Goal: Transaction & Acquisition: Purchase product/service

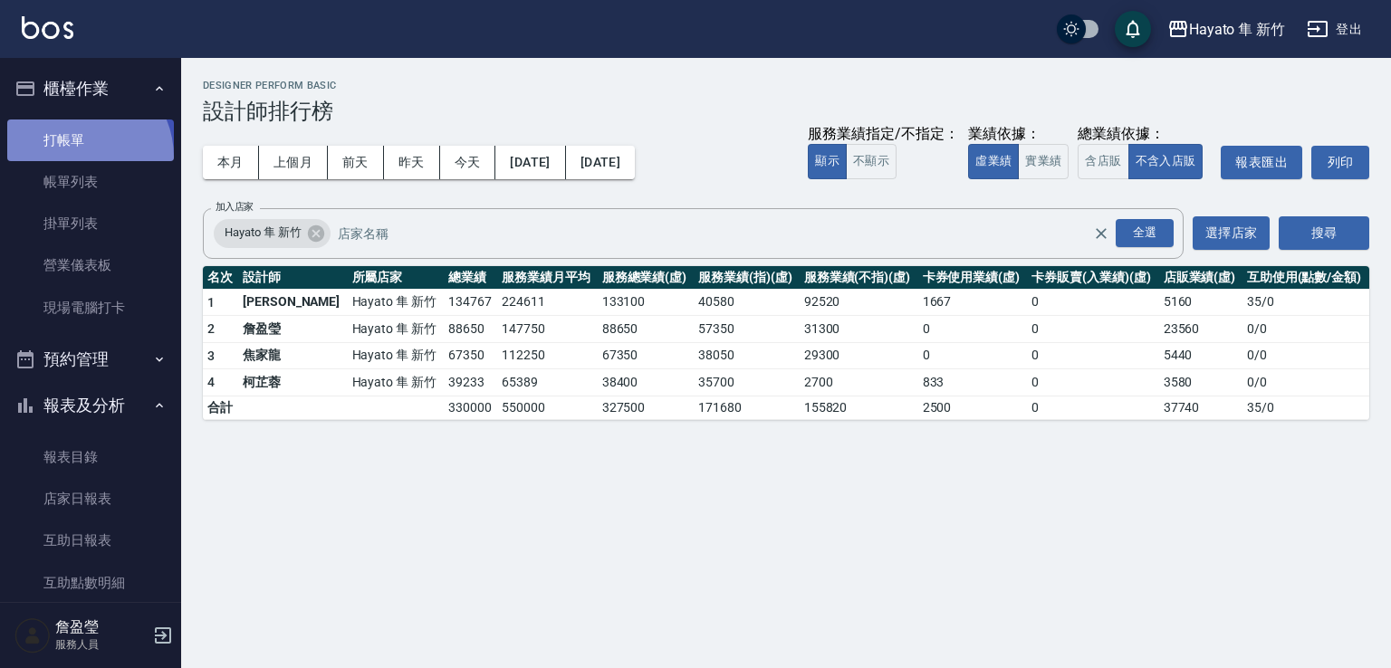
click at [77, 157] on link "打帳單" at bounding box center [90, 141] width 167 height 42
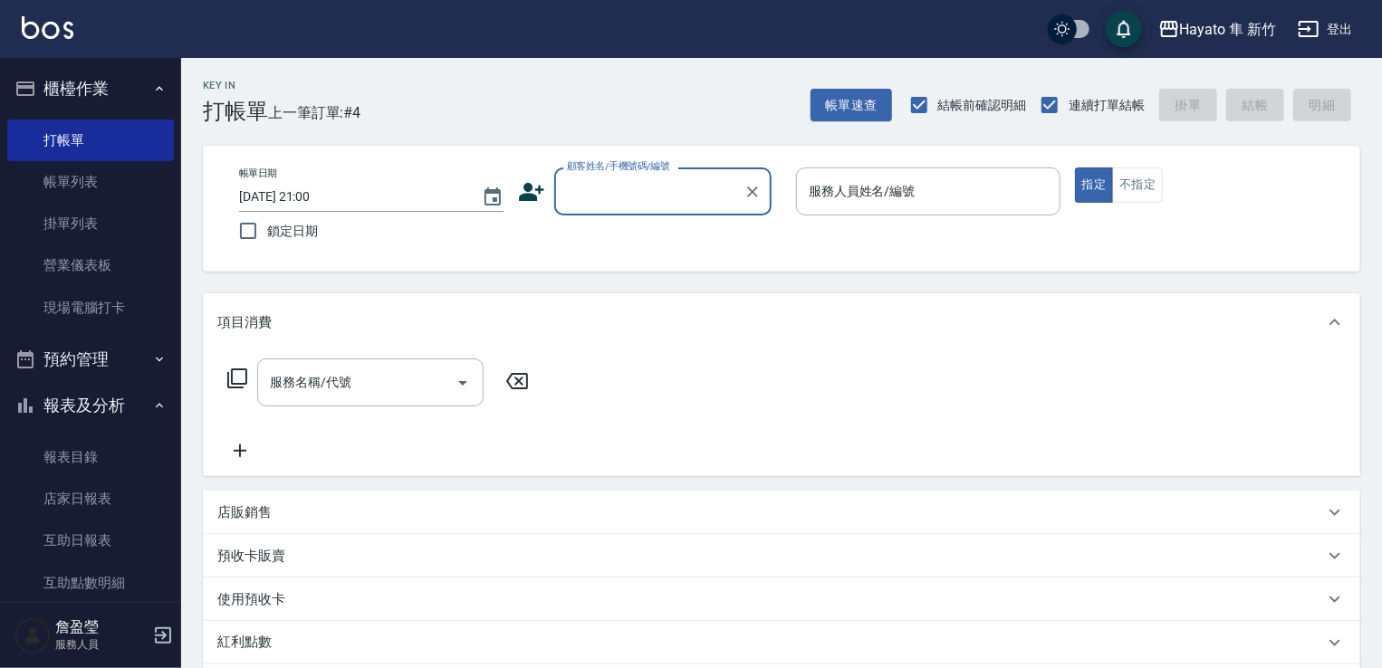
click at [674, 175] on div "顧客姓名/手機號碼/編號" at bounding box center [662, 192] width 217 height 48
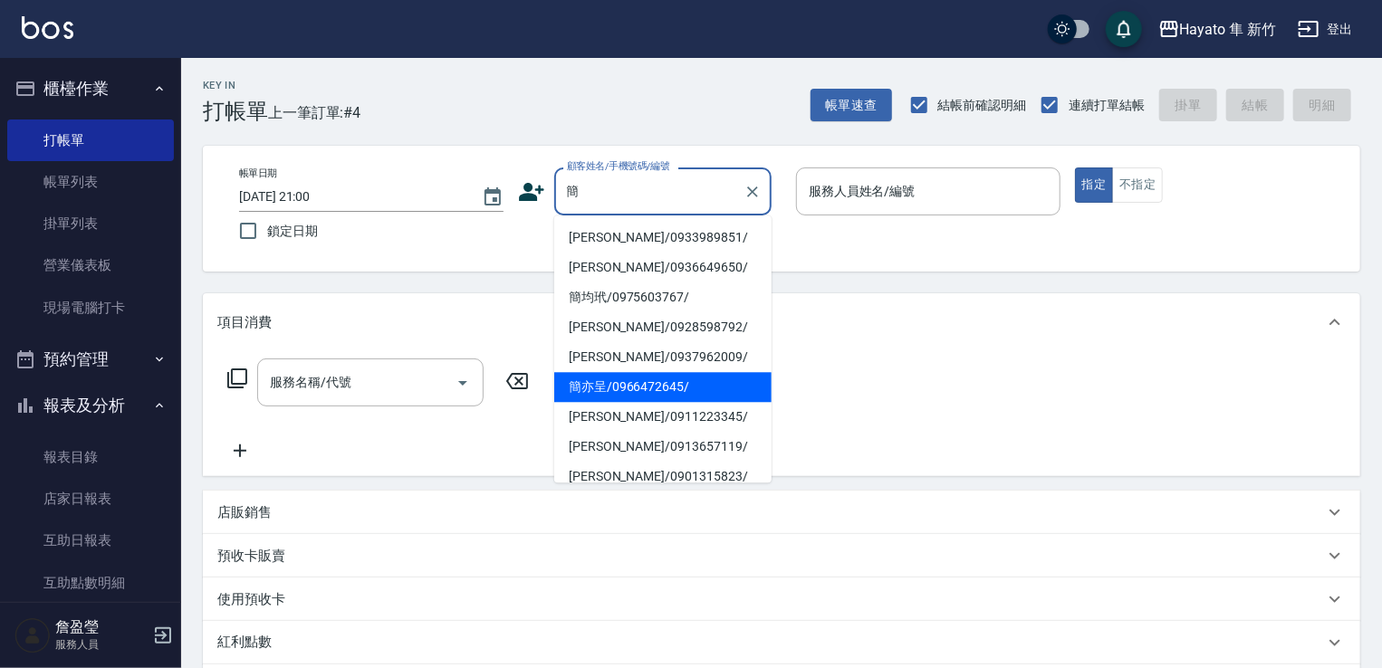
click at [617, 382] on li "簡亦呈/0966472645/" at bounding box center [662, 387] width 217 height 30
type input "簡亦呈/0966472645/"
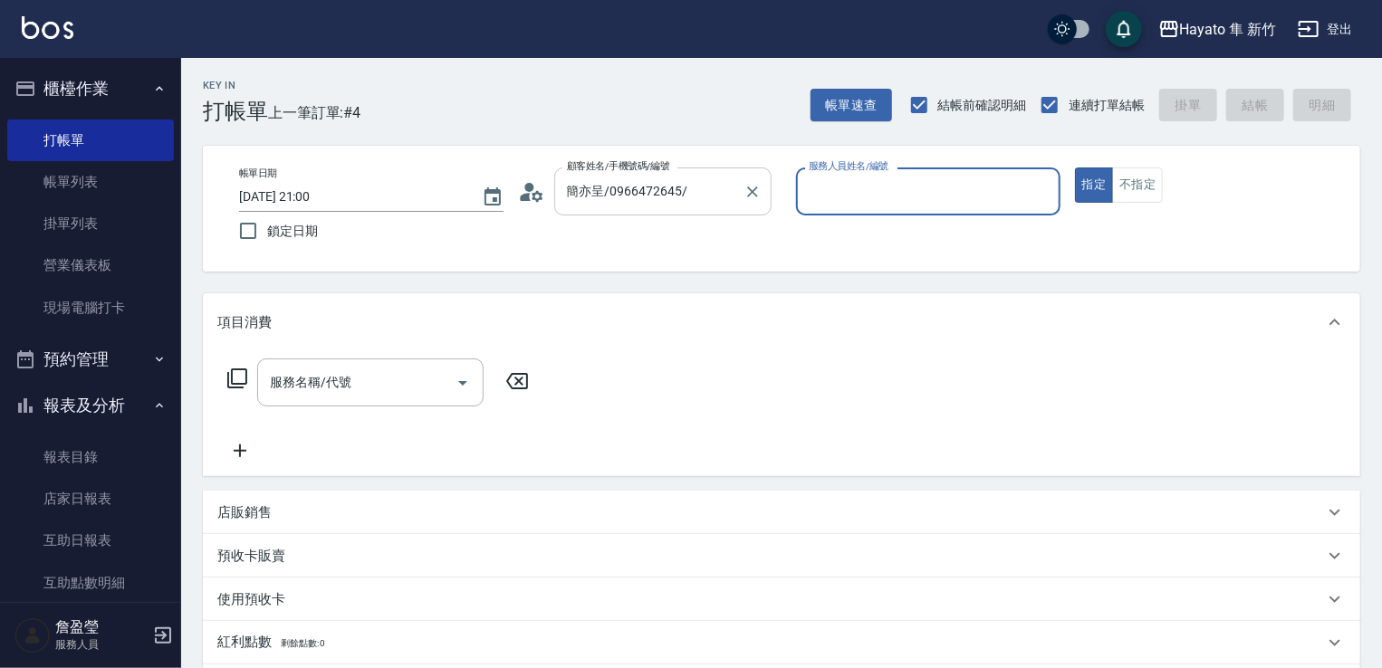
type input "[PERSON_NAME](無代號)"
click at [438, 393] on input "服務名稱/代號" at bounding box center [356, 383] width 183 height 32
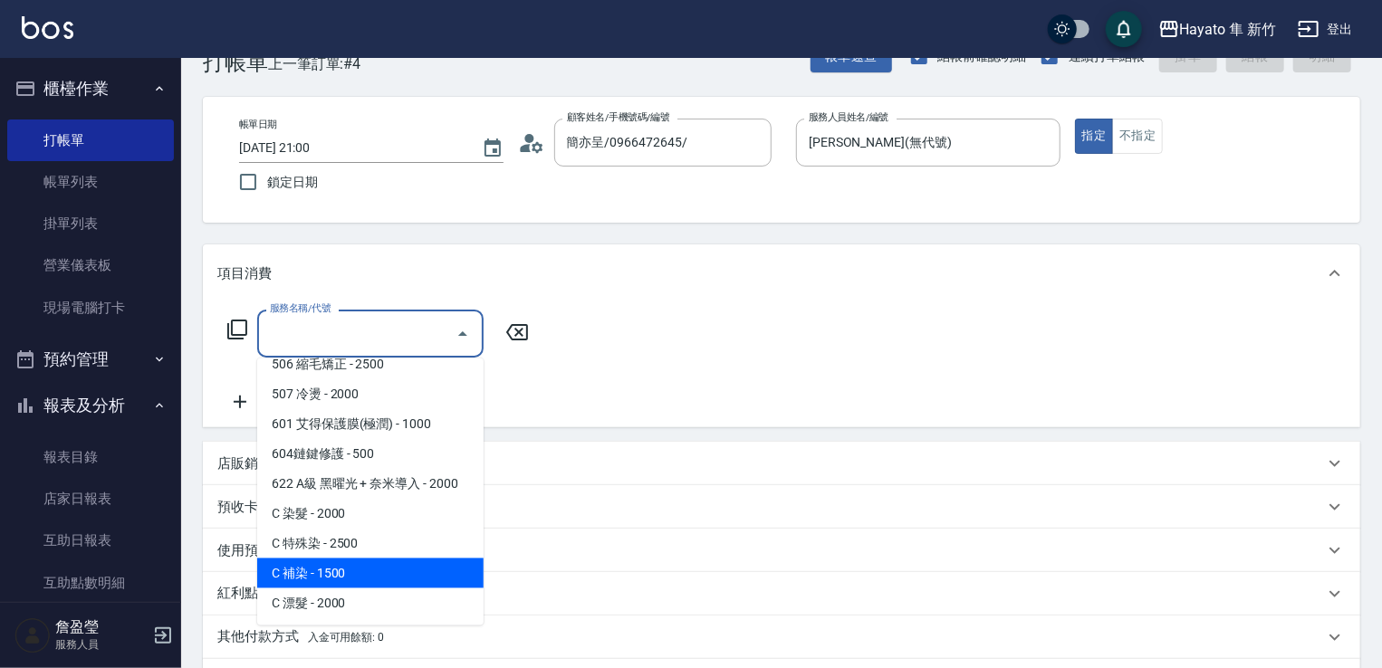
scroll to position [91, 0]
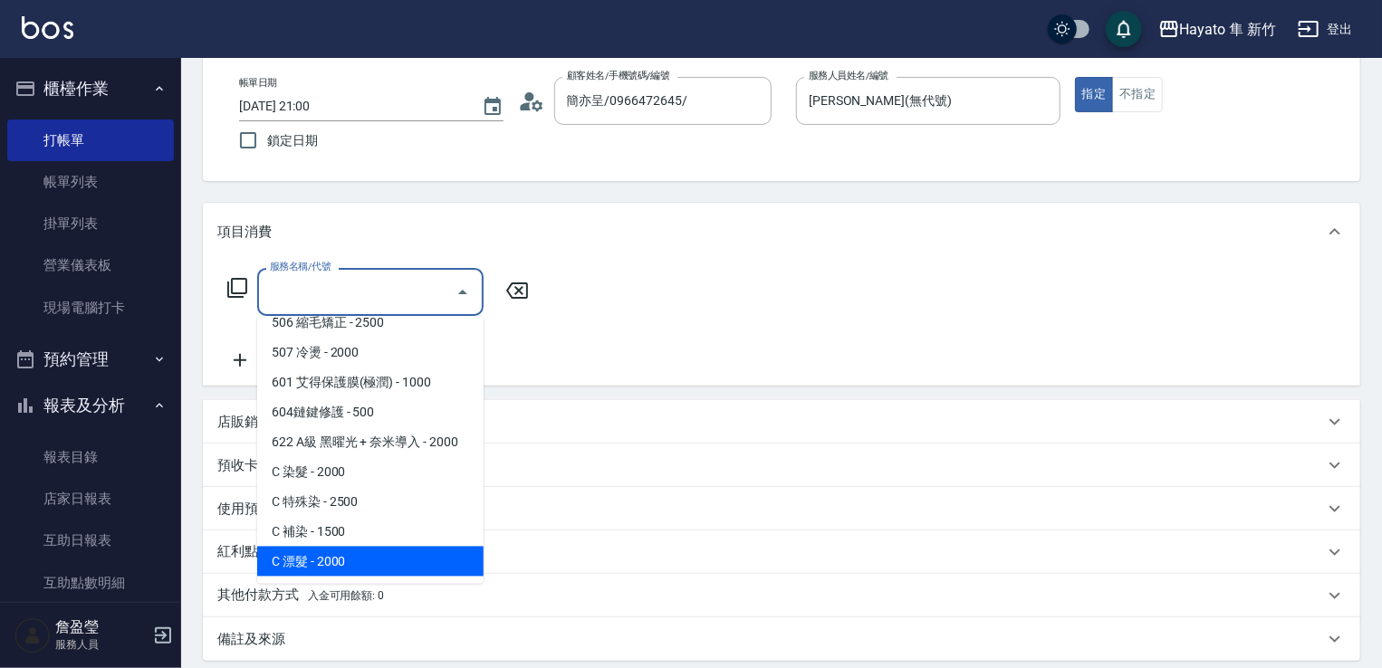
click at [391, 548] on span "C 漂髮 - 2000" at bounding box center [370, 562] width 226 height 30
type input "C 漂髮(731)"
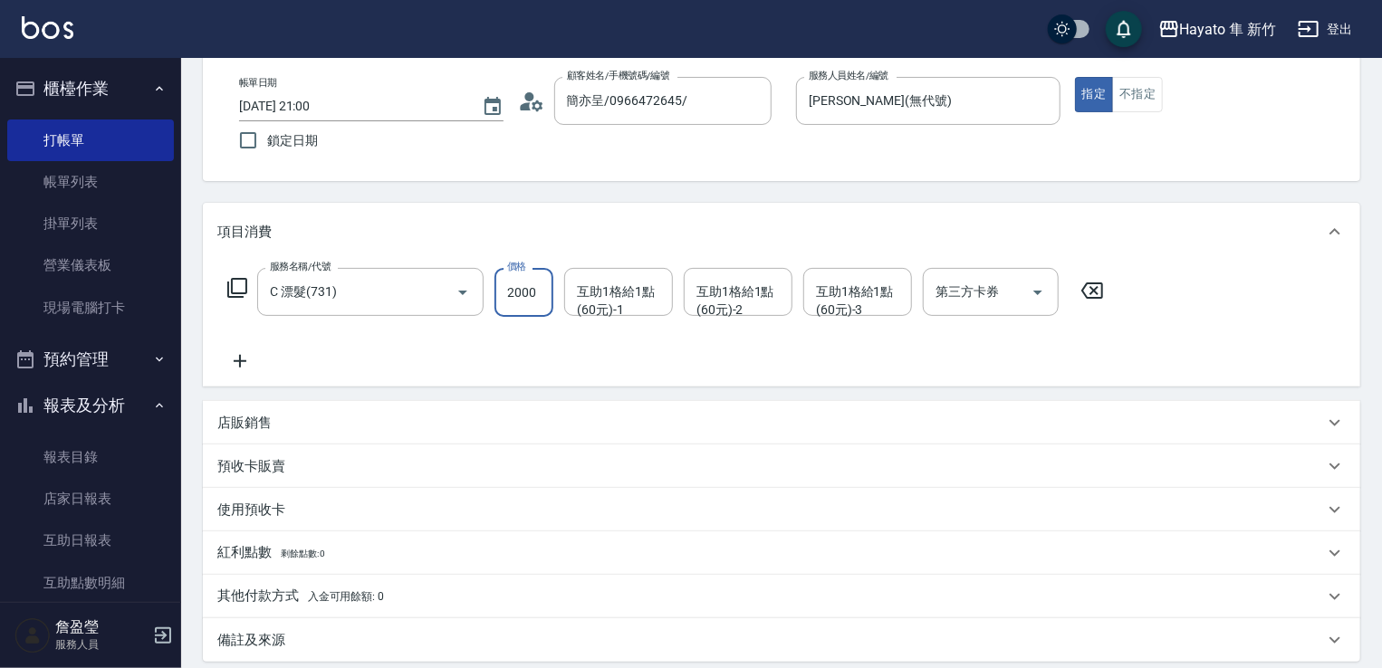
click at [528, 287] on input "2000" at bounding box center [524, 292] width 59 height 49
type input "2800"
click at [227, 353] on icon at bounding box center [239, 362] width 45 height 22
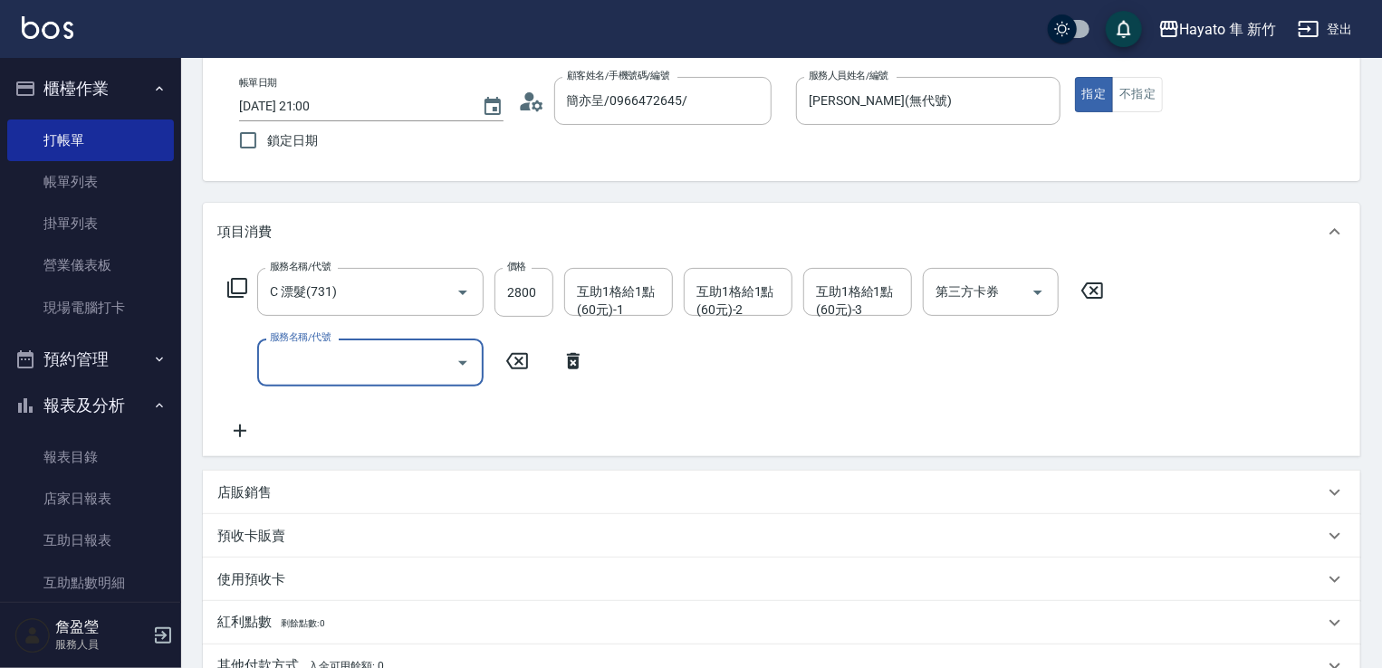
click at [457, 376] on button "Open" at bounding box center [462, 363] width 29 height 29
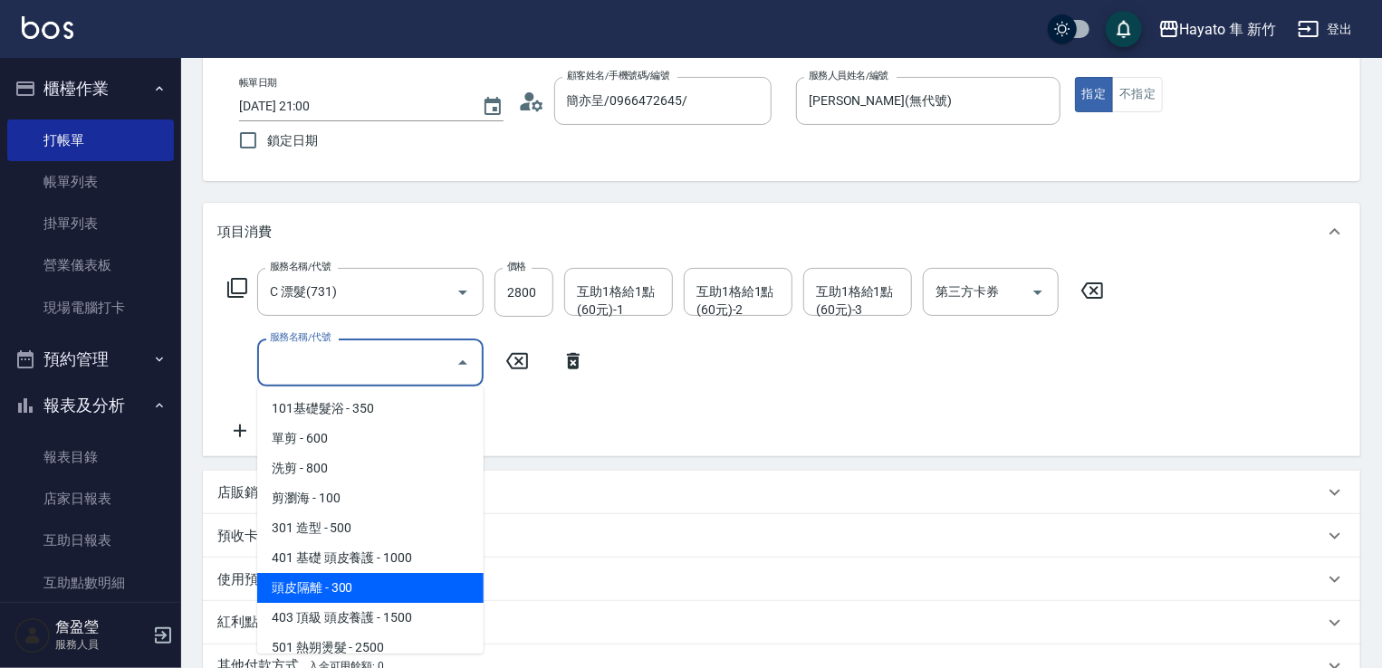
click at [342, 582] on span "頭皮隔離 - 300" at bounding box center [370, 588] width 226 height 30
type input "頭皮隔離(402)"
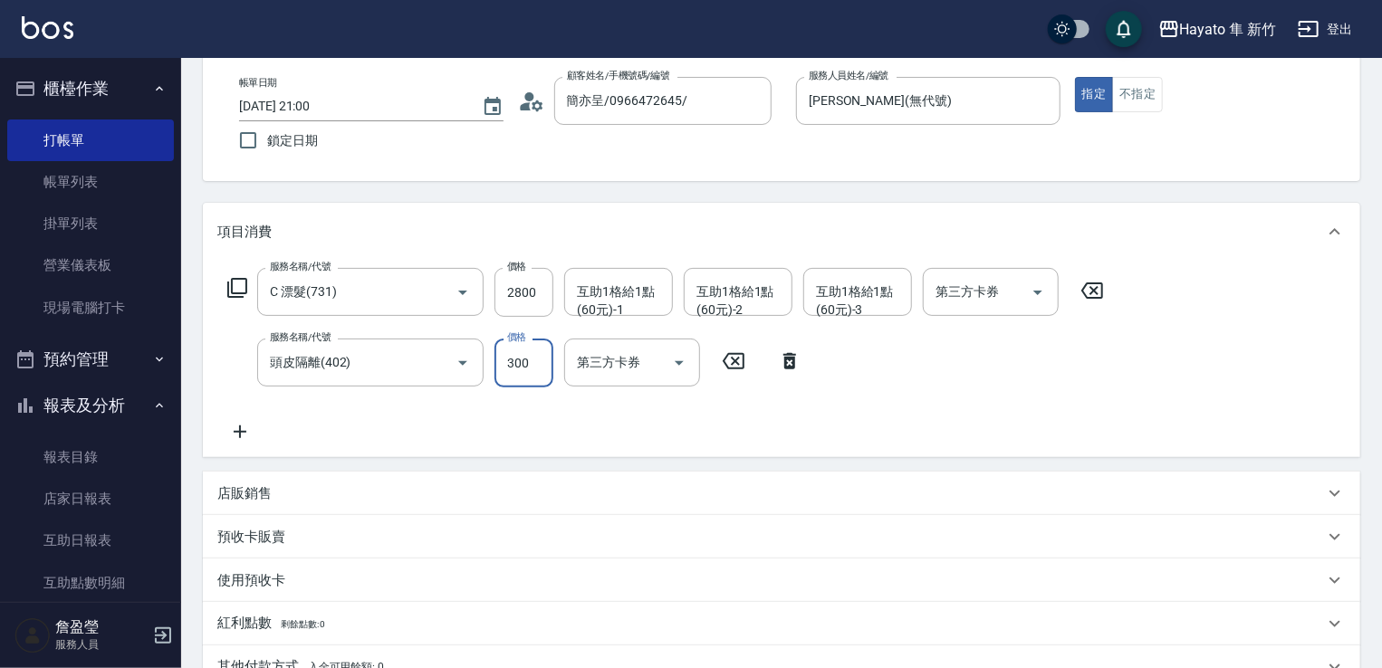
click at [551, 360] on input "300" at bounding box center [524, 363] width 59 height 49
type input "200"
click at [727, 442] on div "服務名稱/代號 C 漂髮(731) 服務名稱/代號 價格 2800 價格 互助1格給1點(60元)-1 互助1格給1點(60元)-1 互助1格給1點(60元)…" at bounding box center [666, 355] width 898 height 175
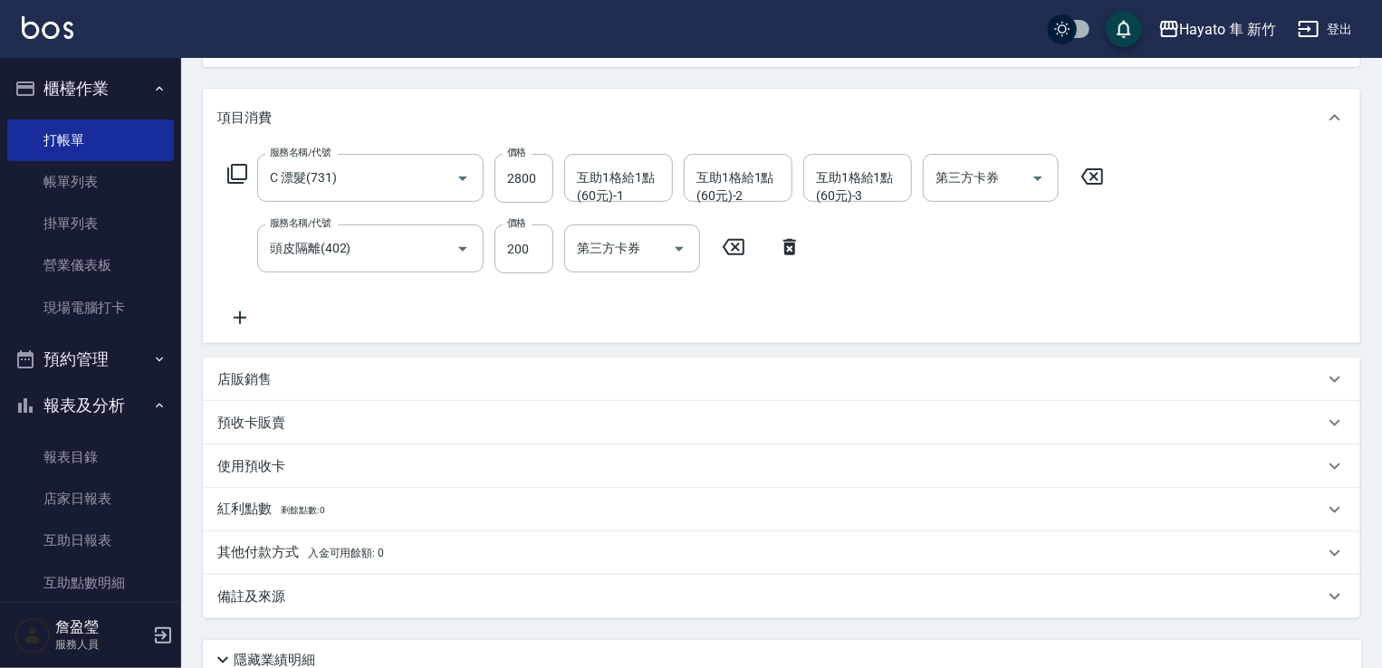
scroll to position [358, 0]
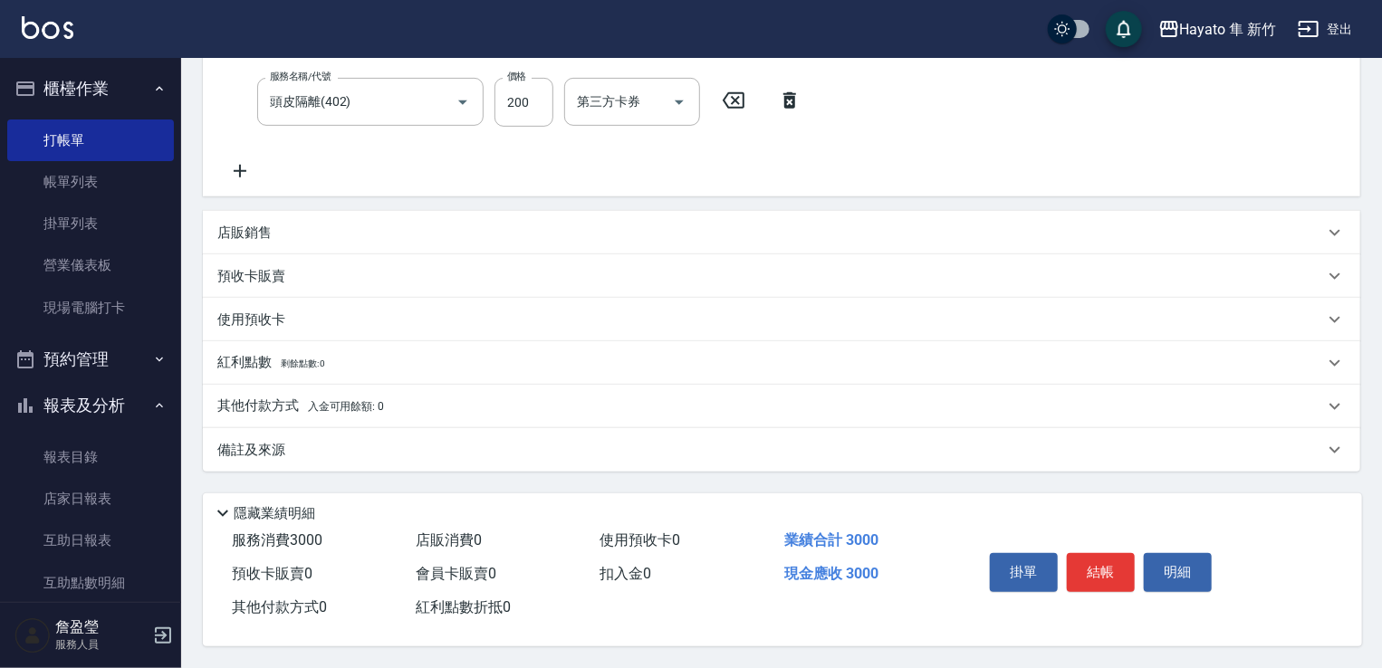
click at [322, 444] on div "備註及來源" at bounding box center [770, 450] width 1107 height 19
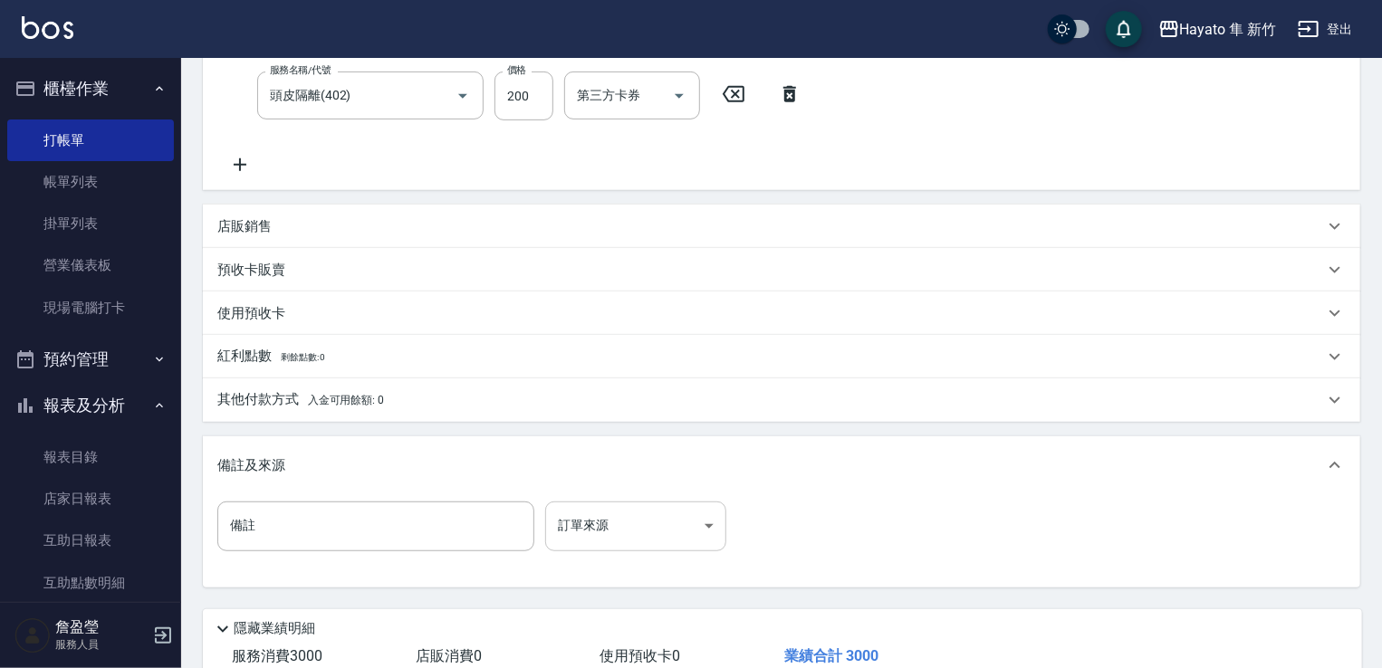
click at [575, 514] on body "Hayato 隼 新竹 登出 櫃檯作業 打帳單 帳單列表 掛單列表 營業儀表板 現場電腦打卡 預約管理 預約管理 報表及分析 報表目錄 店家日報表 互助日報表…" at bounding box center [691, 213] width 1382 height 1142
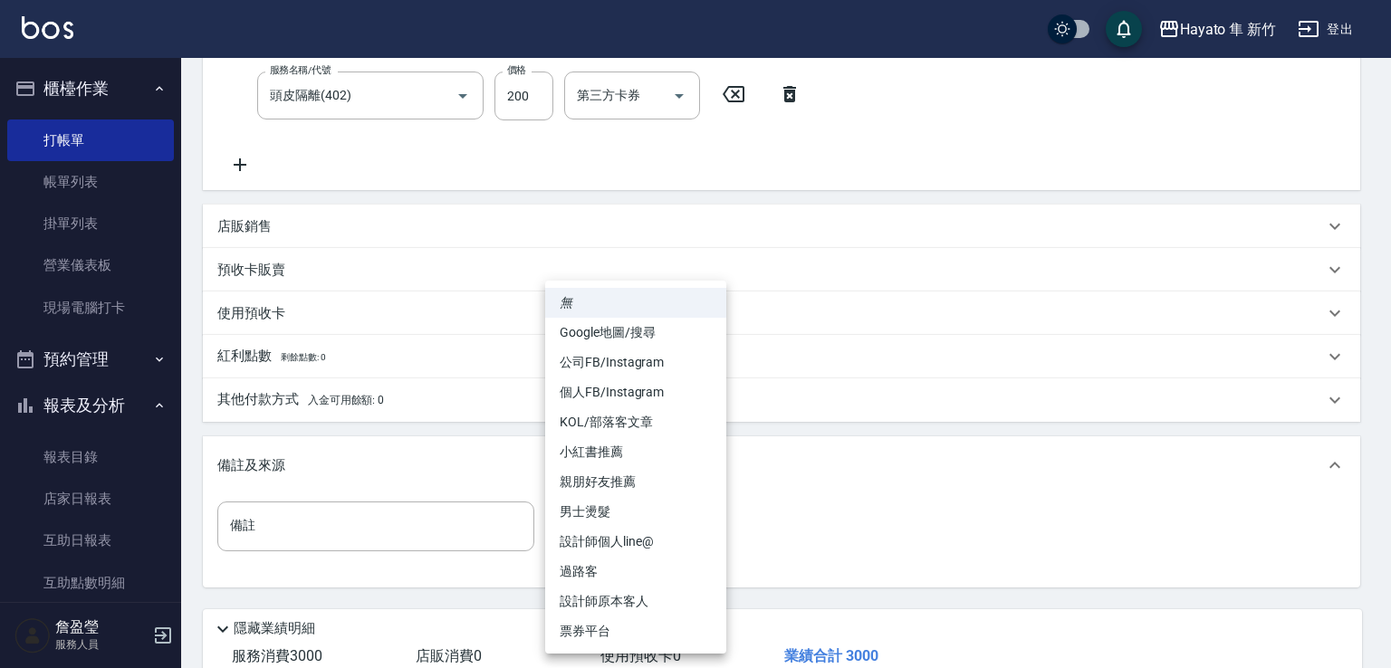
click at [599, 589] on li "設計師原本客人" at bounding box center [635, 602] width 181 height 30
type input "設計師原本客人"
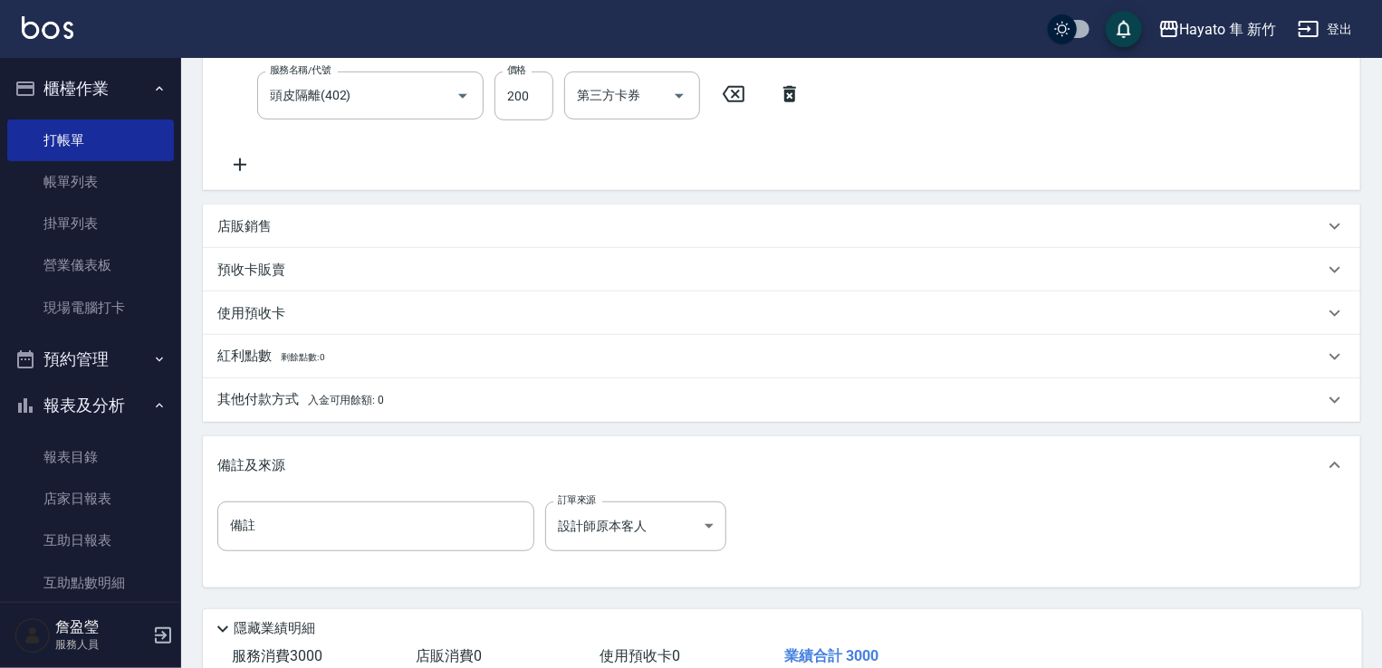
click at [745, 534] on div "備註 備註 訂單來源 設計師原本客人 設計師原本客人 訂單來源" at bounding box center [781, 537] width 1129 height 71
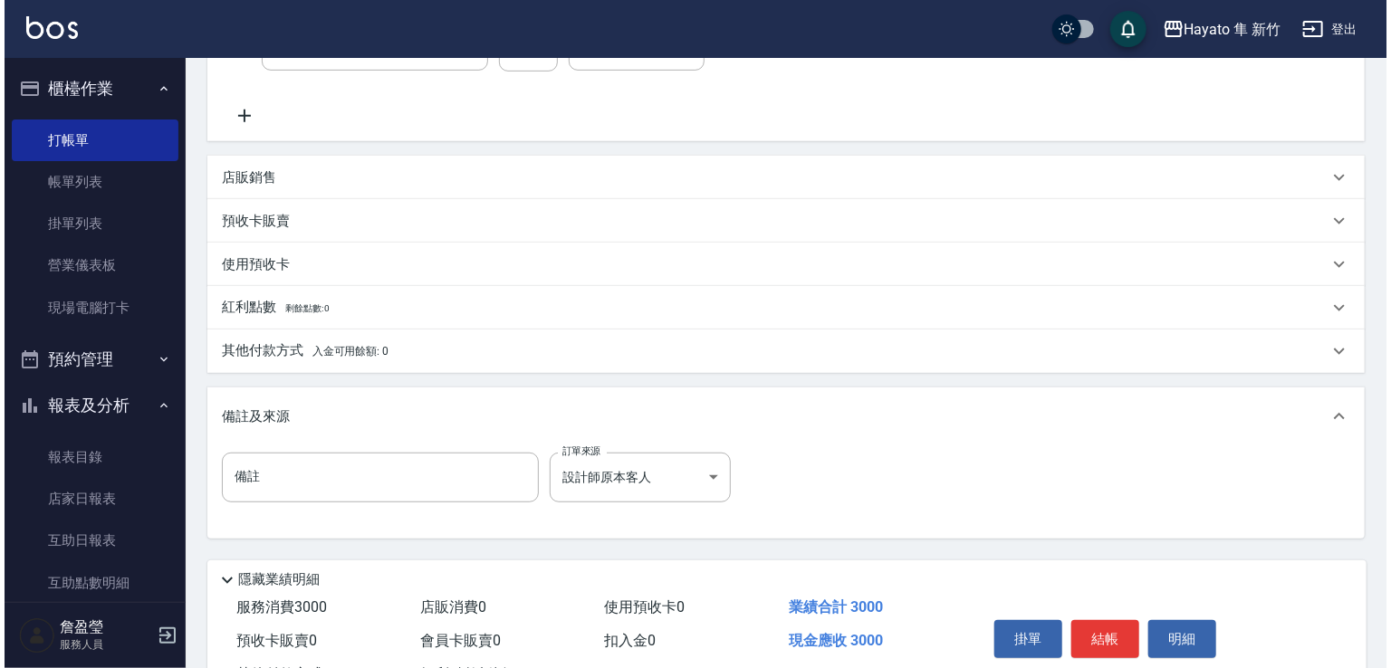
scroll to position [448, 0]
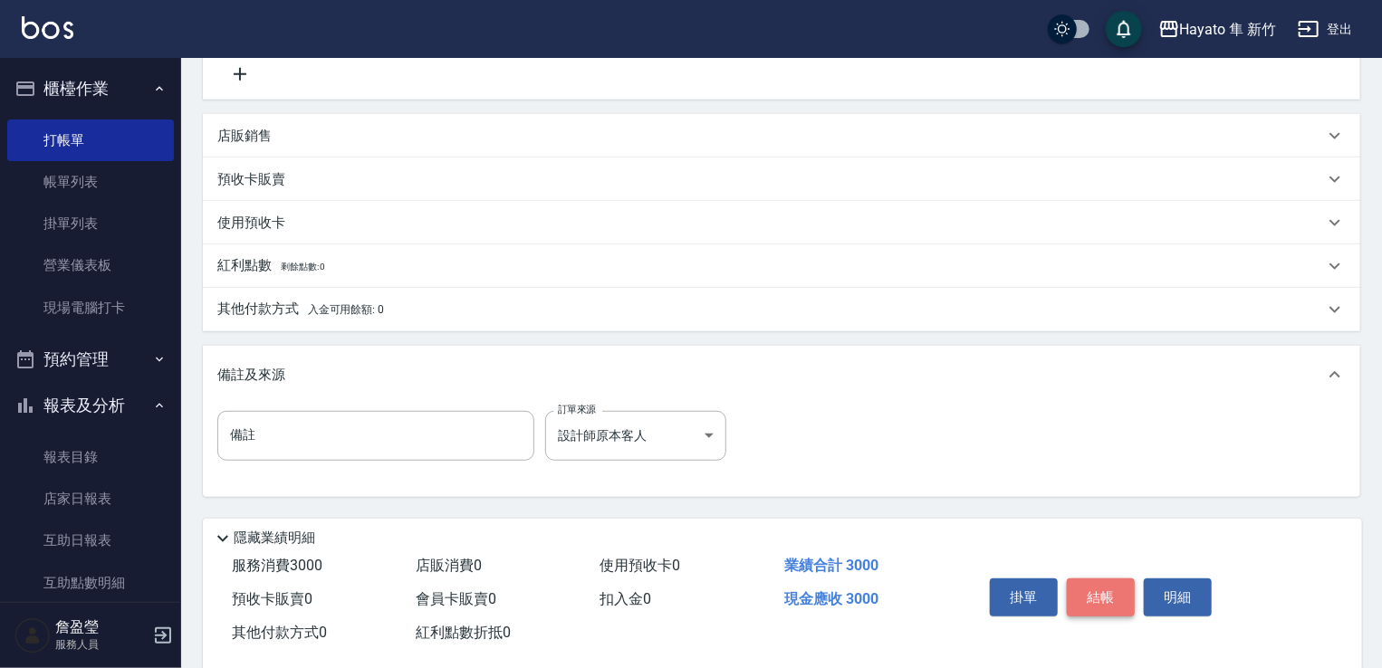
click at [1101, 602] on button "結帳" at bounding box center [1101, 598] width 68 height 38
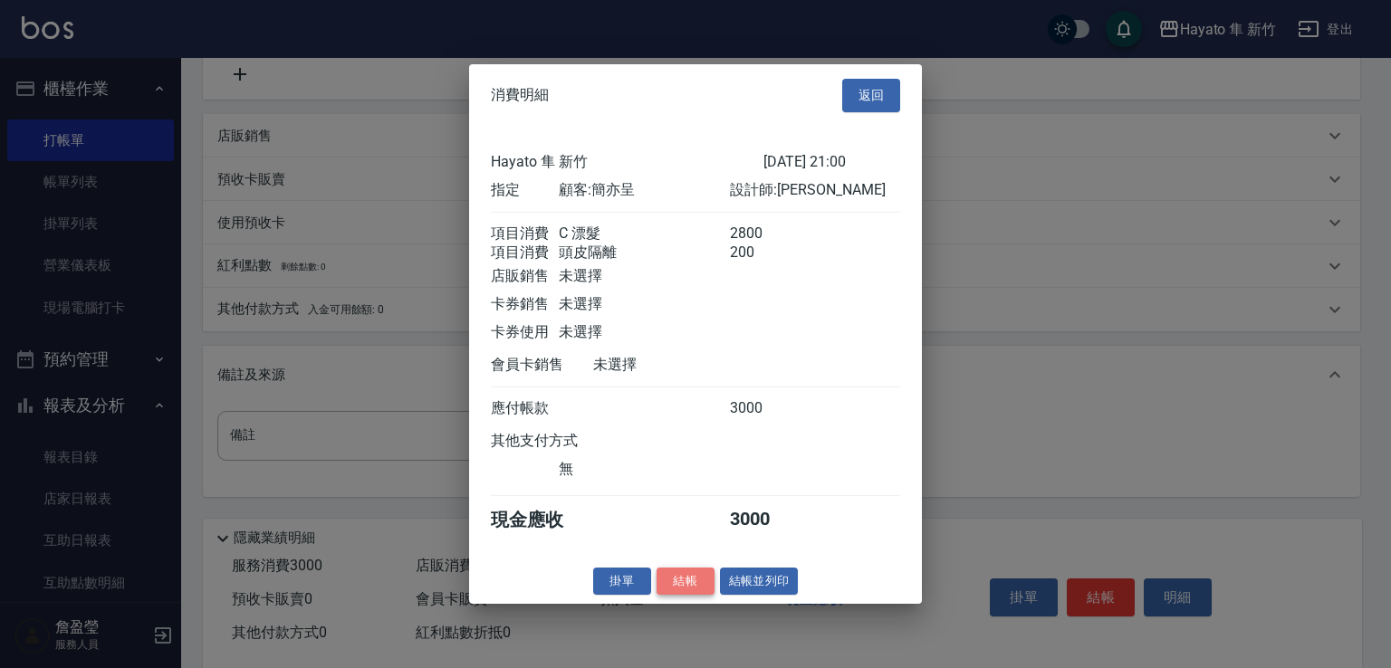
click at [685, 588] on button "結帳" at bounding box center [686, 581] width 58 height 28
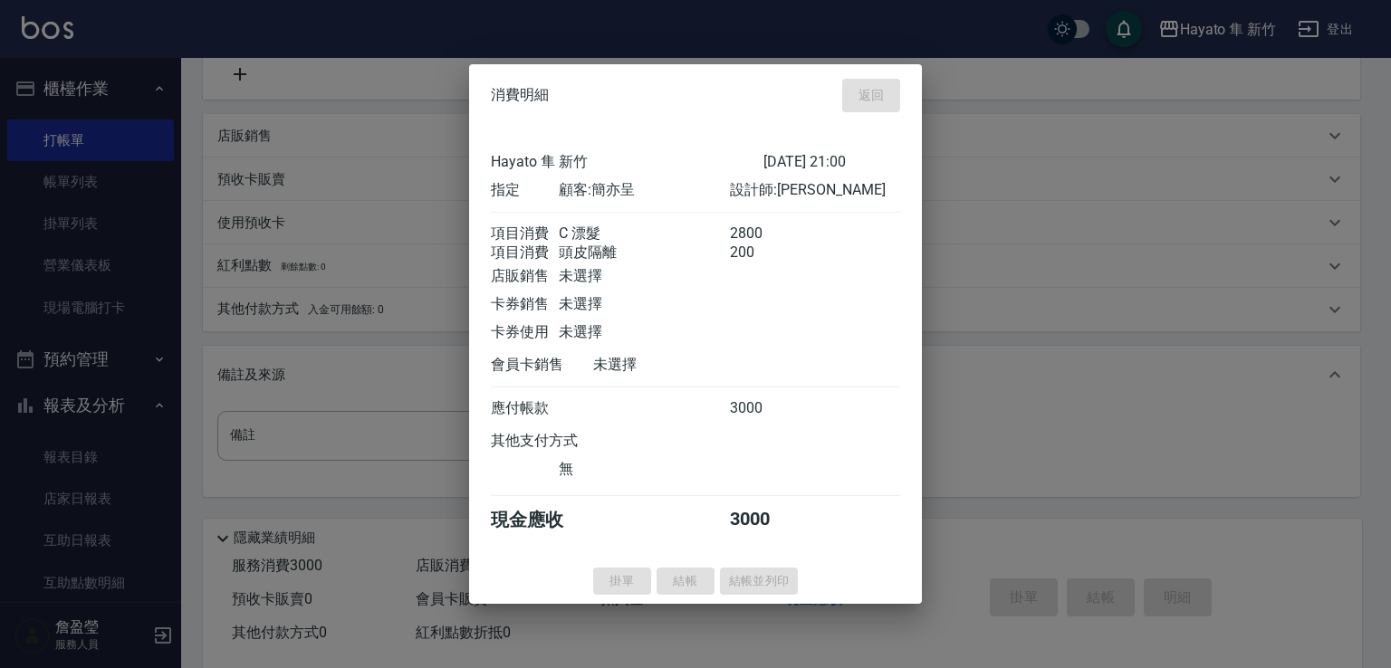
type input "[DATE] 21:01"
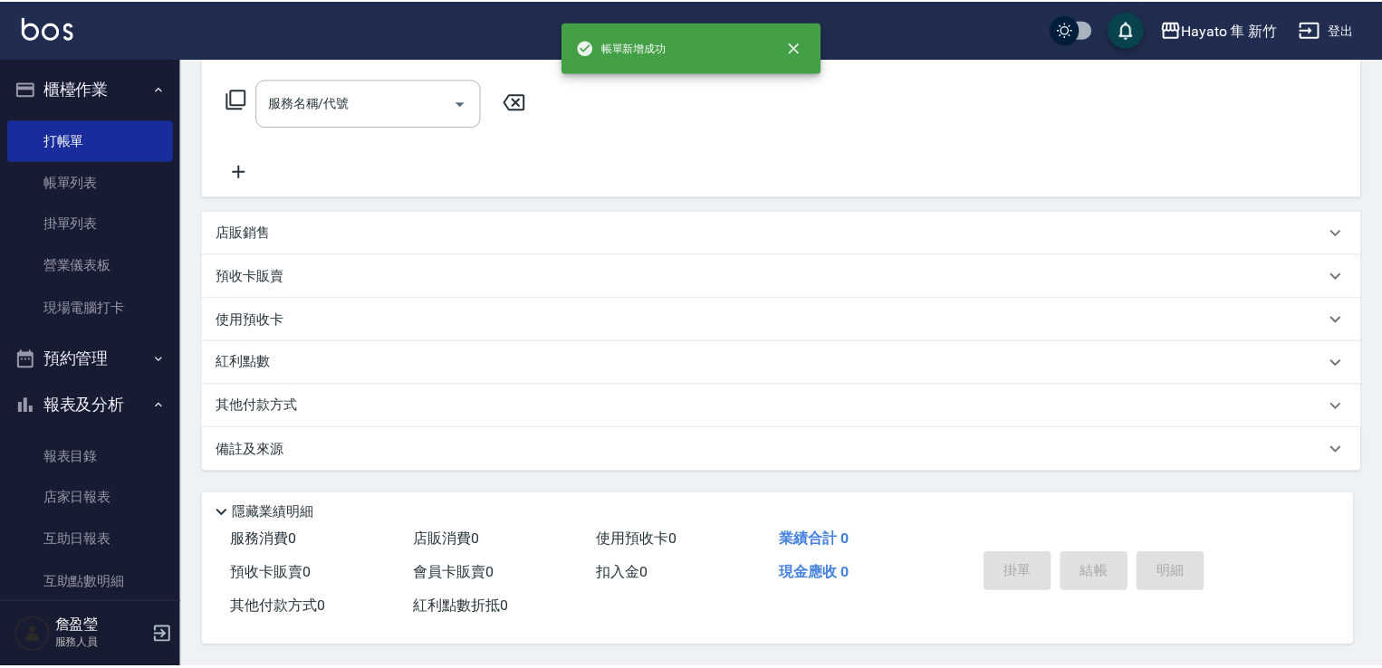
scroll to position [0, 0]
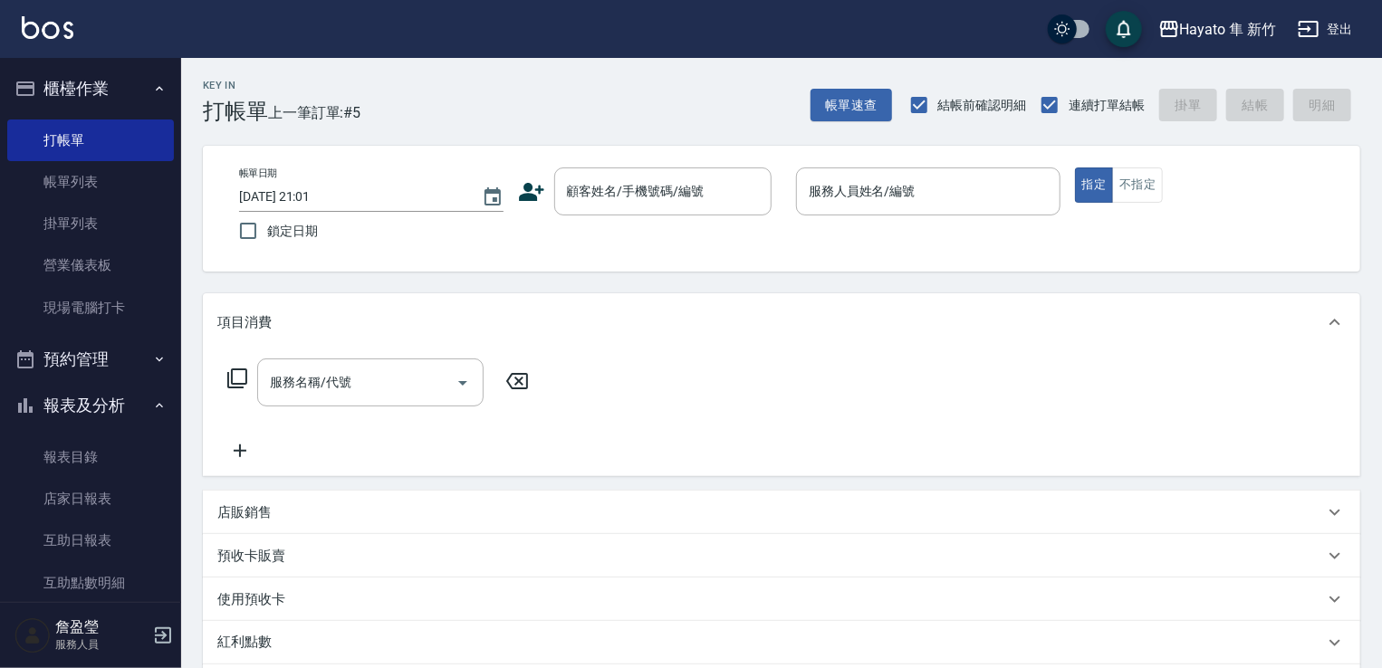
click at [530, 190] on icon at bounding box center [531, 192] width 25 height 18
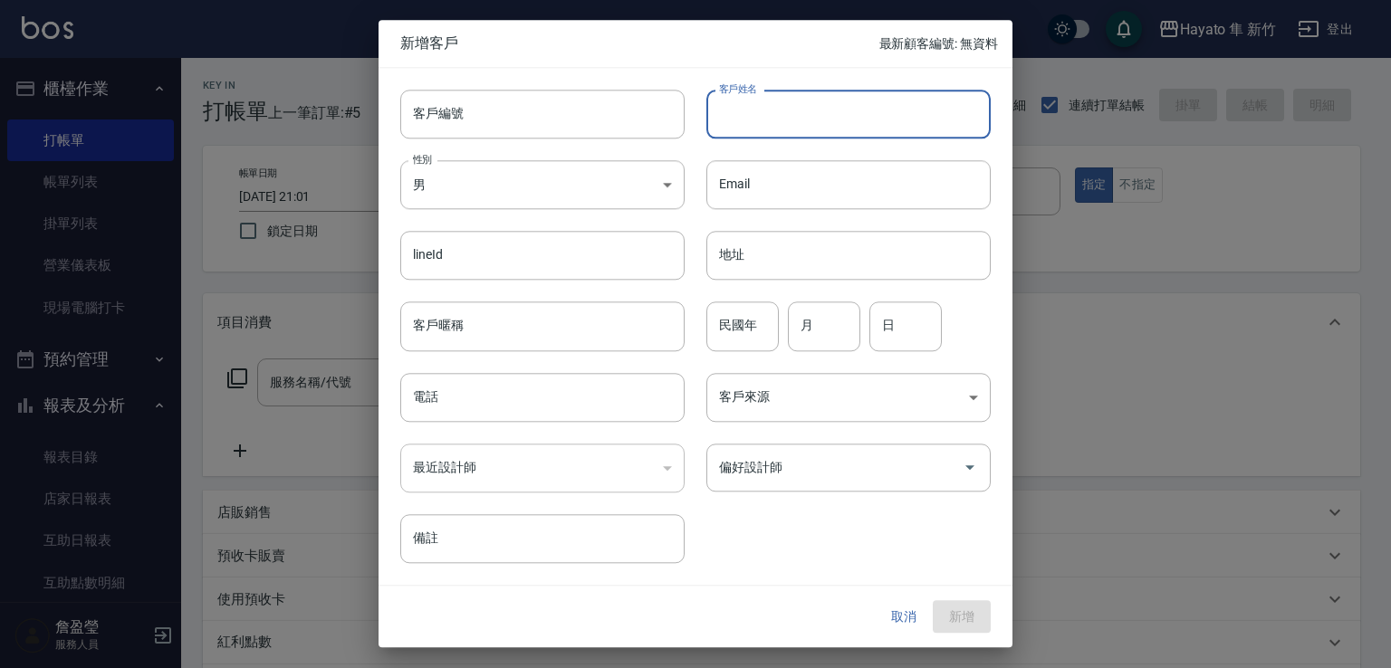
click at [774, 106] on input "客戶姓名" at bounding box center [849, 114] width 284 height 49
type input "楊婷伃"
click at [581, 210] on div "lineId lineId" at bounding box center [532, 245] width 306 height 71
click at [578, 204] on body "Hayato 隼 新竹 登出 櫃檯作業 打帳單 帳單列表 掛單列表 營業儀表板 現場電腦打卡 預約管理 預約管理 報表及分析 報表目錄 店家日報表 互助日報表…" at bounding box center [695, 474] width 1391 height 948
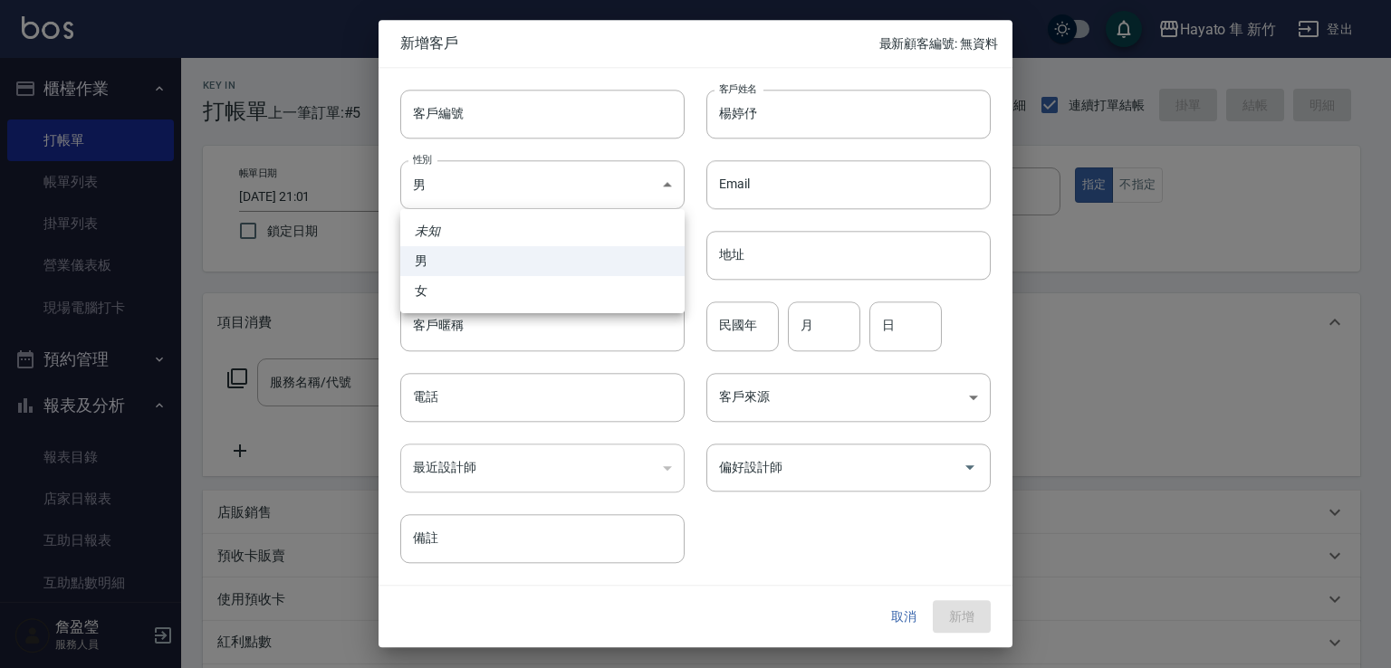
click at [512, 303] on li "女" at bounding box center [542, 291] width 284 height 30
type input "[DEMOGRAPHIC_DATA]"
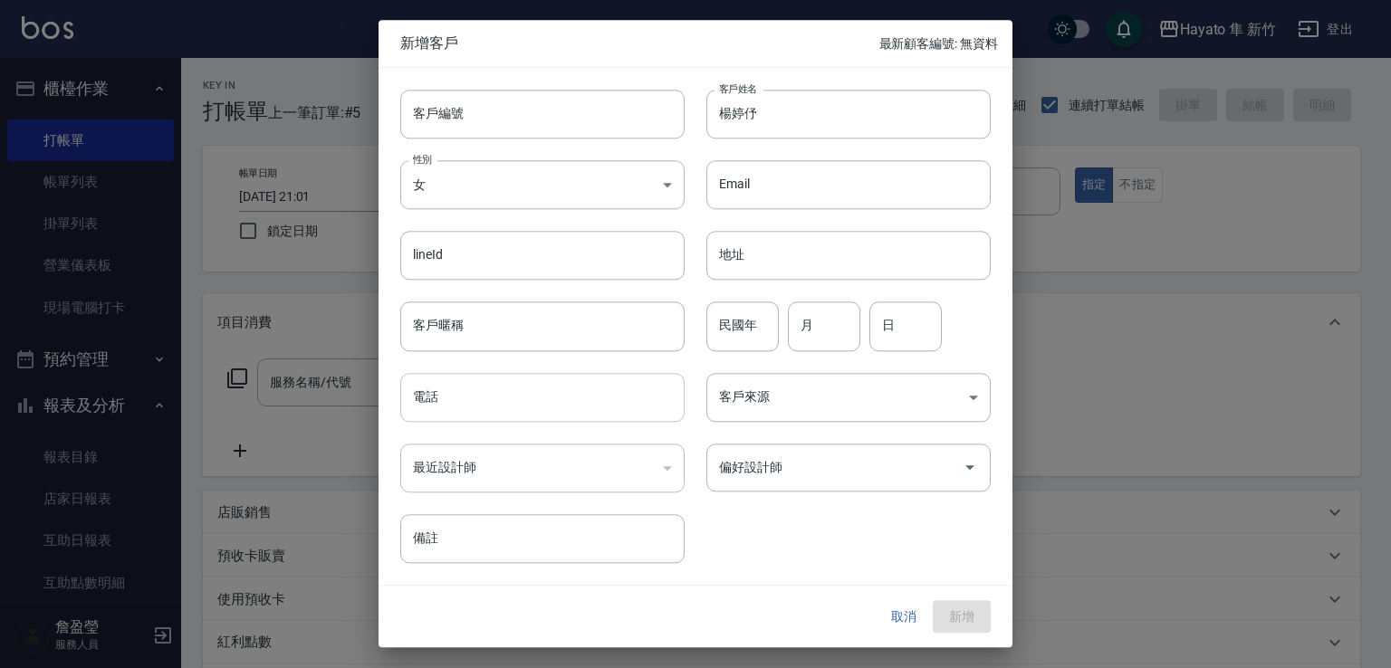
click at [496, 389] on input "電話" at bounding box center [542, 397] width 284 height 49
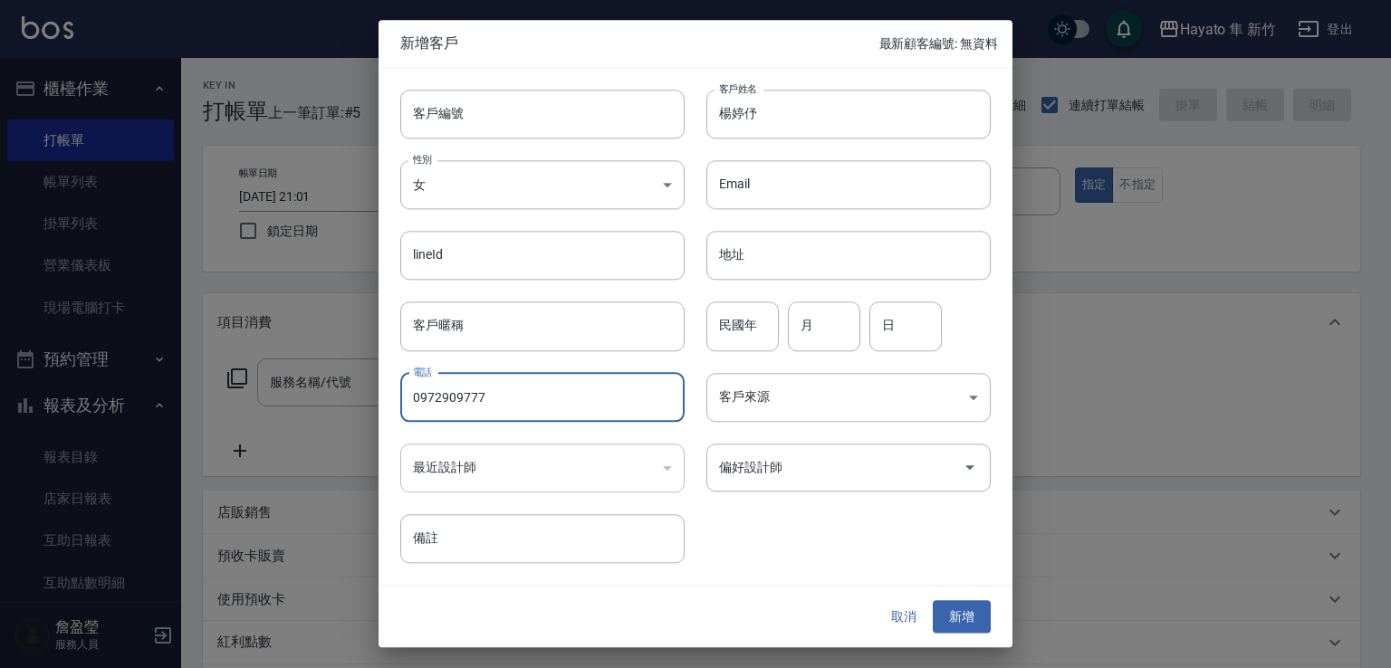
type input "0972909777"
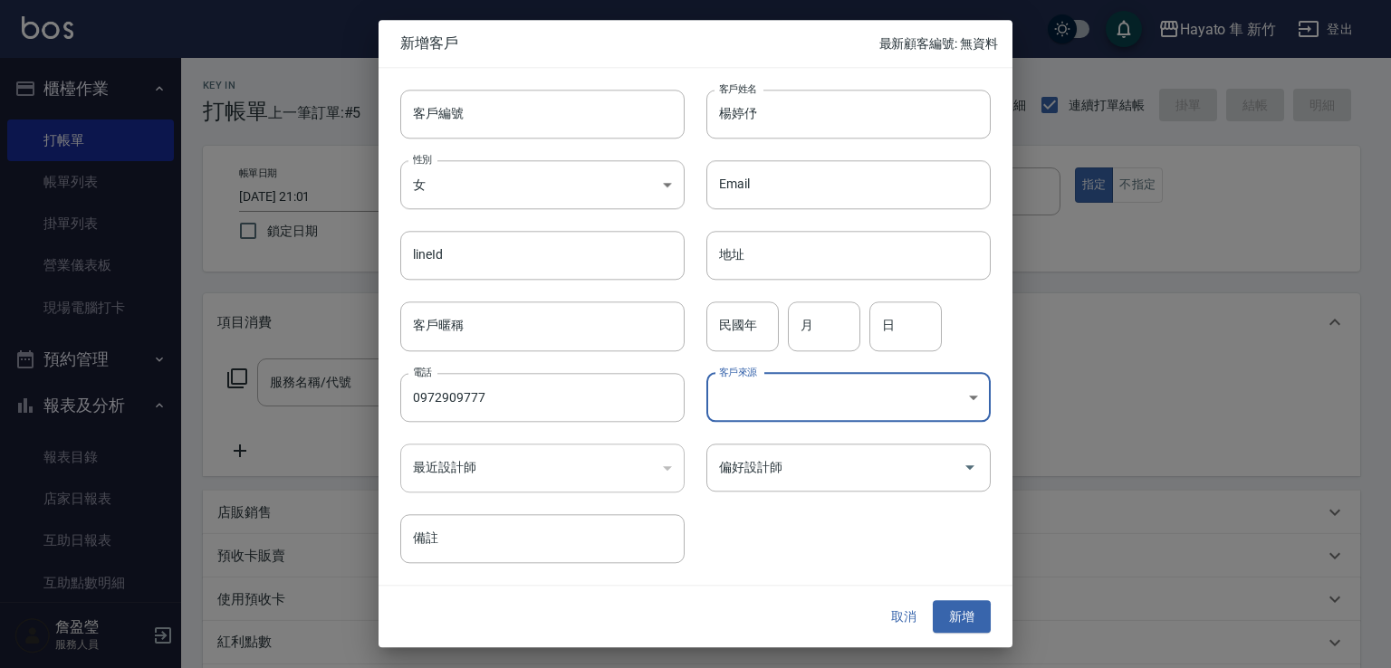
click at [786, 403] on body "Hayato 隼 新竹 登出 櫃檯作業 打帳單 帳單列表 掛單列表 營業儀表板 現場電腦打卡 預約管理 預約管理 報表及分析 報表目錄 店家日報表 互助日報表…" at bounding box center [695, 474] width 1391 height 948
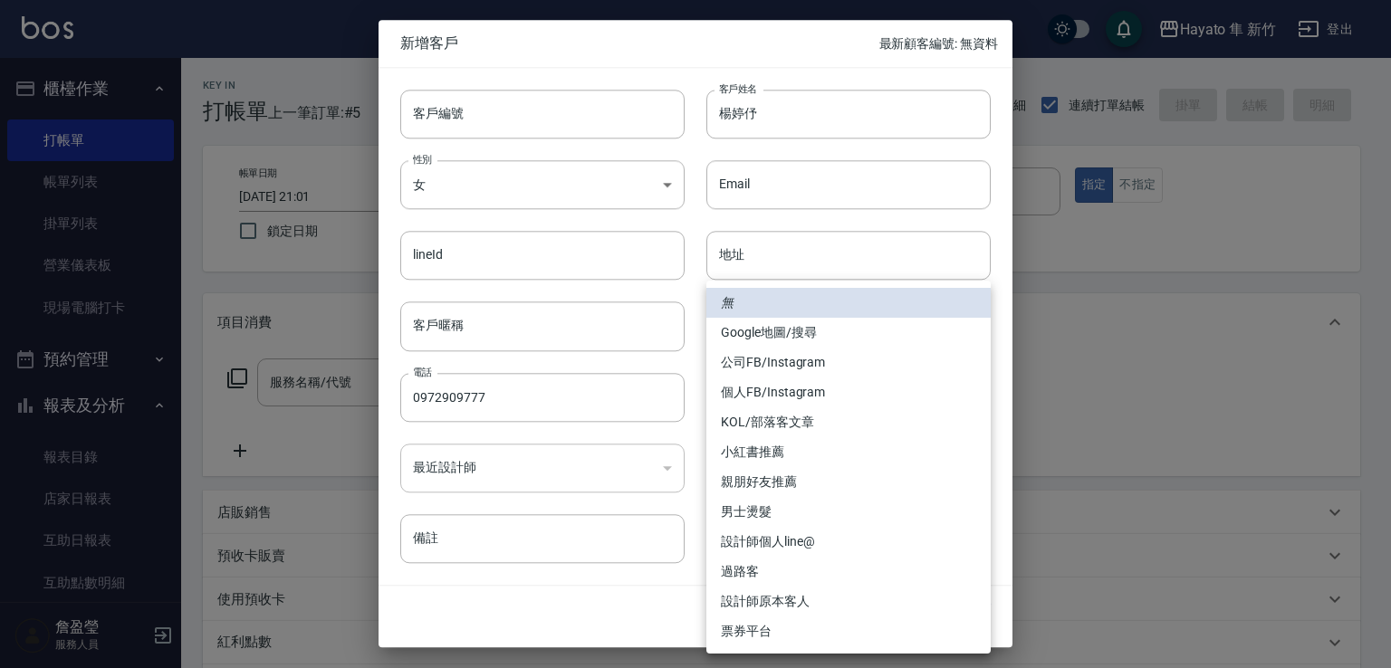
click at [754, 398] on li "個人FB/Instagram" at bounding box center [849, 393] width 284 height 30
type input "個人FB/Instagram"
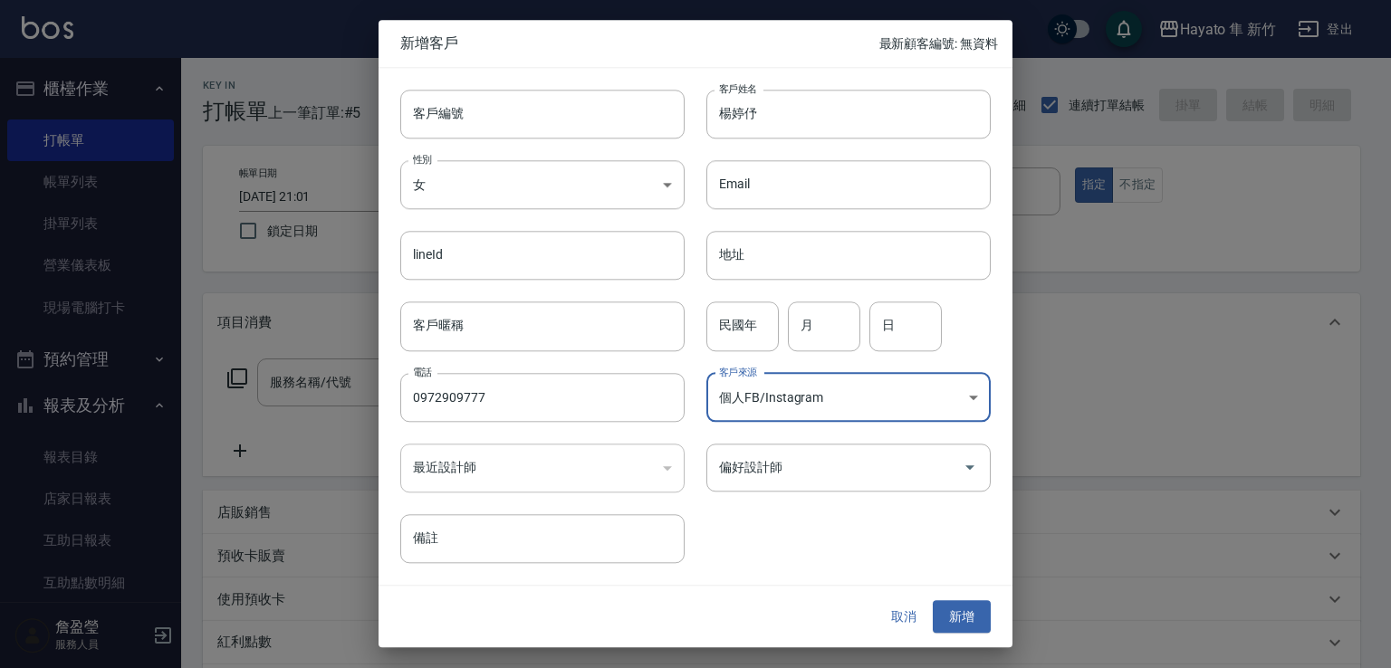
click at [777, 476] on input "偏好設計師" at bounding box center [835, 468] width 241 height 32
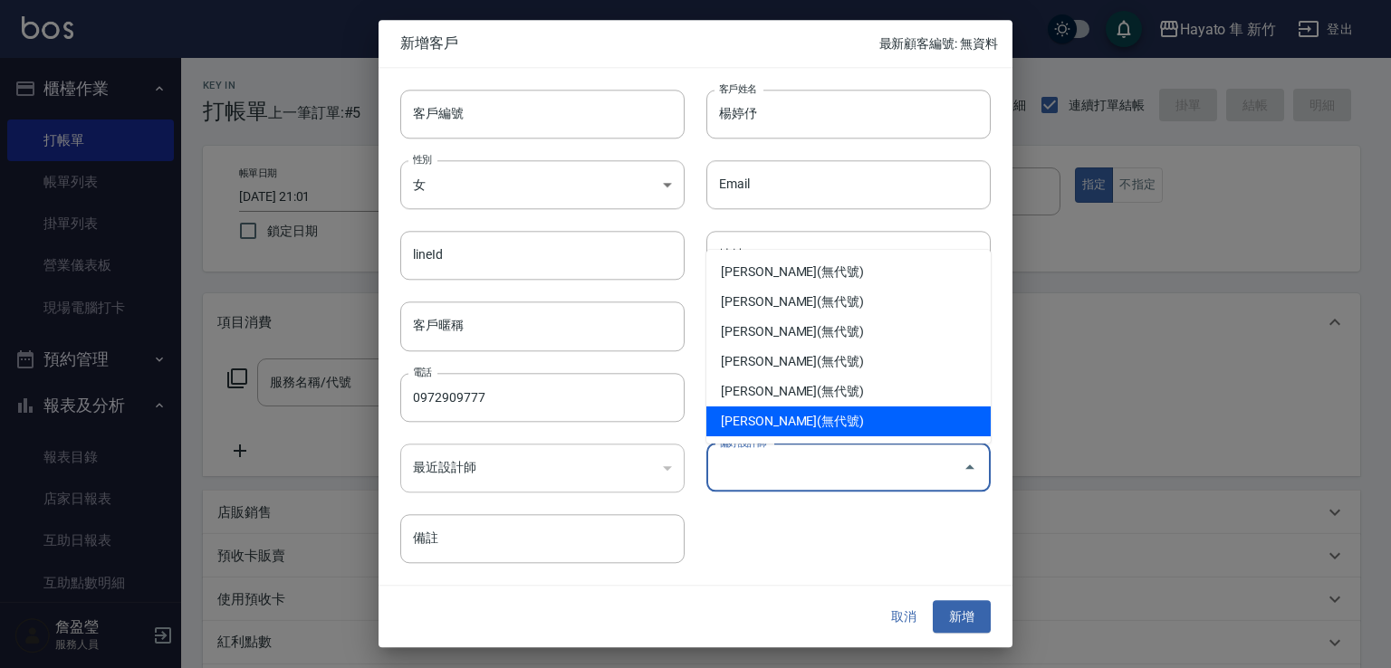
click at [759, 425] on li "[PERSON_NAME](無代號)" at bounding box center [849, 422] width 284 height 30
type input "柯芷蓉"
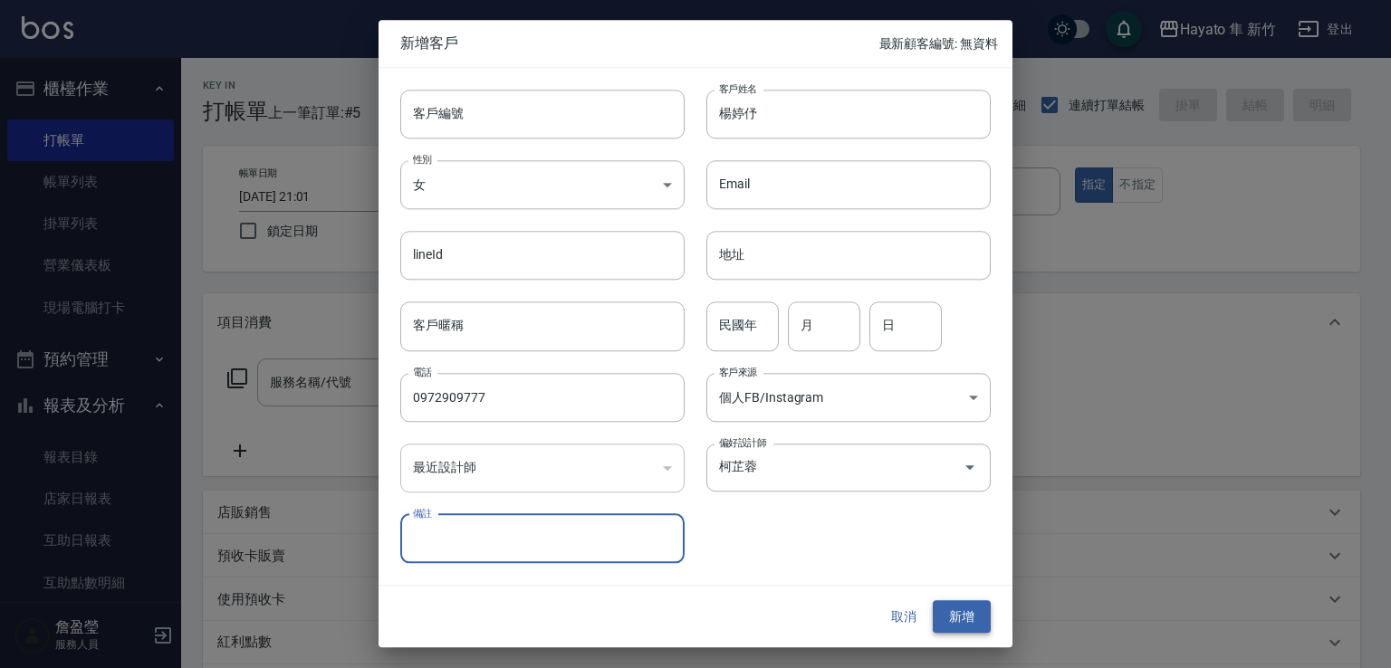
click at [978, 622] on button "新增" at bounding box center [962, 618] width 58 height 34
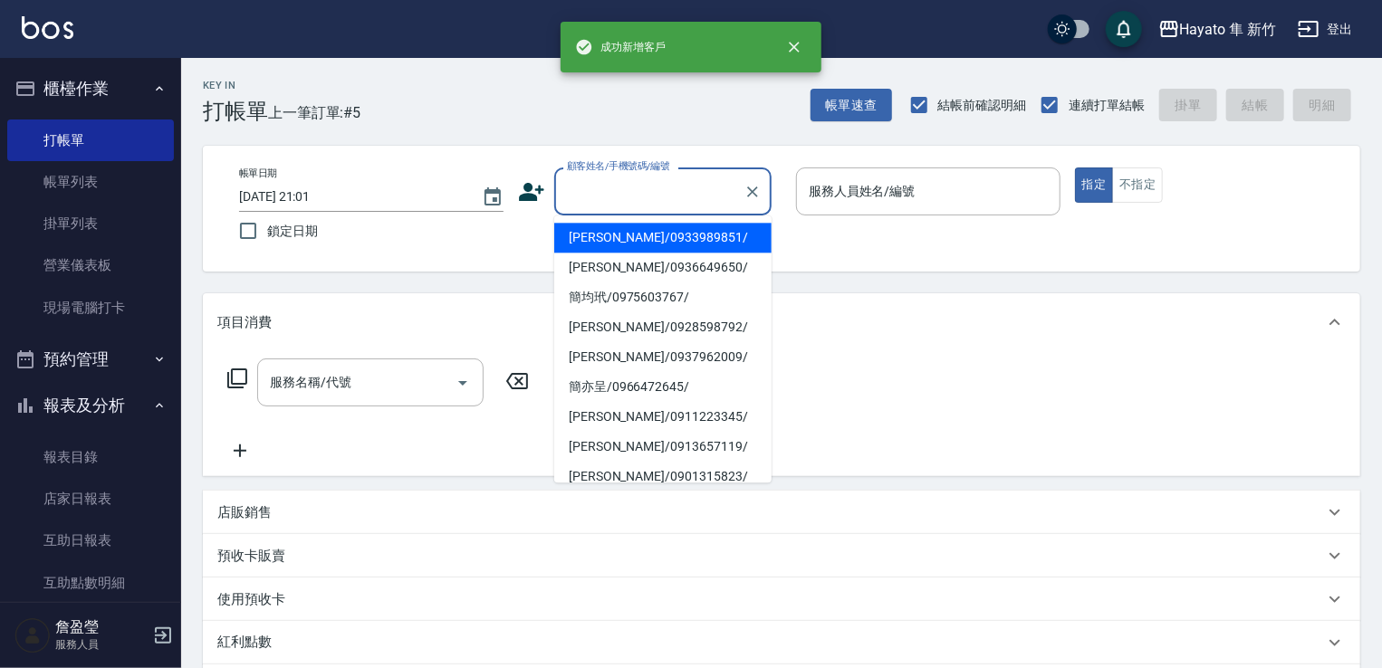
click at [560, 190] on div "顧客姓名/手機號碼/編號" at bounding box center [662, 192] width 217 height 48
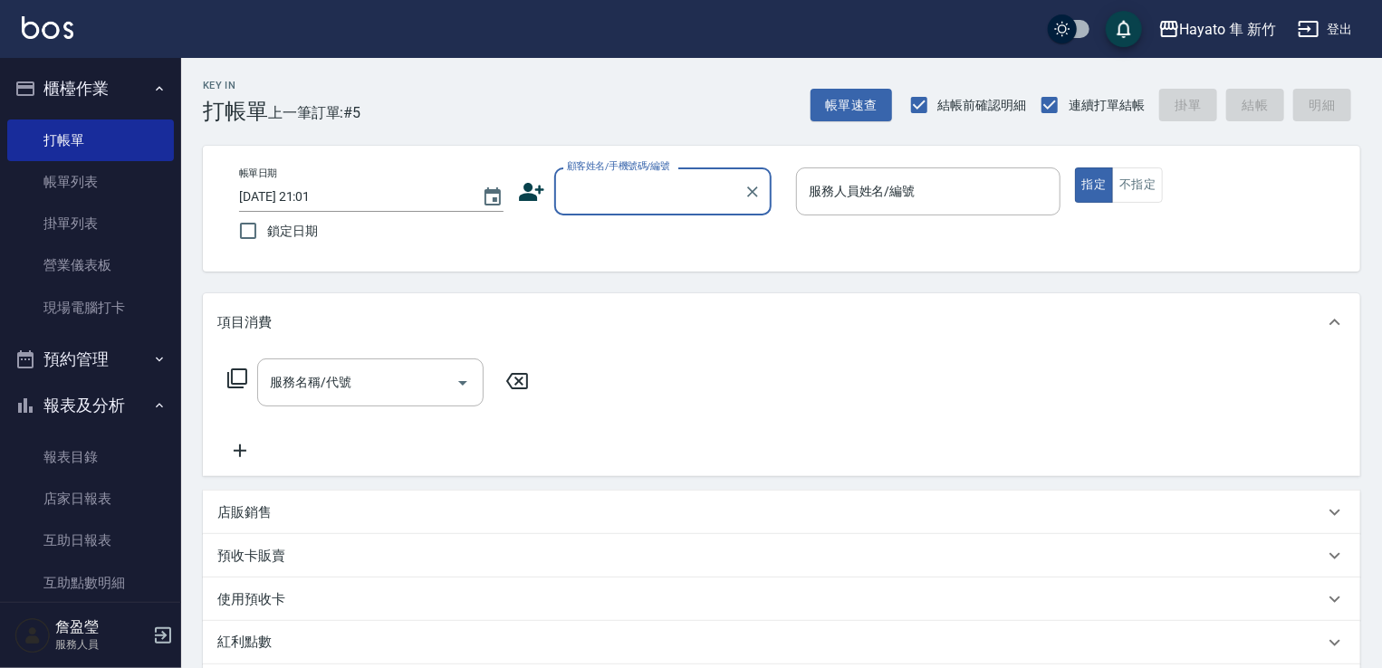
click at [562, 188] on input "顧客姓名/手機號碼/編號" at bounding box center [649, 192] width 174 height 32
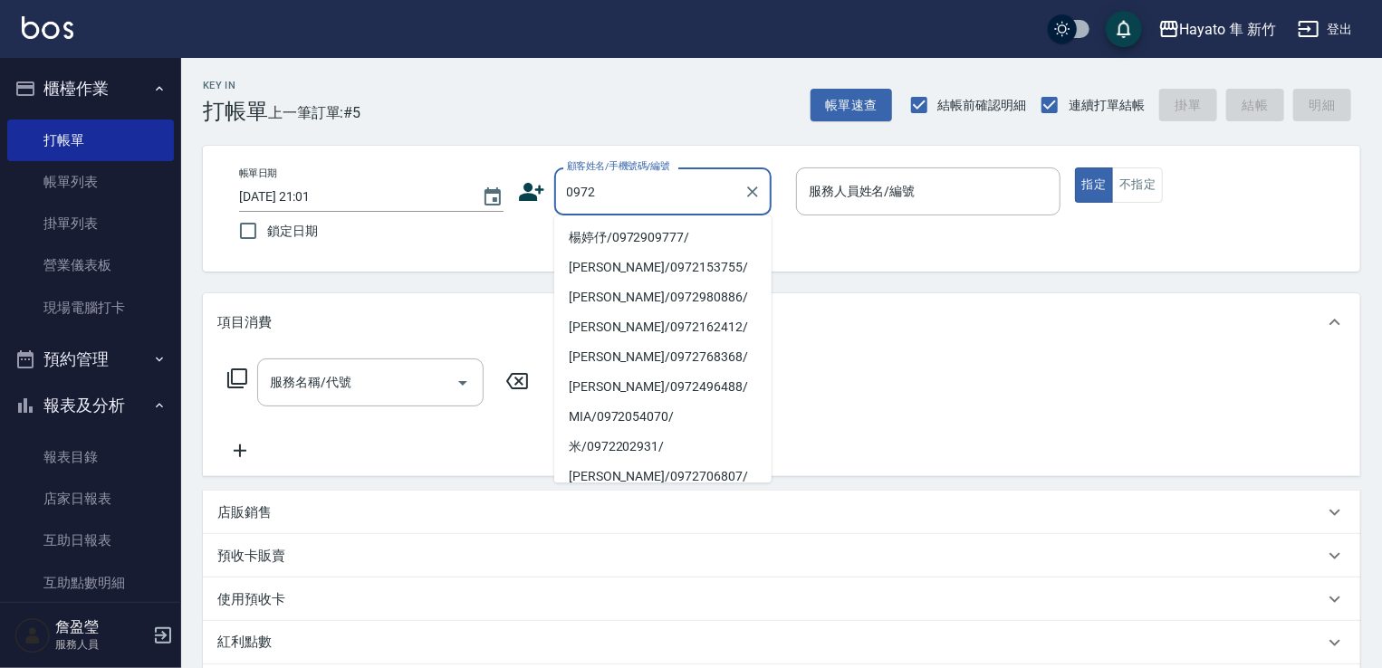
click at [637, 237] on li "楊婷伃/0972909777/" at bounding box center [662, 238] width 217 height 30
type input "楊婷伃/0972909777/"
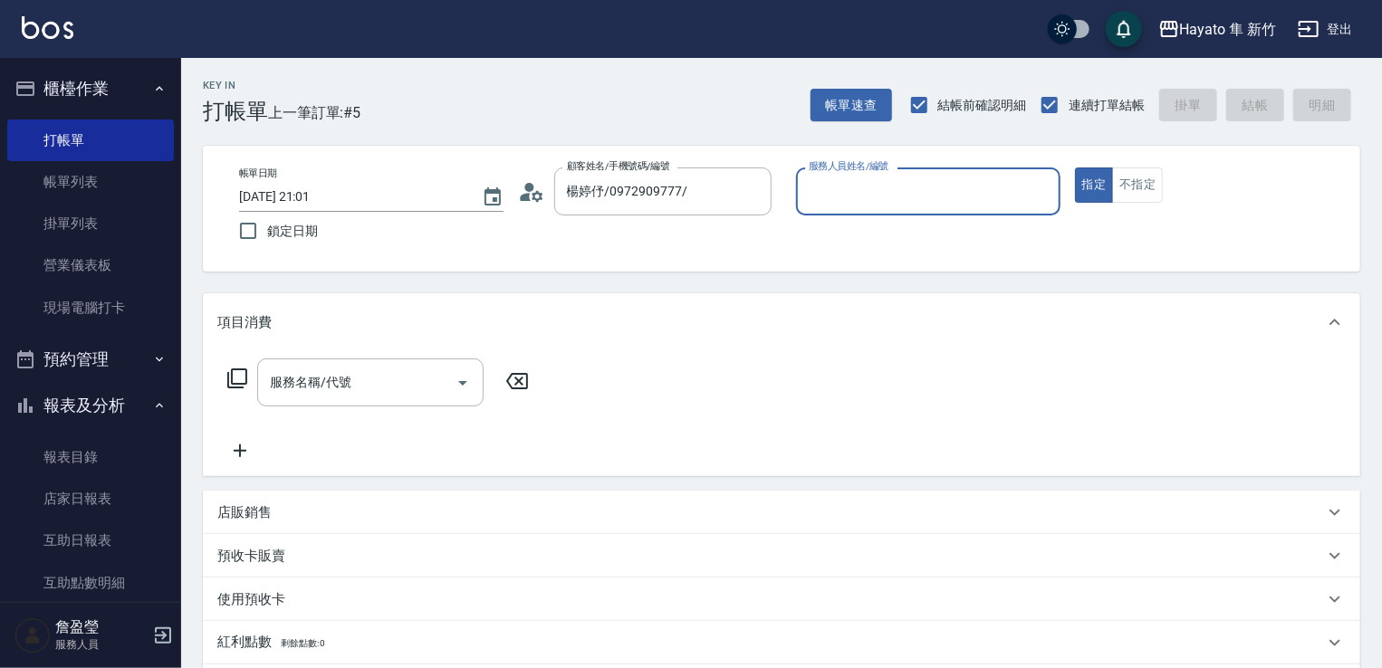
type input "Kimi(無代號)"
drag, startPoint x: 1133, startPoint y: 177, endPoint x: 1109, endPoint y: 177, distance: 24.5
click at [1130, 177] on button "不指定" at bounding box center [1137, 185] width 51 height 35
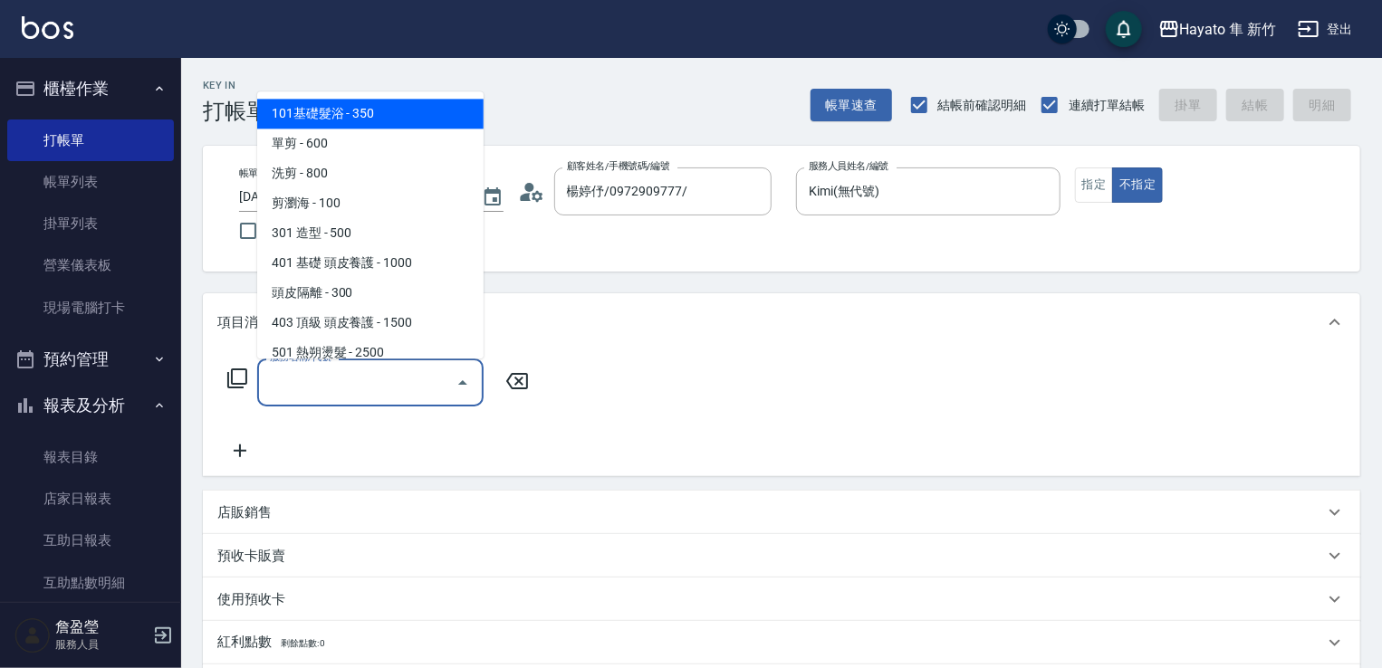
click at [353, 374] on input "服務名稱/代號" at bounding box center [356, 383] width 183 height 32
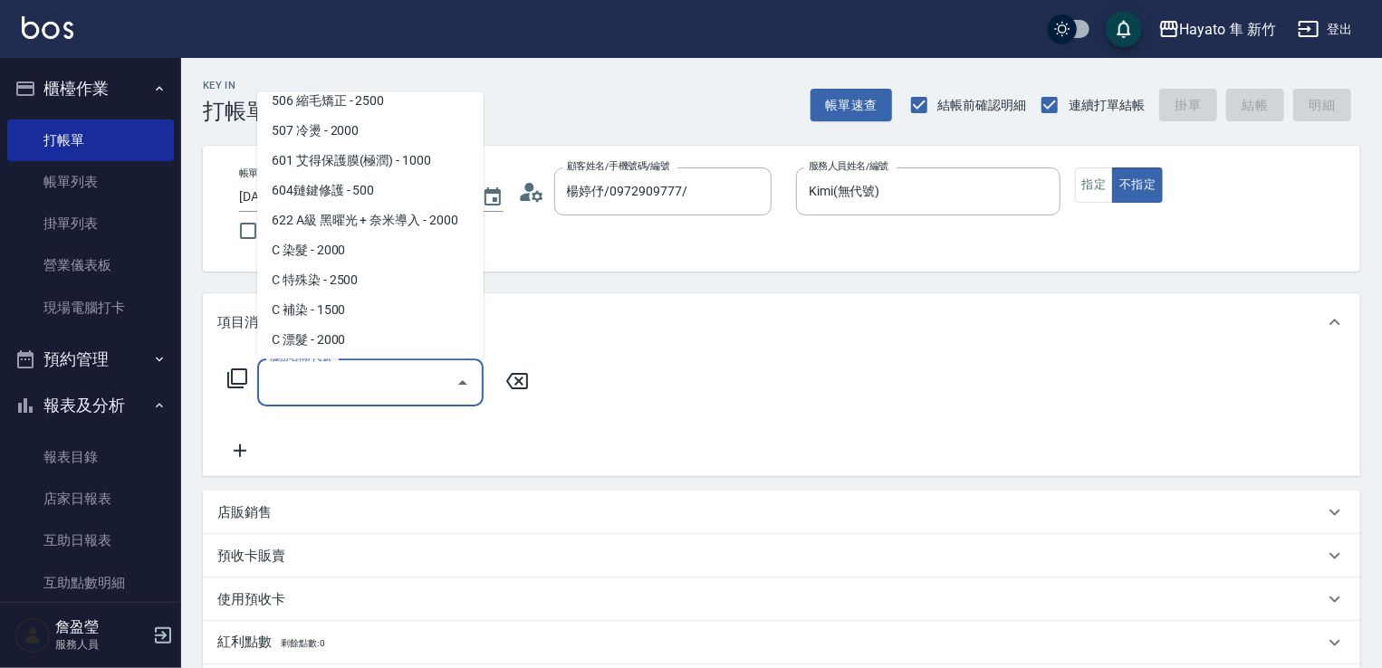
scroll to position [315, 0]
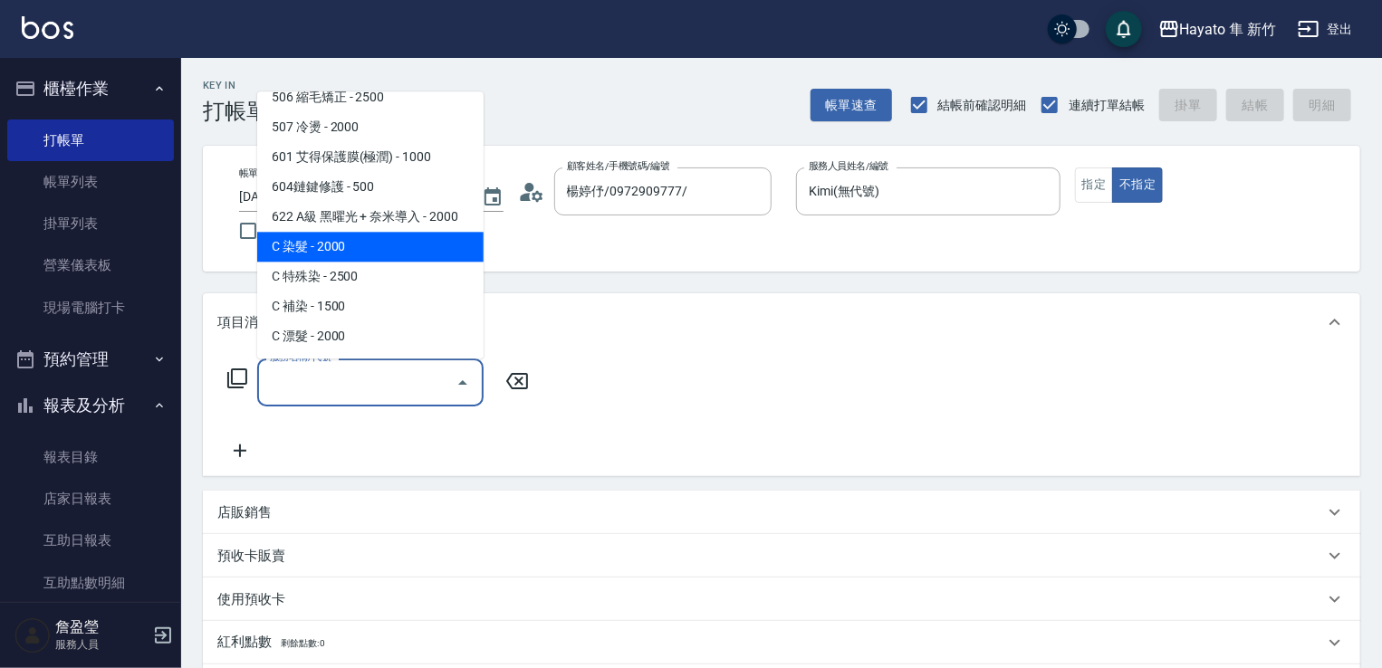
click at [376, 236] on span "C 染髮 - 2000" at bounding box center [370, 247] width 226 height 30
type input "C 染髮(701)"
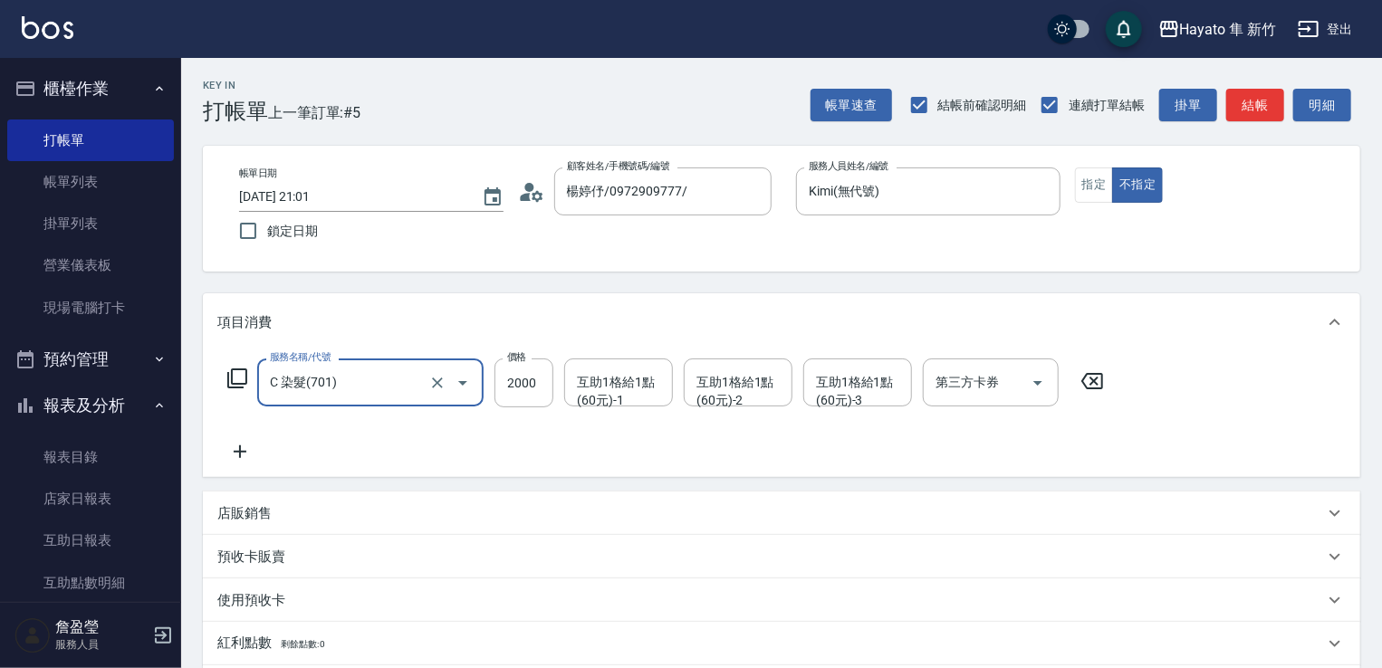
click at [245, 447] on icon at bounding box center [239, 452] width 45 height 22
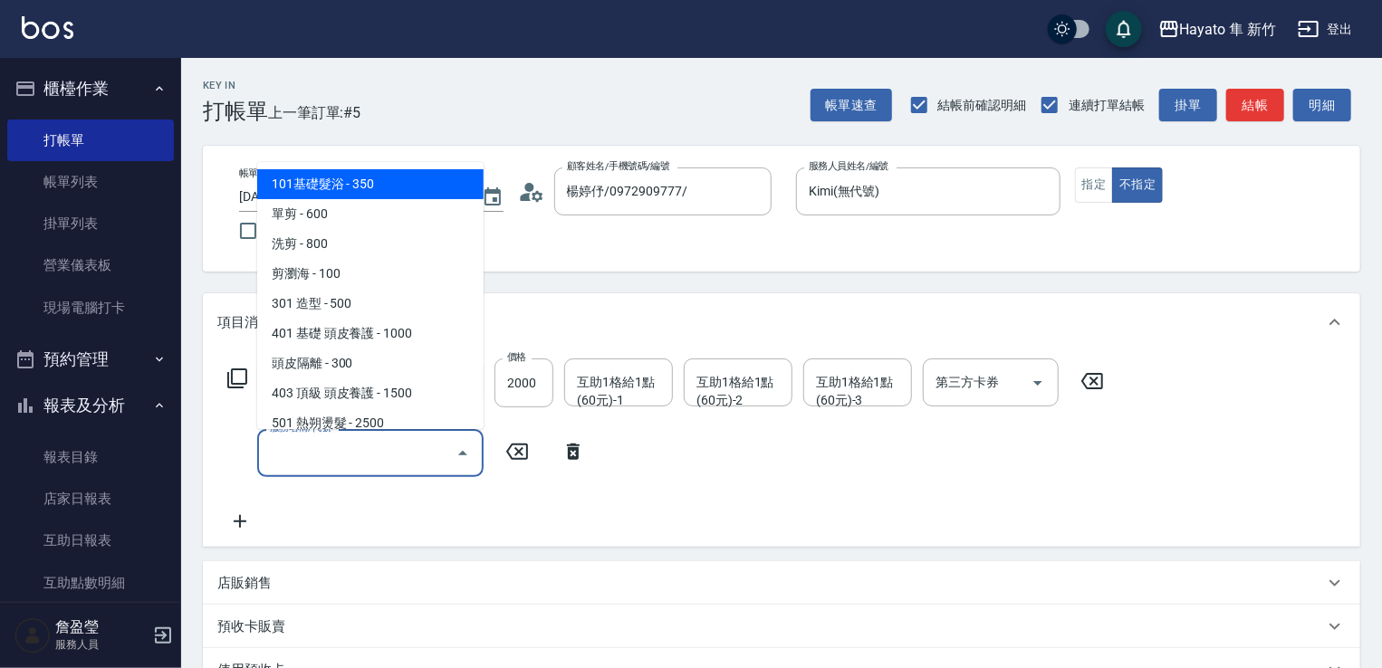
click at [324, 446] on input "服務名稱/代號" at bounding box center [356, 453] width 183 height 32
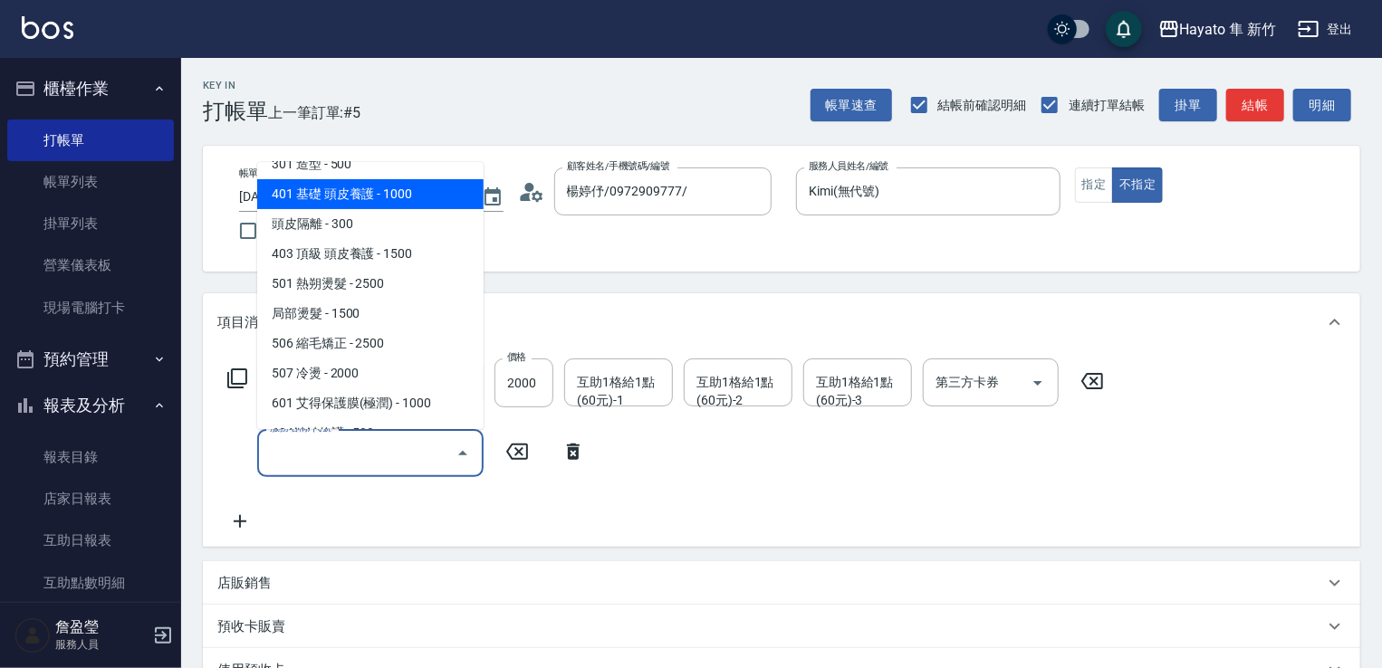
scroll to position [181, 0]
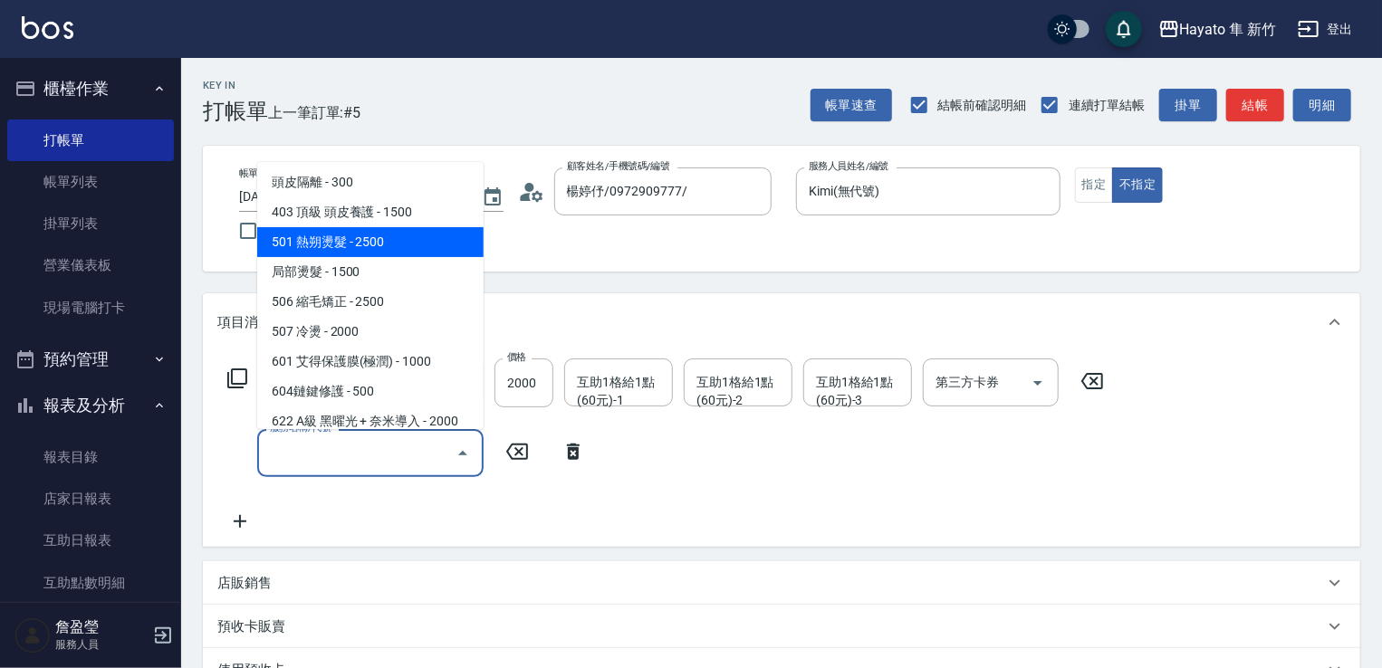
click at [332, 249] on span "501 熱朔燙髮 - 2500" at bounding box center [370, 242] width 226 height 30
type input "501 熱朔燙髮(501)"
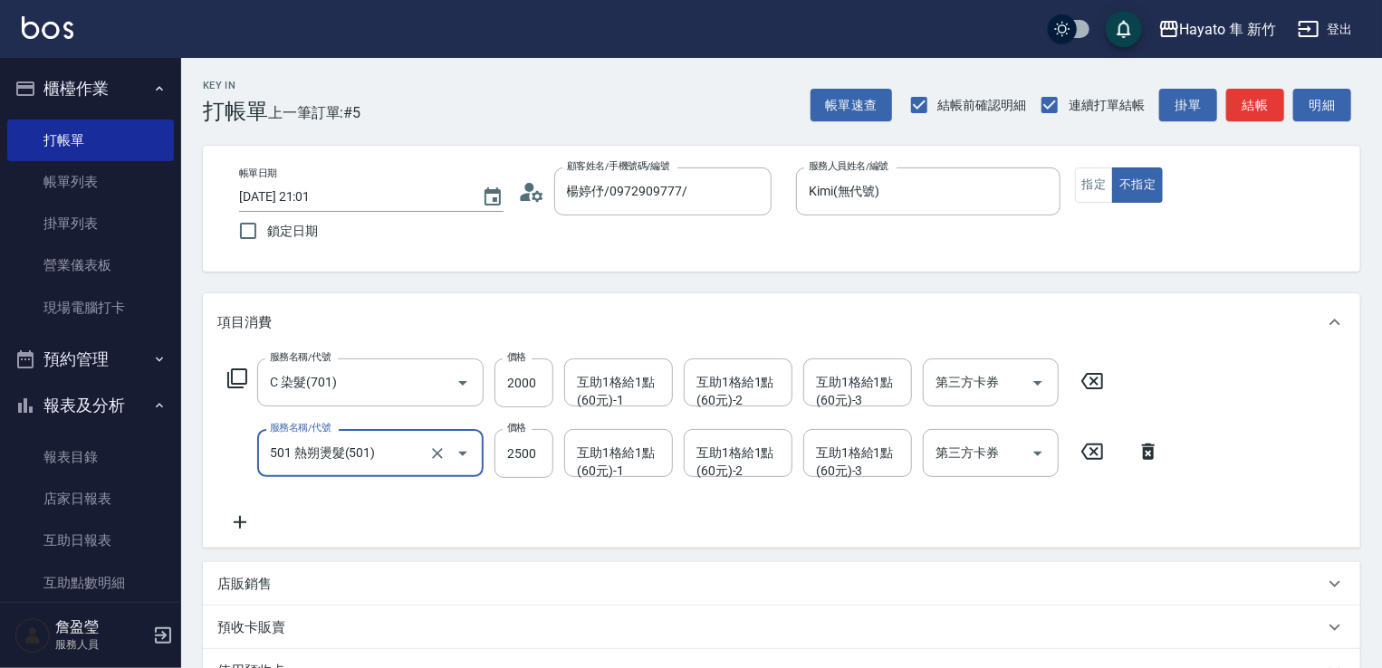
click at [252, 509] on div "服務名稱/代號 C 染髮(701) 服務名稱/代號 價格 2000 價格 互助1格給1點(60元)-1 互助1格給1點(60元)-1 互助1格給1點(60元)…" at bounding box center [694, 446] width 954 height 175
click at [247, 514] on icon at bounding box center [239, 523] width 45 height 22
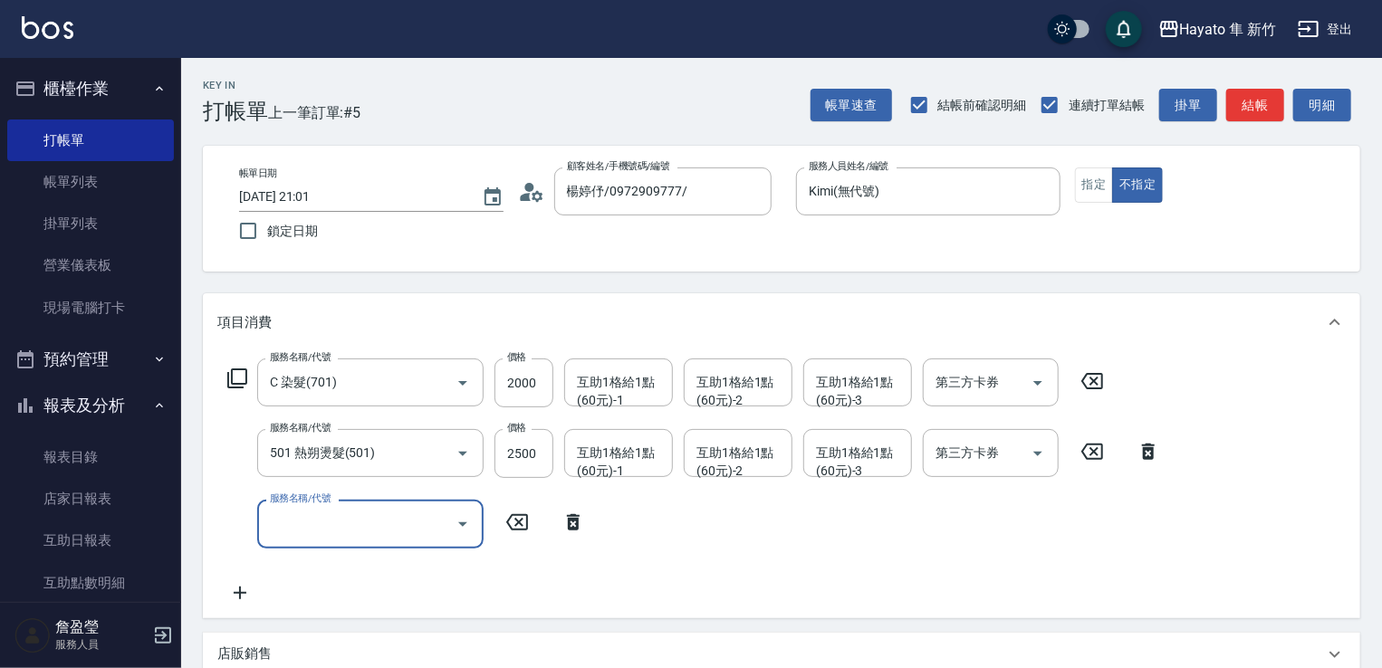
click at [306, 523] on input "服務名稱/代號" at bounding box center [356, 524] width 183 height 32
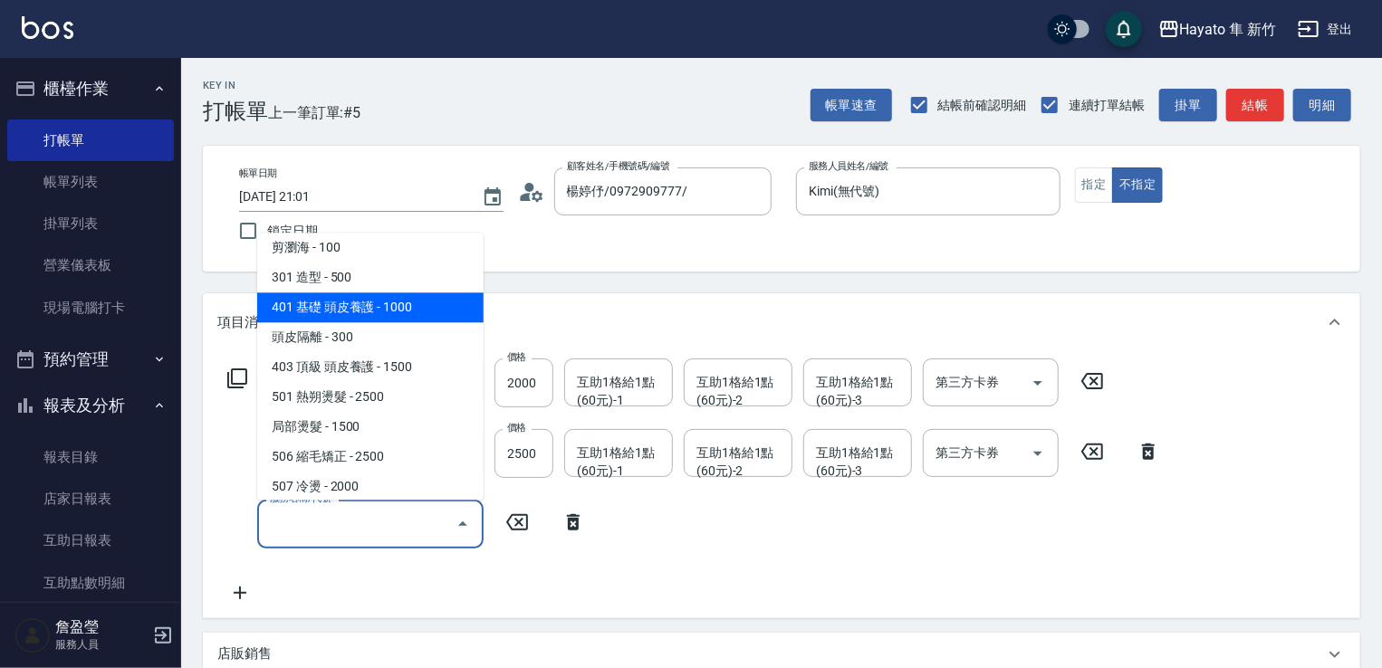
scroll to position [315, 0]
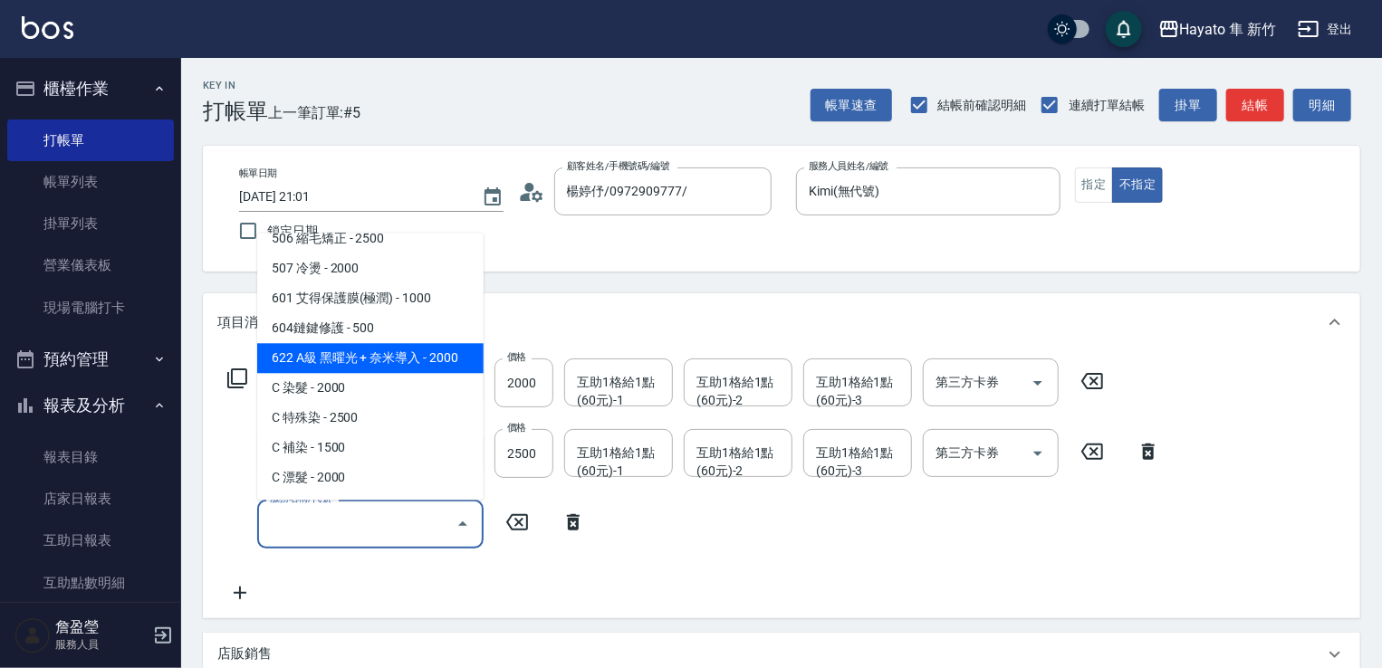
click at [374, 362] on span "622 A級 黑曜光 + 奈米導入 - 2000" at bounding box center [370, 358] width 226 height 30
type input "622 A級 黑曜光 + 奈米導入(622)"
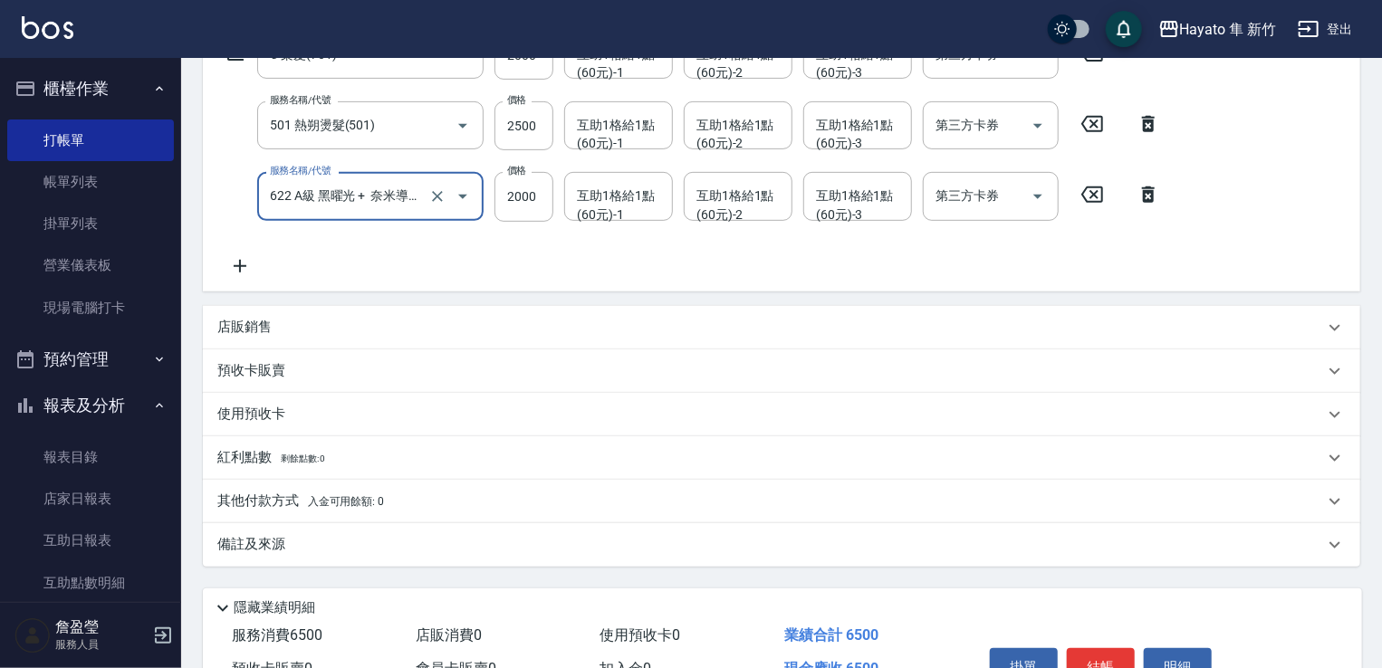
scroll to position [157, 0]
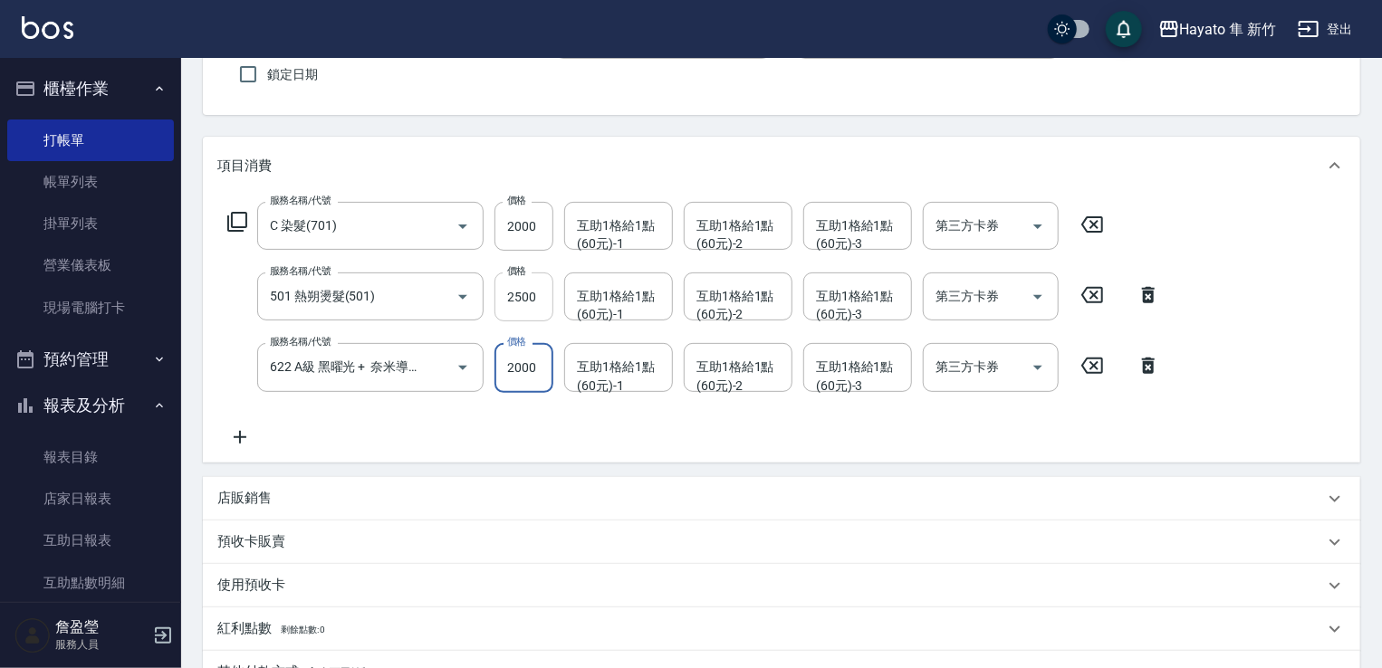
click at [531, 297] on input "2500" at bounding box center [524, 297] width 59 height 49
drag, startPoint x: 562, startPoint y: 267, endPoint x: 540, endPoint y: 307, distance: 45.4
click at [560, 267] on div "服務名稱/代號 C 染髮(701) 服務名稱/代號 價格 2000 價格 互助1格給1點(60元)-1 互助1格給1點(60元)-1 互助1格給1點(60元)…" at bounding box center [694, 324] width 954 height 245
click at [522, 325] on div "服務名稱/代號 C 染髮(701) 服務名稱/代號 價格 2000 價格 互助1格給1點(60元)-1 互助1格給1點(60元)-1 互助1格給1點(60元)…" at bounding box center [694, 324] width 954 height 245
click at [528, 299] on input "2500" at bounding box center [524, 297] width 59 height 49
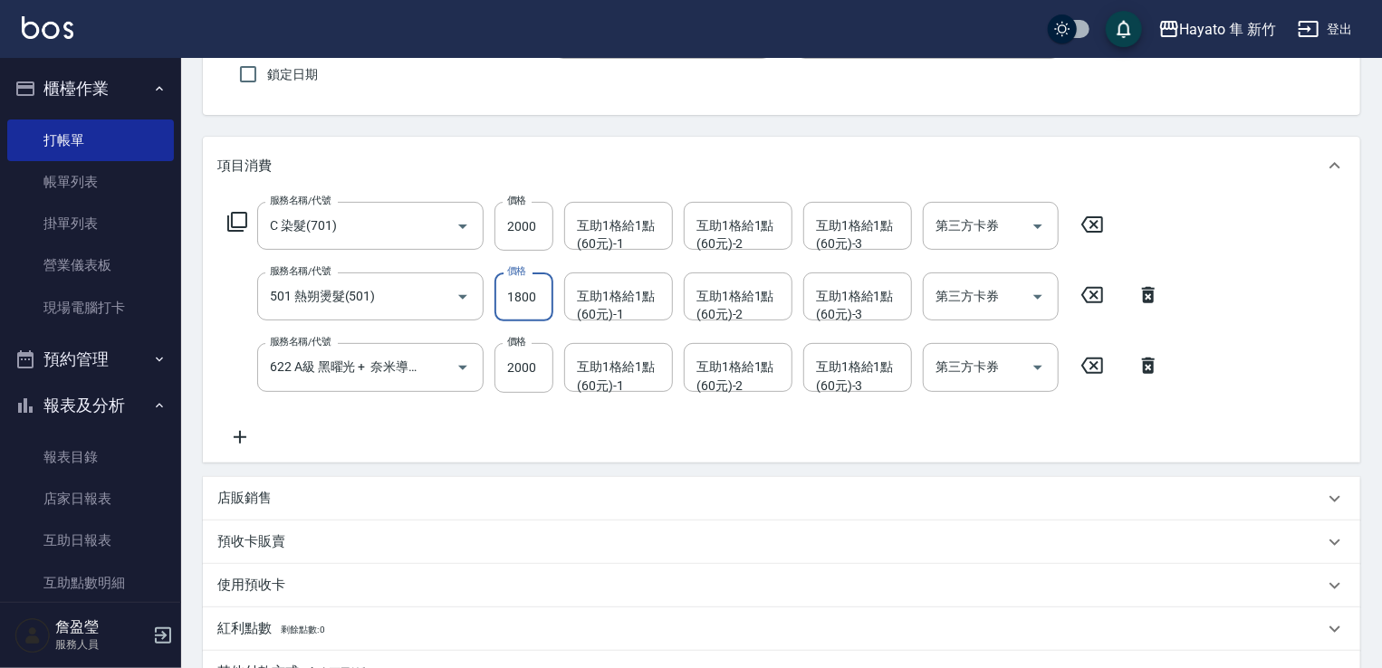
type input "1800"
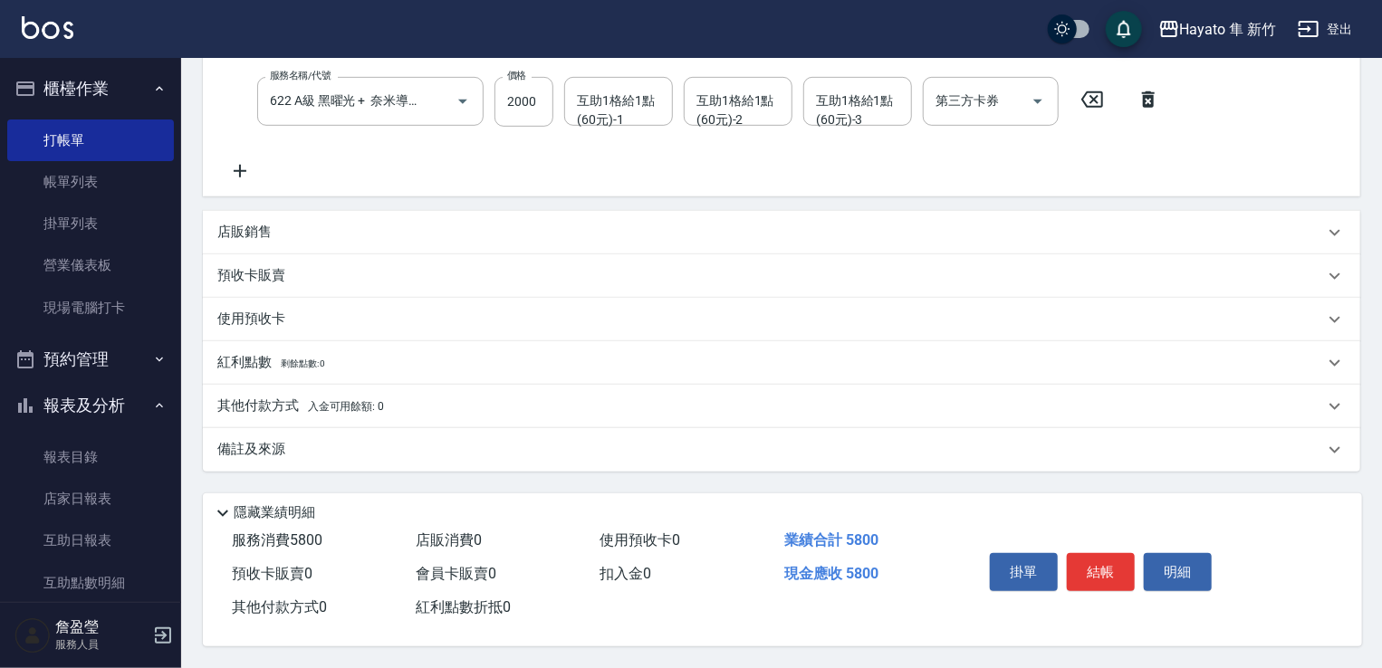
click at [428, 231] on div "店販銷售" at bounding box center [770, 232] width 1107 height 19
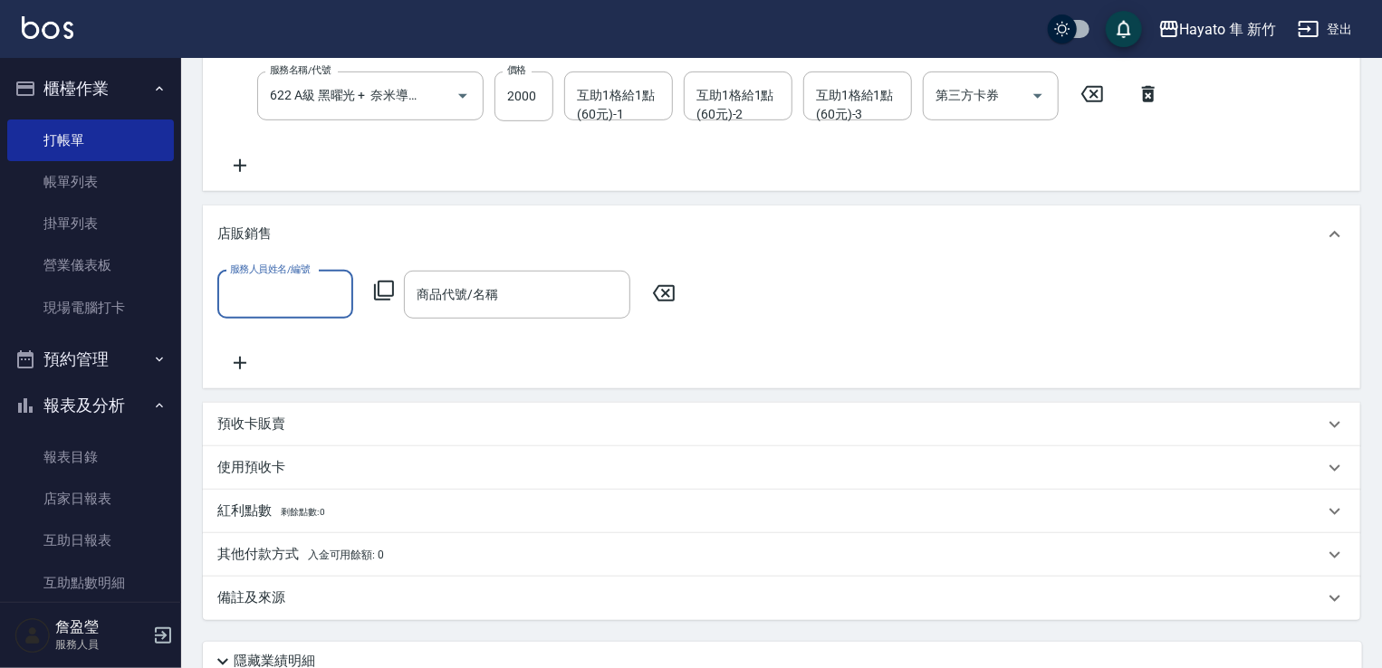
scroll to position [0, 0]
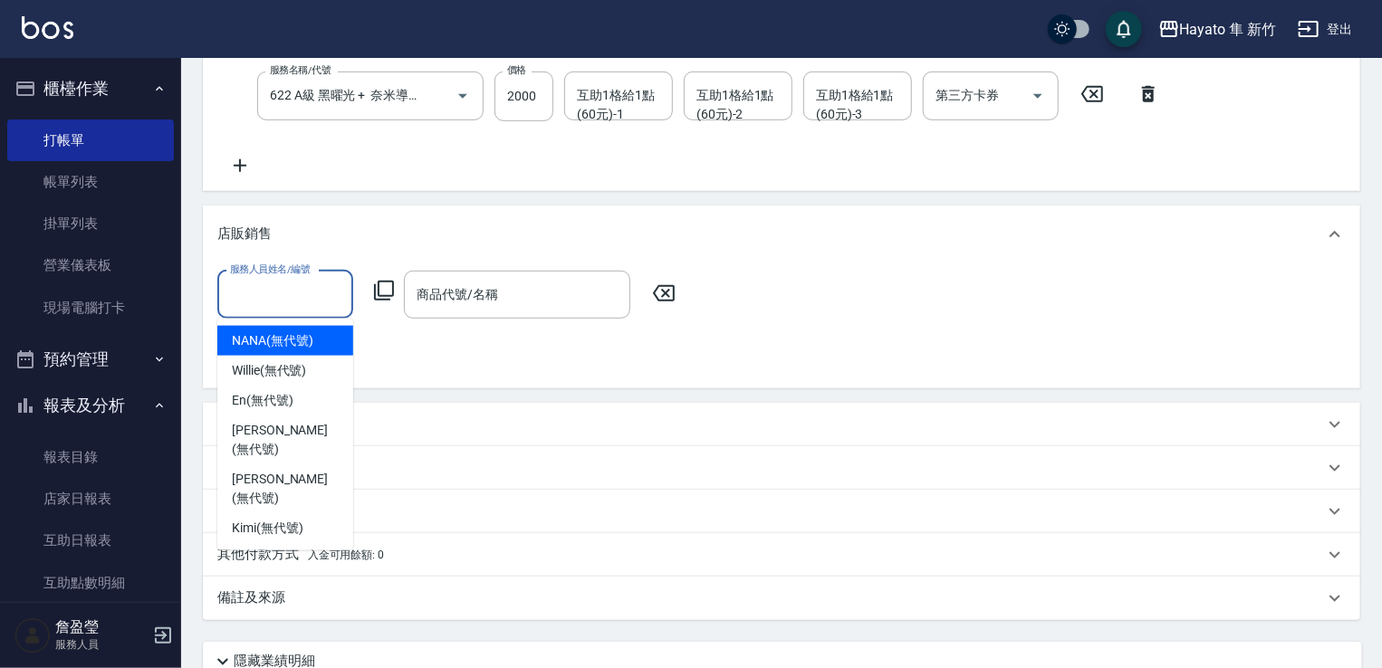
click at [257, 287] on input "服務人員姓名/編號" at bounding box center [286, 295] width 120 height 32
click at [265, 519] on span "Kimi (無代號)" at bounding box center [268, 528] width 72 height 19
type input "Kimi(無代號)"
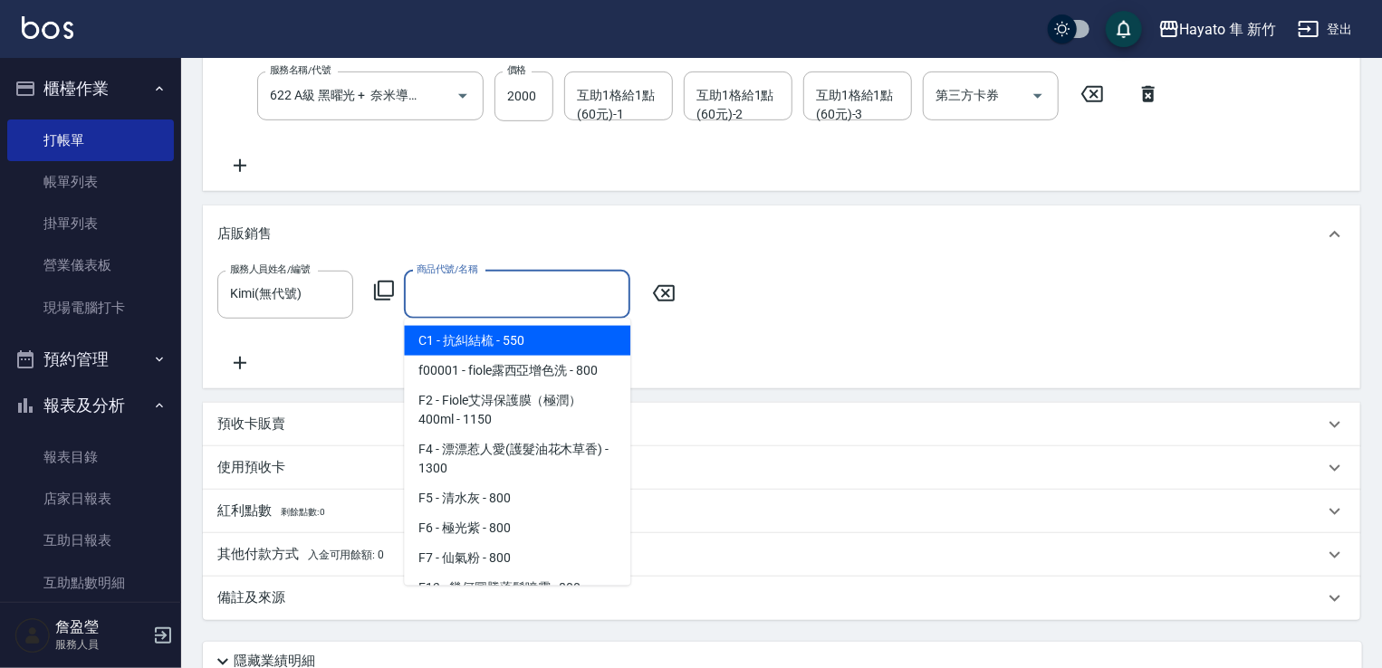
click at [480, 290] on input "商品代號/名稱" at bounding box center [517, 295] width 210 height 32
click at [524, 337] on span "C1 - 抗糾結梳 - 550" at bounding box center [517, 341] width 226 height 30
type input "抗糾結梳"
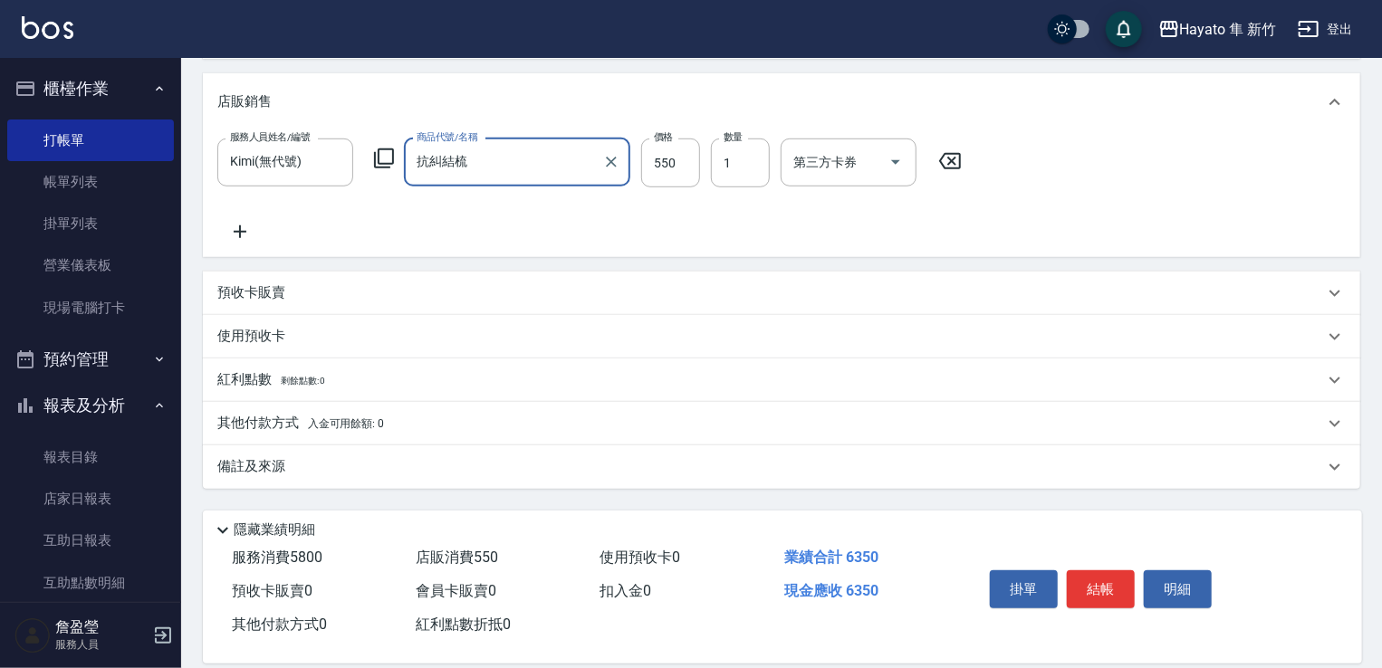
scroll to position [583, 0]
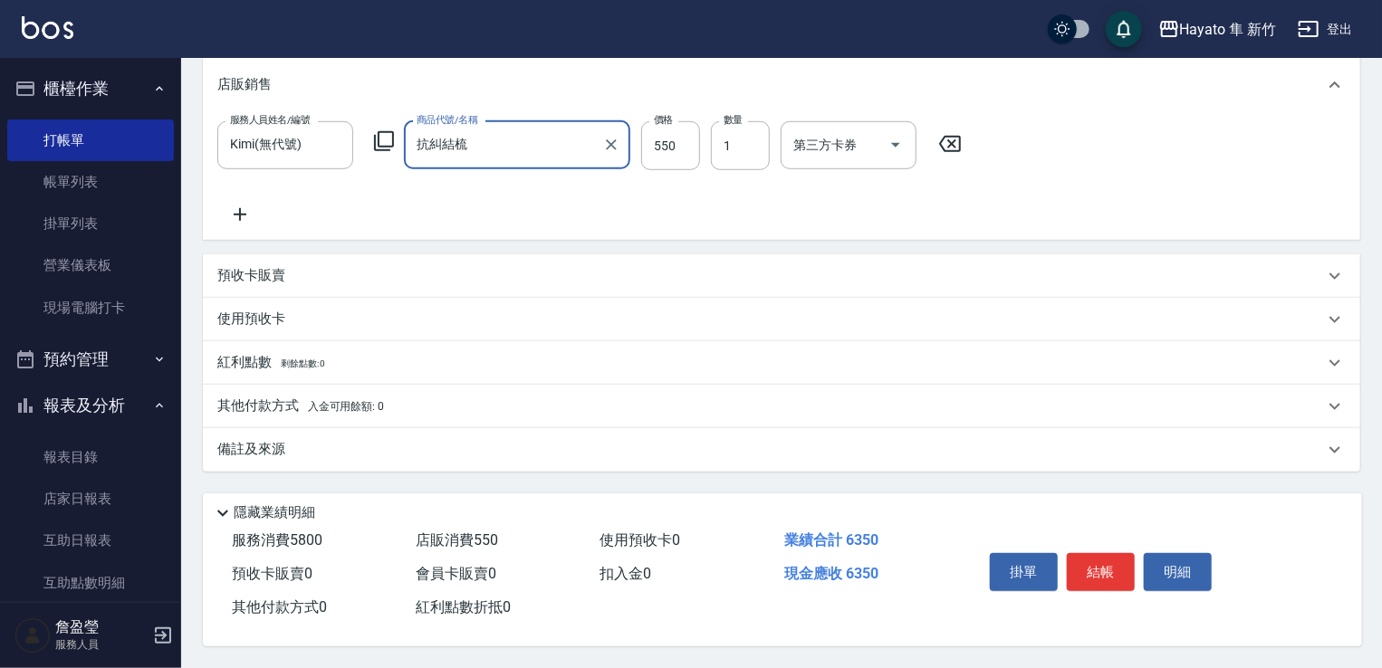
click at [350, 428] on div "備註及來源" at bounding box center [782, 449] width 1158 height 43
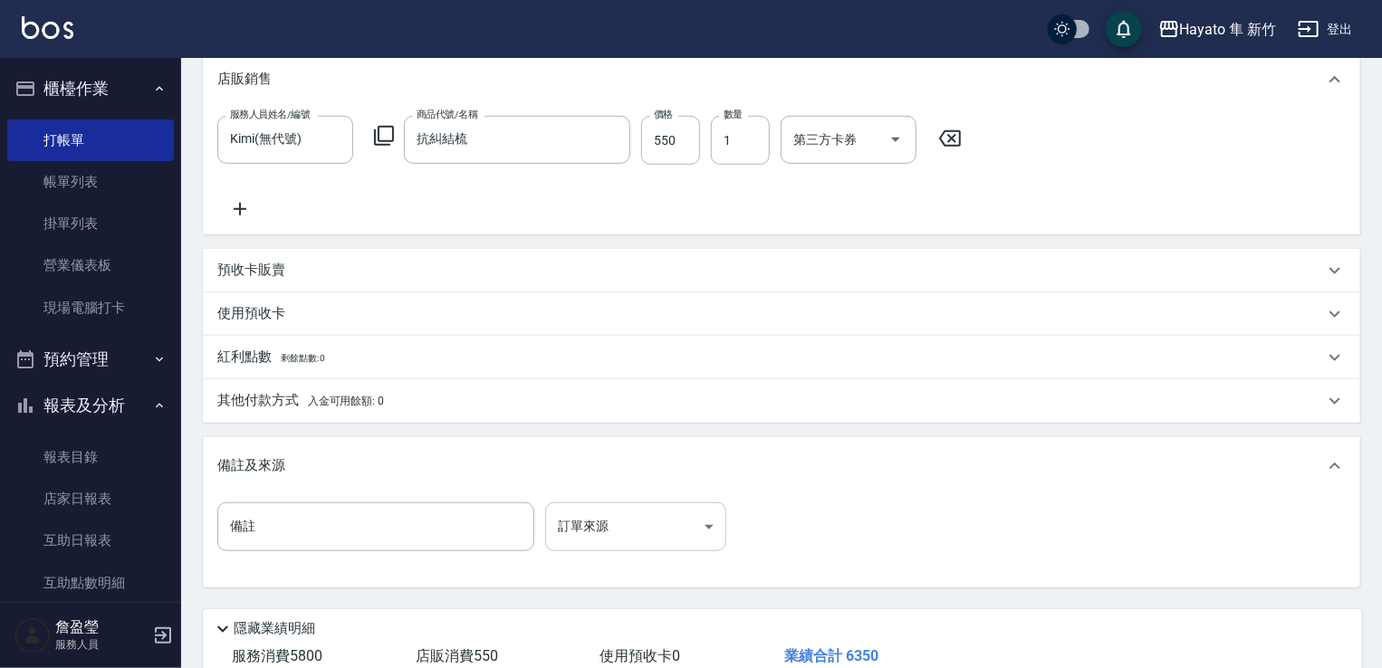
click at [589, 523] on body "Hayato 隼 新竹 登出 櫃檯作業 打帳單 帳單列表 掛單列表 營業儀表板 現場電腦打卡 預約管理 預約管理 報表及分析 報表目錄 店家日報表 互助日報表…" at bounding box center [691, 101] width 1382 height 1368
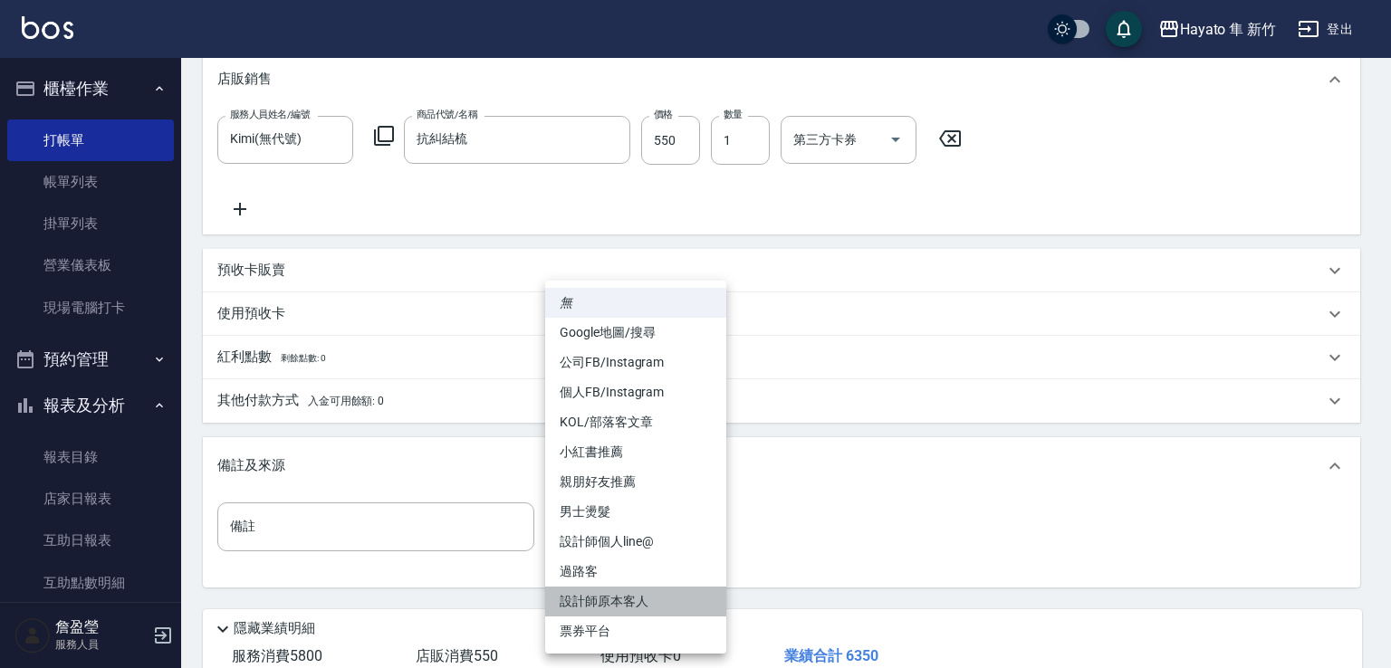
click at [587, 606] on li "設計師原本客人" at bounding box center [635, 602] width 181 height 30
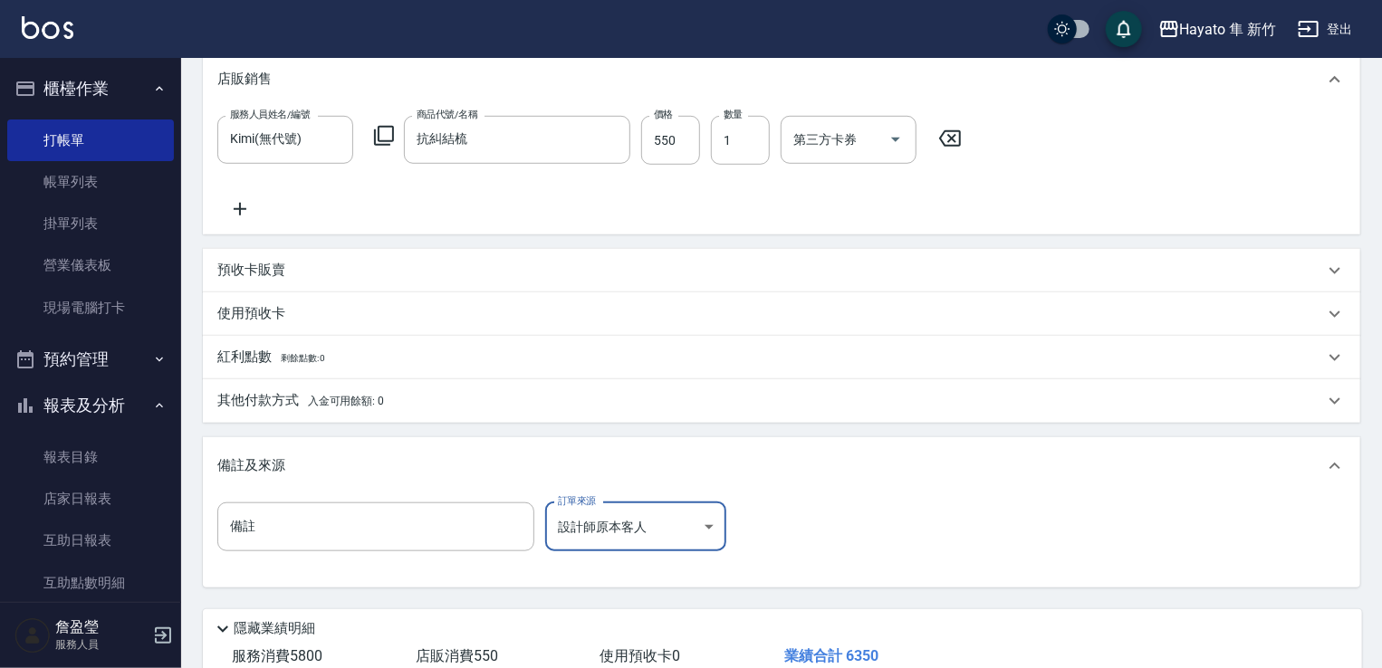
click at [632, 525] on body "Hayato 隼 新竹 登出 櫃檯作業 打帳單 帳單列表 掛單列表 營業儀表板 現場電腦打卡 預約管理 預約管理 報表及分析 報表目錄 店家日報表 互助日報表…" at bounding box center [691, 101] width 1382 height 1368
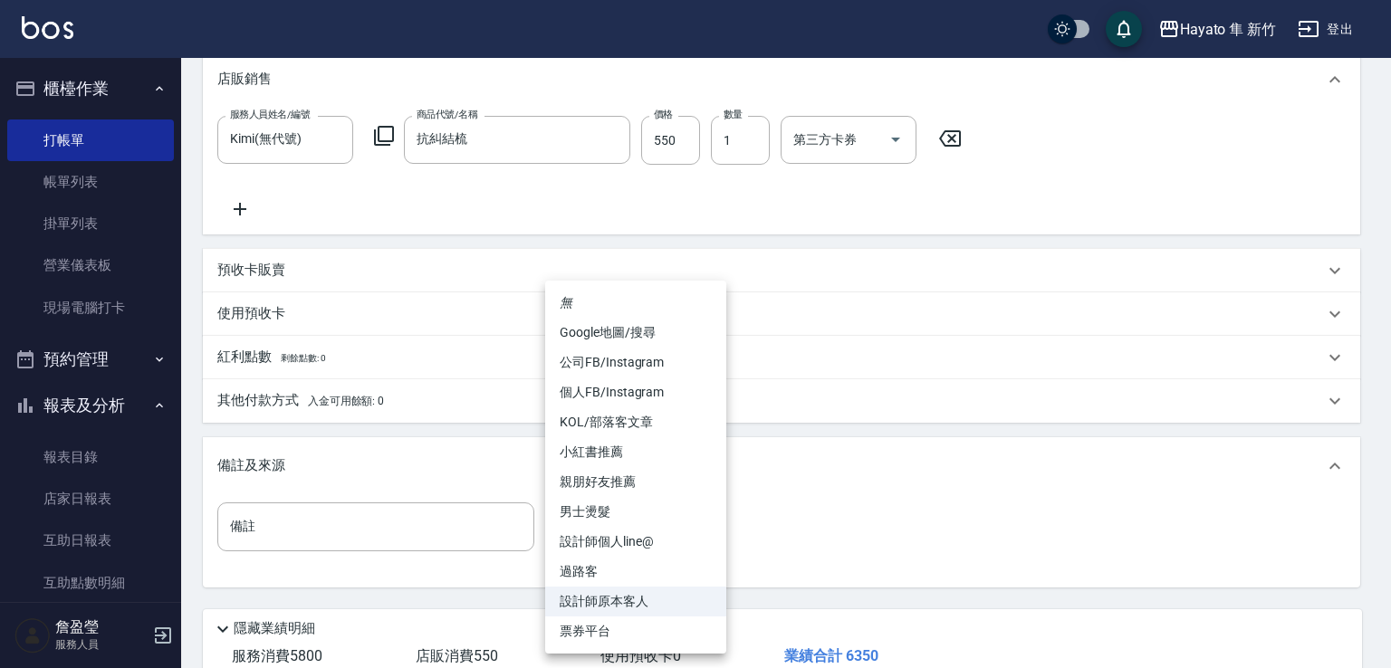
click at [591, 392] on li "個人FB/Instagram" at bounding box center [635, 393] width 181 height 30
type input "個人FB/Instagram"
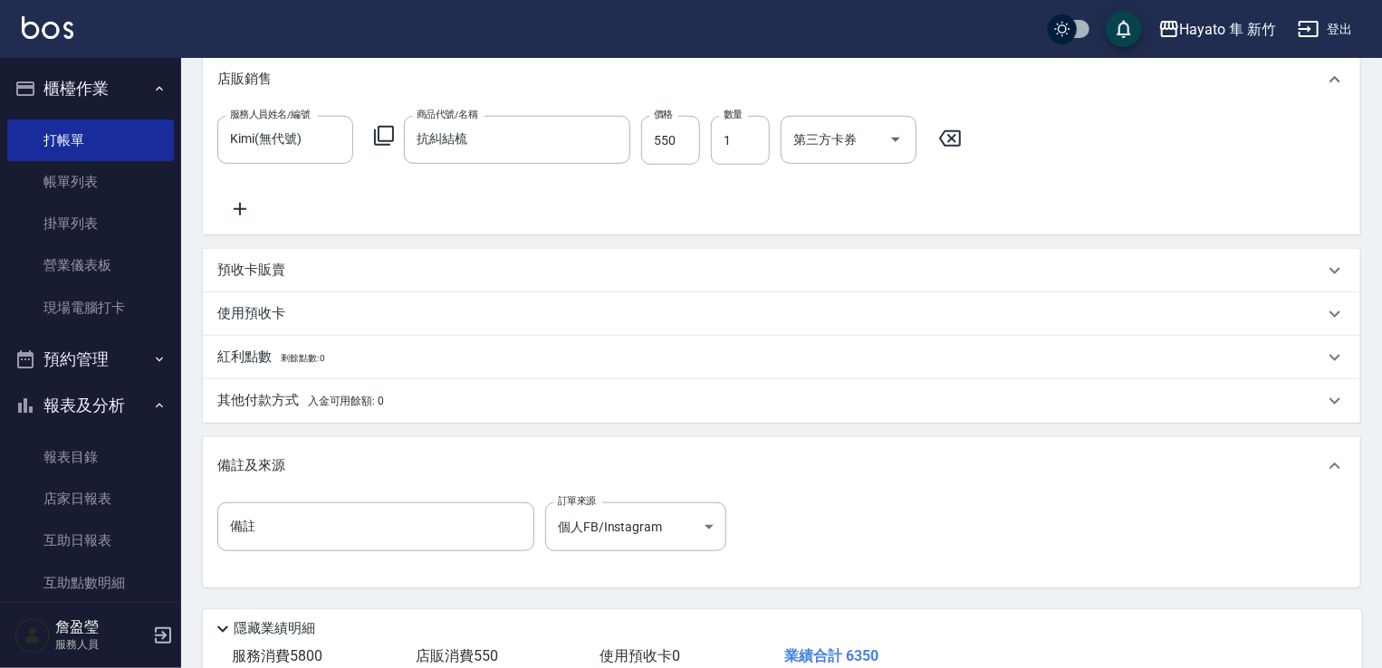
click at [842, 495] on div "備註及來源 備註 備註 訂單來源 個人FB/Instagram 個人FB/Instagram 訂單來源" at bounding box center [782, 512] width 1158 height 150
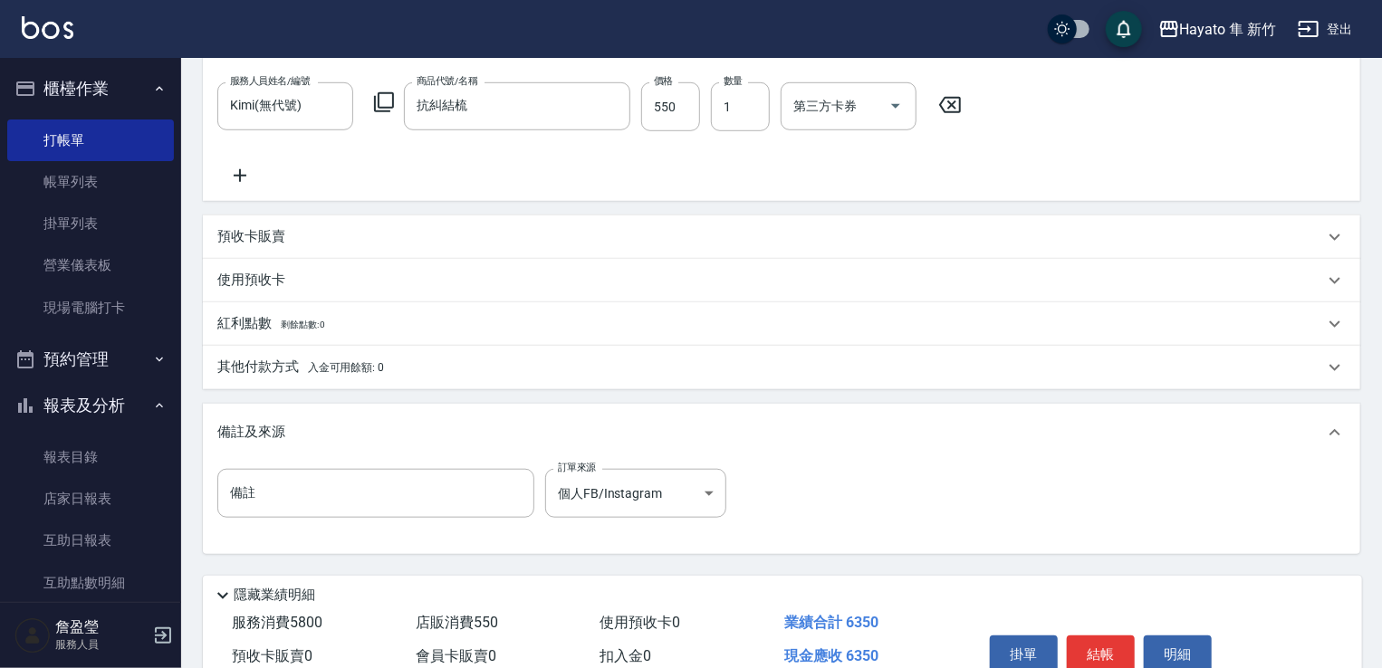
scroll to position [524, 0]
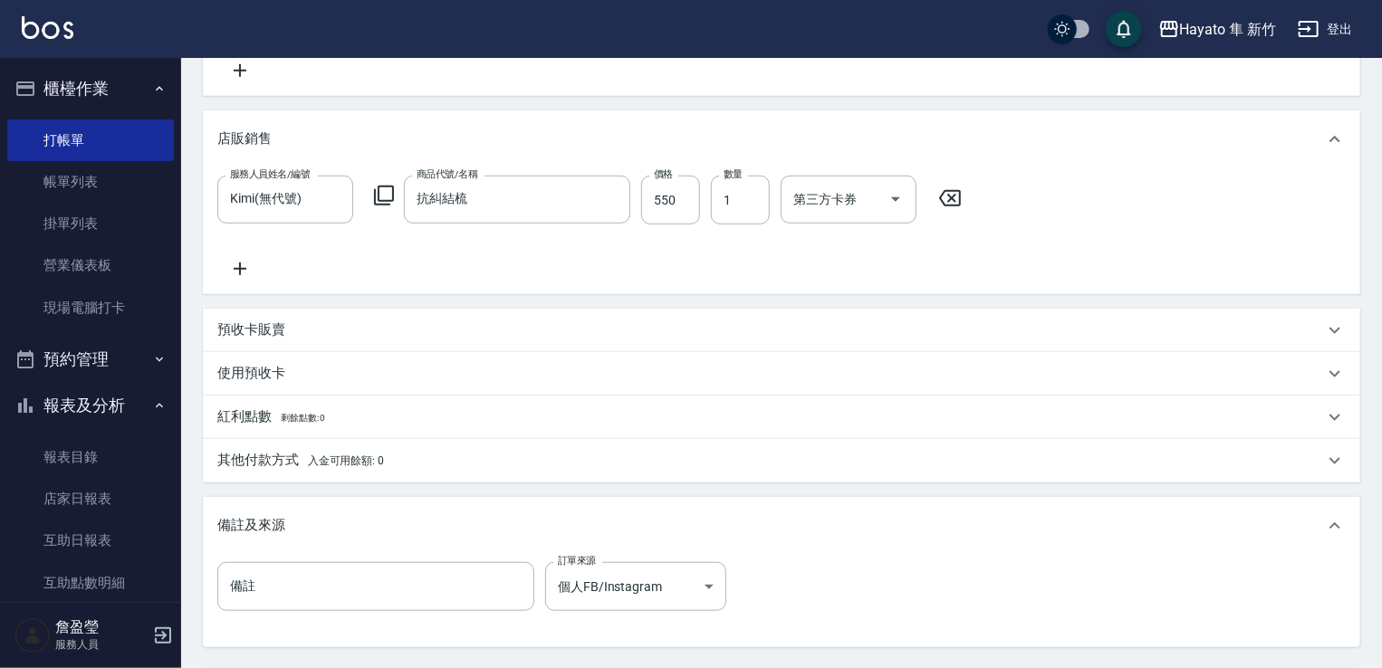
click at [279, 446] on div "其他付款方式 入金可用餘額: 0" at bounding box center [782, 460] width 1158 height 43
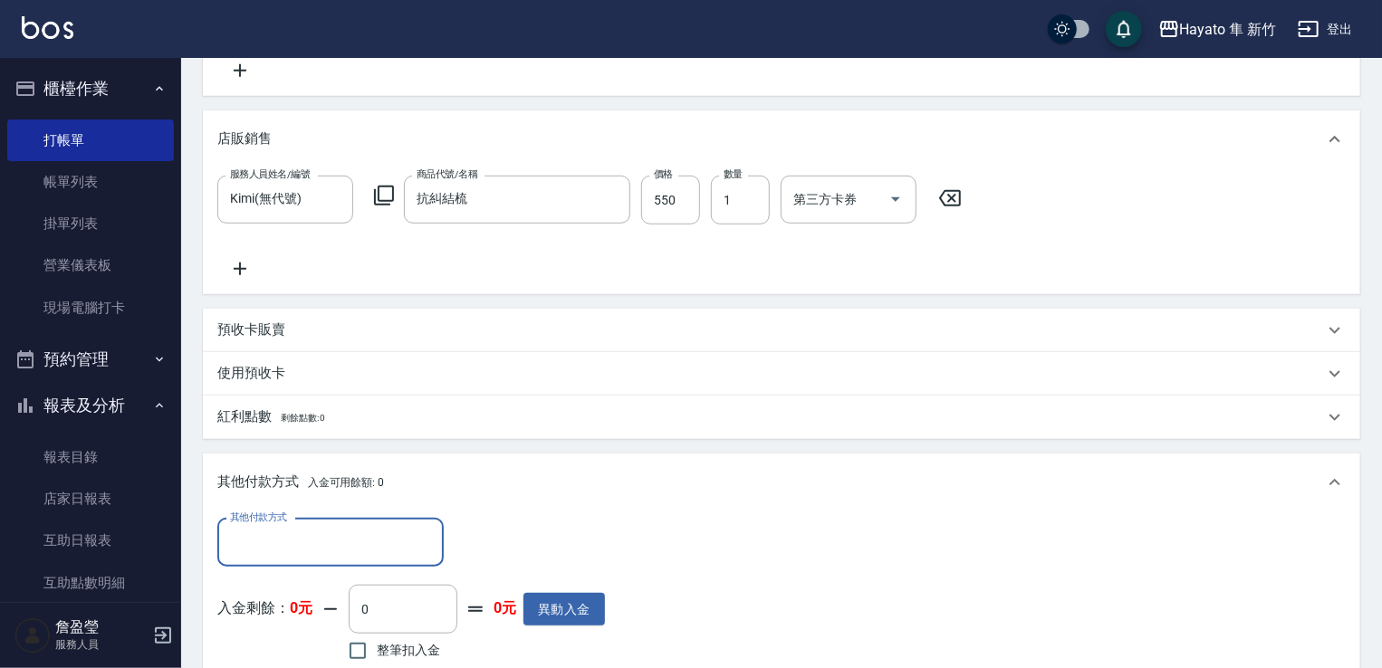
scroll to position [0, 0]
click at [303, 524] on div "其他付款方式" at bounding box center [330, 543] width 226 height 48
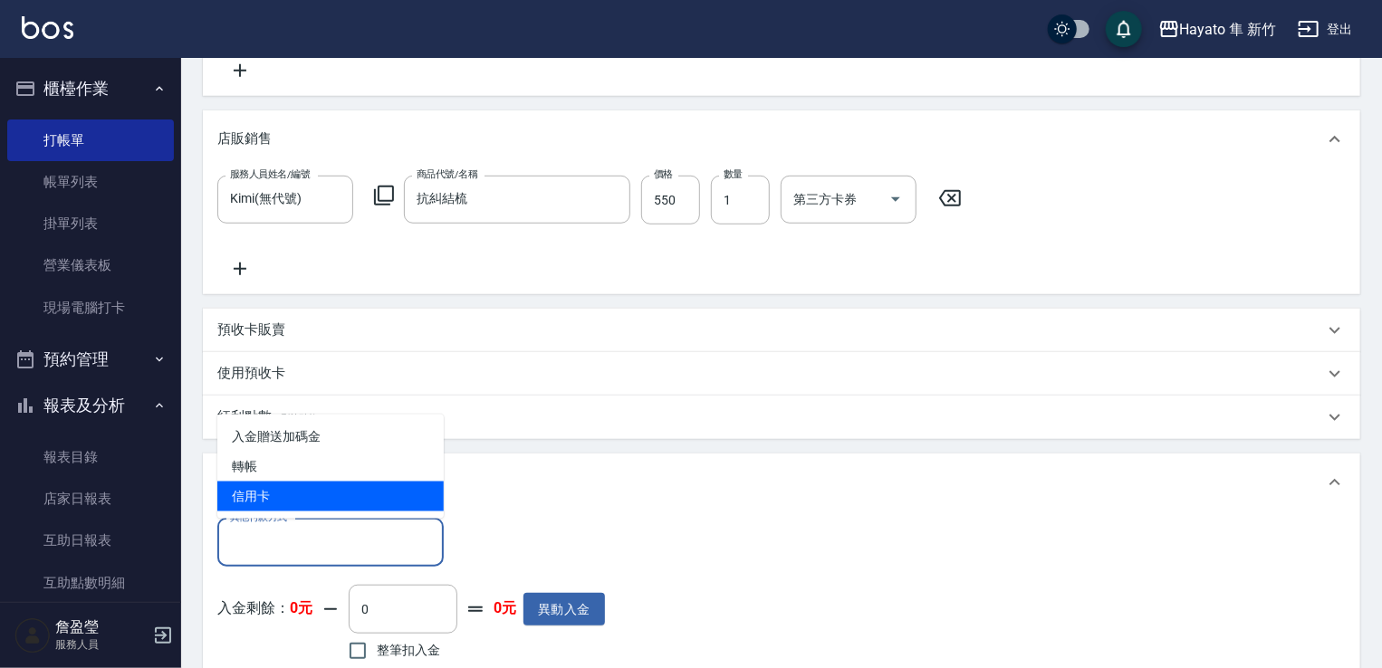
click at [274, 486] on span "信用卡" at bounding box center [330, 497] width 226 height 30
type input "信用卡"
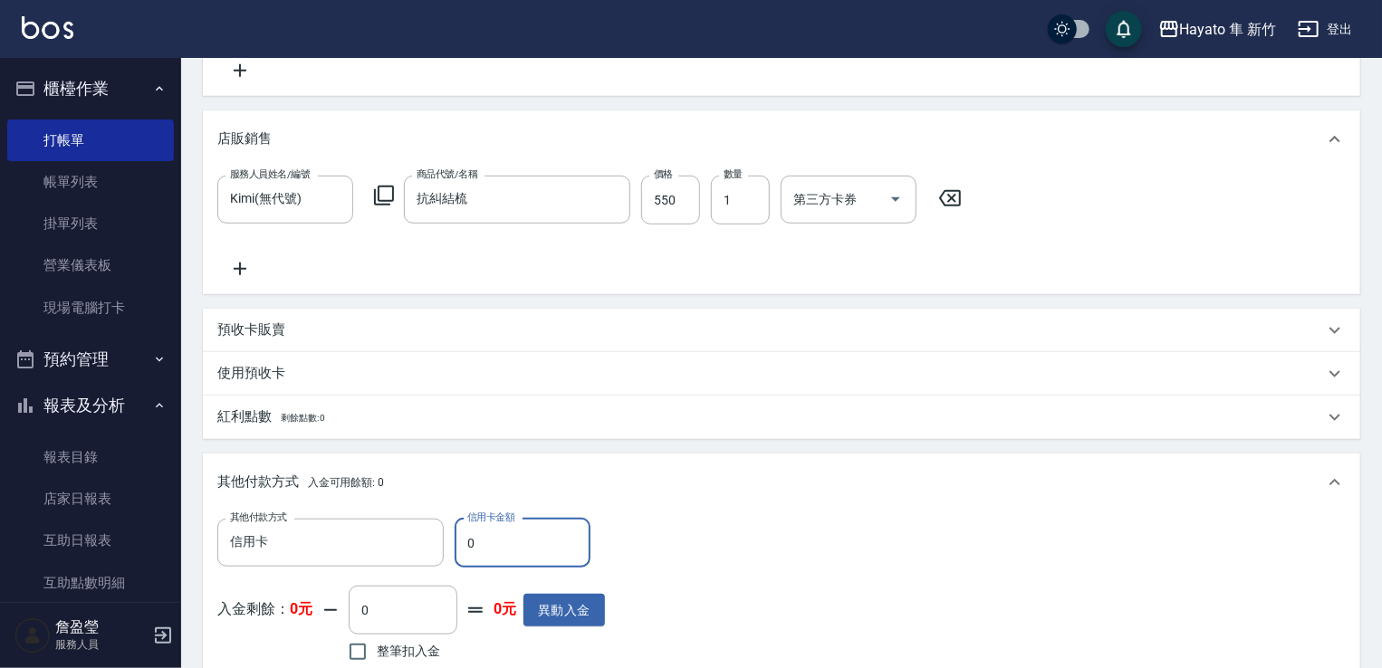
click at [542, 557] on input "0" at bounding box center [523, 543] width 136 height 49
drag, startPoint x: 490, startPoint y: 543, endPoint x: 356, endPoint y: 523, distance: 135.7
click at [356, 523] on div "其他付款方式 信用卡 其他付款方式 信用卡金額 0 信用卡金額" at bounding box center [411, 543] width 388 height 49
type input "6350"
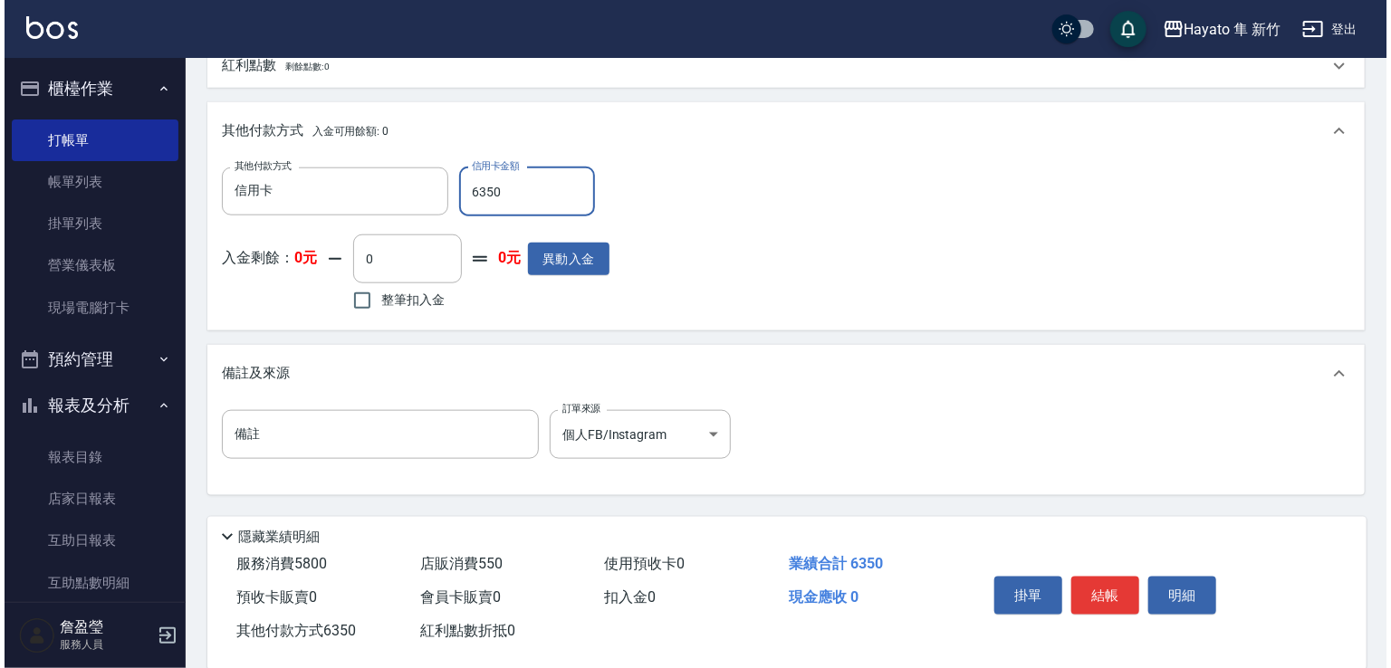
scroll to position [905, 0]
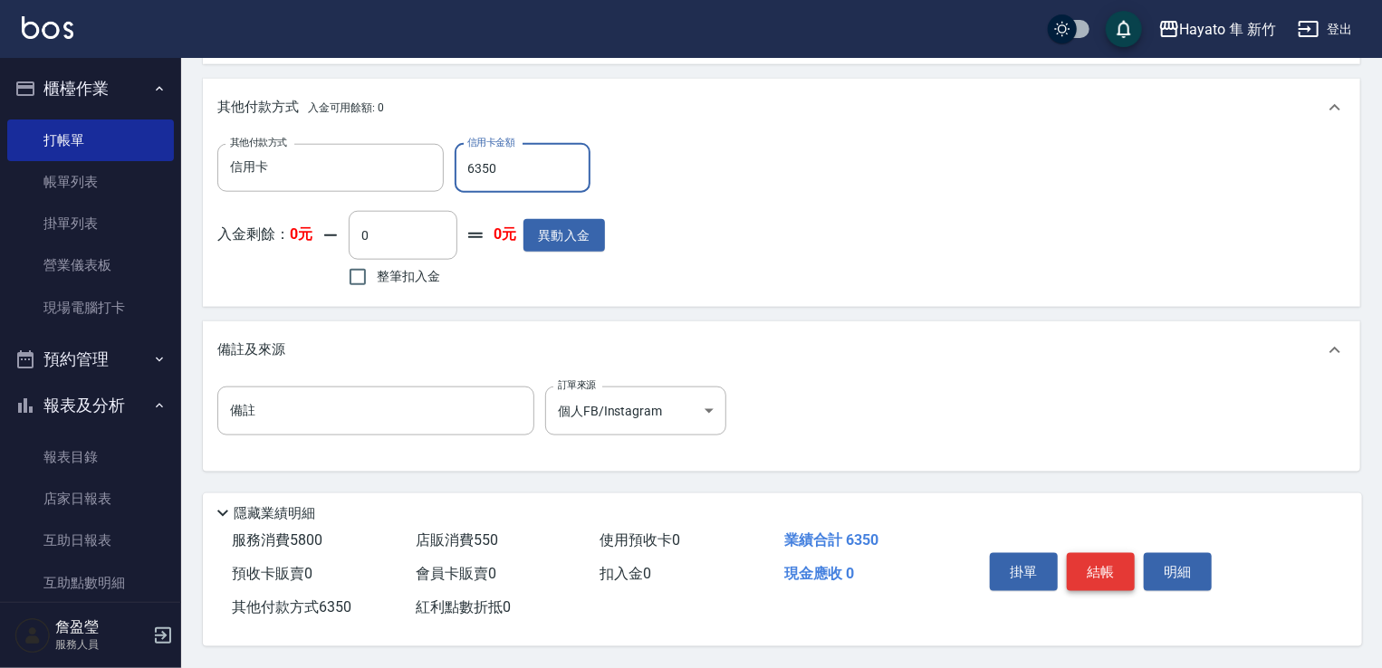
click at [1115, 561] on button "結帳" at bounding box center [1101, 572] width 68 height 38
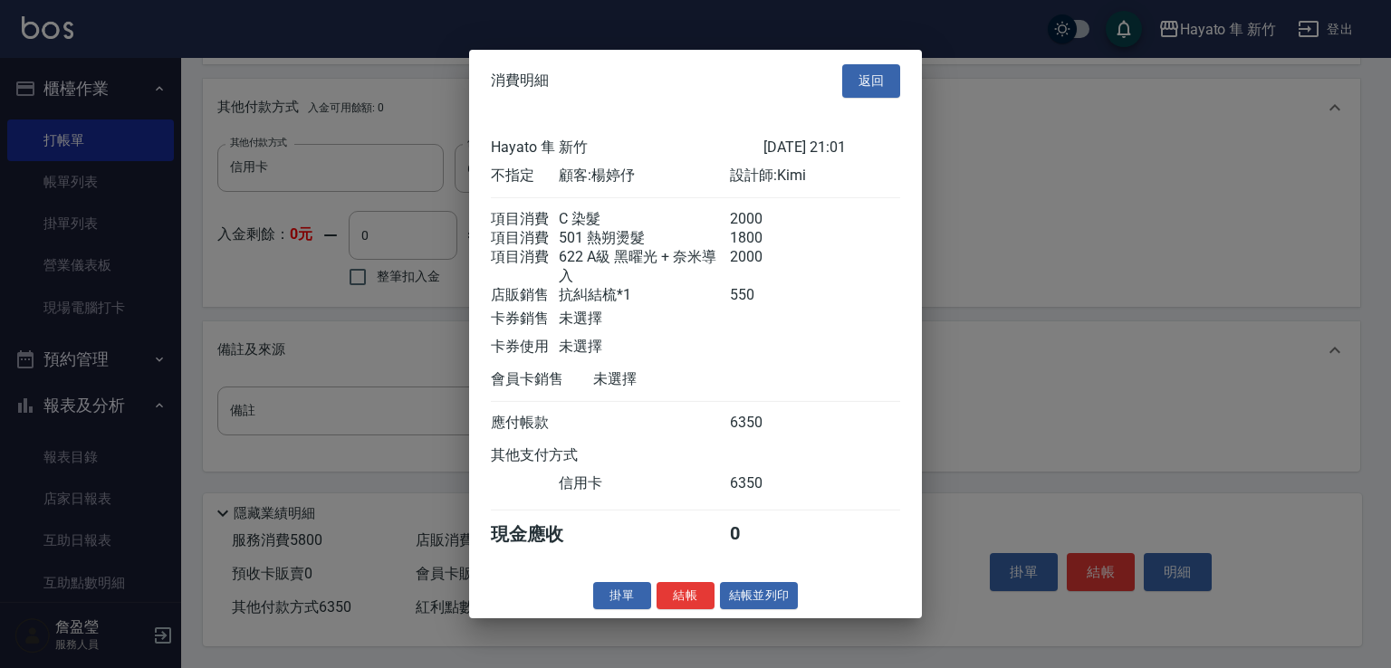
click at [689, 604] on button "結帳" at bounding box center [686, 596] width 58 height 28
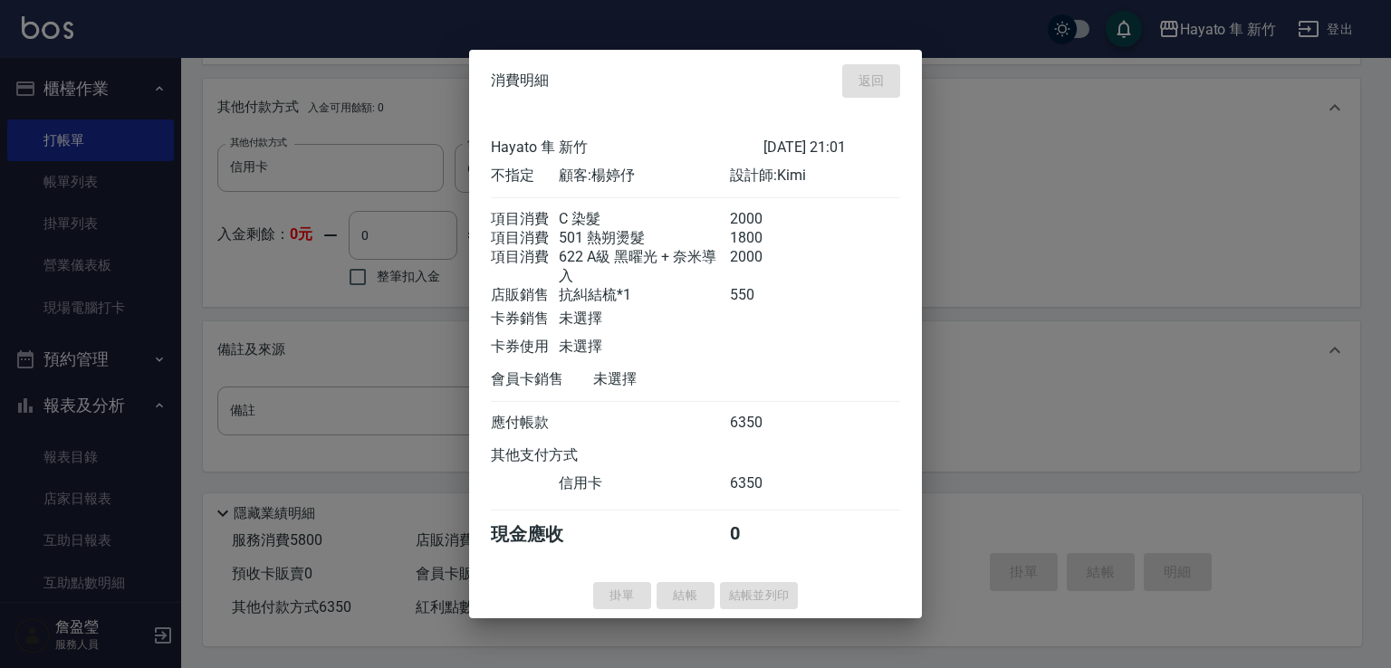
type input "[DATE] 21:05"
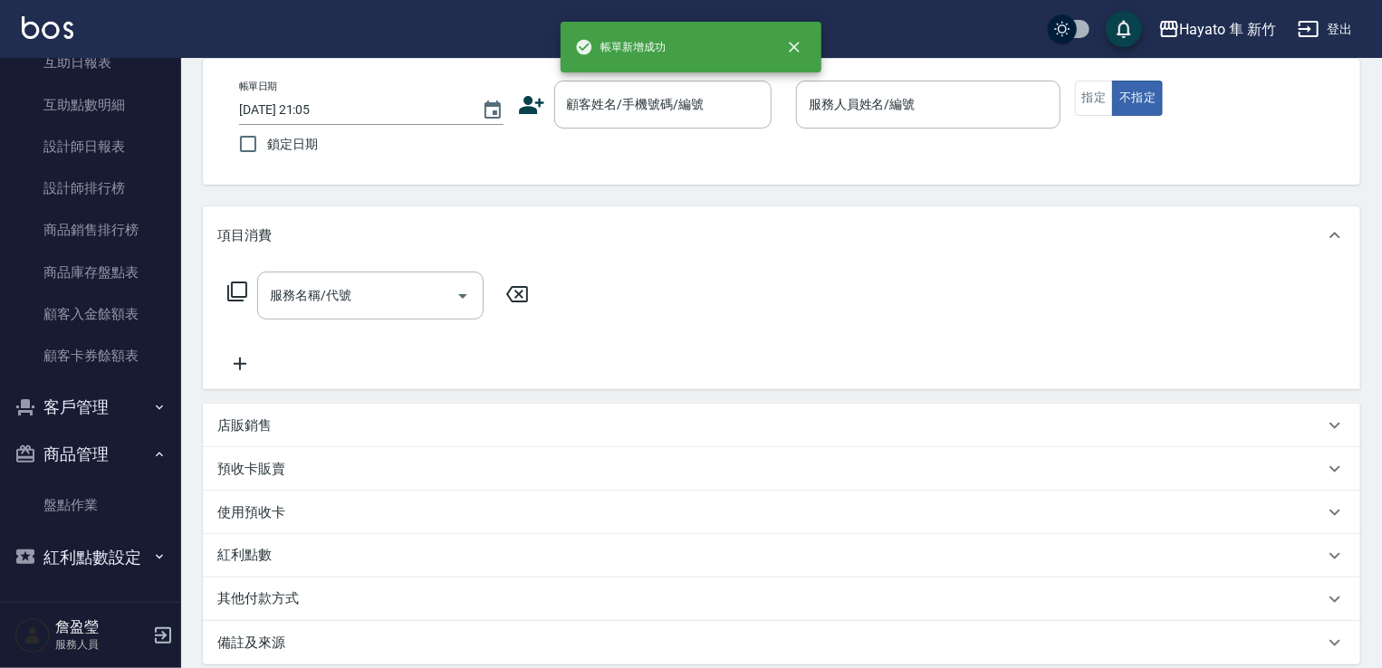
scroll to position [181, 0]
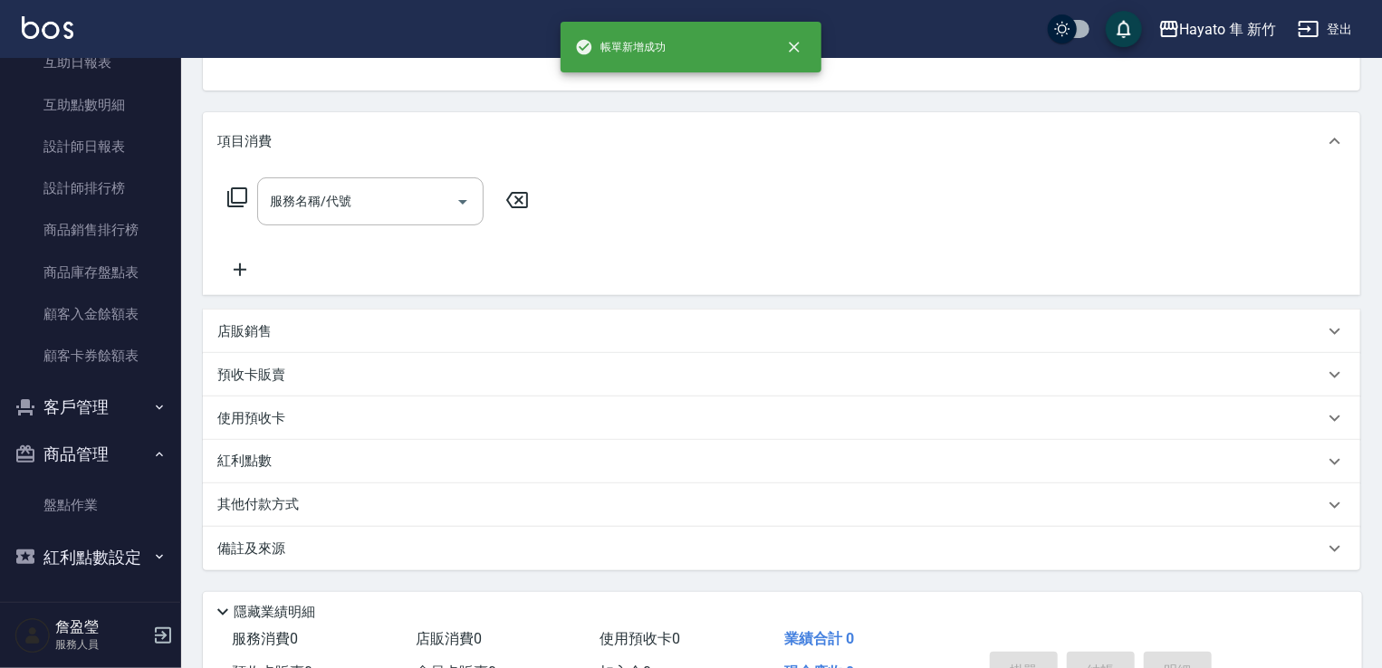
click at [161, 414] on button "客戶管理" at bounding box center [90, 407] width 167 height 47
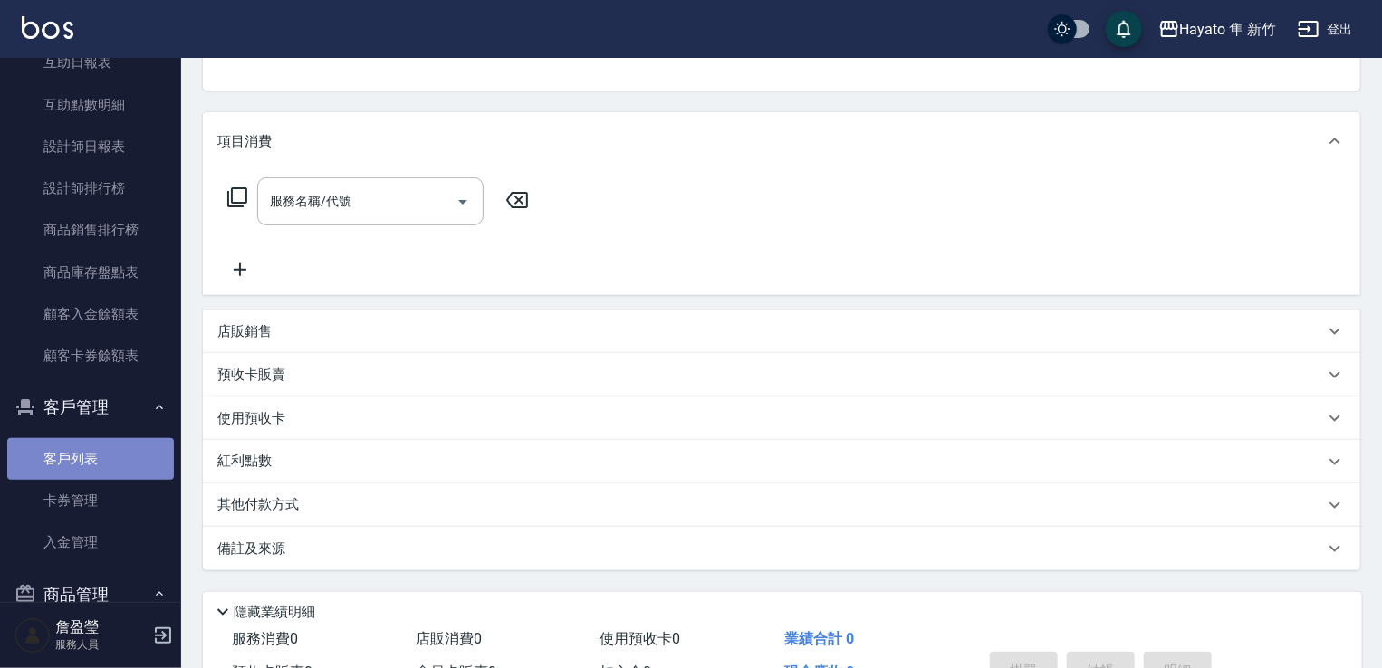
click at [110, 455] on link "客戶列表" at bounding box center [90, 459] width 167 height 42
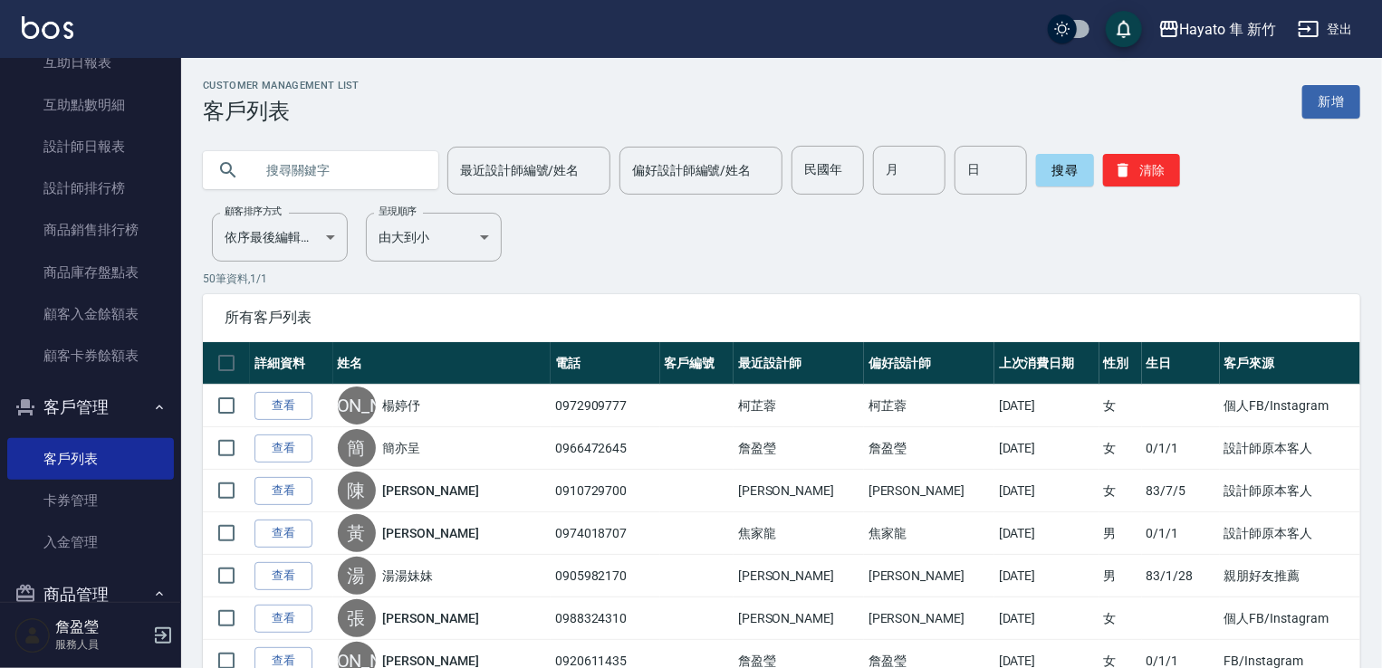
click at [333, 174] on input "text" at bounding box center [339, 170] width 170 height 49
type input "思"
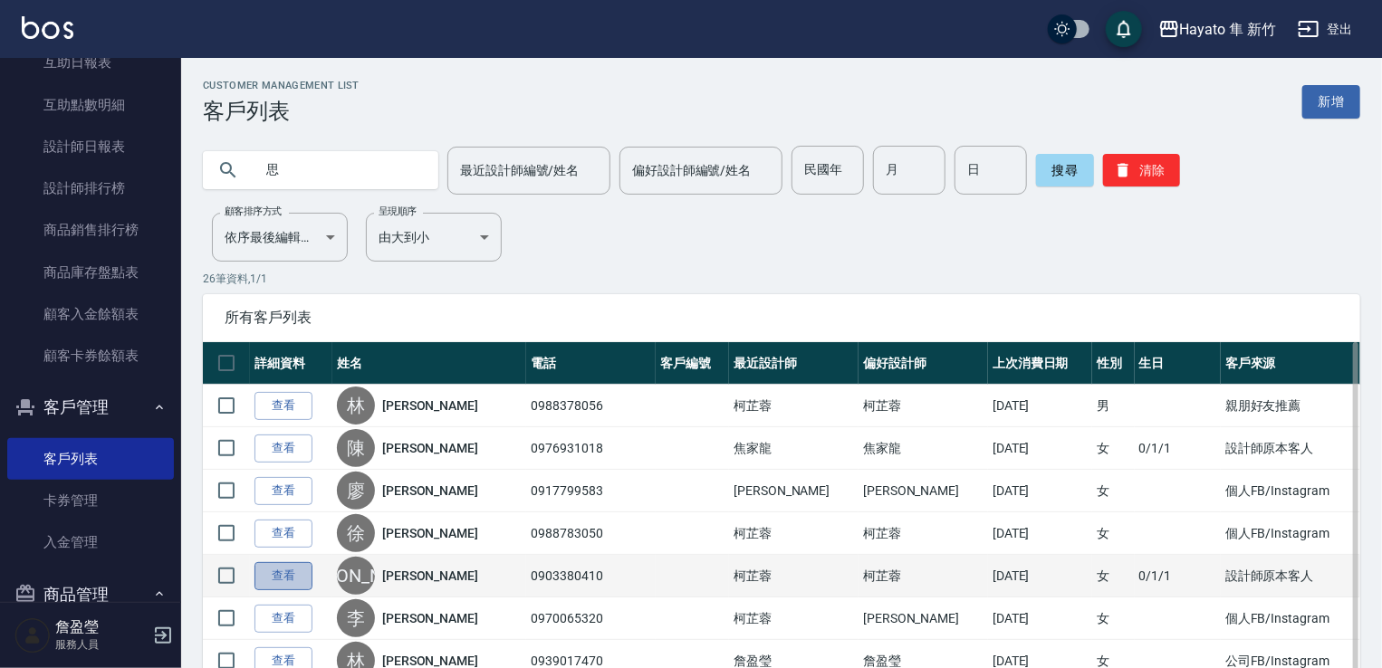
click at [284, 563] on link "查看" at bounding box center [284, 576] width 58 height 28
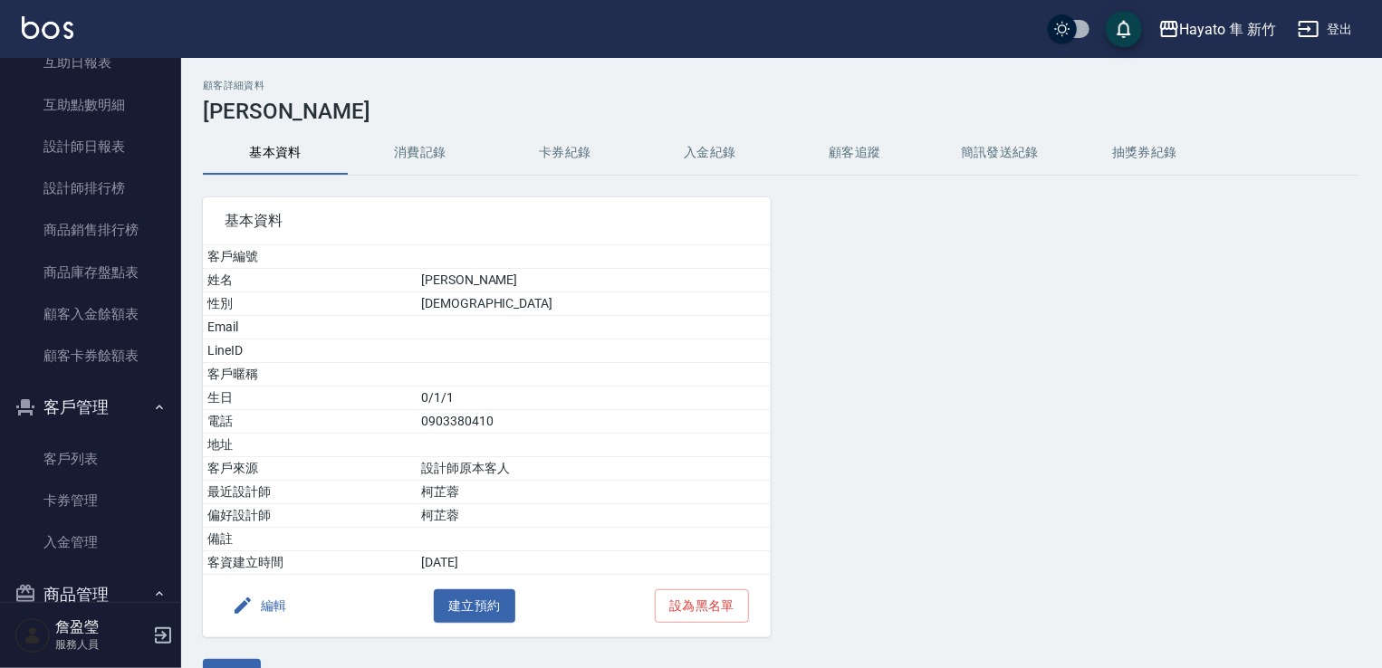
click at [406, 151] on button "消費記錄" at bounding box center [420, 152] width 145 height 43
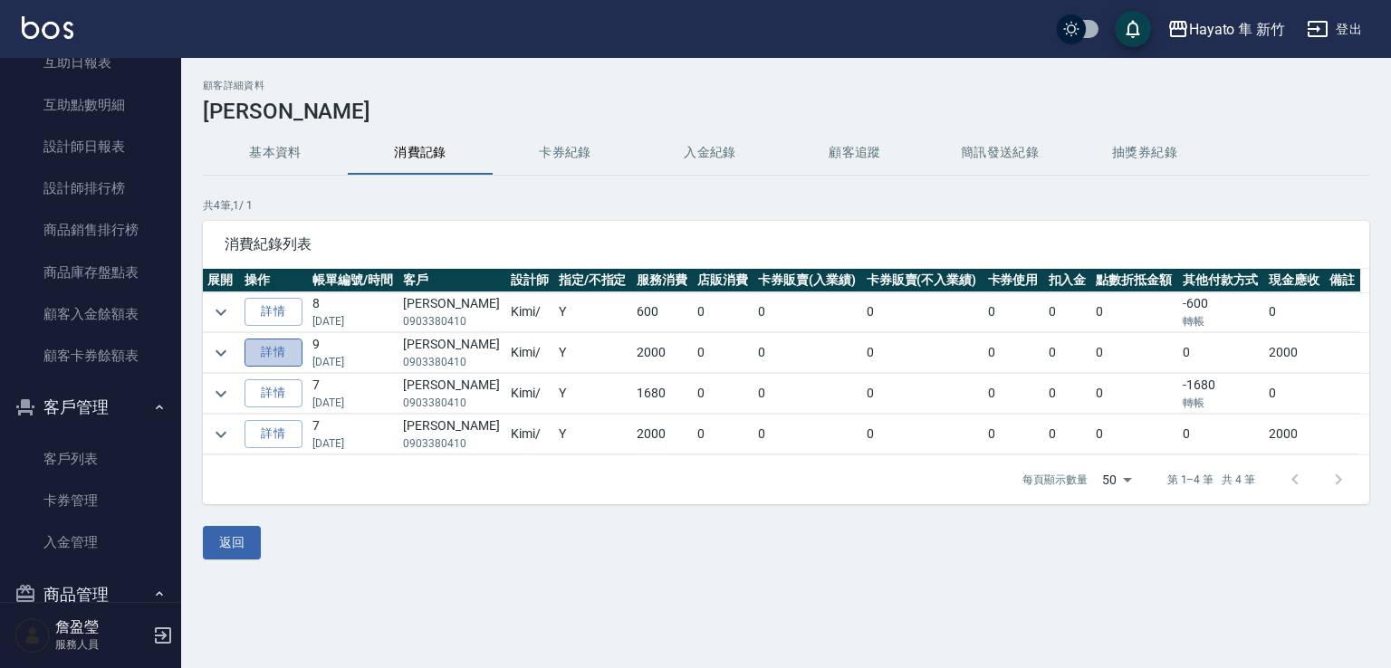
click at [268, 341] on link "詳情" at bounding box center [274, 353] width 58 height 28
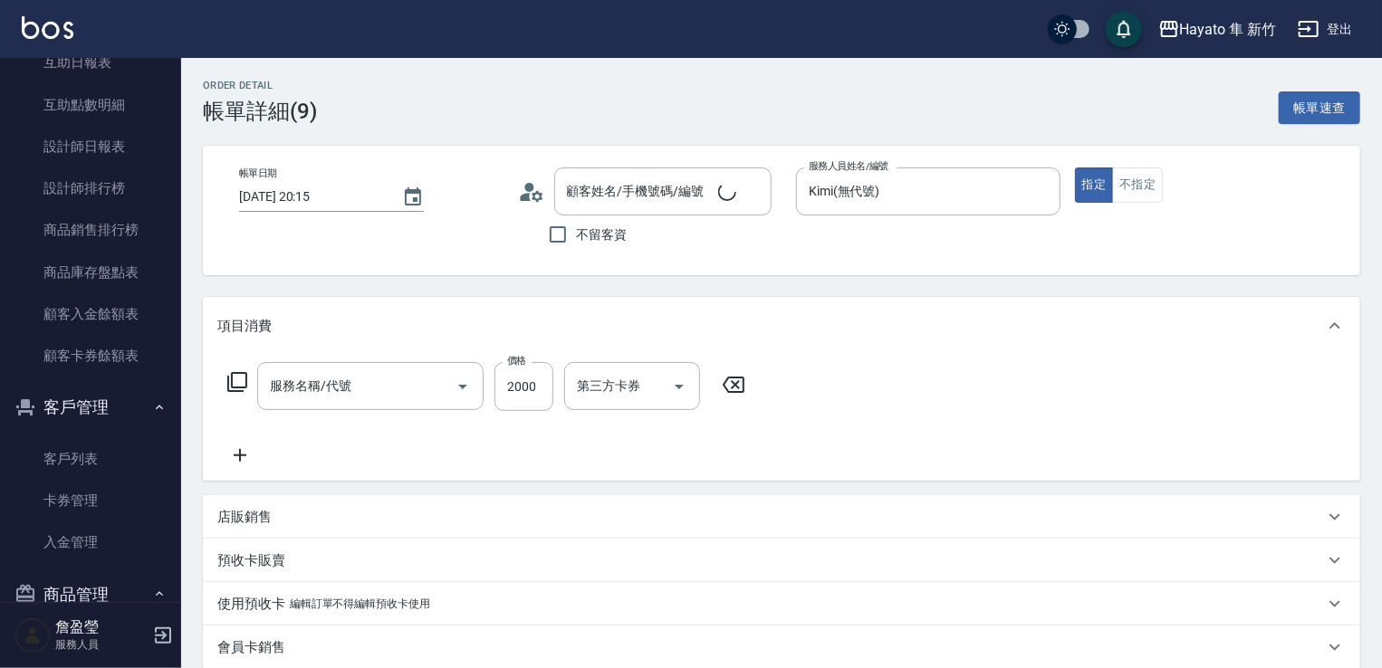
type input "[DATE] 20:15"
type input "Kimi(無代號)"
type input "[PERSON_NAME]/0903380410/"
type input "506 縮毛矯正 (506)"
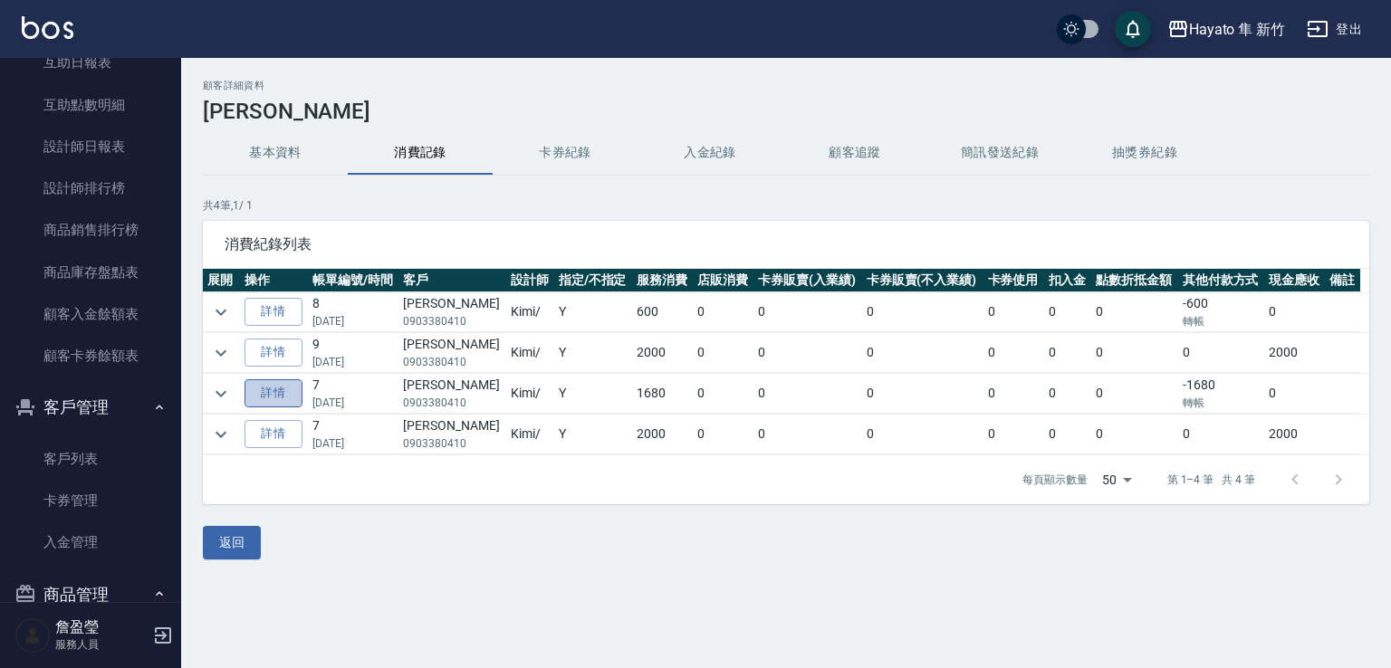
click at [295, 393] on link "詳情" at bounding box center [274, 394] width 58 height 28
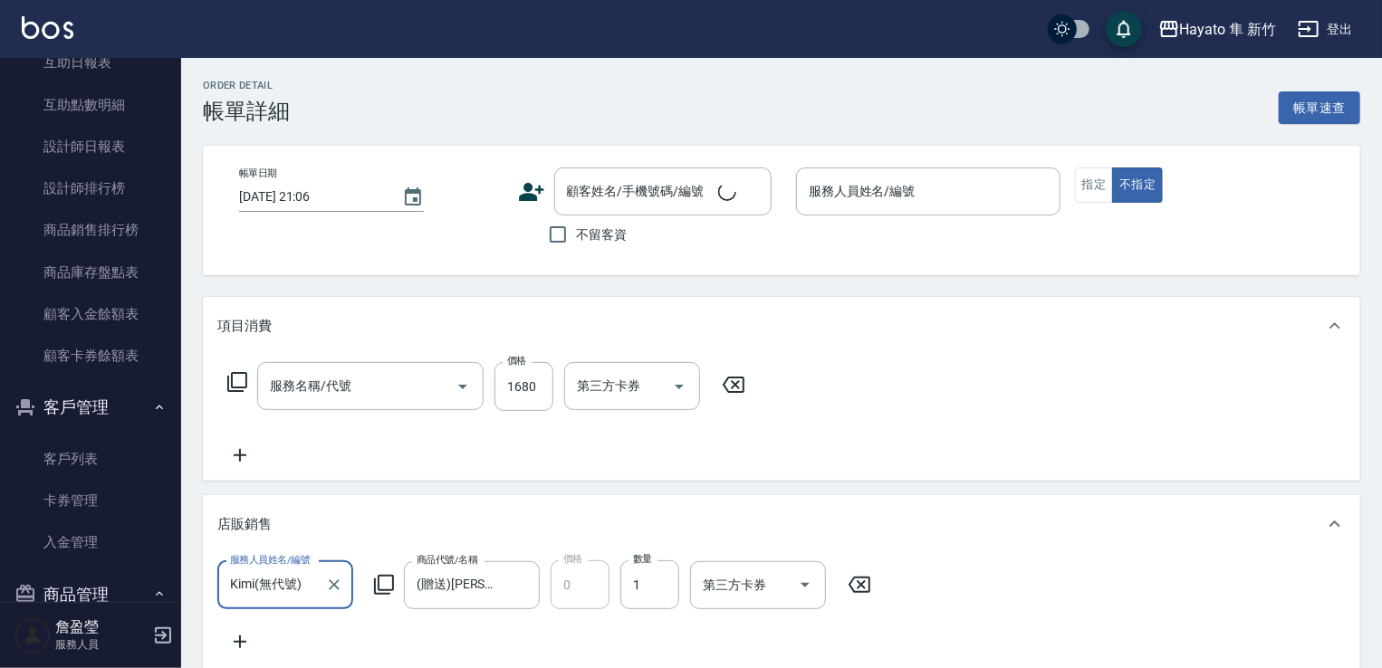
scroll to position [26, 0]
type input "[DATE] 18:07"
type input "Kimi(無代號)"
type input "設計師原本客人"
type input "506 縮毛矯正 (506)"
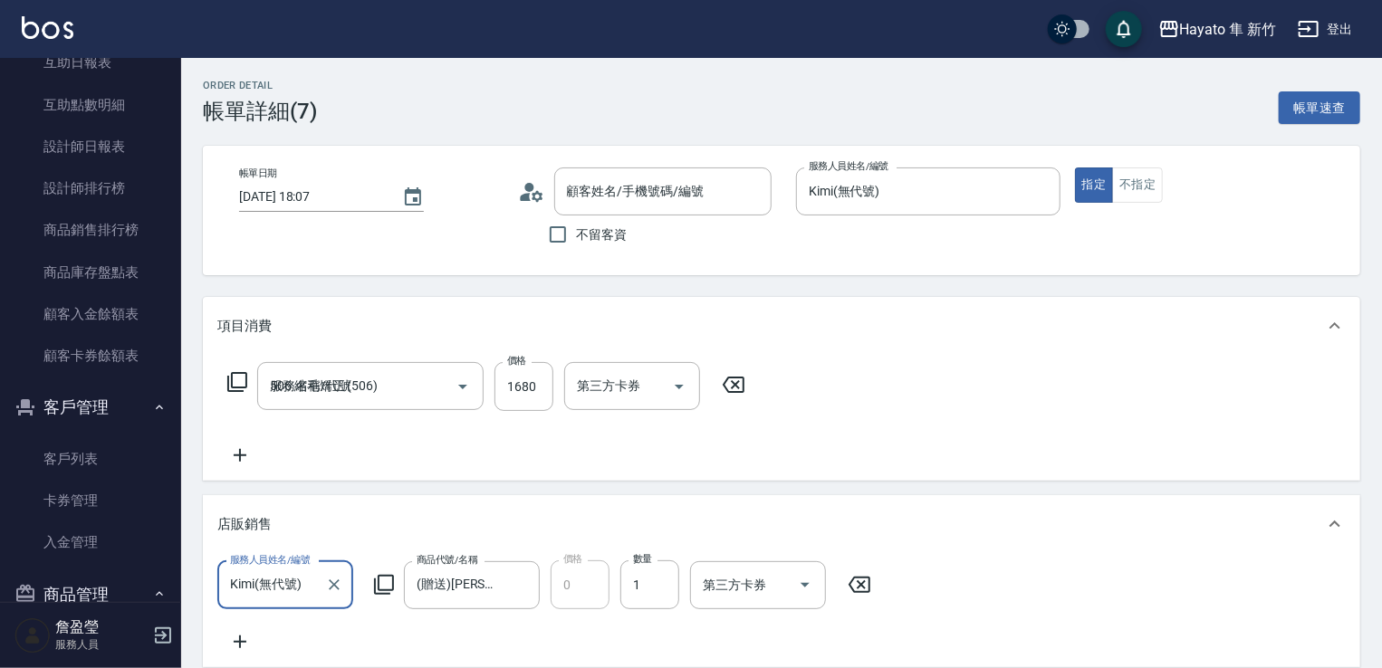
scroll to position [0, 0]
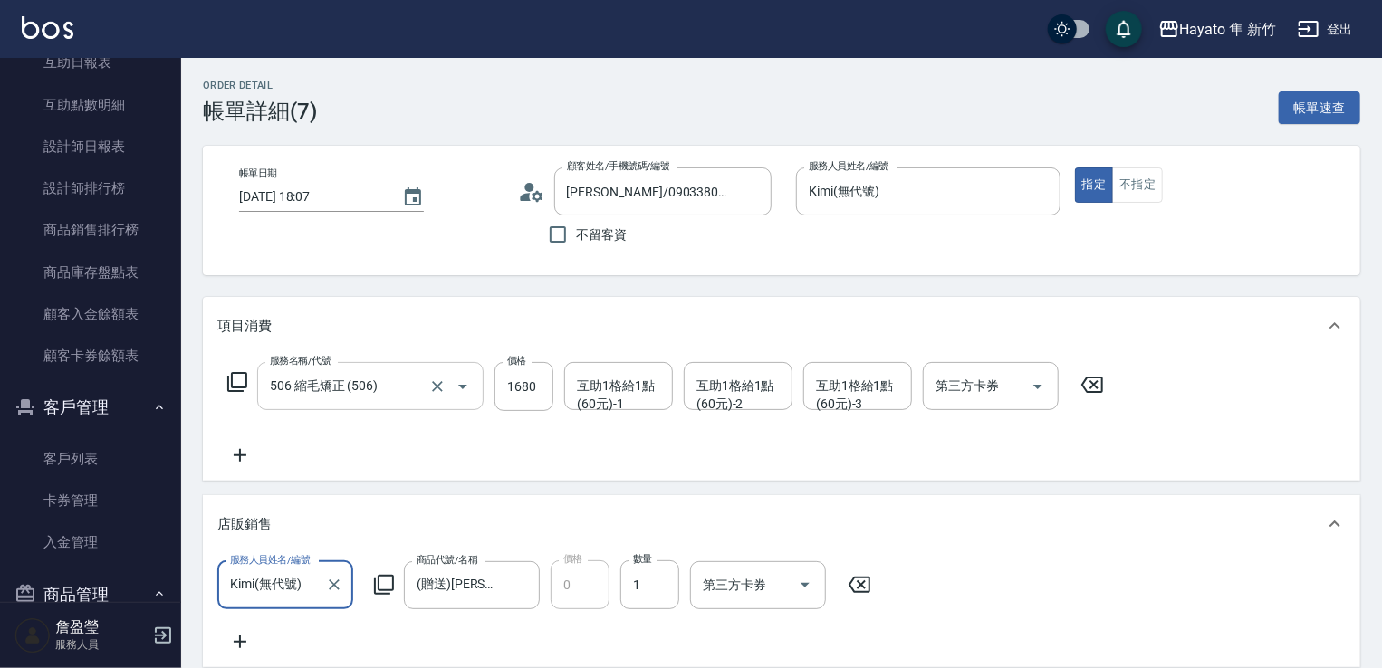
type input "[PERSON_NAME]/0903380410/"
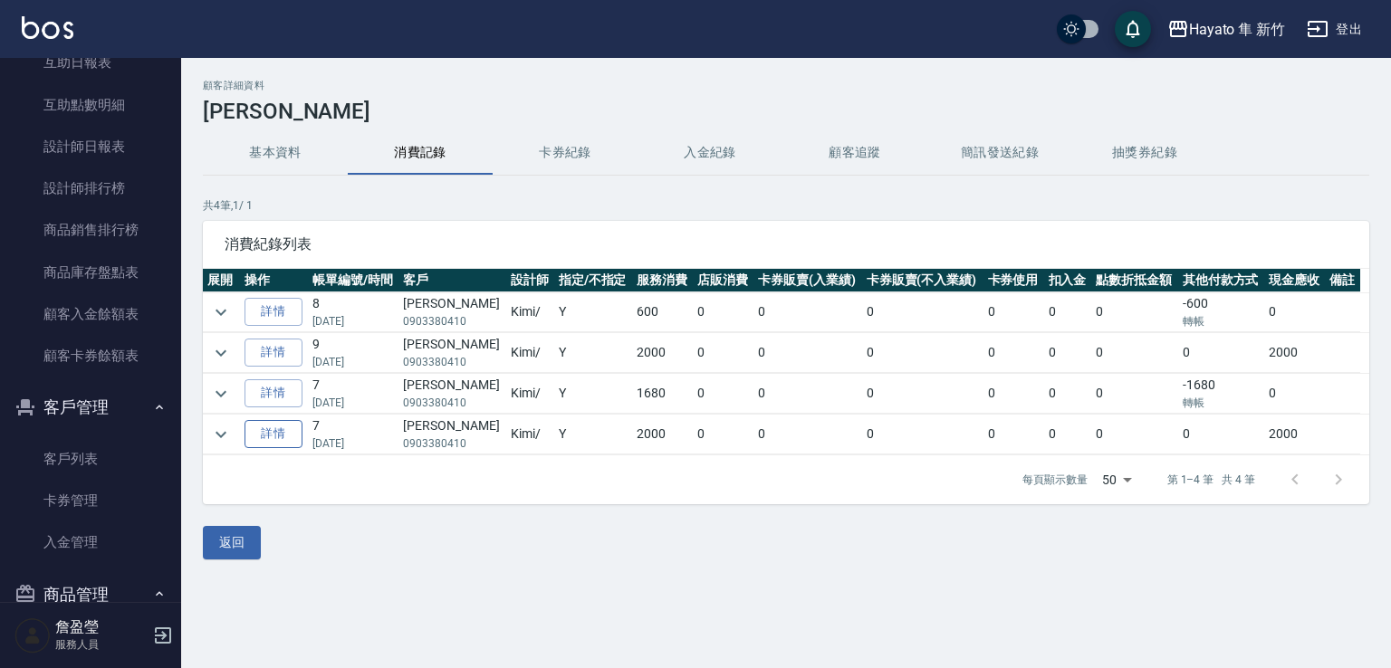
click at [258, 432] on link "詳情" at bounding box center [274, 434] width 58 height 28
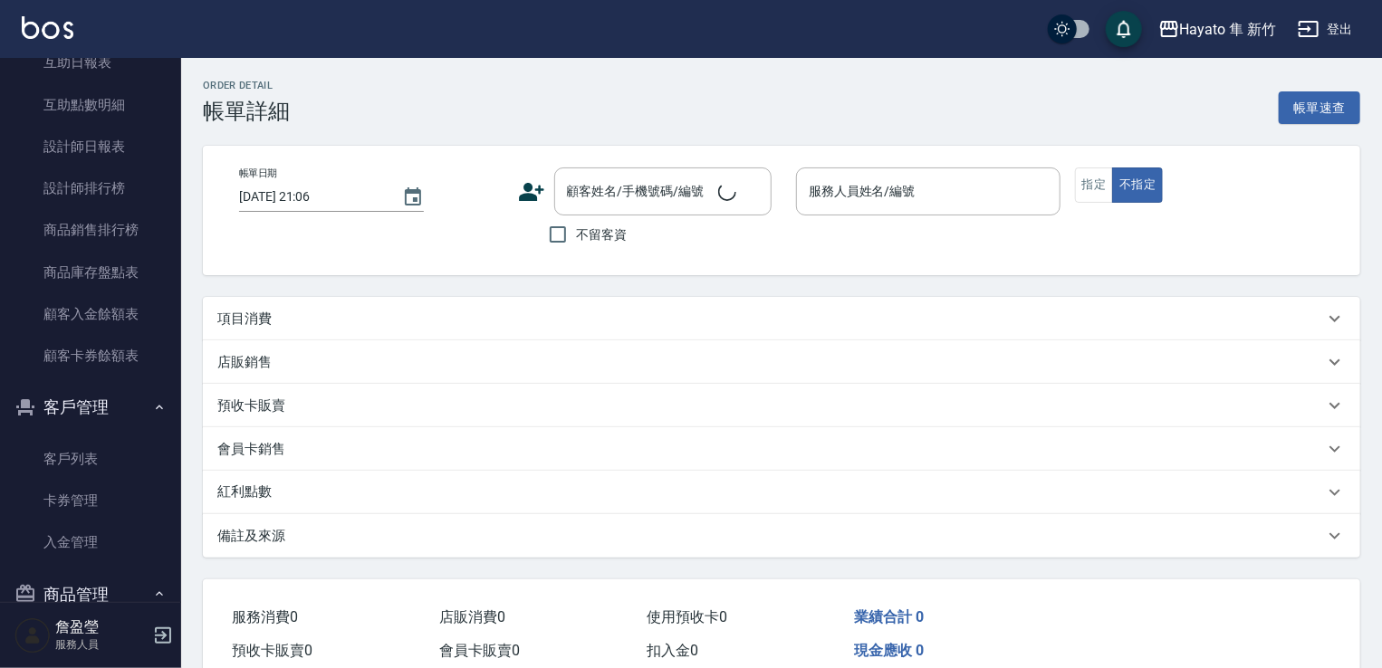
type input "[DATE] 19:00"
type input "Kimi(無代號)"
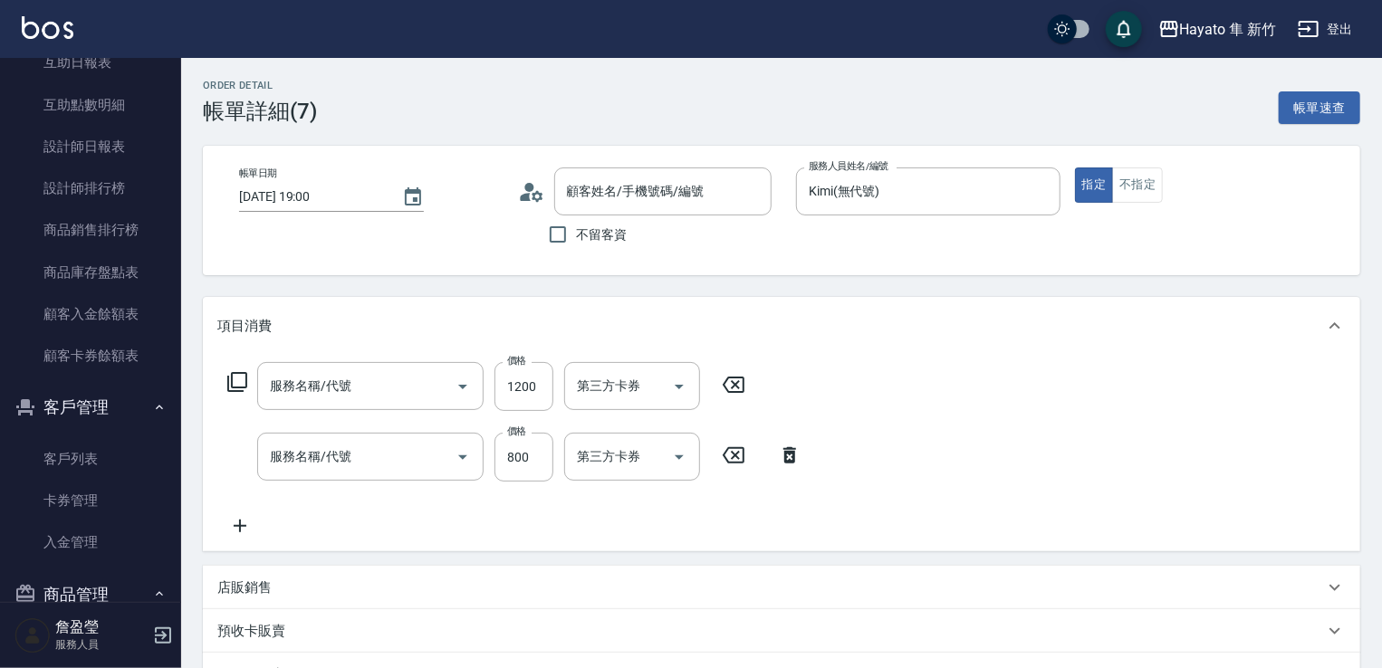
type input "[PERSON_NAME]/0903380410/"
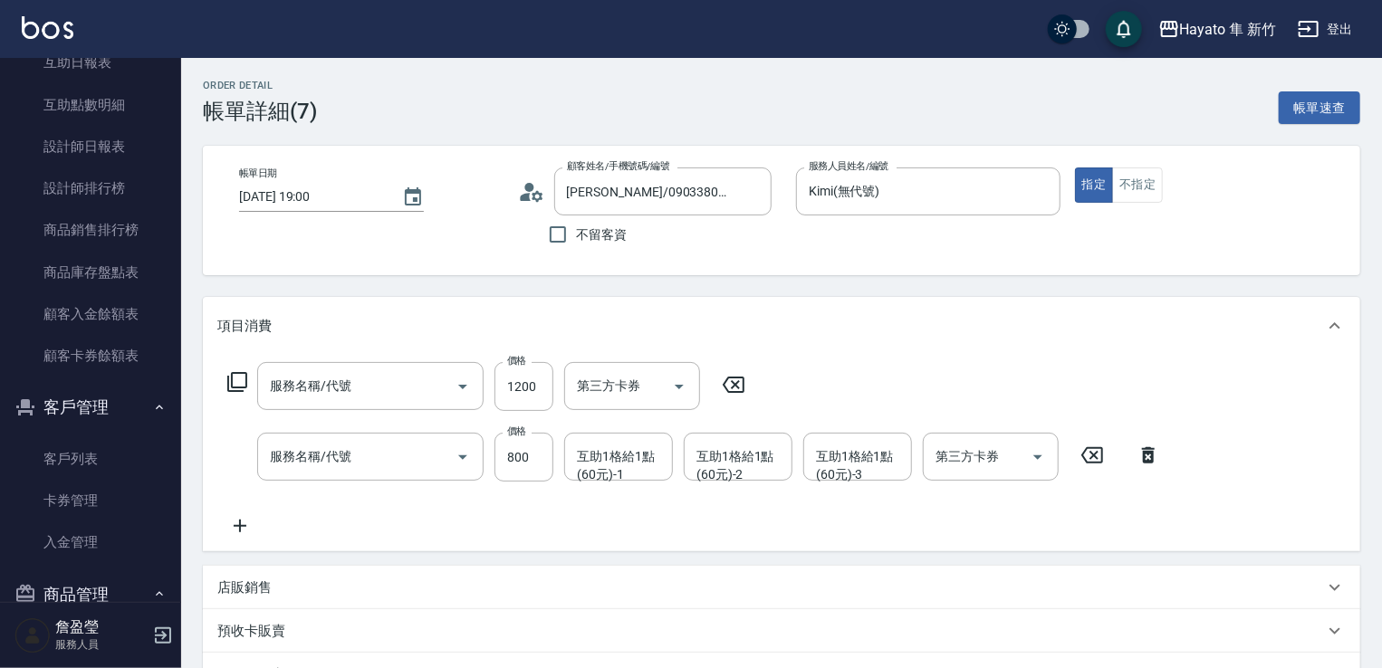
type input "局部燙髮(502)"
type input "601 艾得保護膜(極潤)(601)"
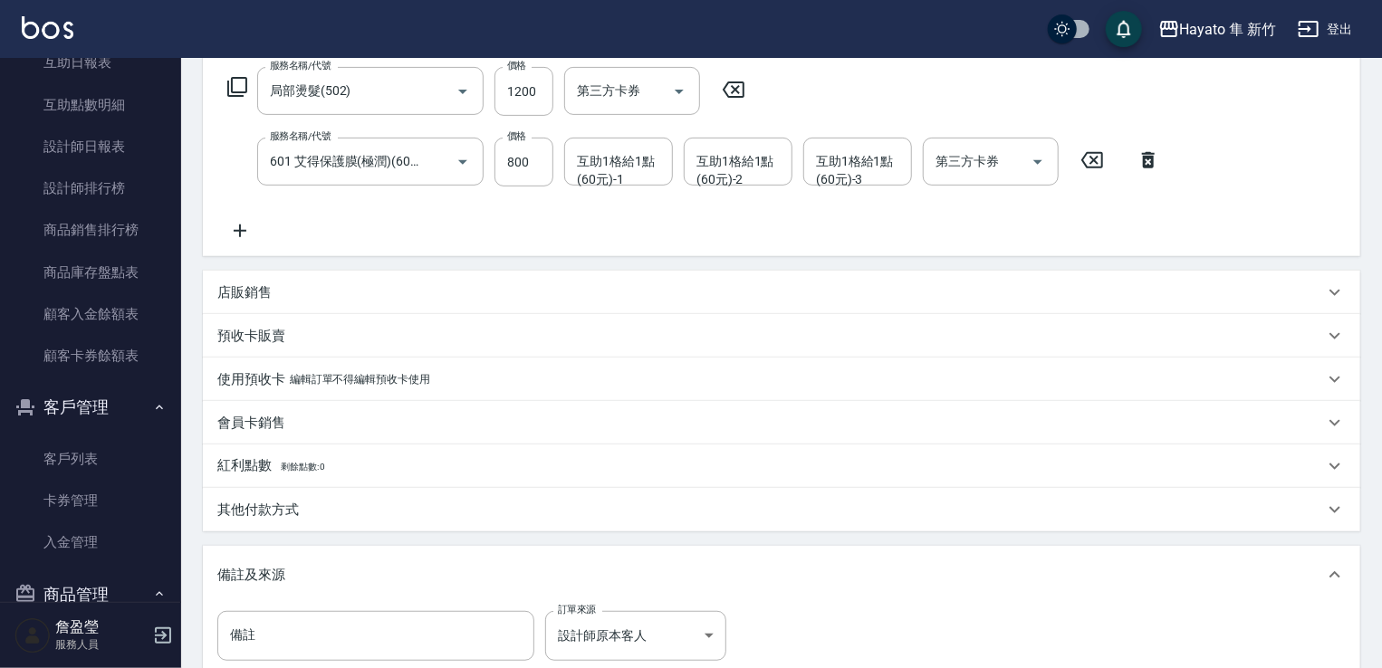
scroll to position [245, 0]
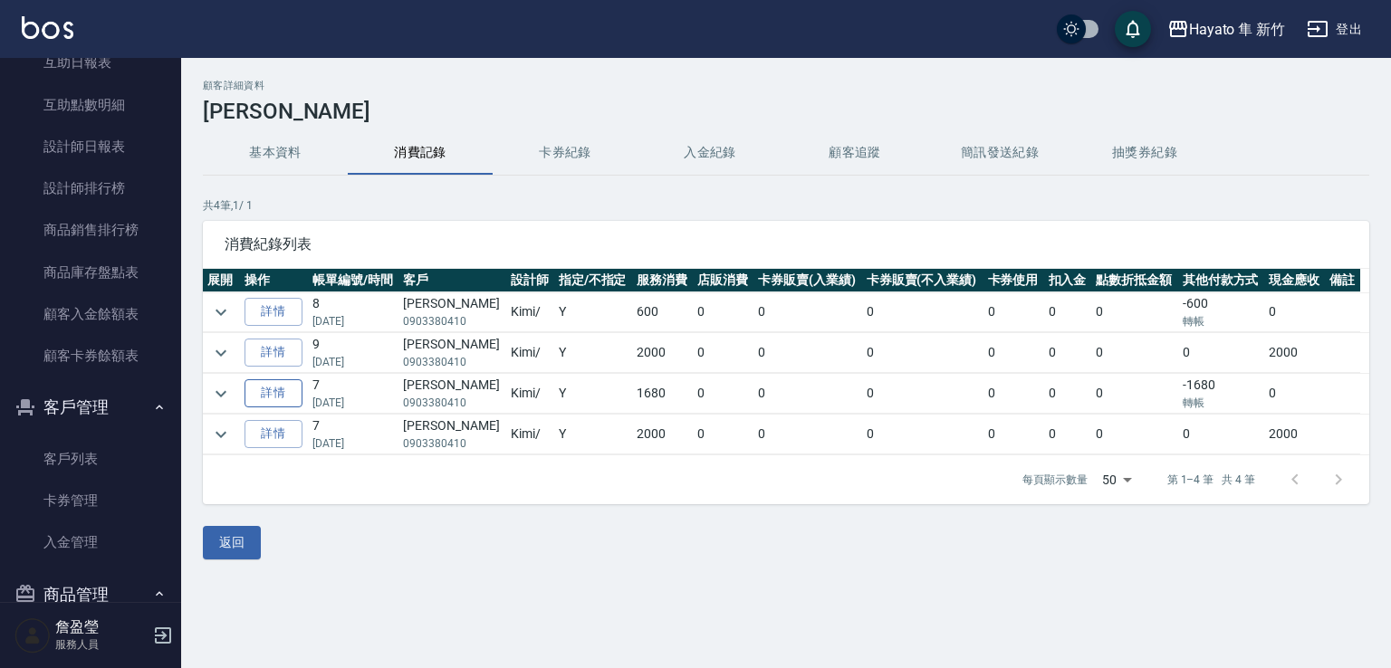
click at [266, 389] on link "詳情" at bounding box center [274, 394] width 58 height 28
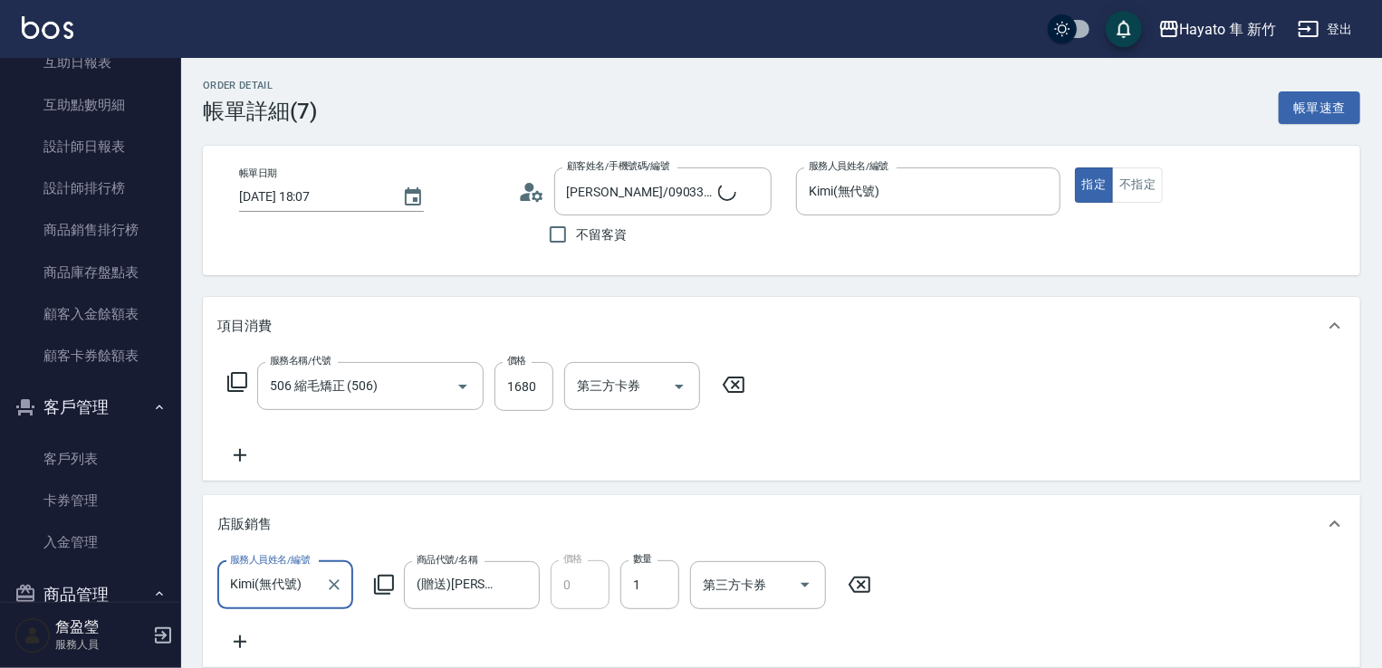
type input "[PERSON_NAME]/0903380410/"
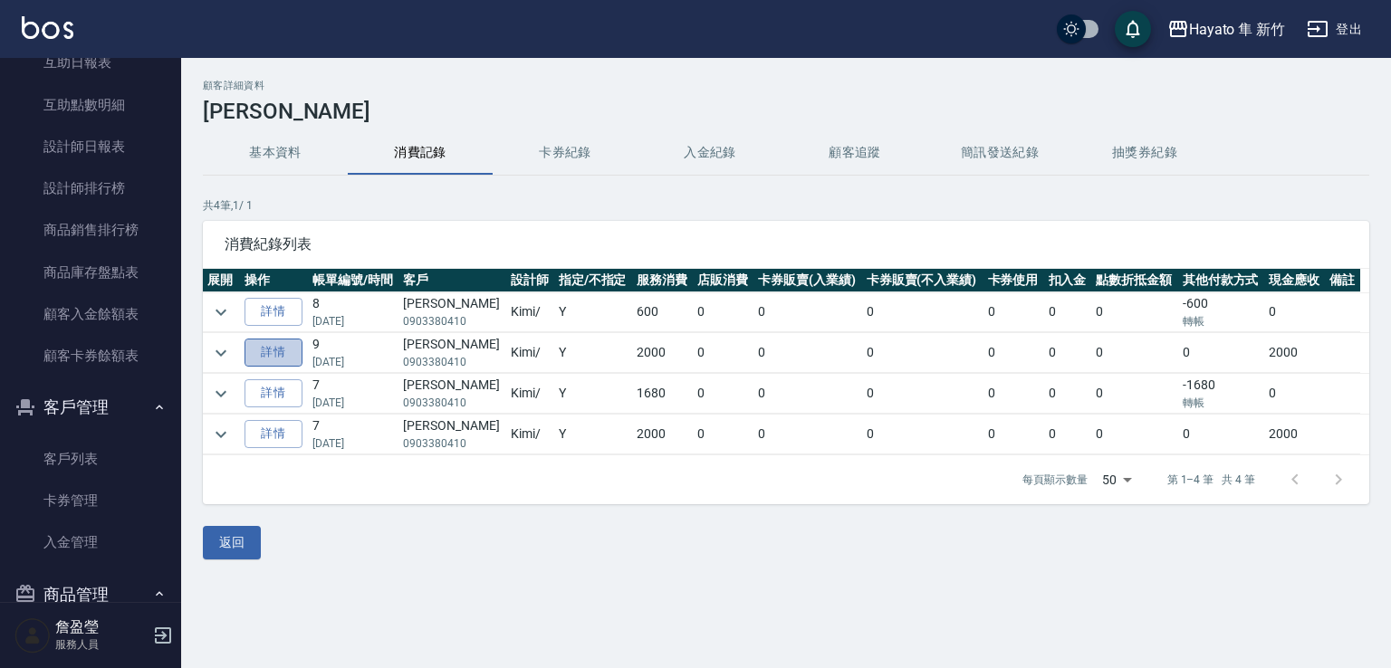
click at [269, 360] on link "詳情" at bounding box center [274, 353] width 58 height 28
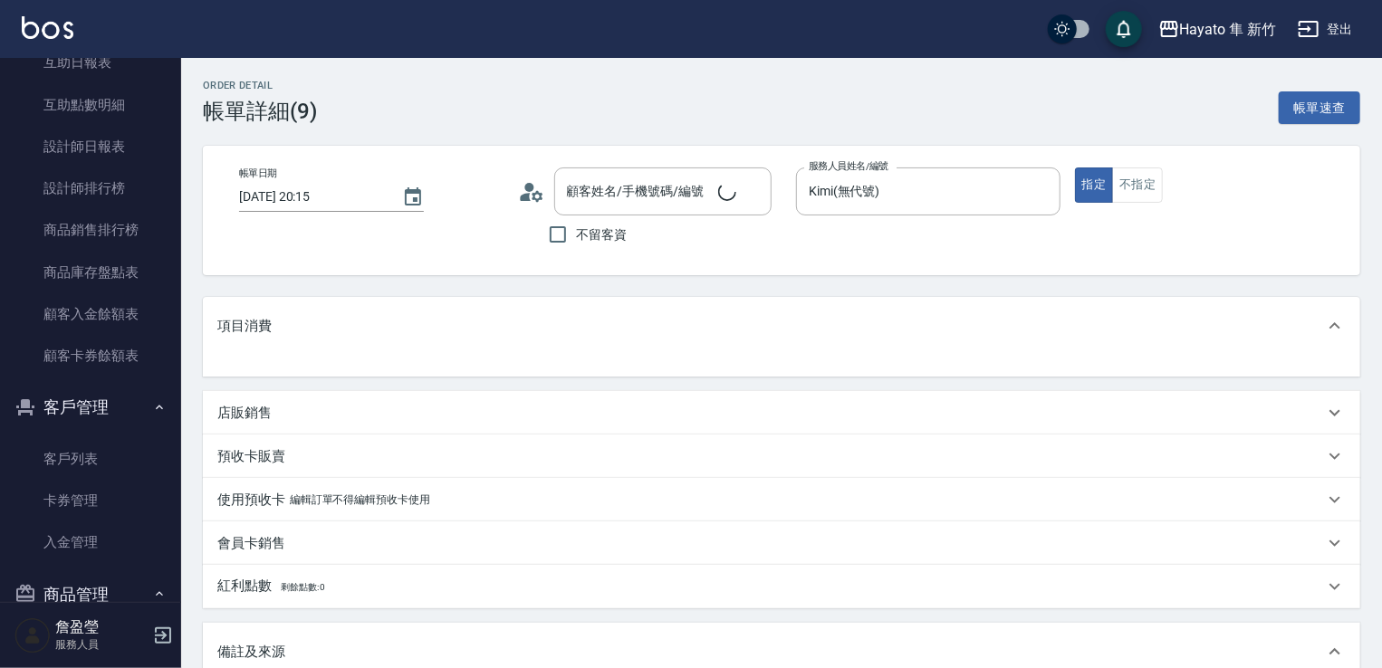
type input "[PERSON_NAME]/0903380410/"
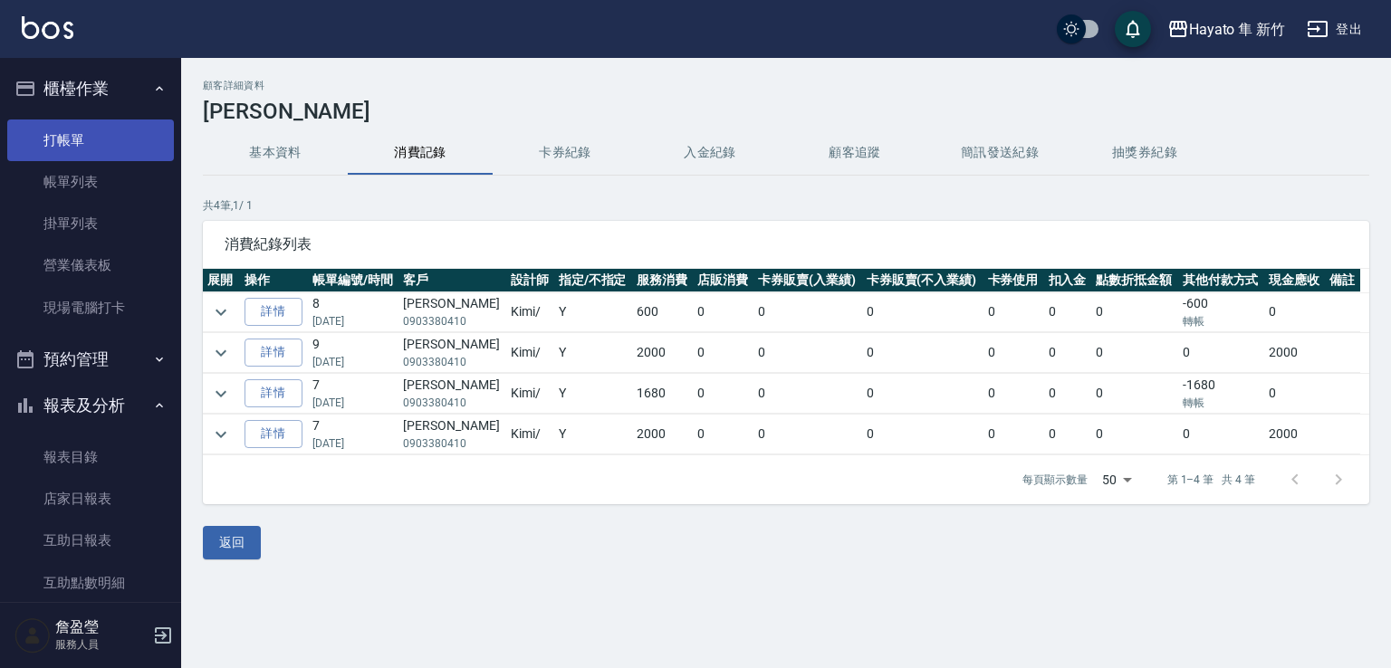
click at [98, 131] on link "打帳單" at bounding box center [90, 141] width 167 height 42
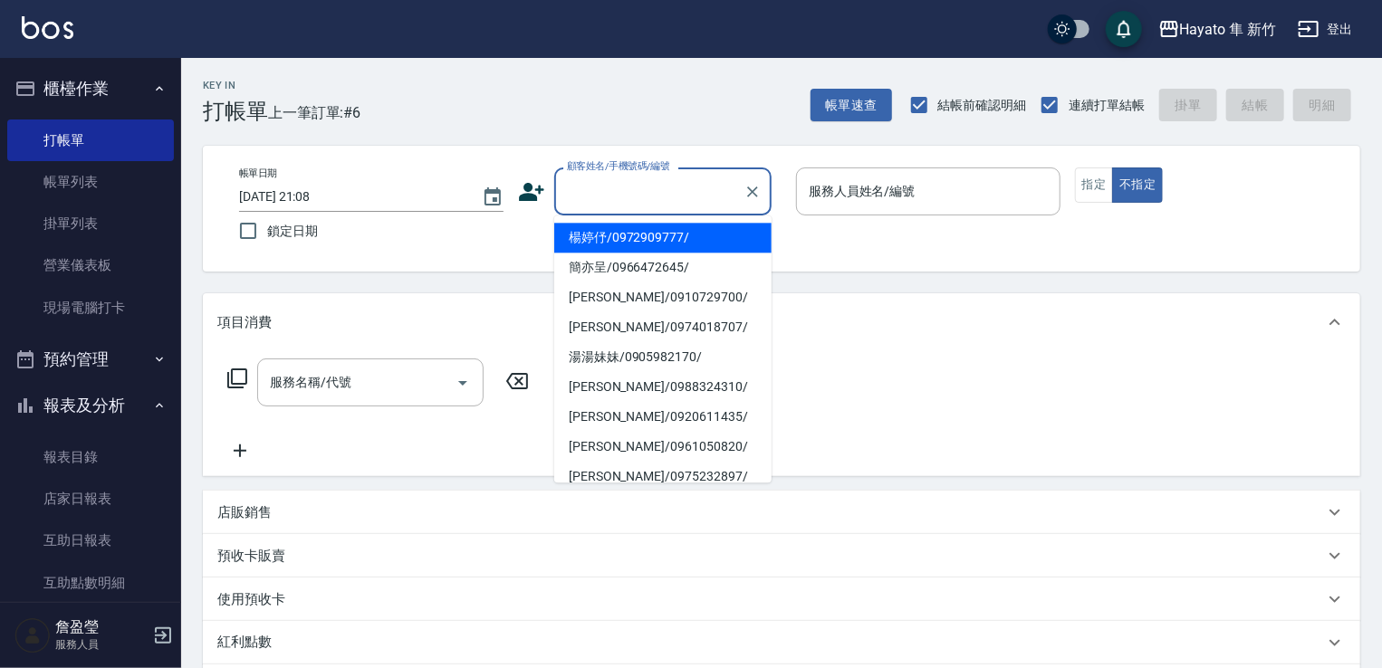
click at [650, 177] on input "顧客姓名/手機號碼/編號" at bounding box center [649, 192] width 174 height 32
click at [646, 183] on input "顧客姓名/手機號碼/編號" at bounding box center [649, 192] width 174 height 32
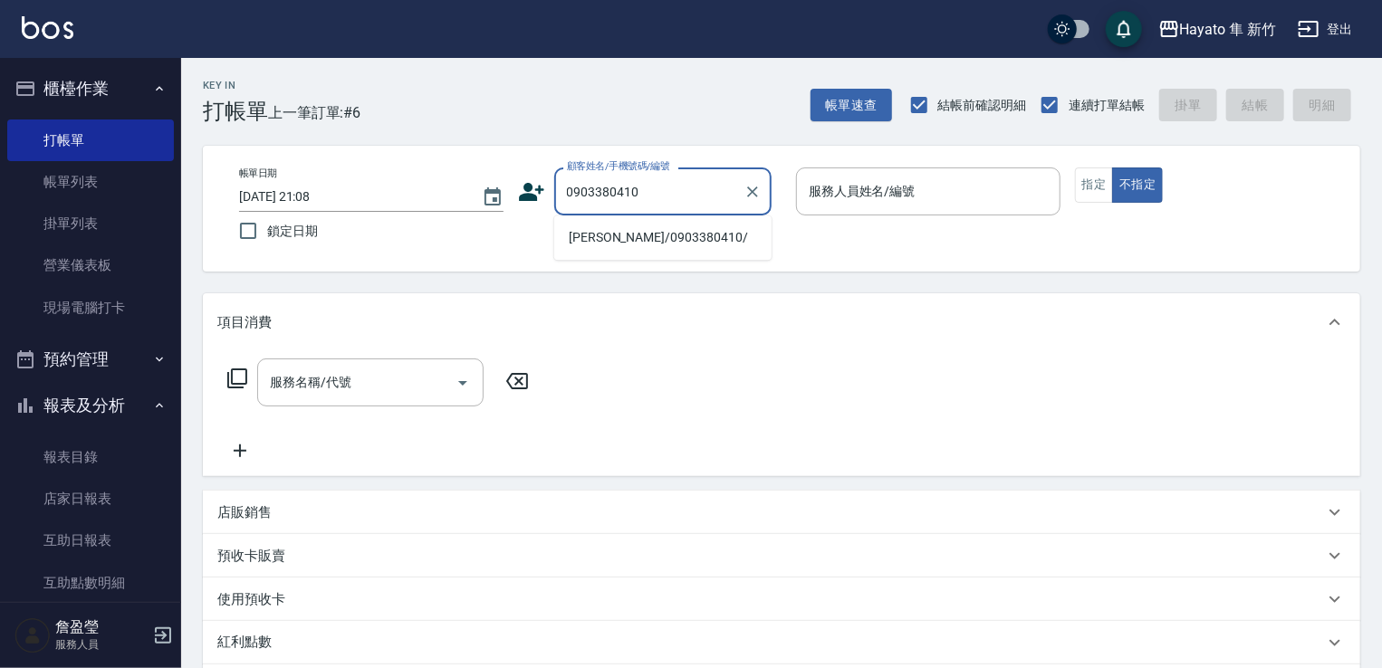
click at [655, 240] on li "[PERSON_NAME]/0903380410/" at bounding box center [662, 238] width 217 height 30
type input "[PERSON_NAME]/0903380410/"
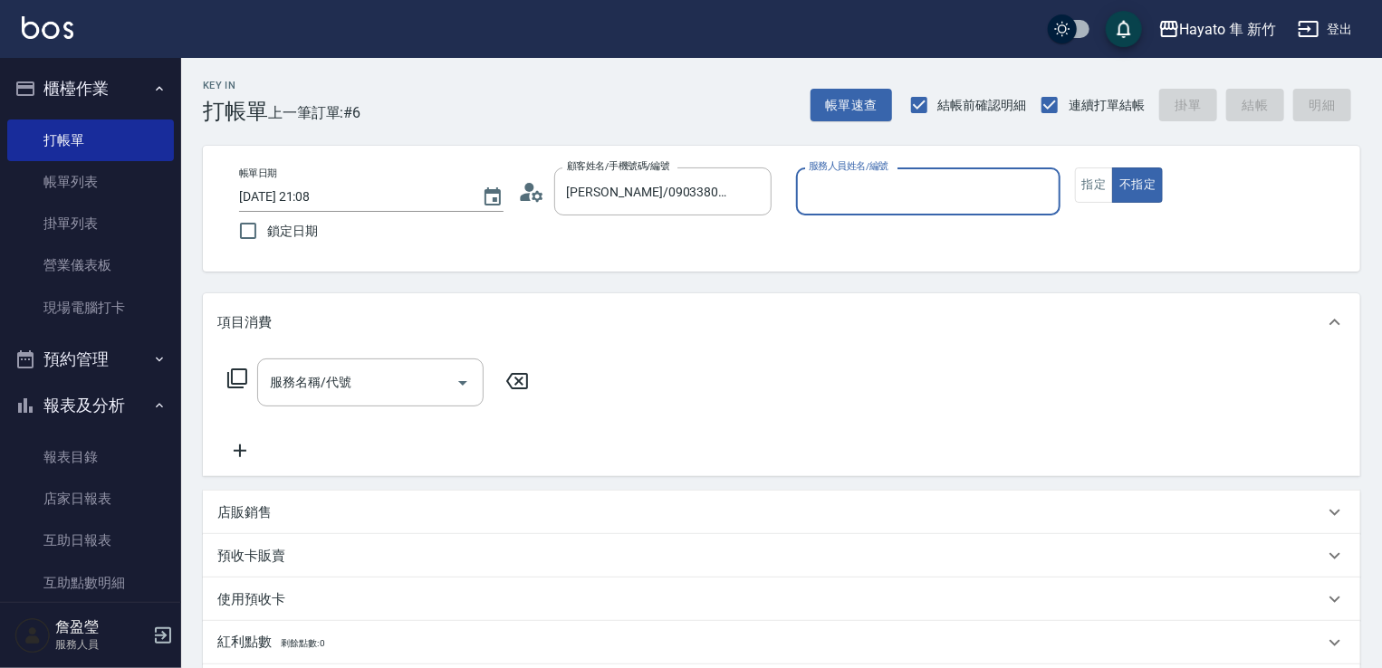
type input "Kimi(無代號)"
click at [1085, 190] on button "指定" at bounding box center [1094, 185] width 39 height 35
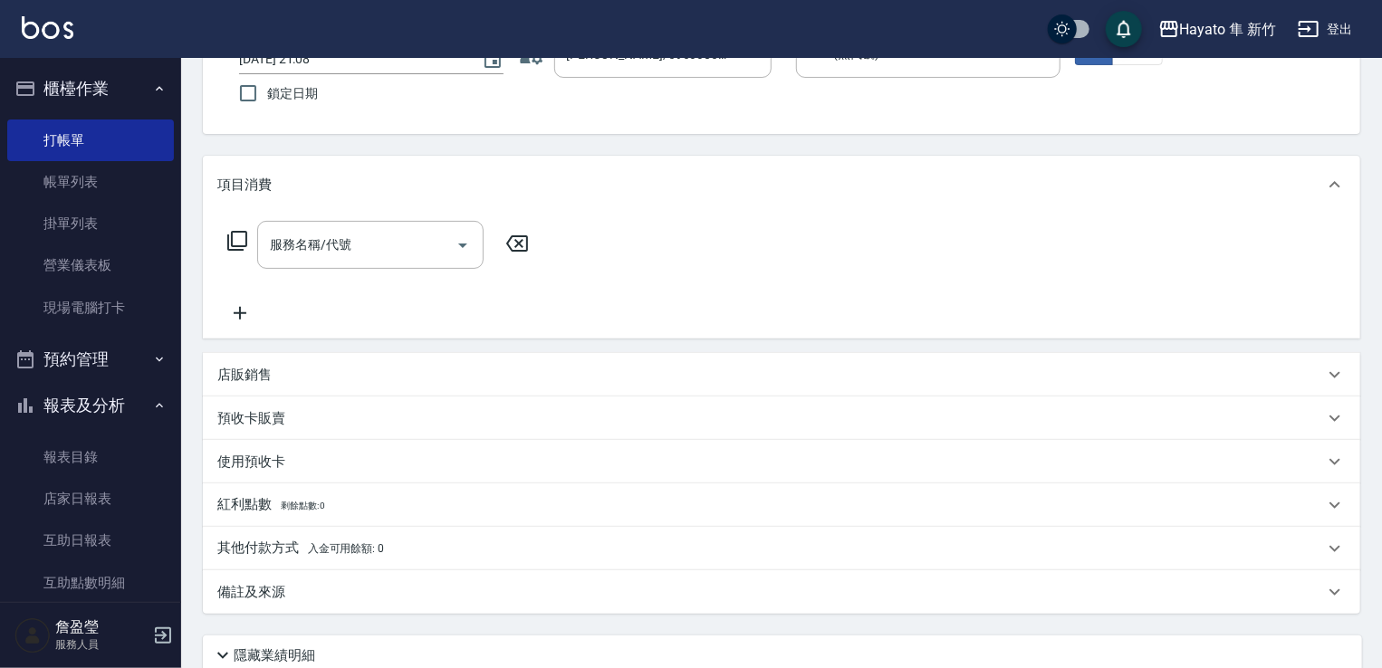
scroll to position [181, 0]
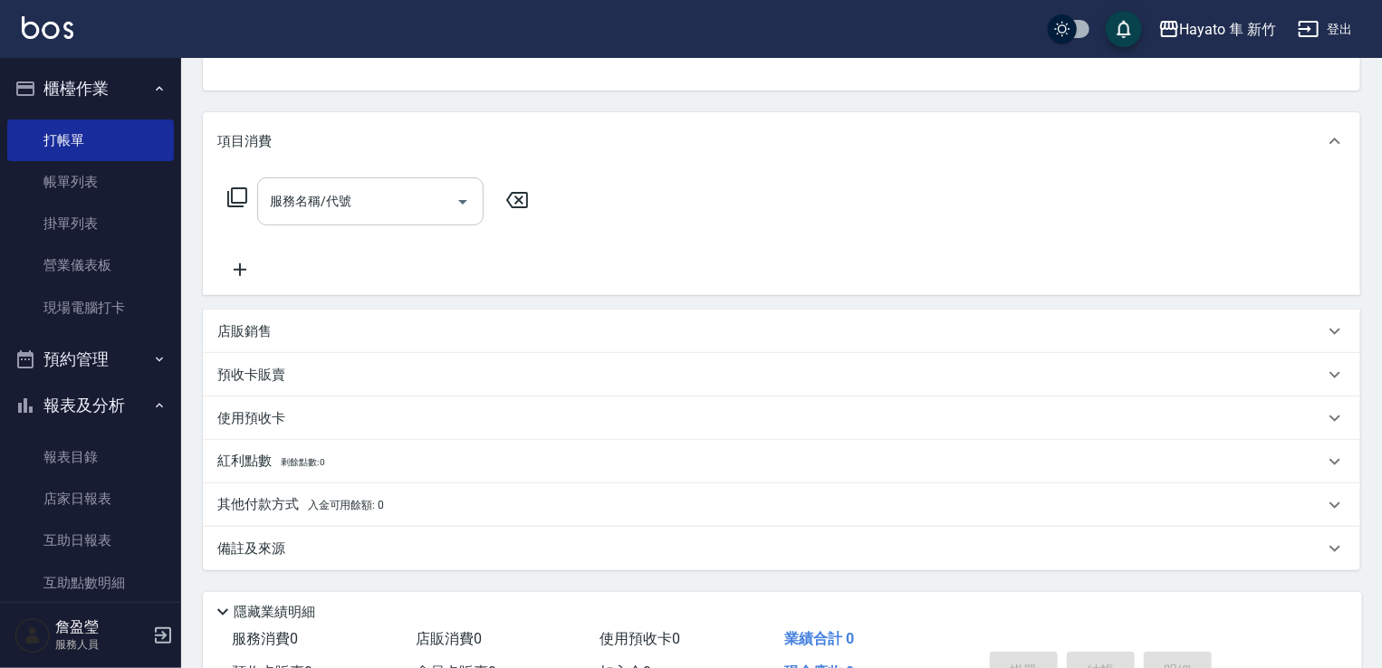
click at [319, 215] on input "服務名稱/代號" at bounding box center [356, 202] width 183 height 32
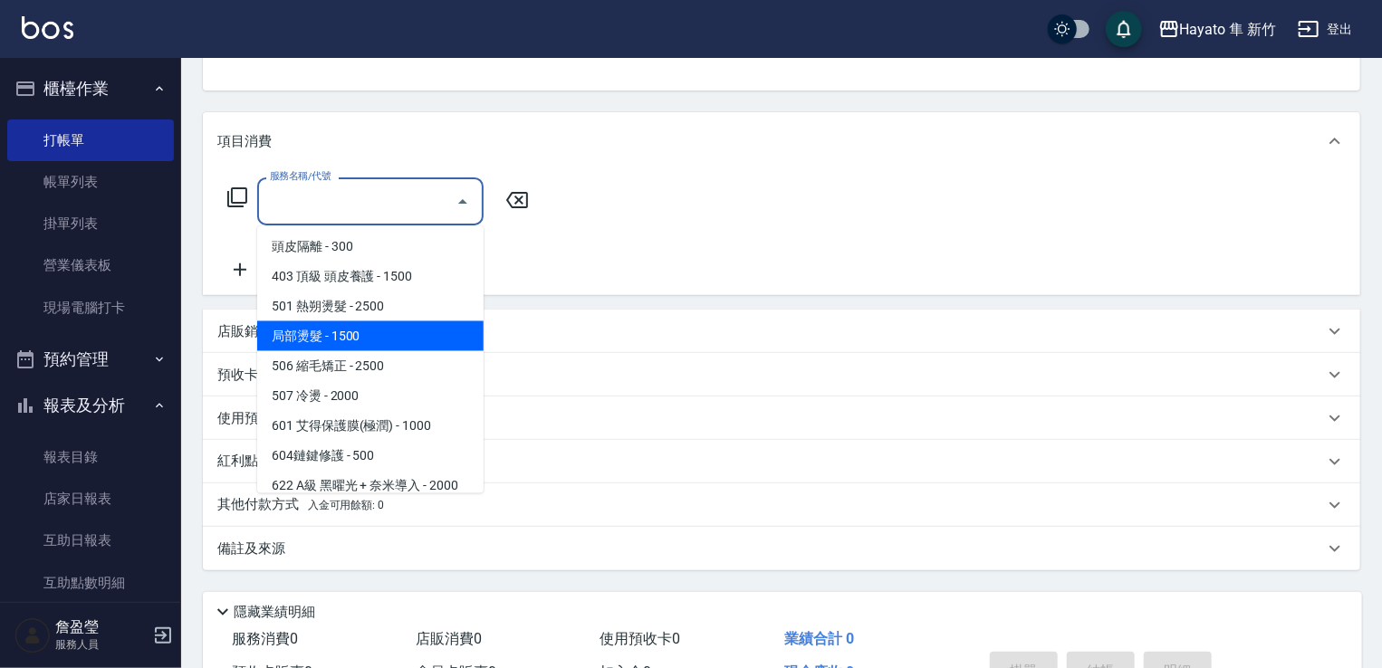
click at [376, 328] on span "局部燙髮 - 1500" at bounding box center [370, 337] width 226 height 30
type input "局部燙髮(502)"
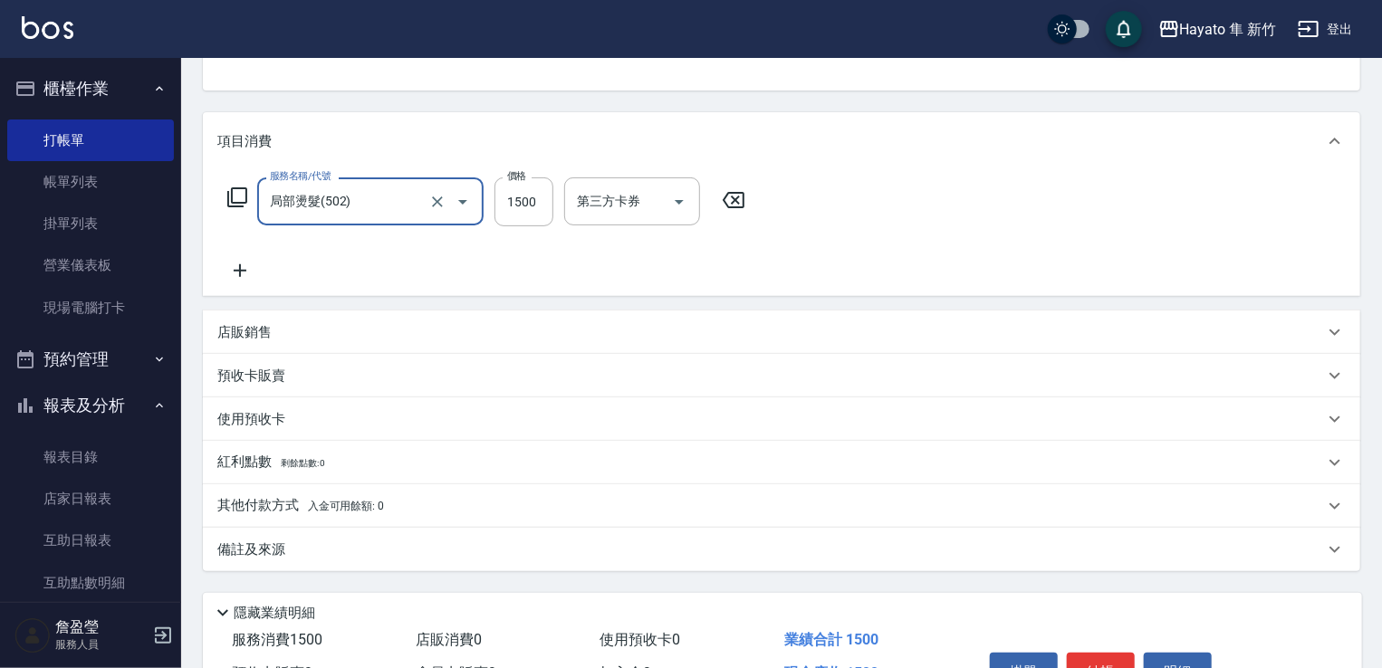
click at [238, 272] on icon at bounding box center [240, 270] width 13 height 13
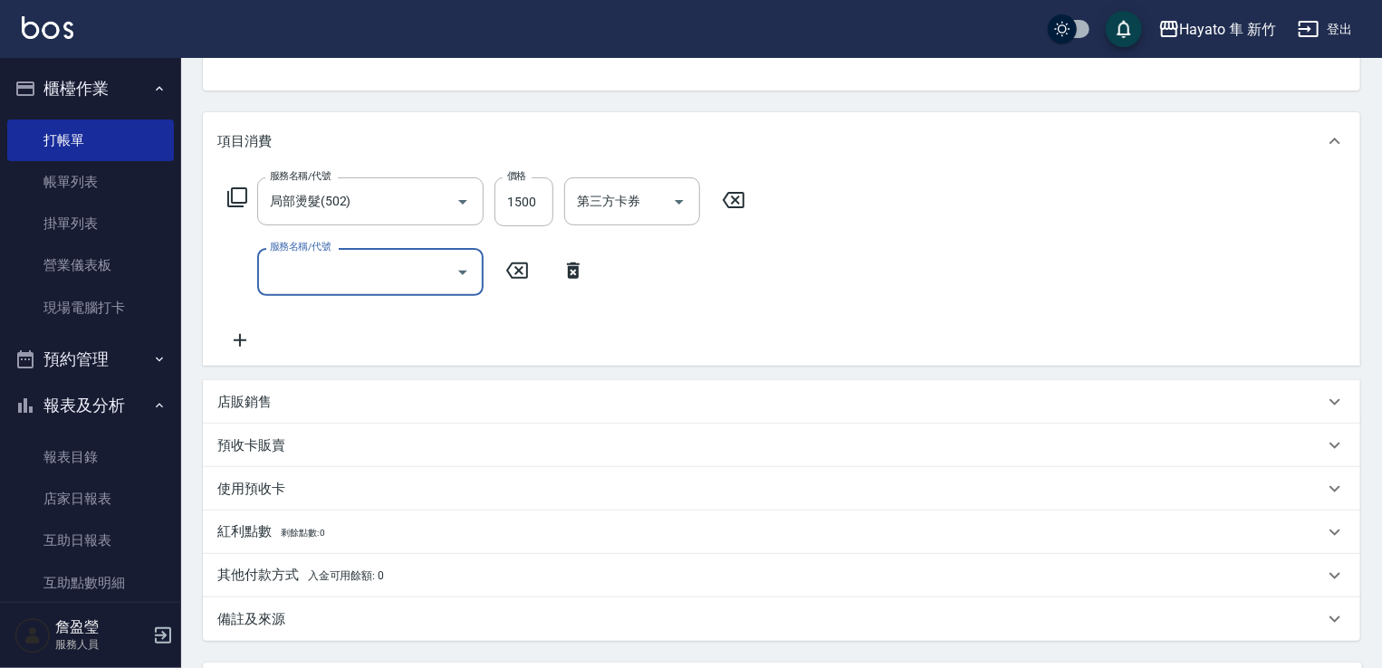
click at [371, 276] on input "服務名稱/代號" at bounding box center [356, 272] width 183 height 32
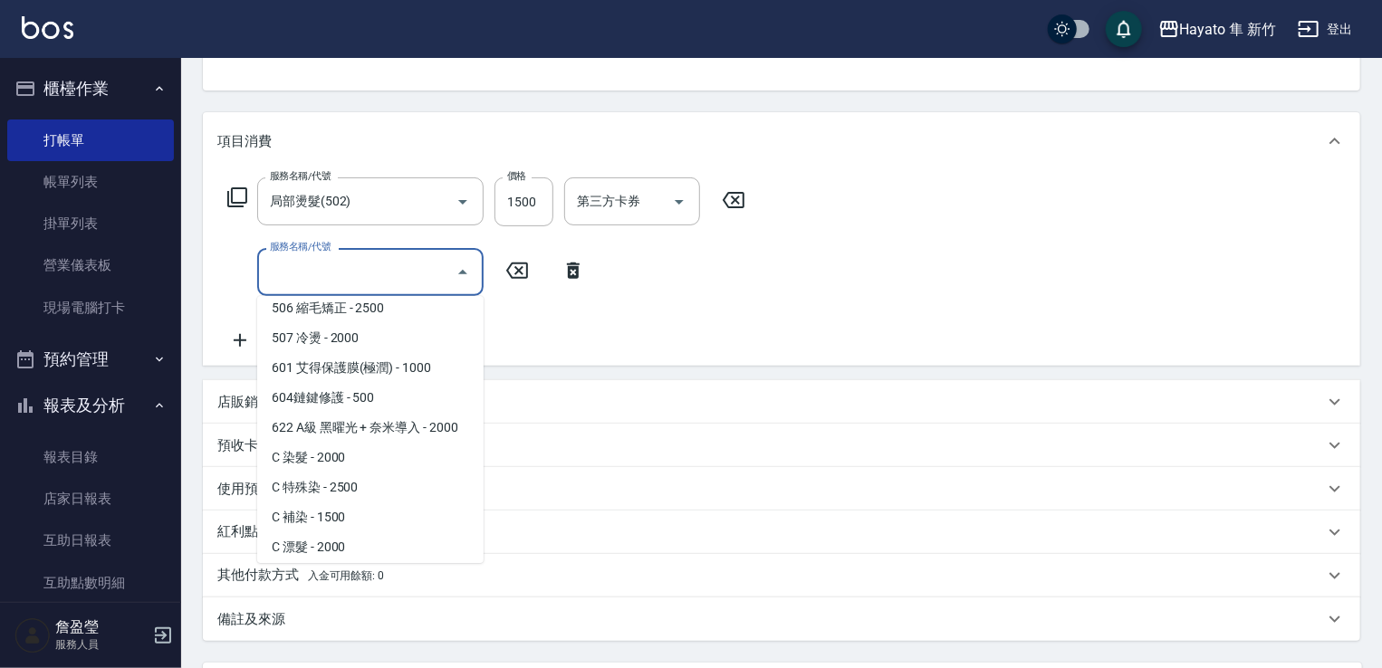
scroll to position [315, 0]
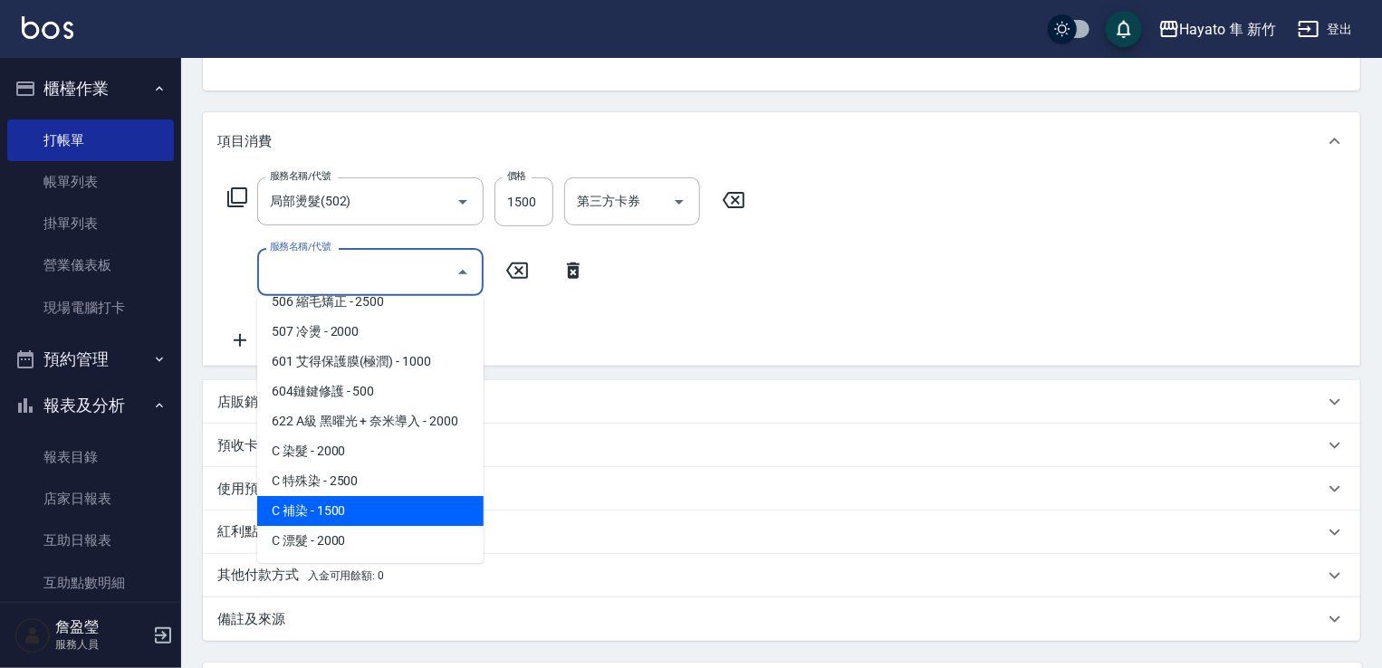
click at [380, 505] on span "C 補染 - 1500" at bounding box center [370, 511] width 226 height 30
type input "C 補染(704)"
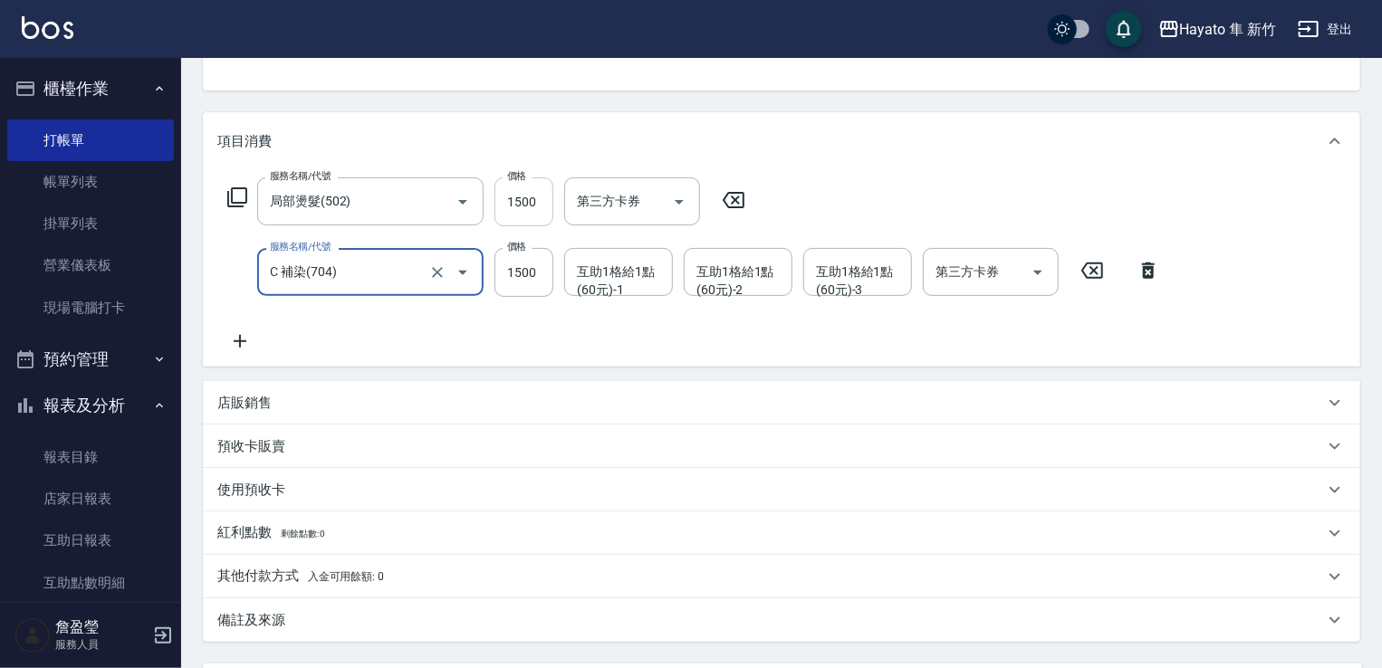
click at [534, 213] on input "1500" at bounding box center [524, 202] width 59 height 49
click at [530, 207] on input "1500" at bounding box center [524, 202] width 59 height 49
click at [539, 204] on input "1500" at bounding box center [524, 202] width 59 height 49
drag, startPoint x: 539, startPoint y: 204, endPoint x: 462, endPoint y: 190, distance: 78.2
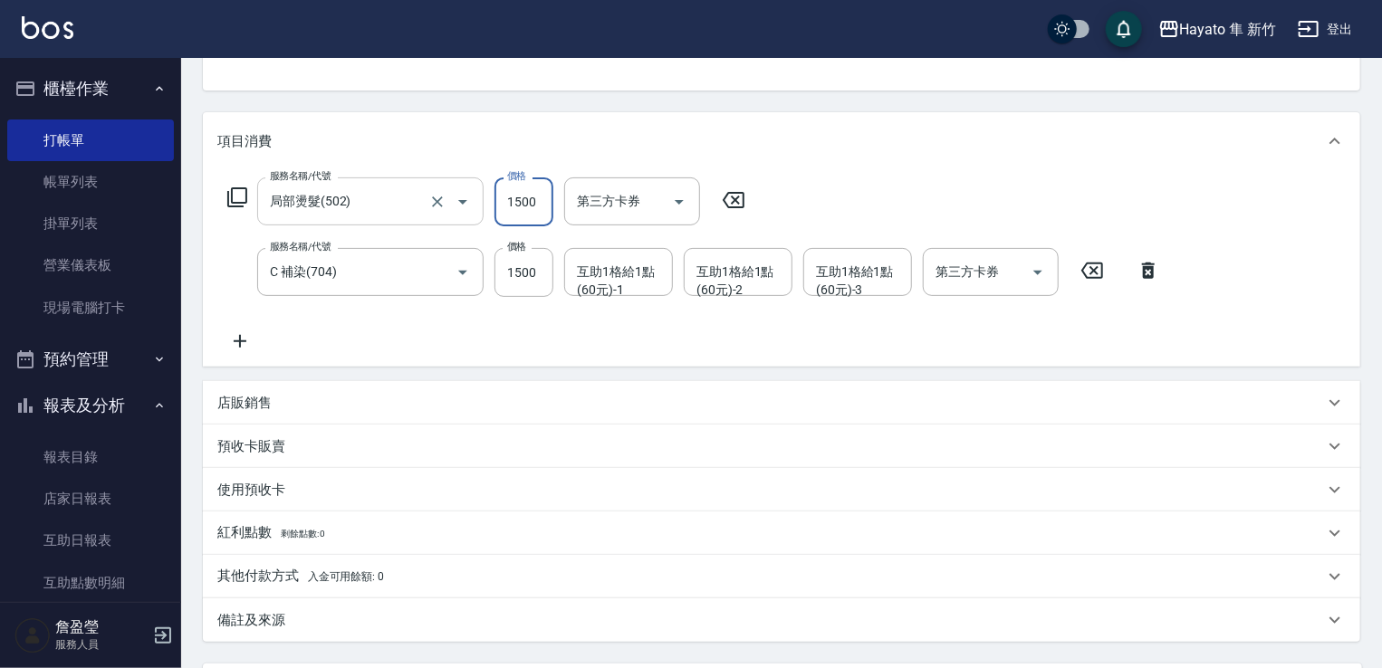
click at [462, 190] on div "服務名稱/代號 局部燙髮(502) 服務名稱/代號 價格 1500 價格 第三方卡券 第三方卡券" at bounding box center [486, 202] width 539 height 49
click at [500, 198] on input "1500" at bounding box center [524, 202] width 59 height 49
click at [532, 207] on input "1500" at bounding box center [524, 202] width 59 height 49
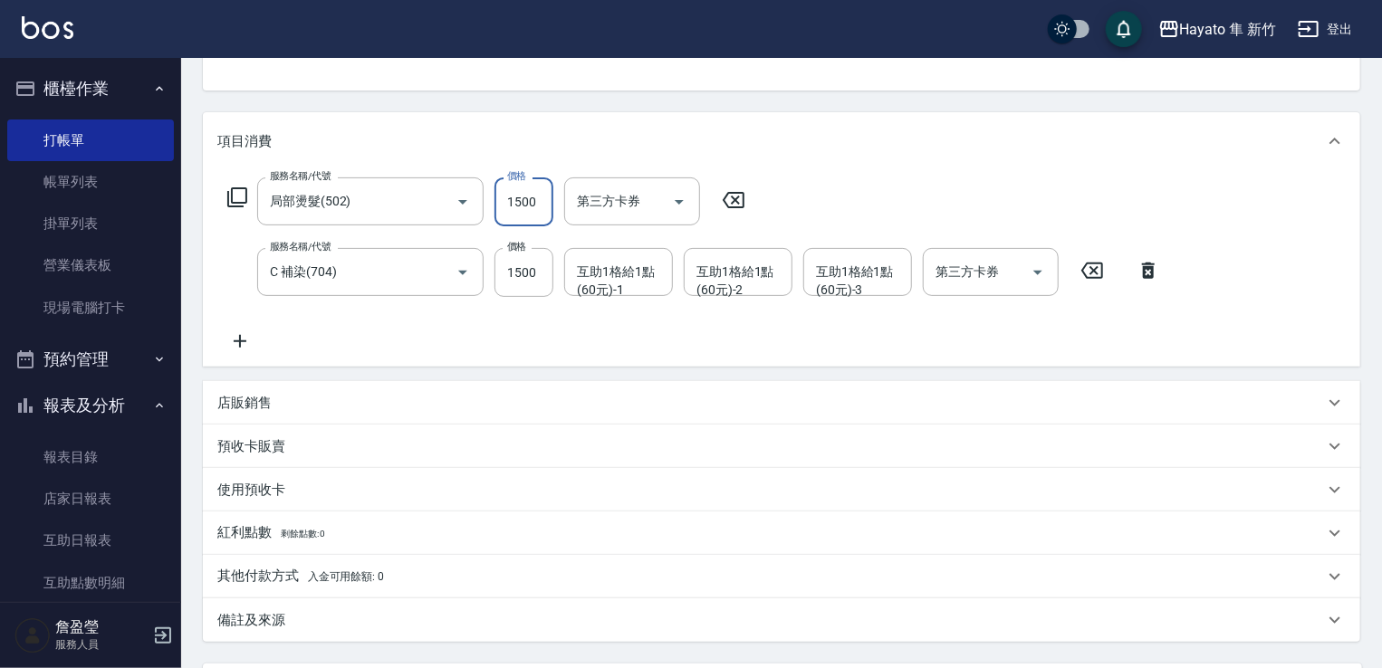
drag, startPoint x: 516, startPoint y: 207, endPoint x: 494, endPoint y: 204, distance: 22.9
click at [494, 204] on div "服務名稱/代號 局部燙髮(502) 服務名稱/代號 價格 1500 價格 第三方卡券 第三方卡券" at bounding box center [486, 202] width 539 height 49
click at [521, 207] on input "1500" at bounding box center [524, 202] width 59 height 49
type input "500"
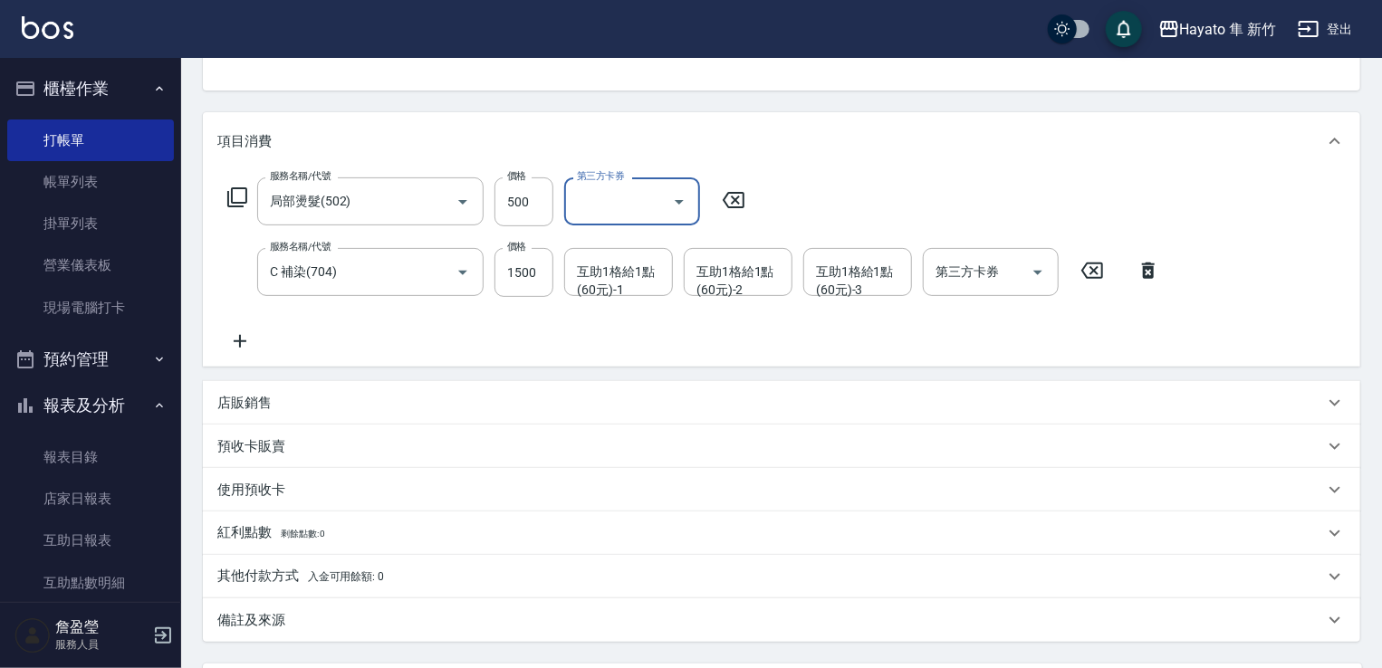
click at [999, 204] on div "服務名稱/代號 局部燙髮(502) 服務名稱/代號 價格 500 價格 第三方卡券 第三方卡券 服務名稱/代號 C 補染(704) 服務名稱/代號 價格 15…" at bounding box center [694, 265] width 954 height 175
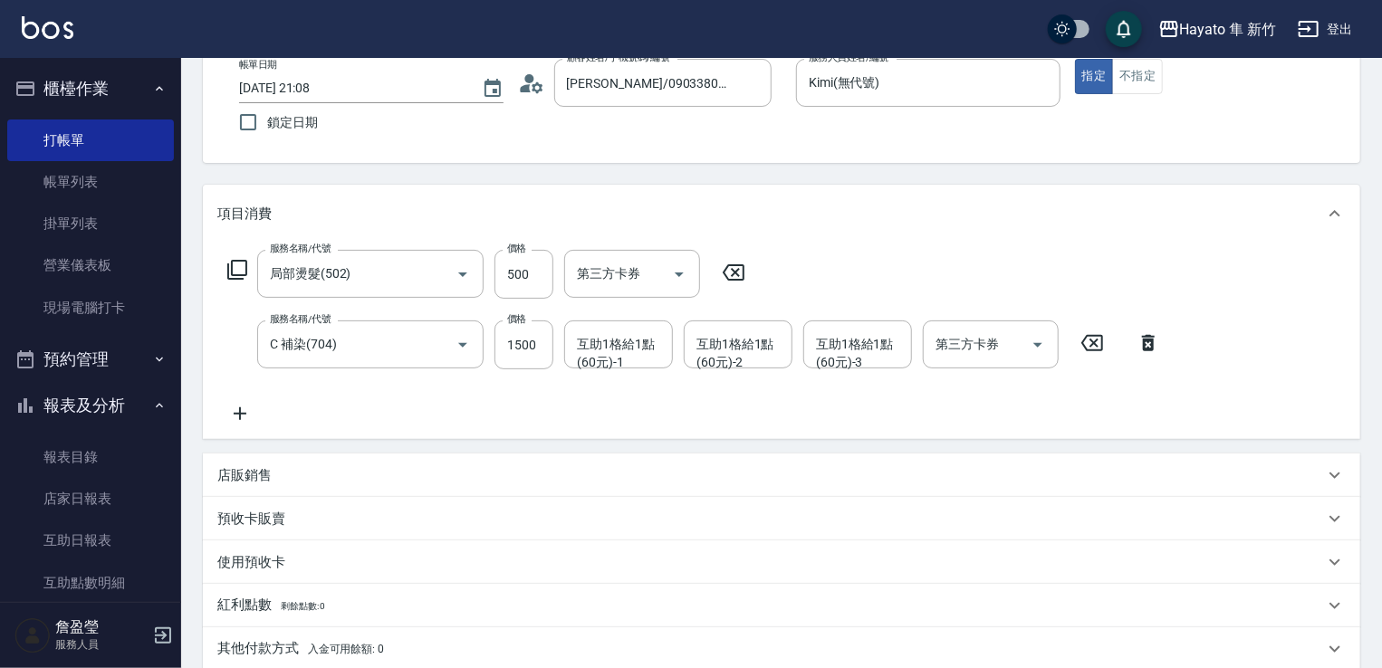
scroll to position [358, 0]
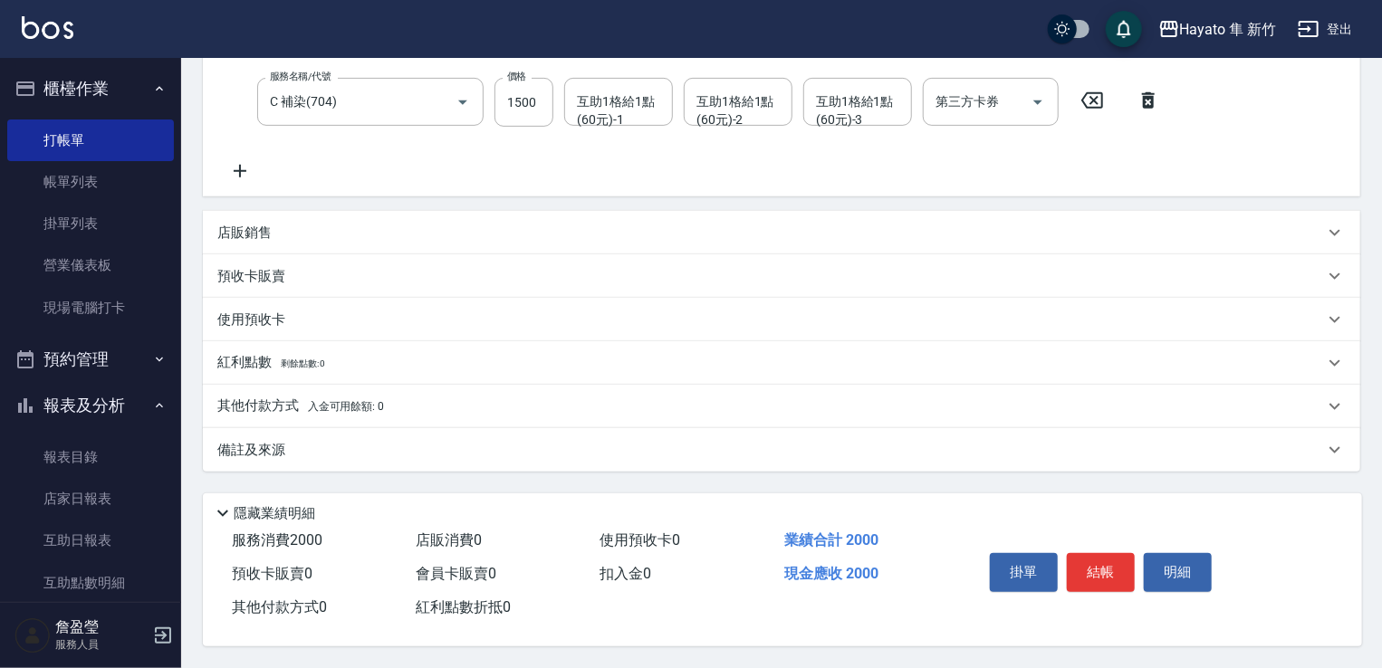
click at [254, 213] on div "店販銷售" at bounding box center [782, 232] width 1158 height 43
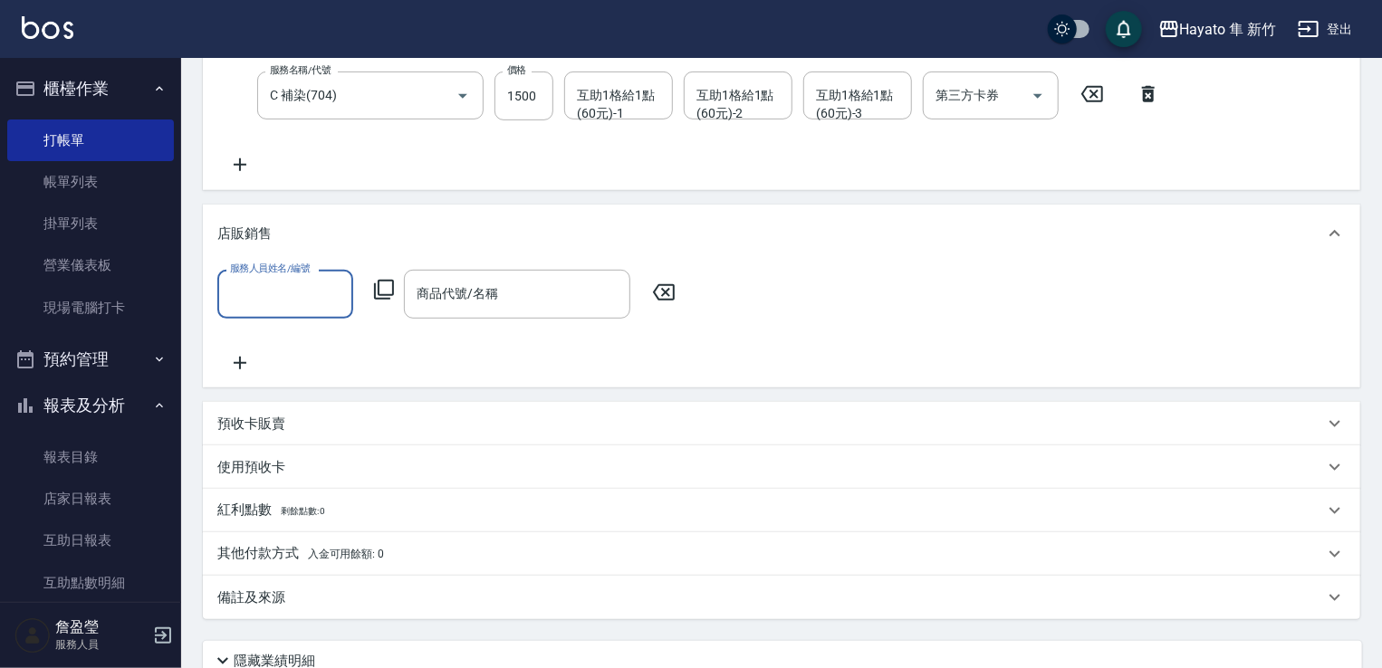
scroll to position [0, 0]
click at [275, 287] on input "服務人員姓名/編號" at bounding box center [286, 294] width 120 height 32
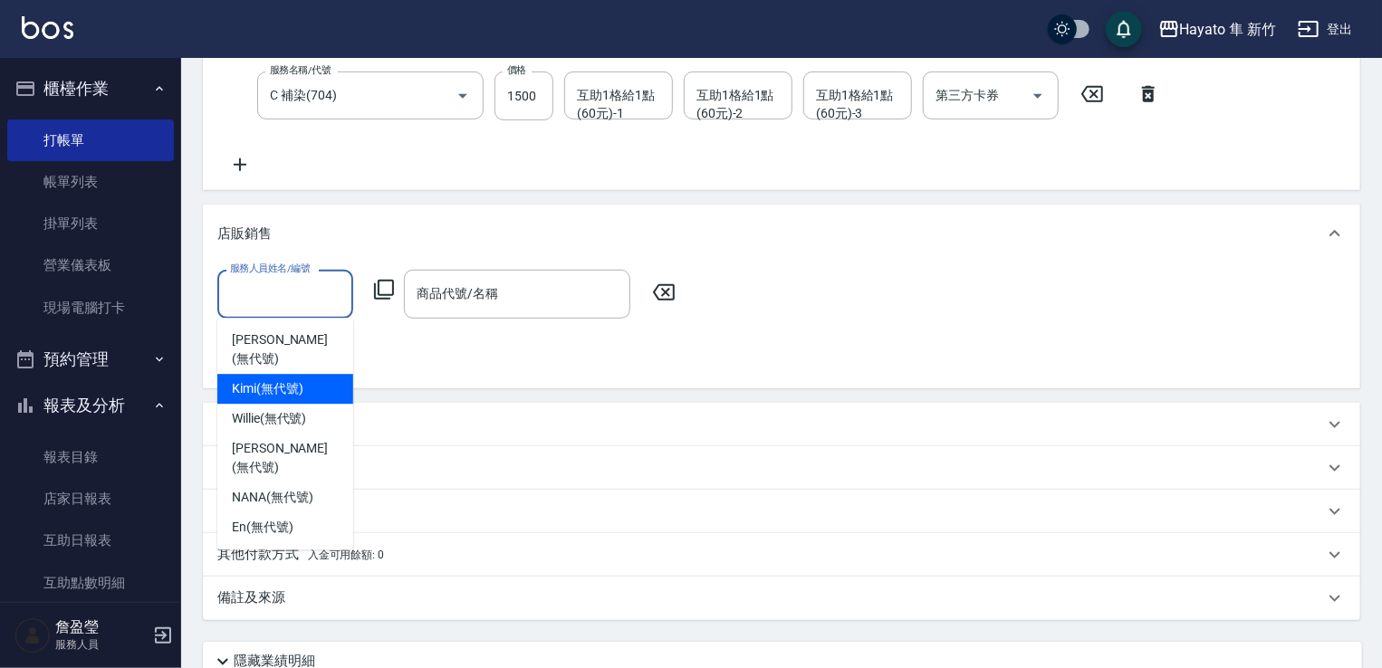
click at [288, 380] on span "Kimi (無代號)" at bounding box center [268, 389] width 72 height 19
type input "Kimi(無代號)"
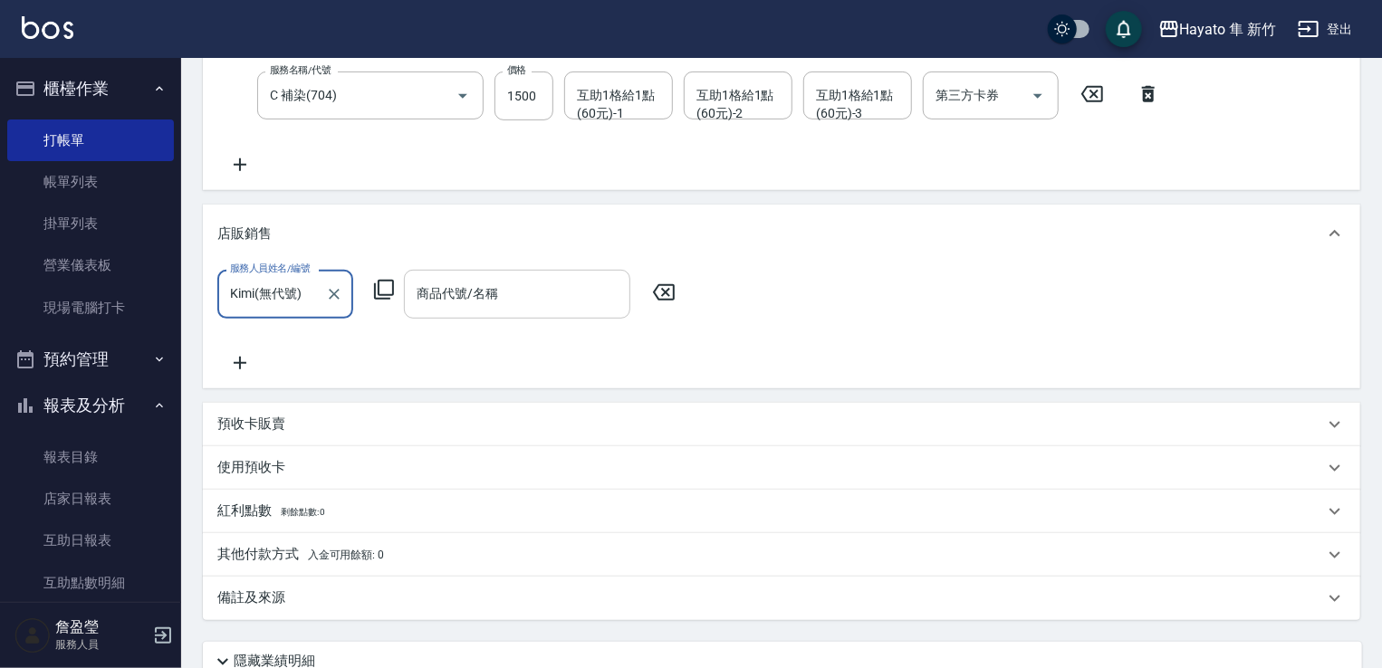
click at [521, 292] on input "商品代號/名稱" at bounding box center [517, 294] width 210 height 32
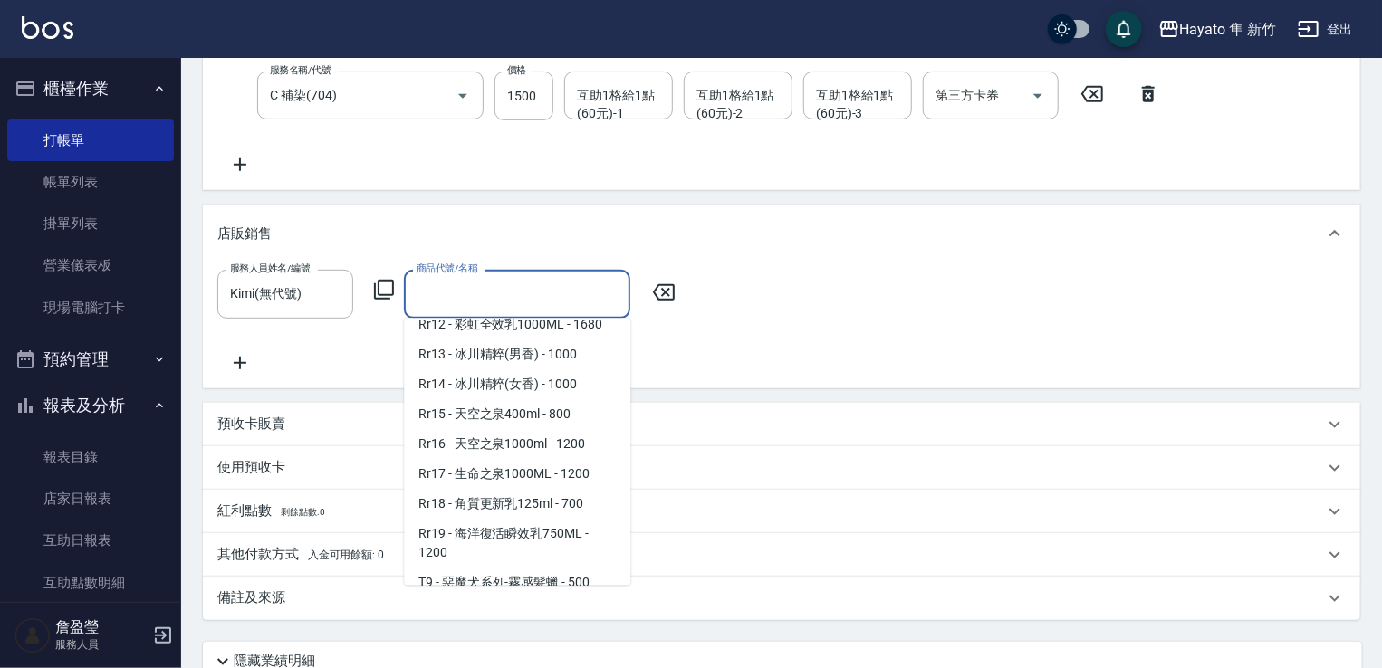
scroll to position [1087, 0]
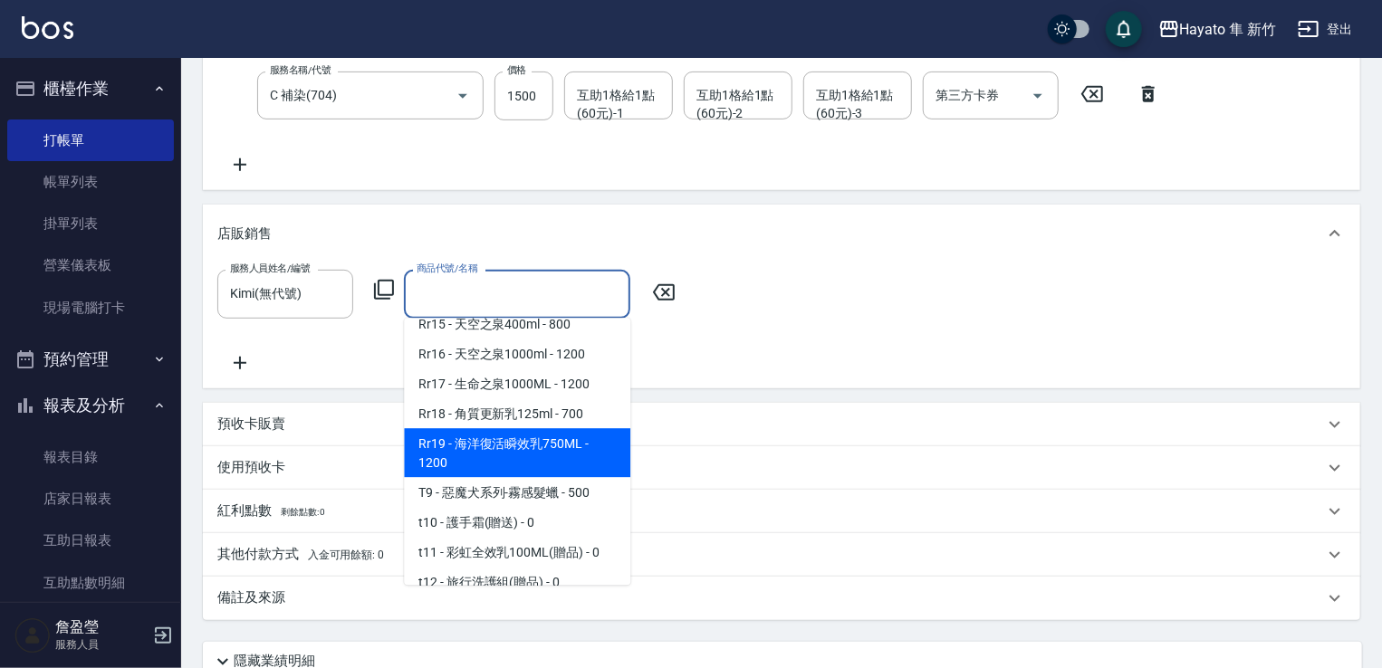
click at [489, 459] on span "Rr19 - 海洋復活瞬效乳750ML - 1200" at bounding box center [517, 452] width 226 height 49
type input "海洋復活瞬效乳750ML"
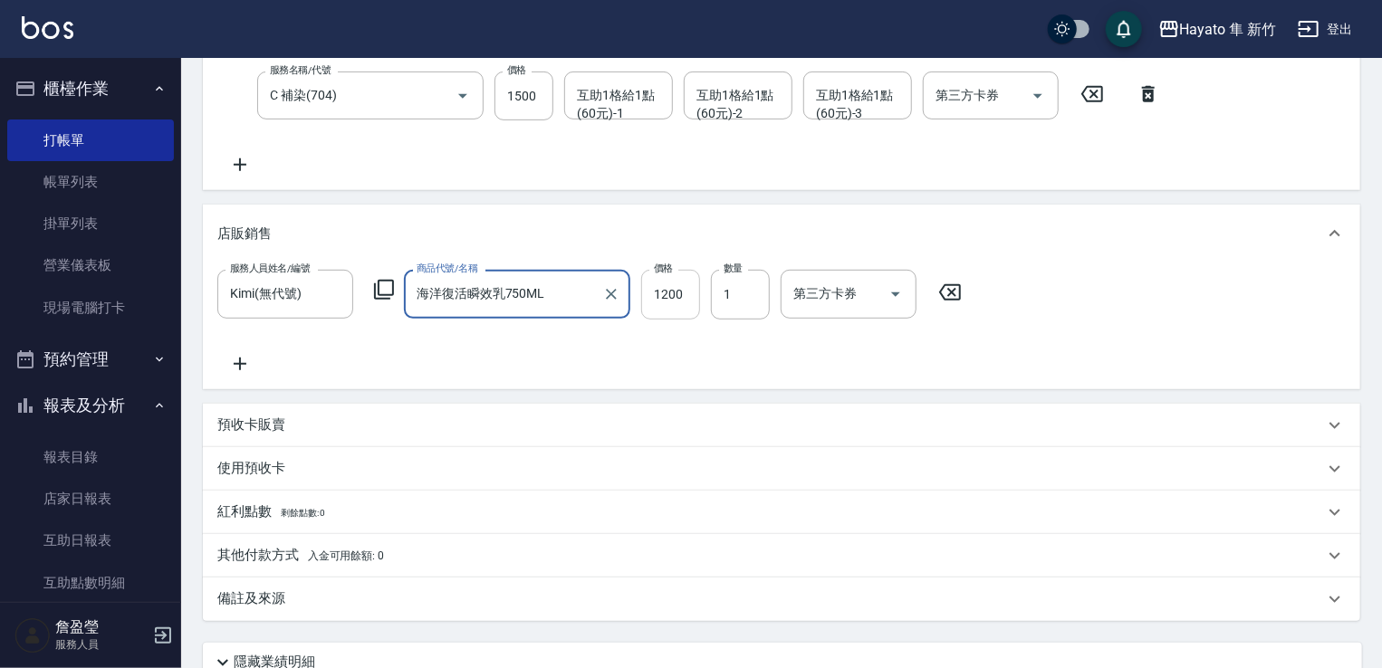
click at [679, 305] on input "1200" at bounding box center [670, 294] width 59 height 49
type input "1080"
click at [692, 341] on div "服務人員姓名/編號 [PERSON_NAME](無代號) 服務人員姓名/編號 商品代號/名稱 海洋復活瞬效乳750ML 商品代號/名稱 價格 1080 價格 …" at bounding box center [781, 322] width 1129 height 104
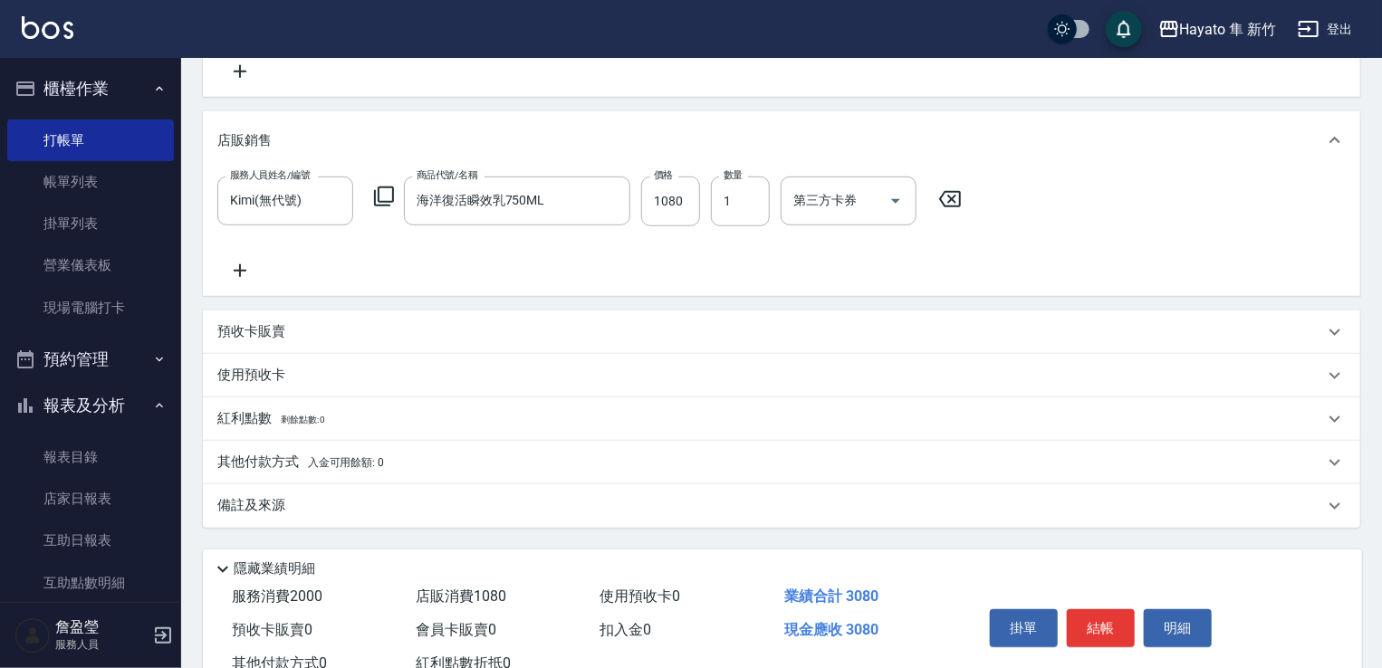
scroll to position [453, 0]
drag, startPoint x: 409, startPoint y: 502, endPoint x: 379, endPoint y: 530, distance: 41.7
click at [379, 530] on div "Key In 打帳單 上一筆訂單:#6 帳單速查 結帳前確認明細 連續打單結帳 掛單 結帳 明細 帳單日期 [DATE] 21:08 鎖定日期 顧客姓名/手機…" at bounding box center [781, 164] width 1201 height 1118
click at [704, 523] on div "備註及來源" at bounding box center [782, 504] width 1158 height 43
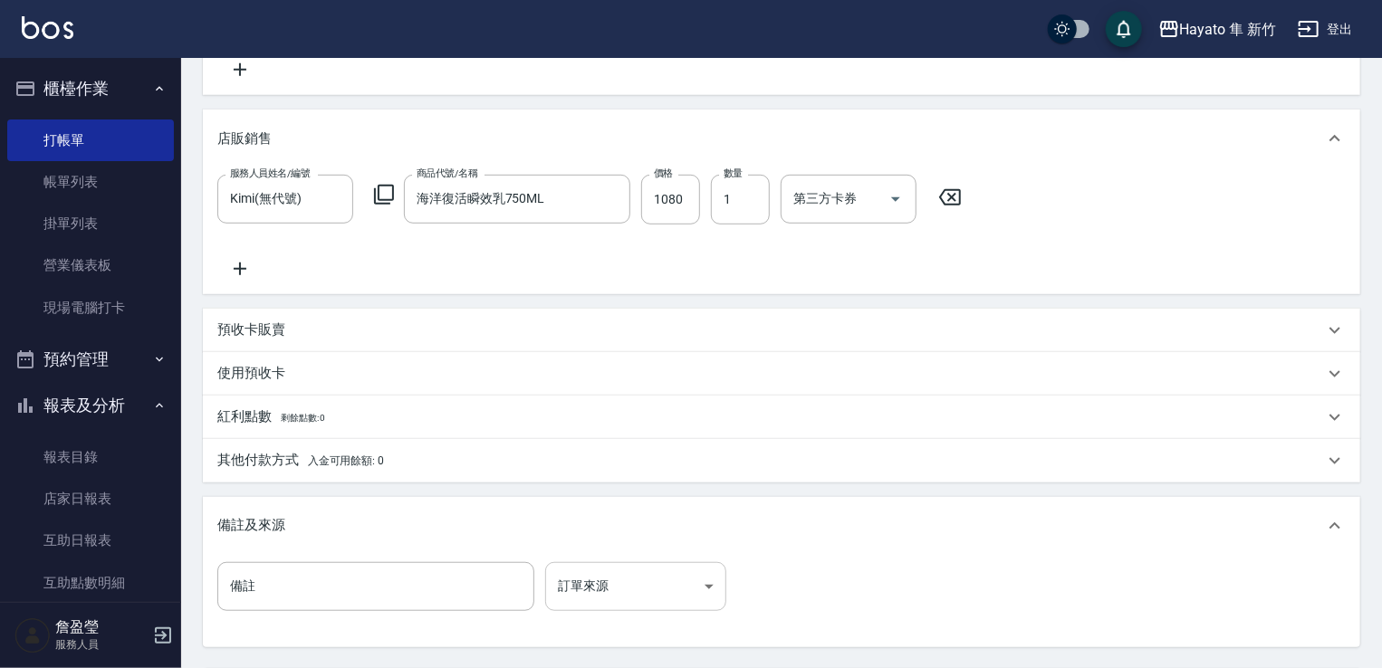
click at [612, 600] on body "Hayato 隼 新竹 登出 櫃檯作業 打帳單 帳單列表 掛單列表 營業儀表板 現場電腦打卡 預約管理 預約管理 報表及分析 報表目錄 店家日報表 互助日報表…" at bounding box center [691, 195] width 1382 height 1297
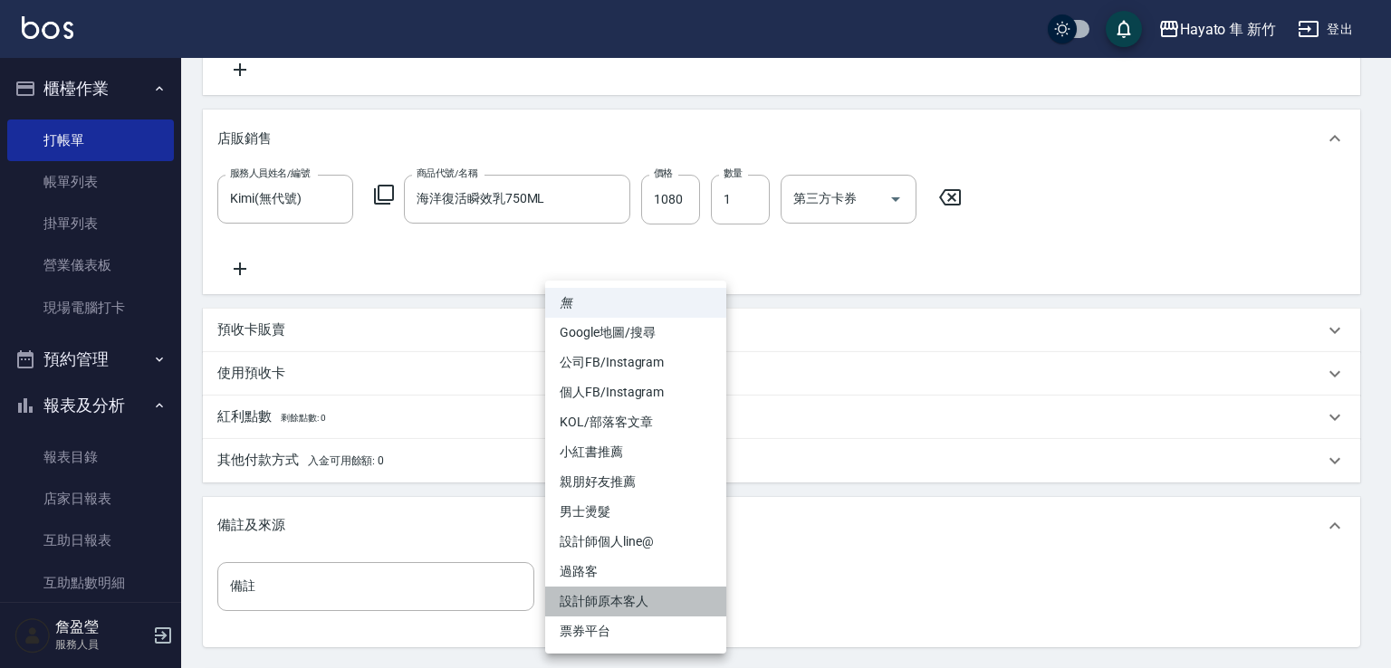
click at [636, 600] on li "設計師原本客人" at bounding box center [635, 602] width 181 height 30
type input "設計師原本客人"
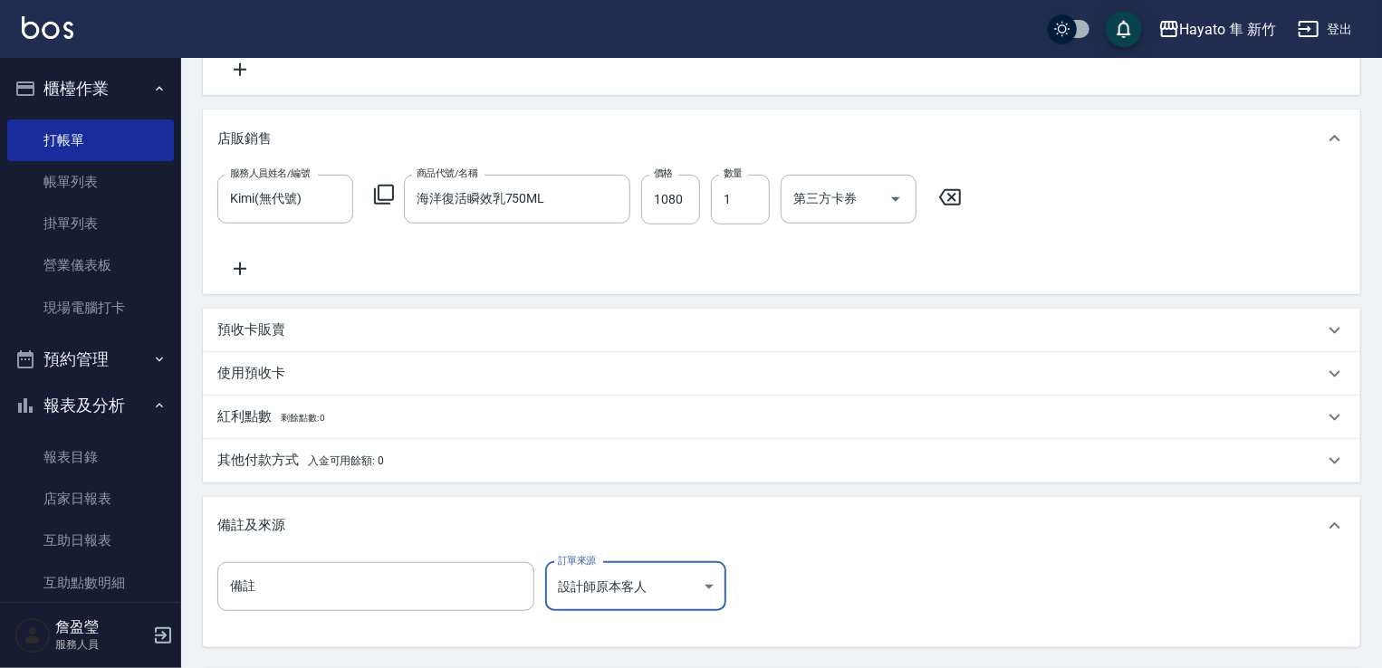
click at [833, 559] on div "備註 備註 訂單來源 設計師原本客人 設計師原本客人 訂單來源" at bounding box center [782, 601] width 1158 height 92
click at [601, 473] on div "其他付款方式 入金可用餘額: 0" at bounding box center [782, 460] width 1158 height 43
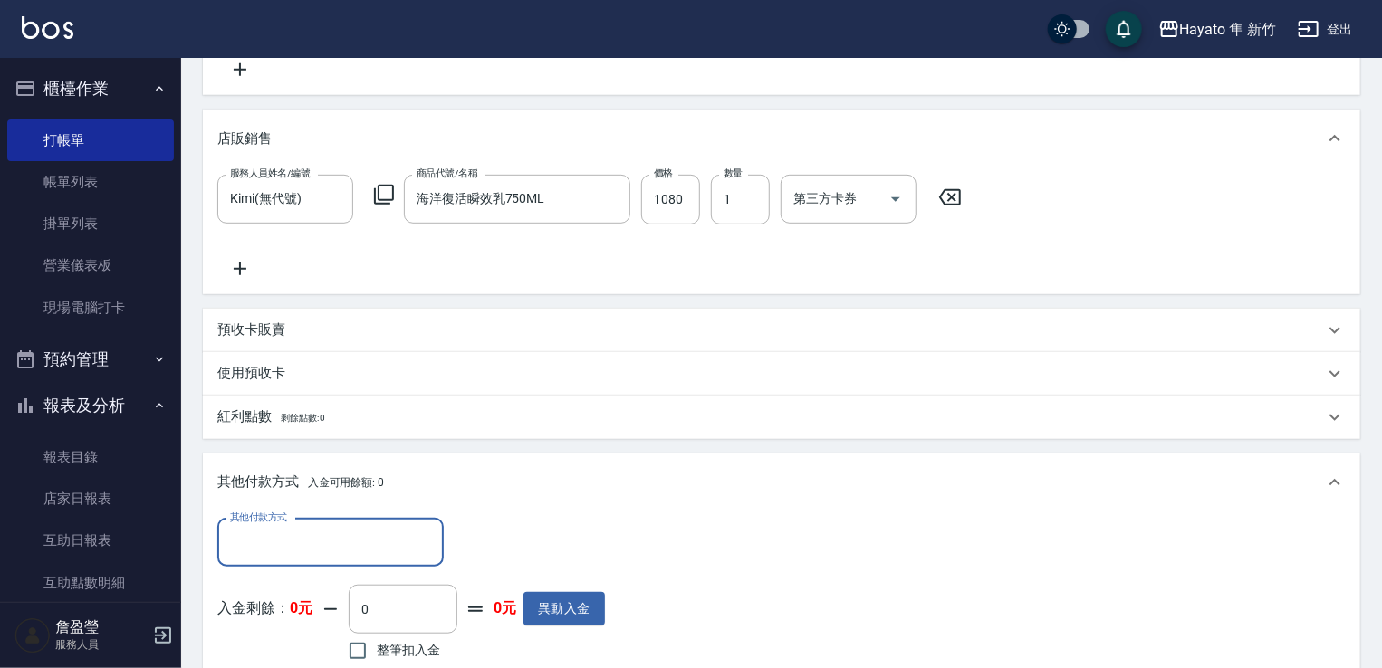
scroll to position [0, 0]
click at [236, 538] on input "其他付款方式" at bounding box center [331, 543] width 210 height 32
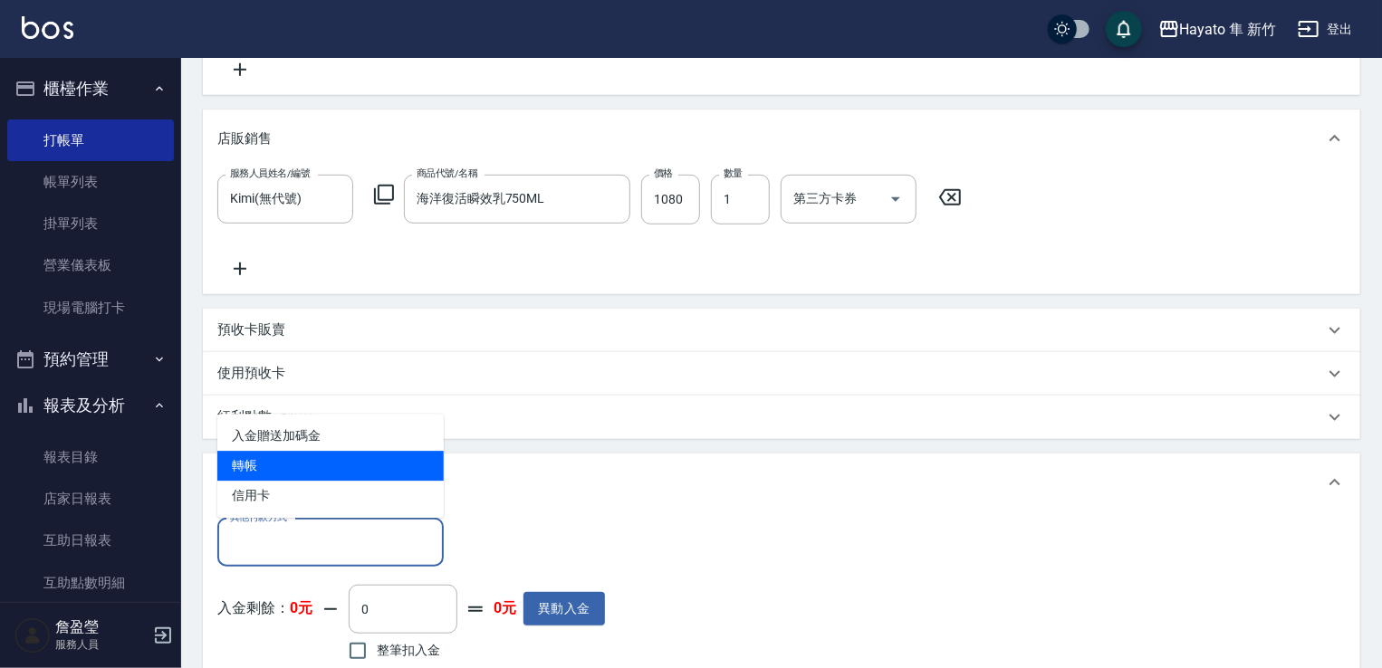
click at [274, 466] on span "轉帳" at bounding box center [330, 466] width 226 height 30
type input "轉帳"
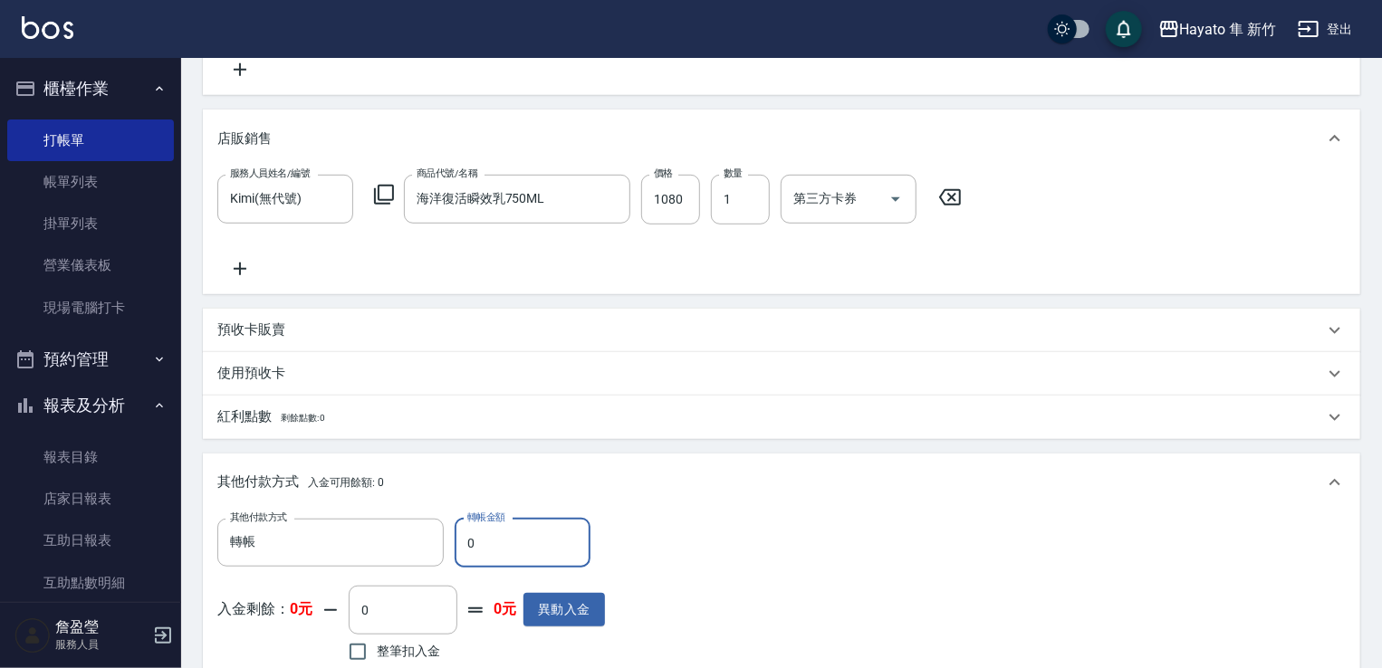
drag, startPoint x: 534, startPoint y: 551, endPoint x: 449, endPoint y: 548, distance: 85.2
click at [449, 548] on div "其他付款方式 轉帳 其他付款方式 轉帳金額 0 轉帳金額" at bounding box center [411, 543] width 388 height 49
type input "3080"
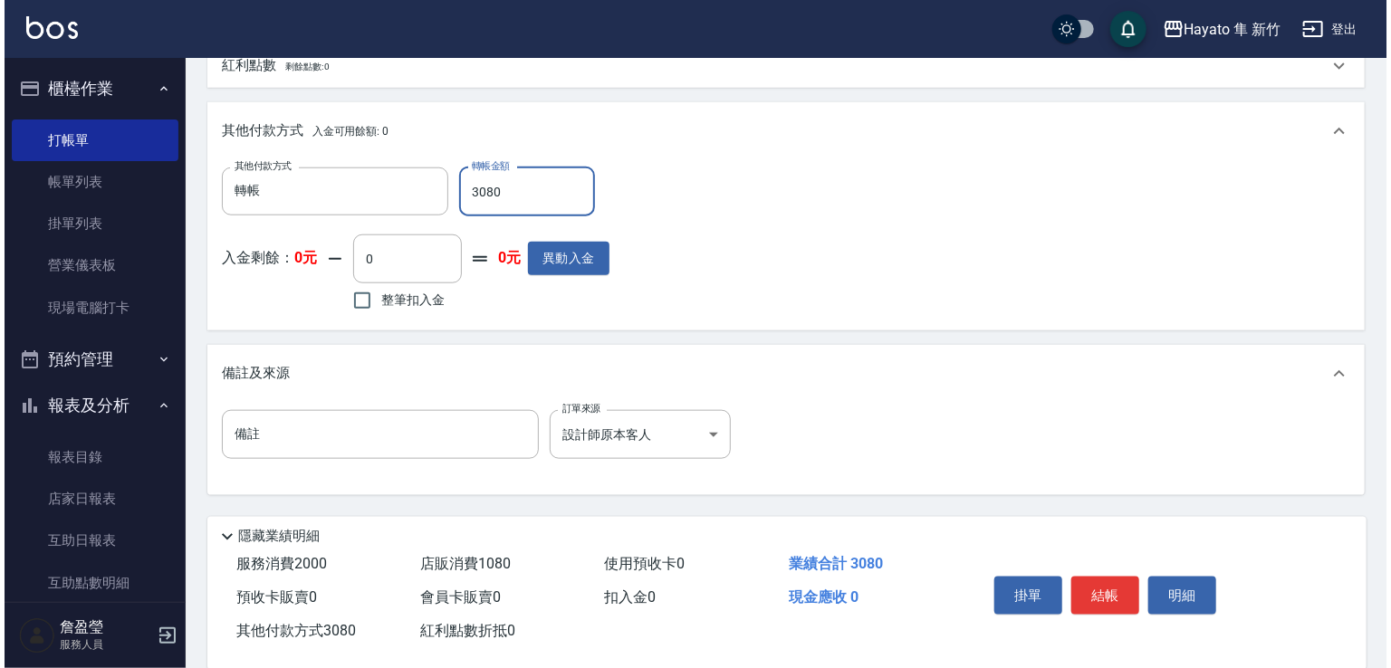
scroll to position [833, 0]
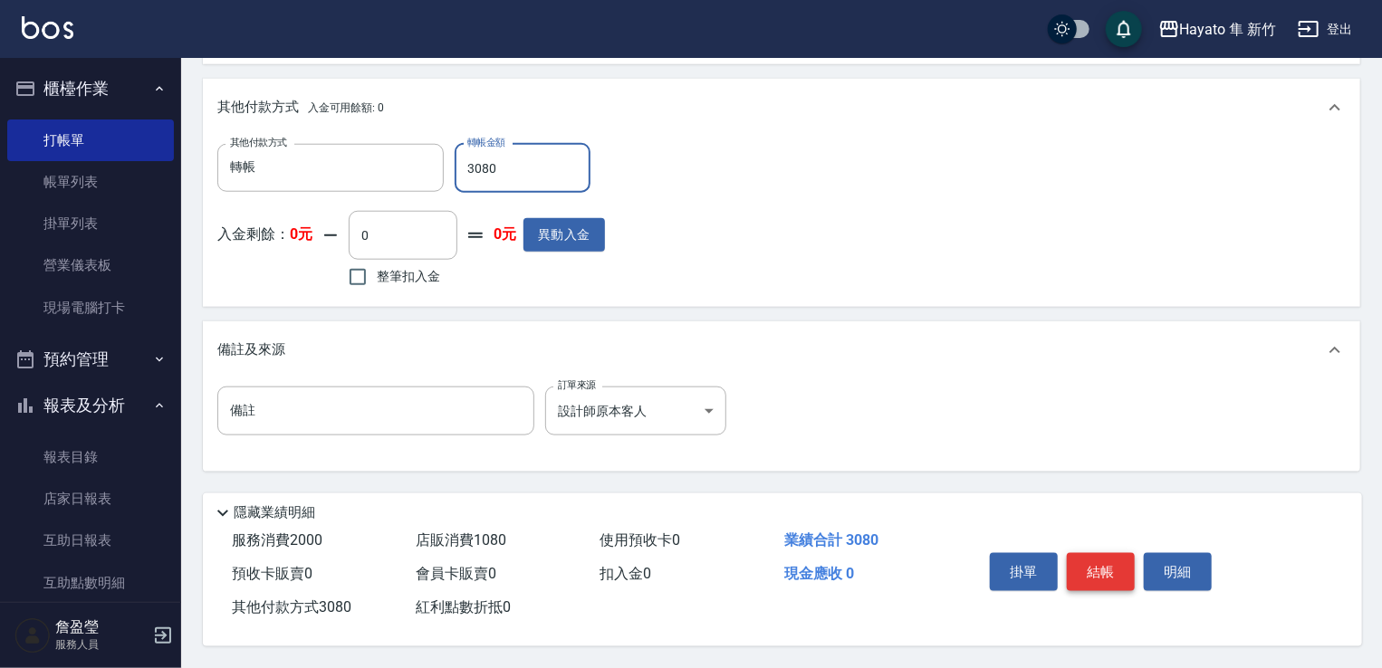
click at [1108, 561] on button "結帳" at bounding box center [1101, 572] width 68 height 38
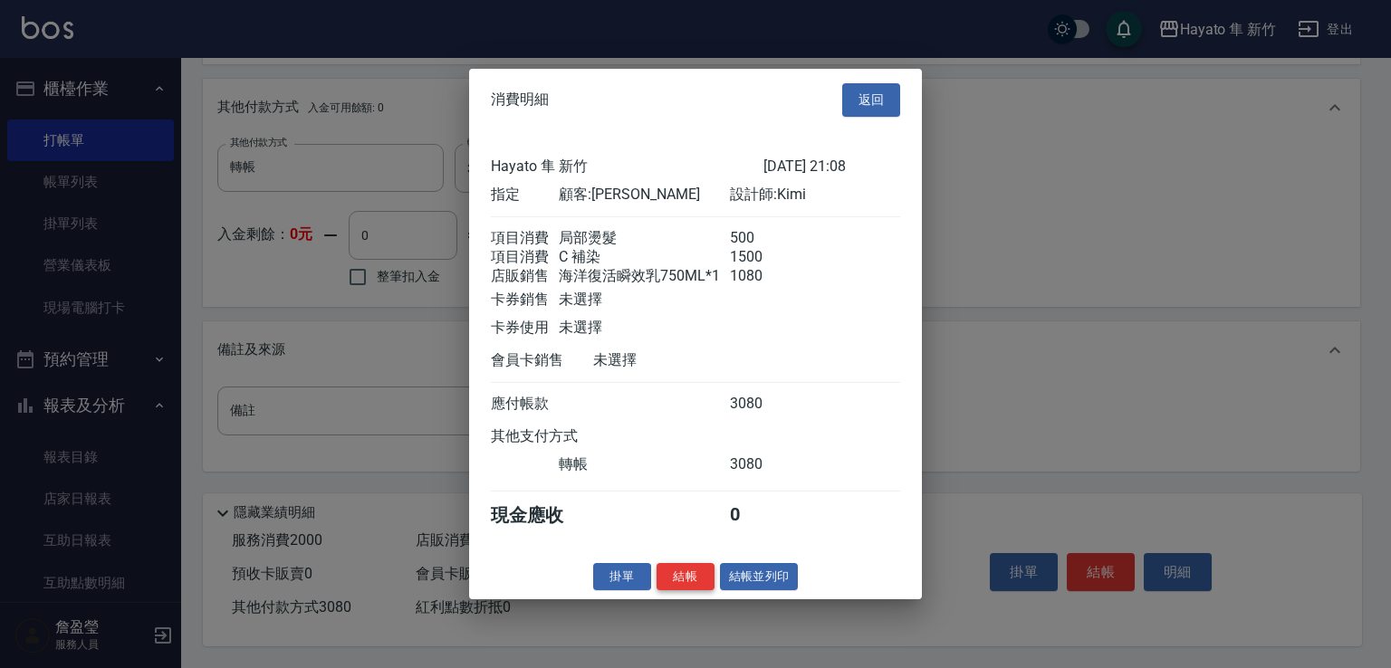
click at [707, 589] on button "結帳" at bounding box center [686, 576] width 58 height 28
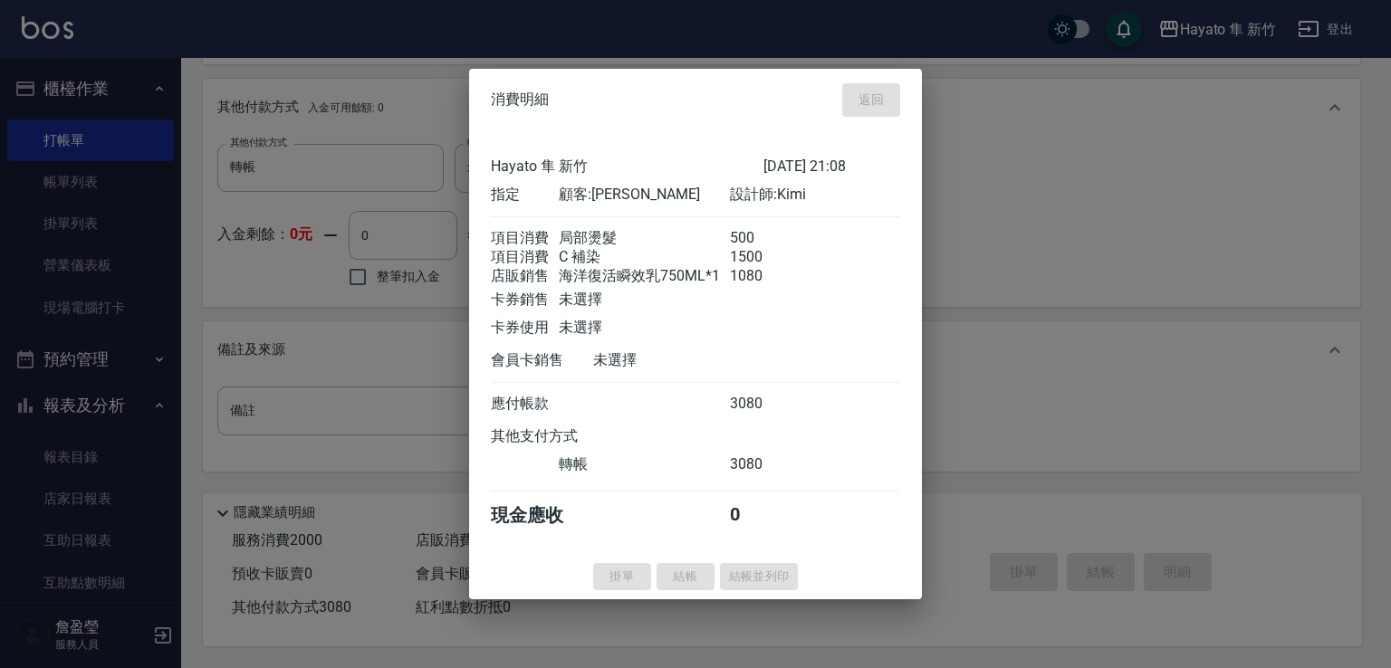
type input "[DATE] 21:11"
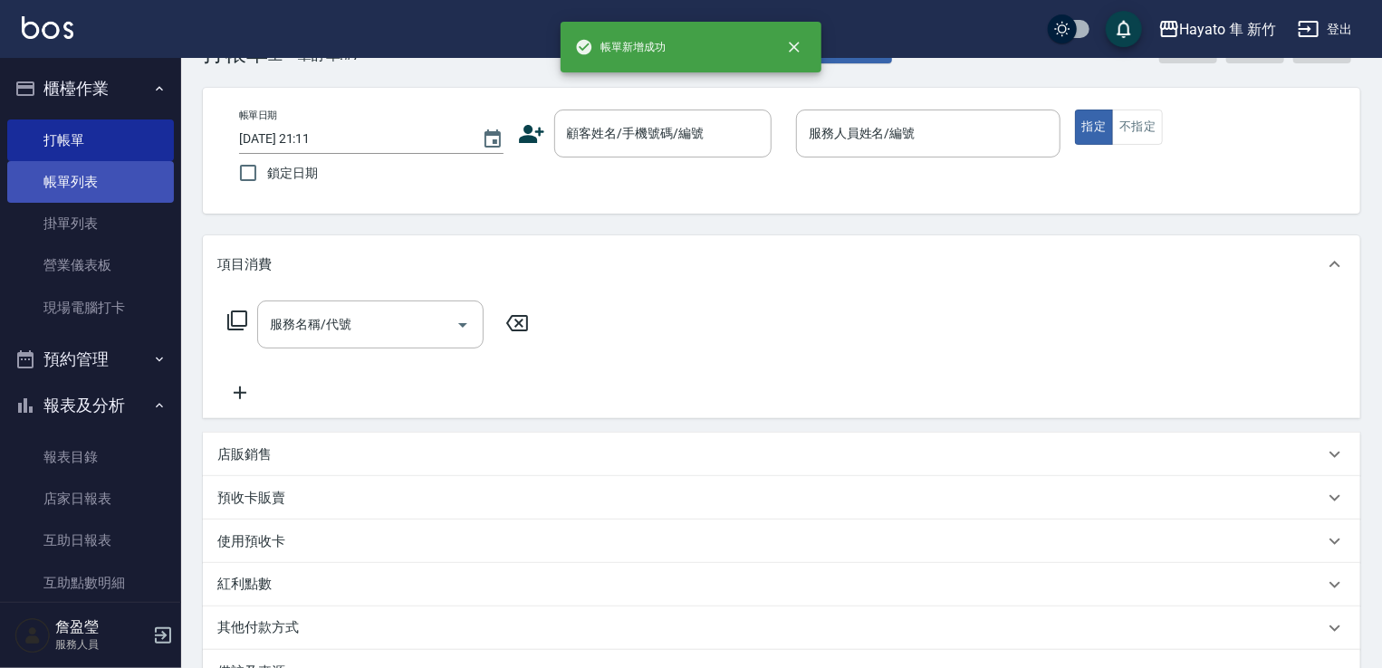
scroll to position [91, 0]
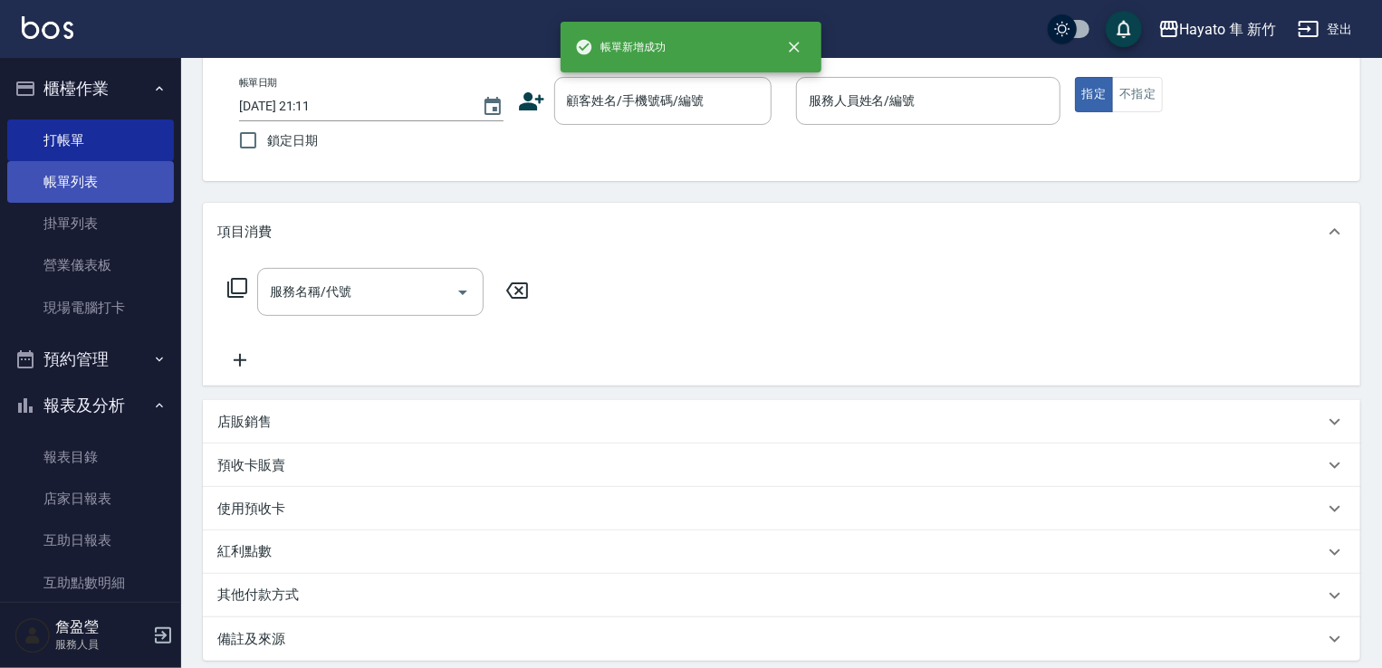
drag, startPoint x: 27, startPoint y: 176, endPoint x: 50, endPoint y: 163, distance: 26.0
click at [29, 176] on link "帳單列表" at bounding box center [90, 182] width 167 height 42
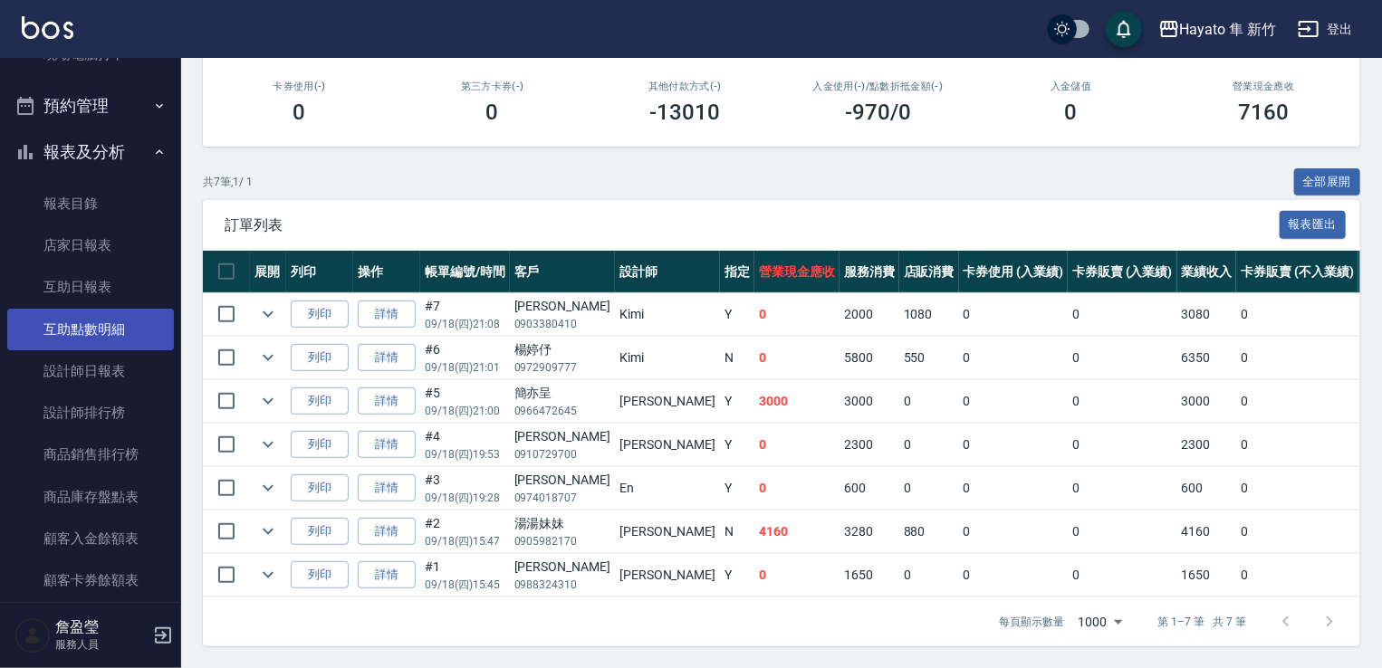
scroll to position [272, 0]
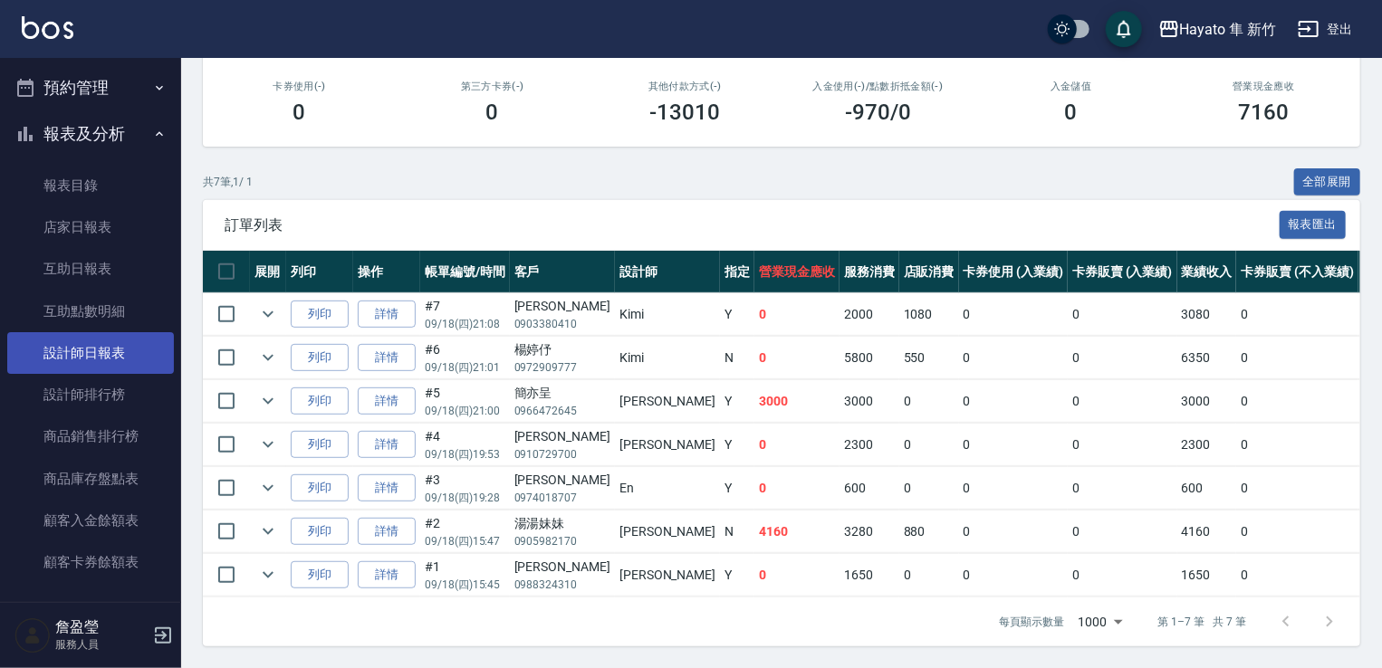
click at [98, 358] on link "設計師日報表" at bounding box center [90, 353] width 167 height 42
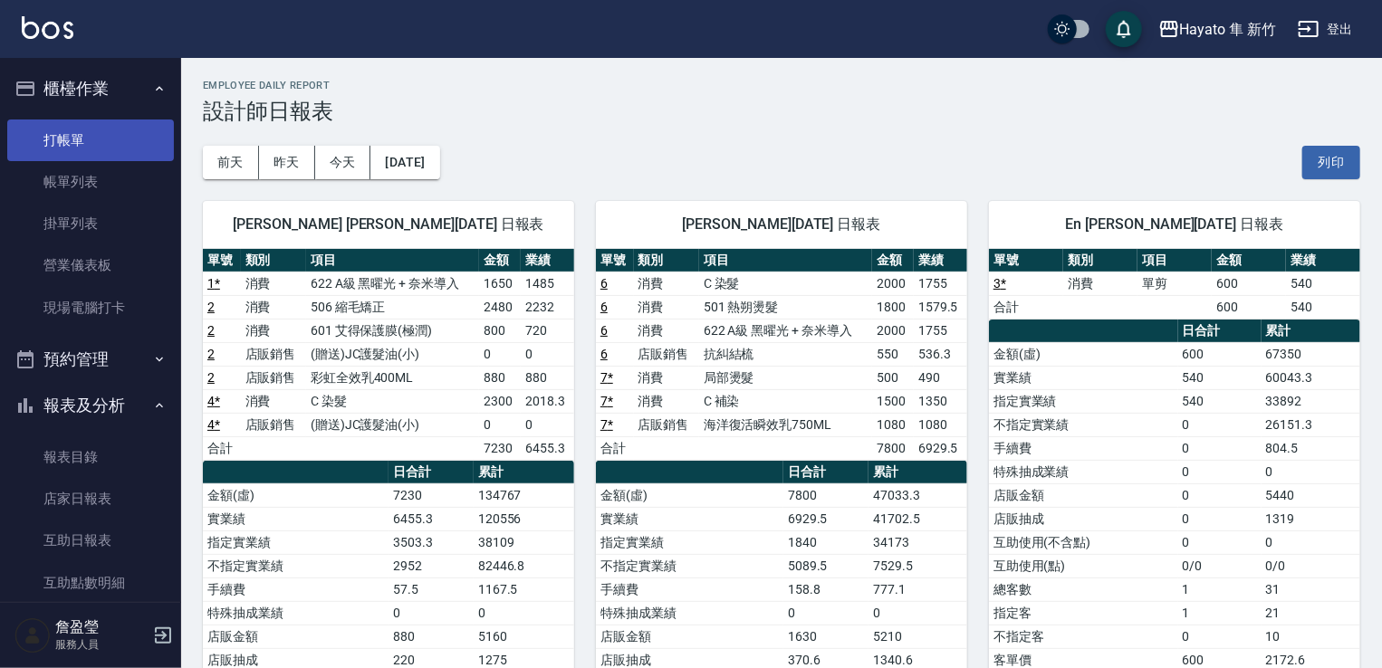
click at [101, 133] on link "打帳單" at bounding box center [90, 141] width 167 height 42
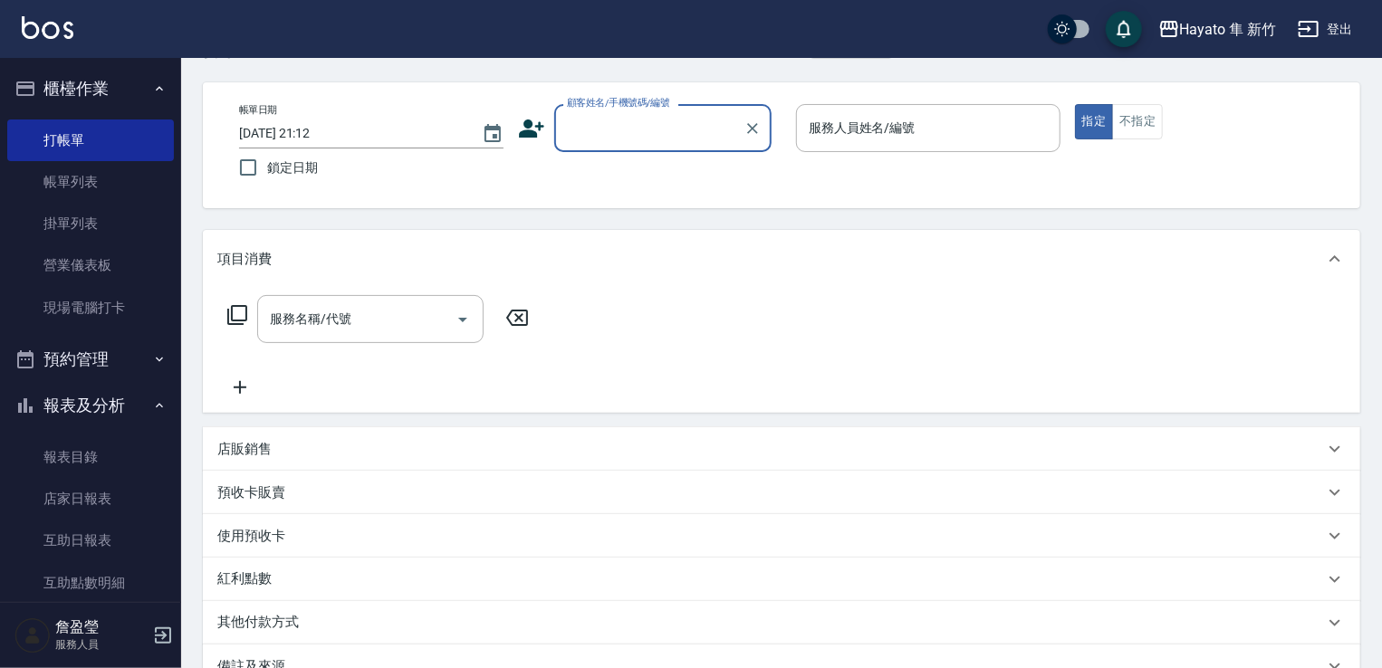
scroll to position [14, 0]
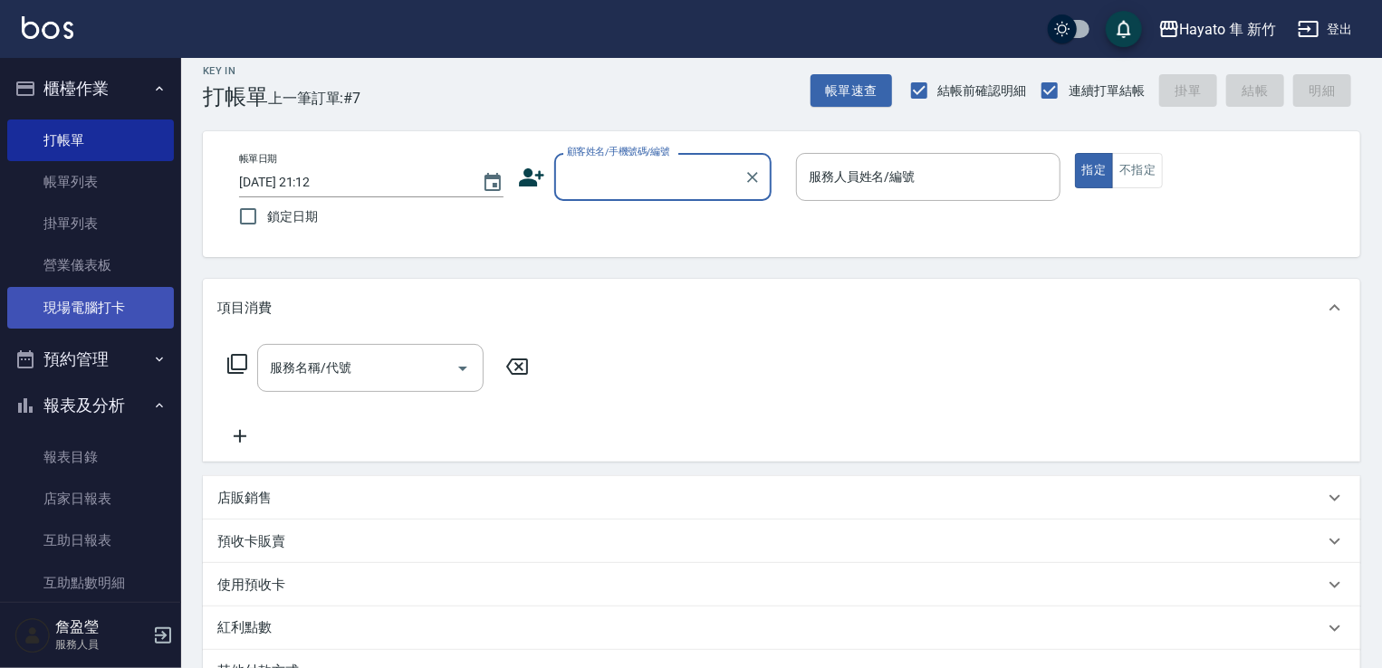
click at [83, 318] on link "現場電腦打卡" at bounding box center [90, 308] width 167 height 42
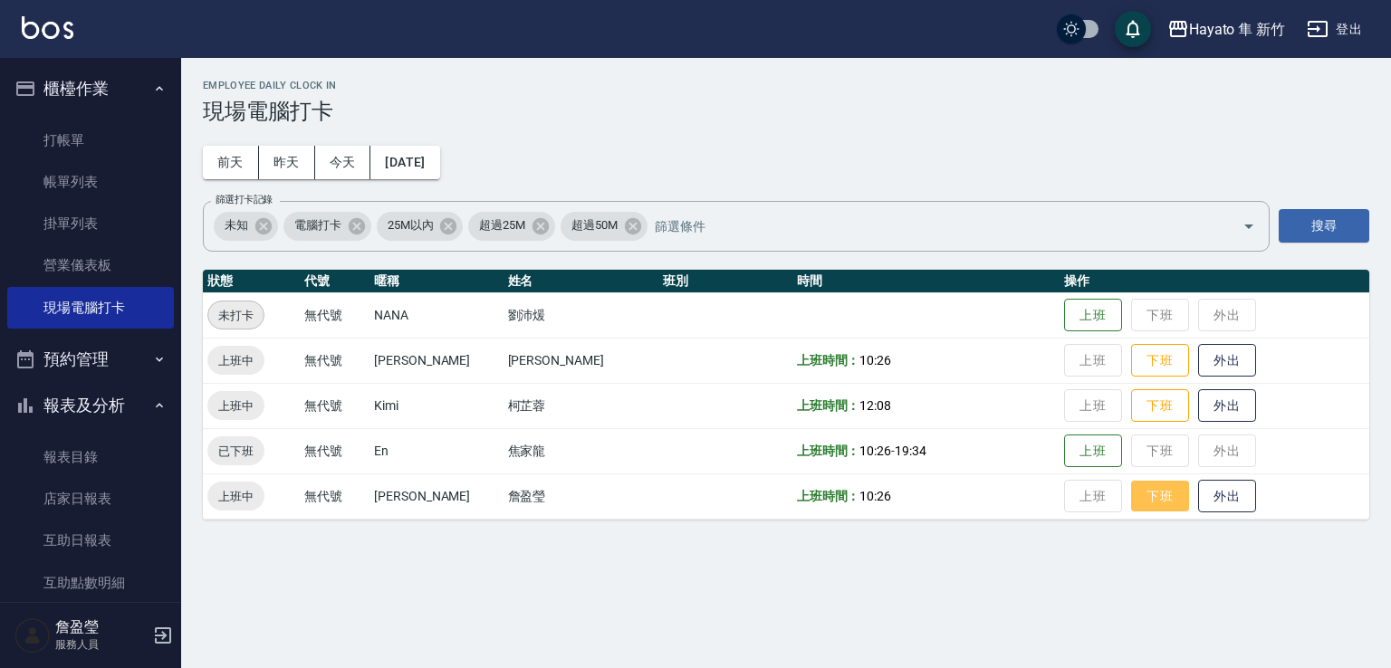
click at [1134, 492] on button "下班" at bounding box center [1160, 497] width 58 height 32
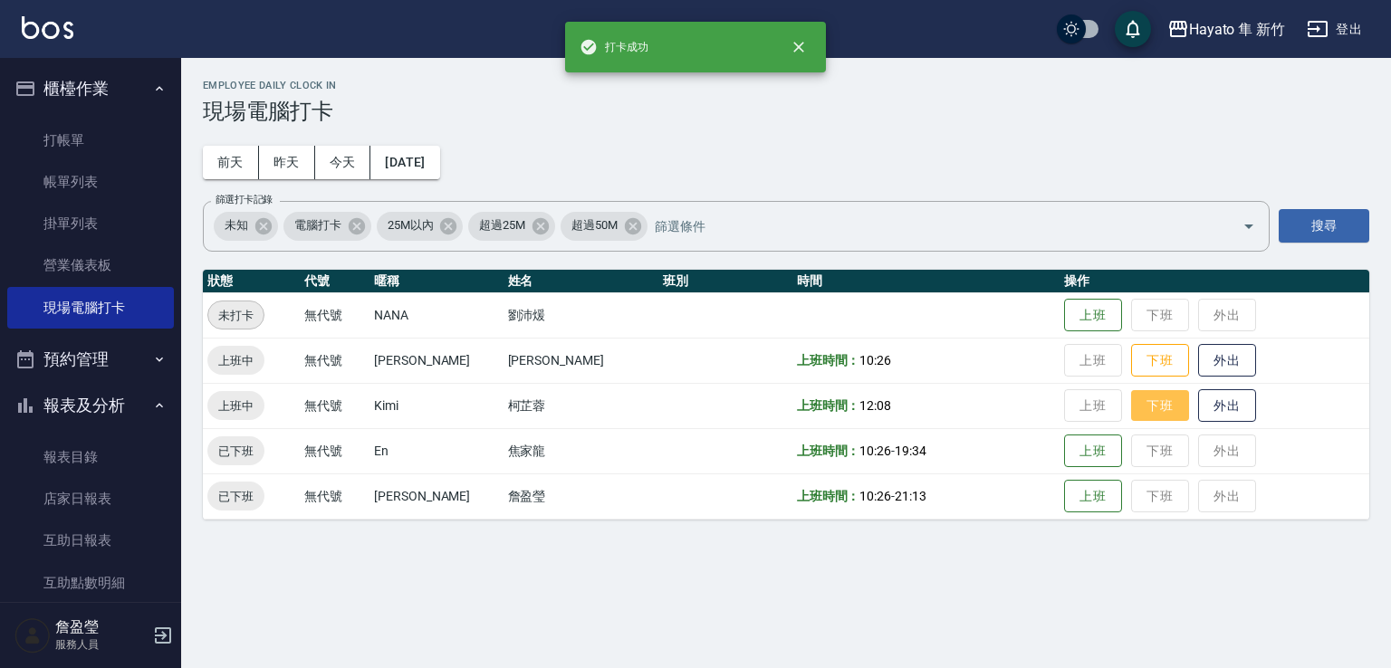
click at [1140, 402] on button "下班" at bounding box center [1160, 406] width 58 height 32
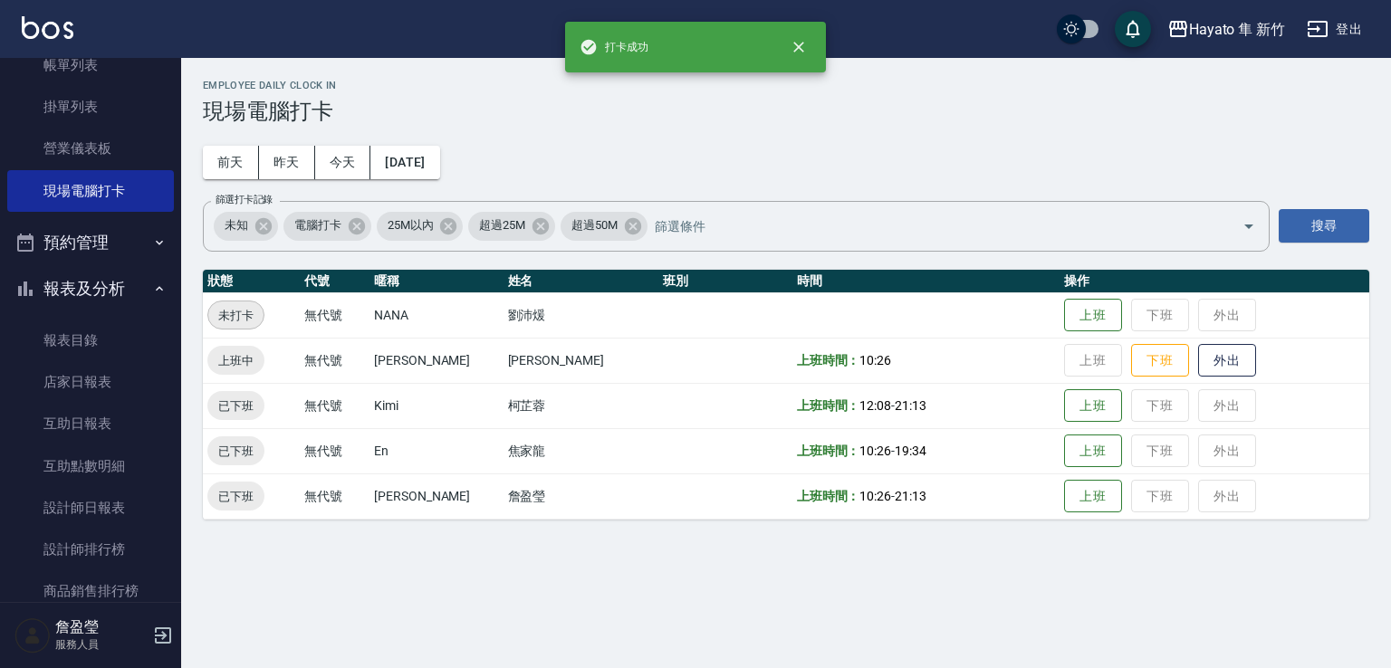
scroll to position [362, 0]
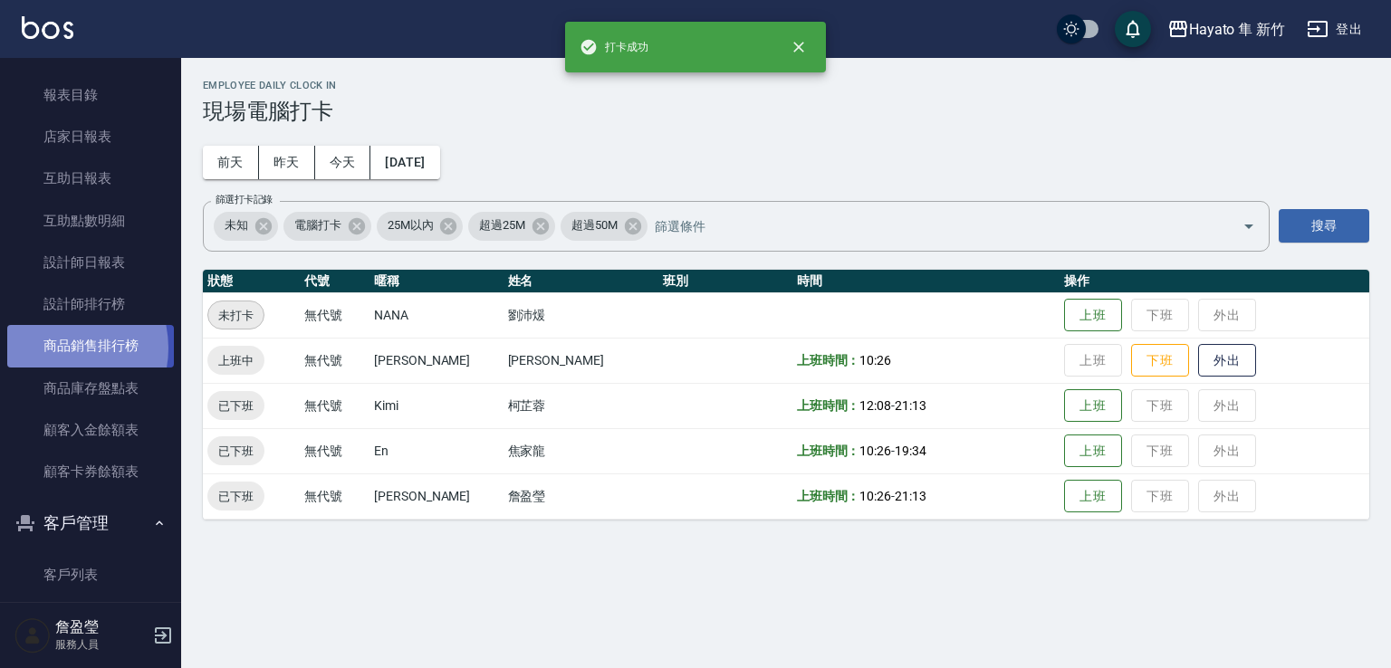
click at [55, 348] on link "商品銷售排行榜" at bounding box center [90, 346] width 167 height 42
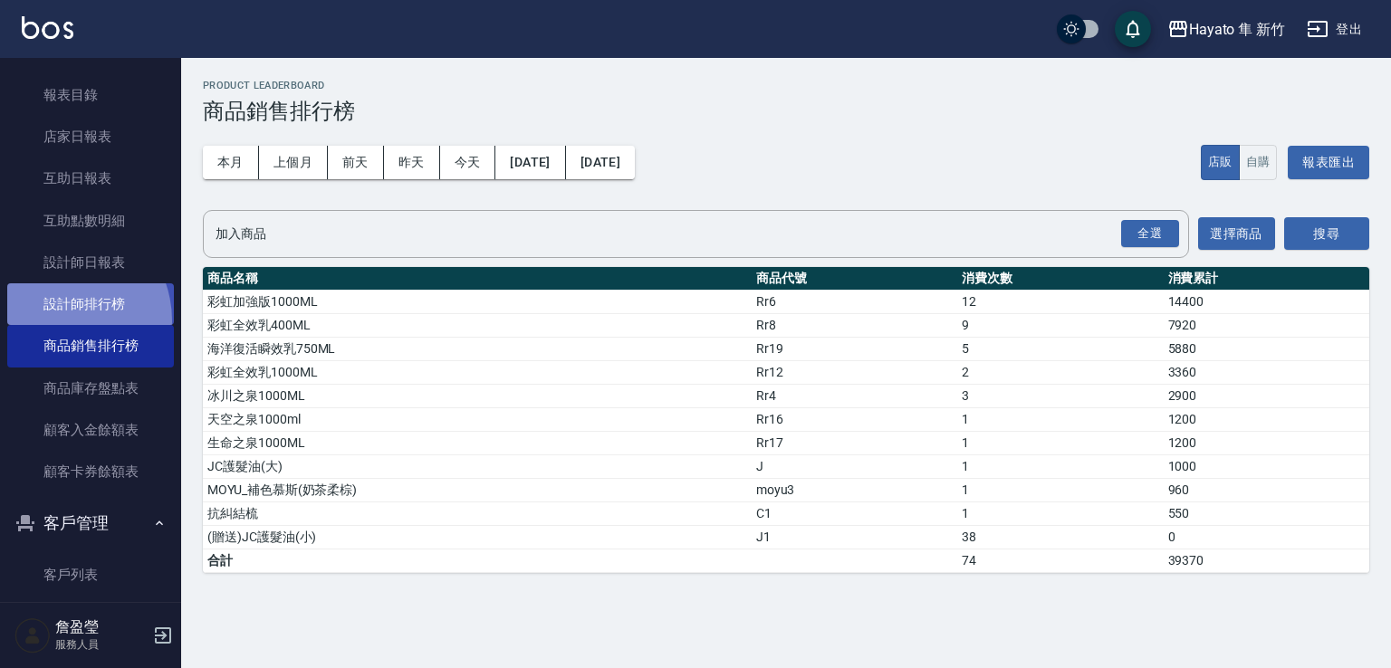
click at [58, 321] on link "設計師排行榜" at bounding box center [90, 305] width 167 height 42
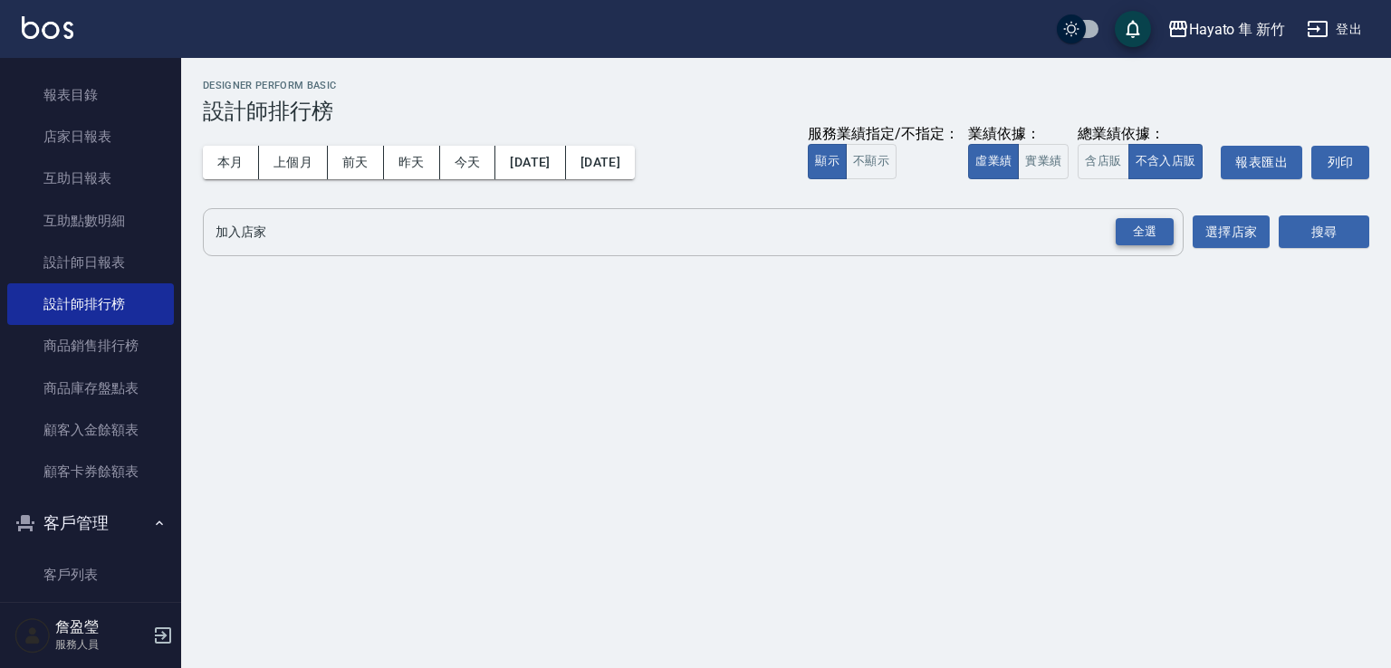
click at [1149, 240] on div "全選" at bounding box center [1145, 232] width 58 height 28
click at [1333, 240] on button "搜尋" at bounding box center [1324, 233] width 91 height 34
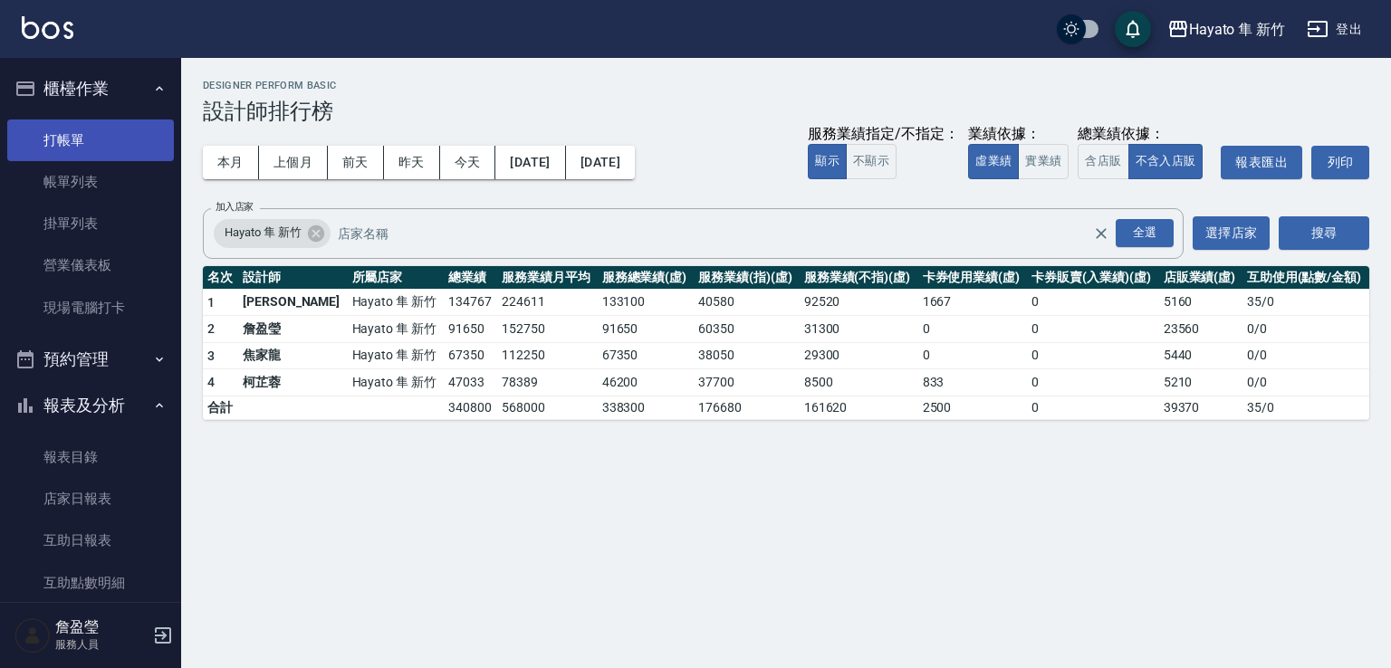
click at [53, 132] on link "打帳單" at bounding box center [90, 141] width 167 height 42
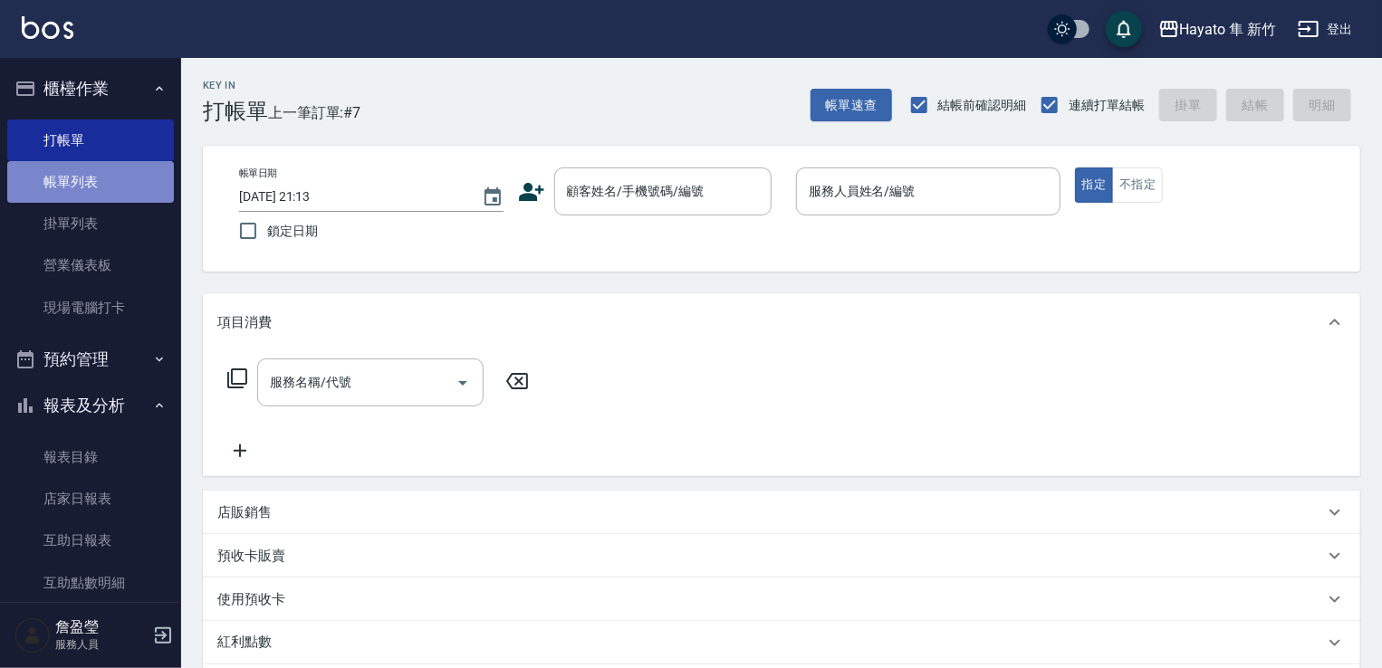
click at [123, 179] on link "帳單列表" at bounding box center [90, 182] width 167 height 42
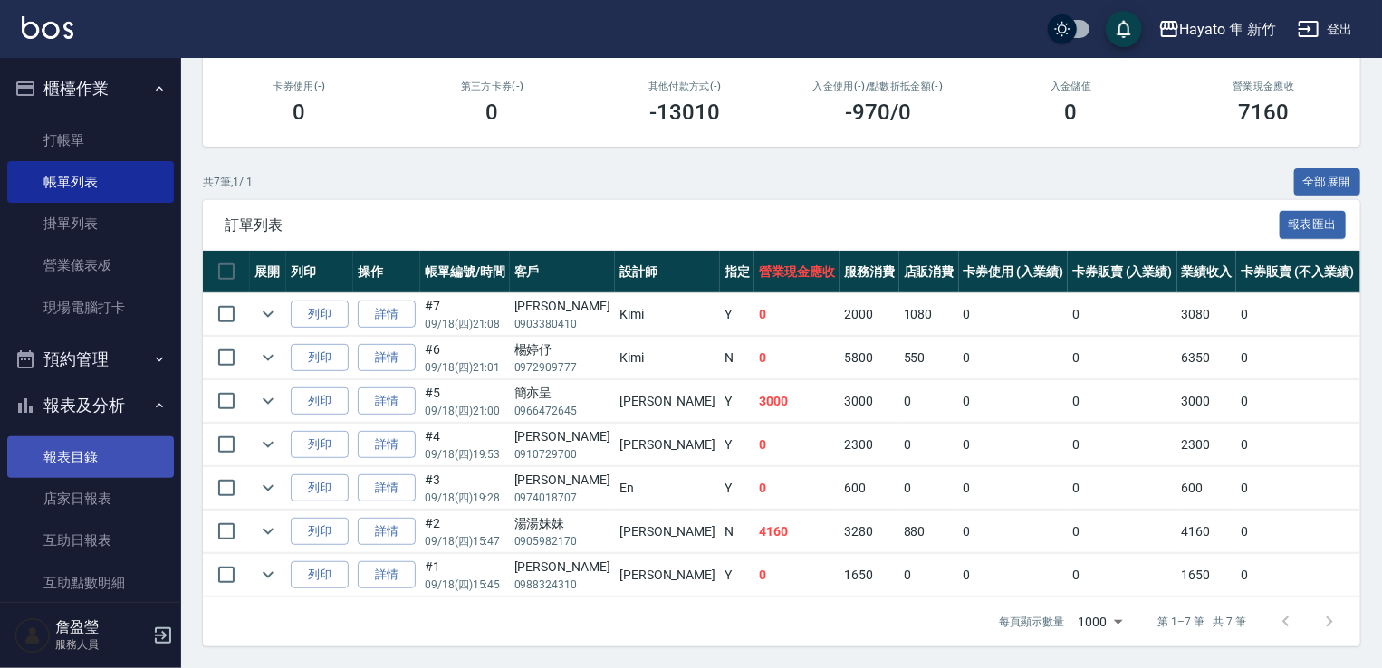
scroll to position [362, 0]
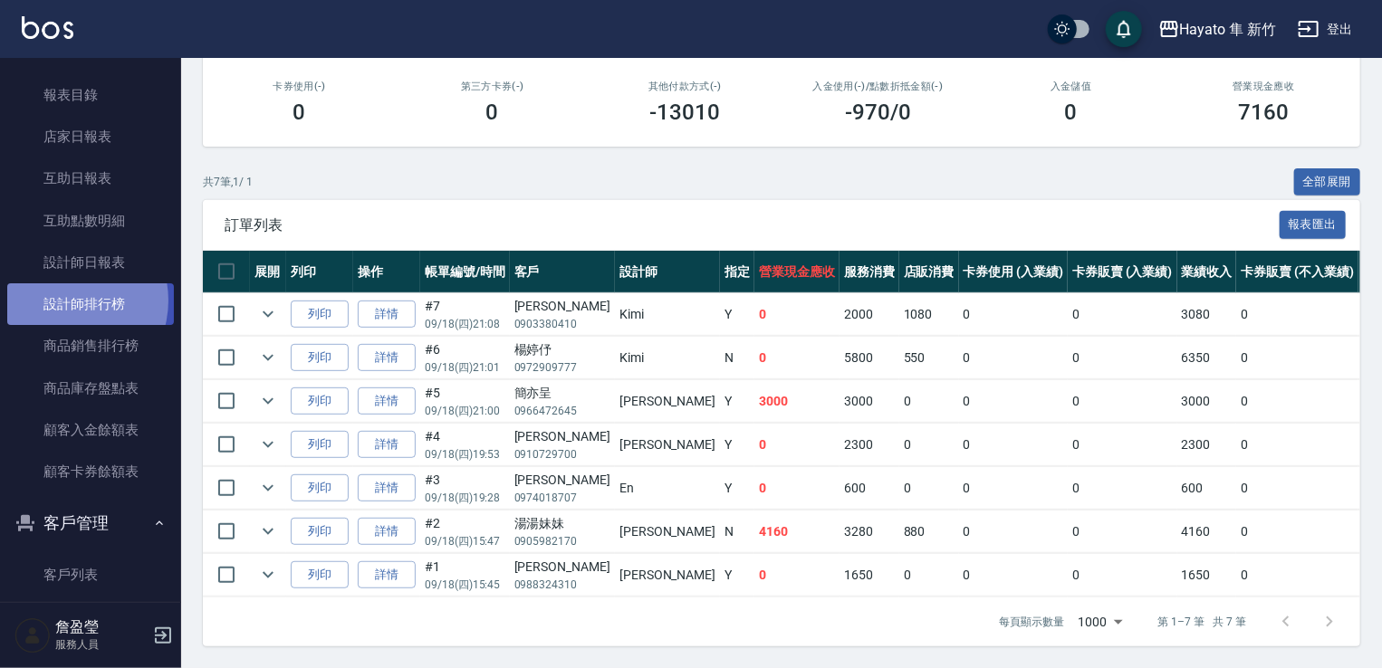
click at [65, 301] on link "設計師排行榜" at bounding box center [90, 305] width 167 height 42
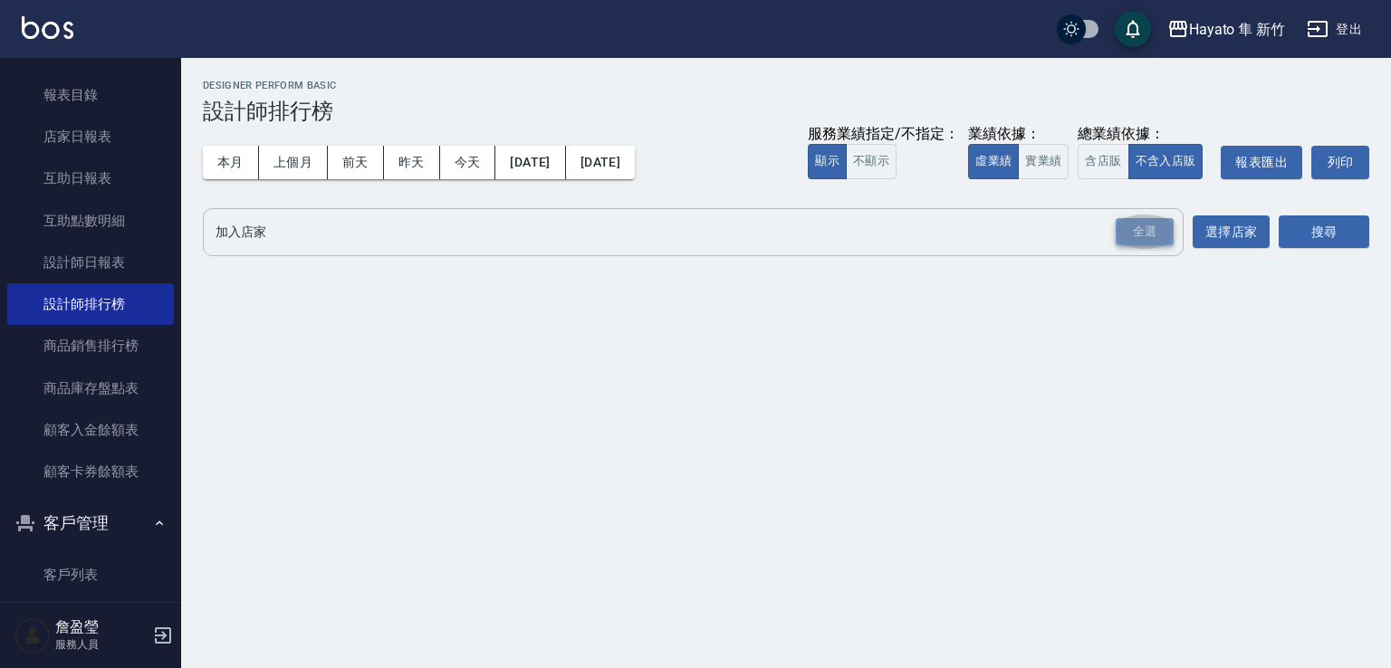
click at [1134, 218] on div "全選" at bounding box center [1145, 232] width 58 height 28
click at [1342, 230] on button "搜尋" at bounding box center [1324, 233] width 91 height 34
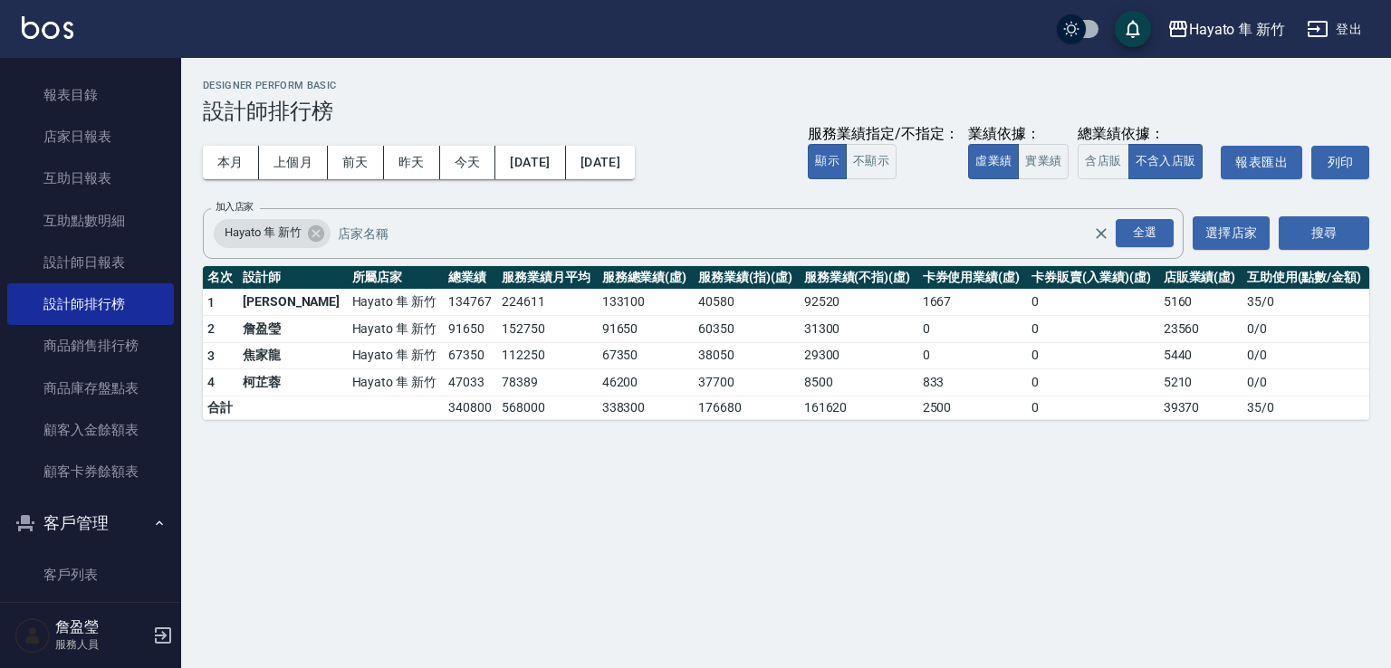
click at [1390, 70] on div "Hayato 隼 新竹 [DATE] - [DATE] 設計師排行榜 列印時間： [DATE][PHONE_NUMBER]:13 Designer Perfo…" at bounding box center [786, 250] width 1210 height 384
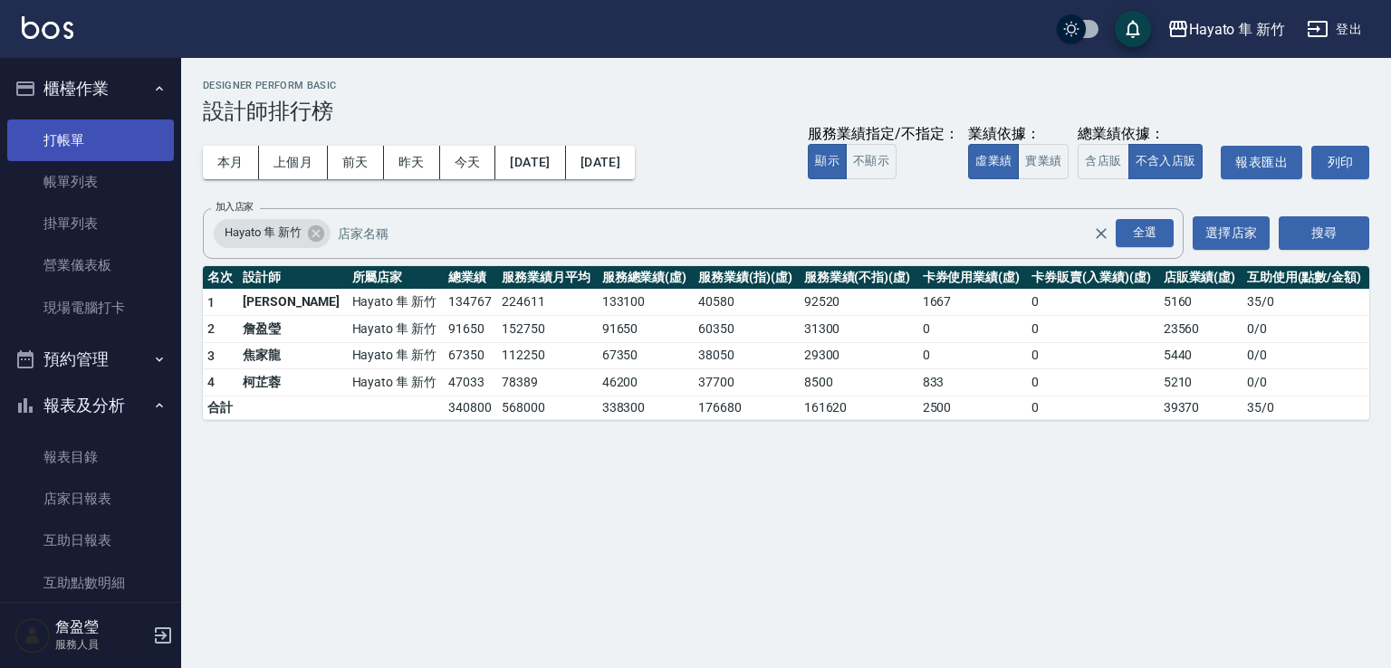
click at [86, 142] on link "打帳單" at bounding box center [90, 141] width 167 height 42
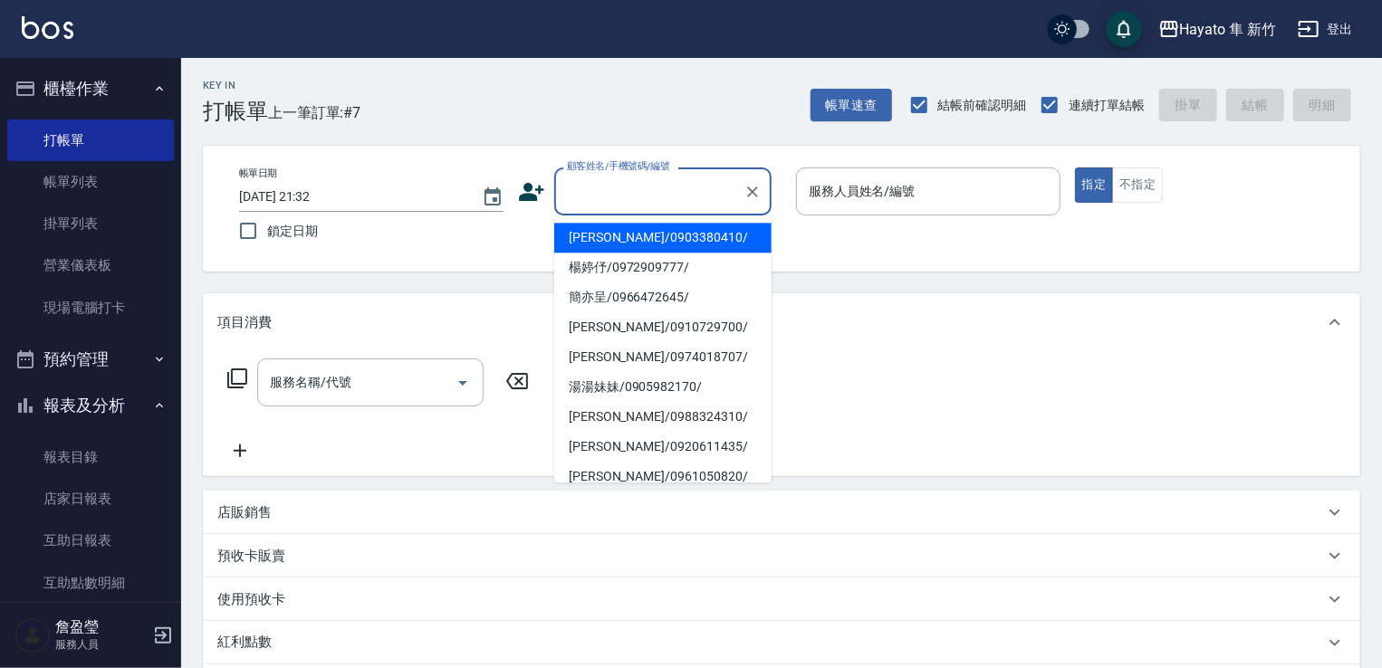
click at [630, 207] on input "顧客姓名/手機號碼/編號" at bounding box center [649, 192] width 174 height 32
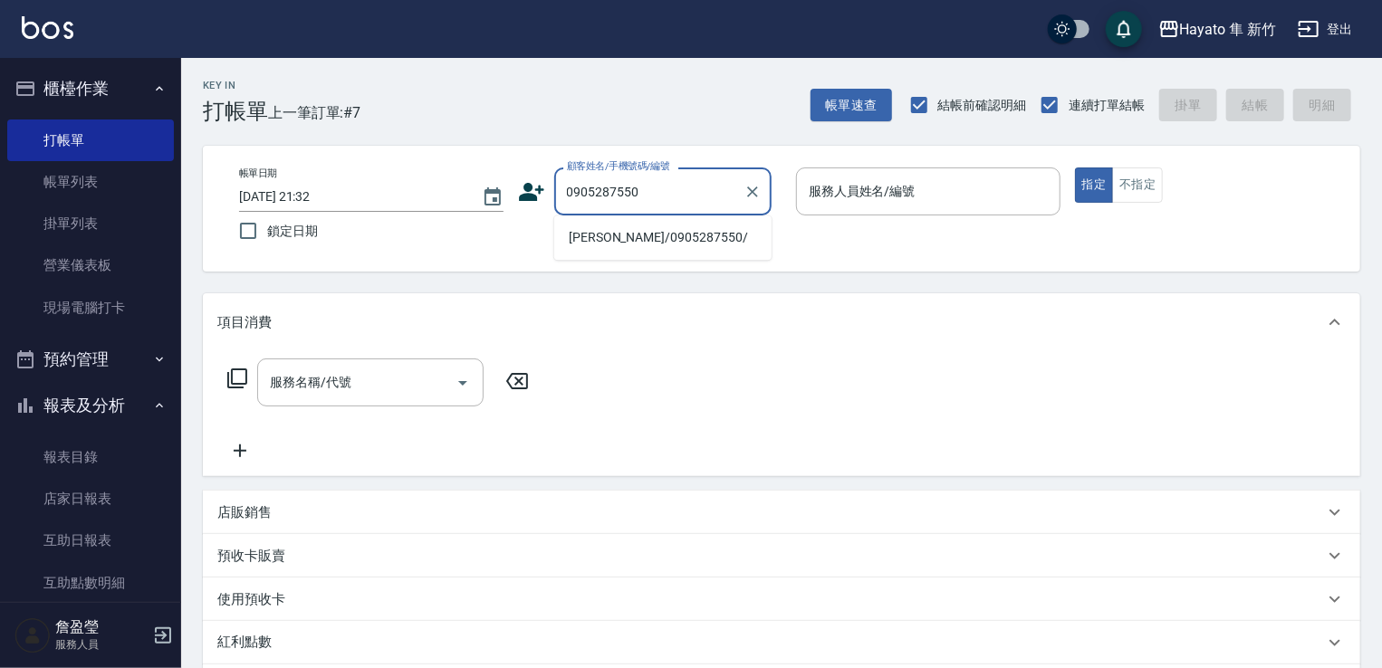
click at [634, 238] on li "[PERSON_NAME]/0905287550/" at bounding box center [662, 238] width 217 height 30
type input "[PERSON_NAME]/0905287550/"
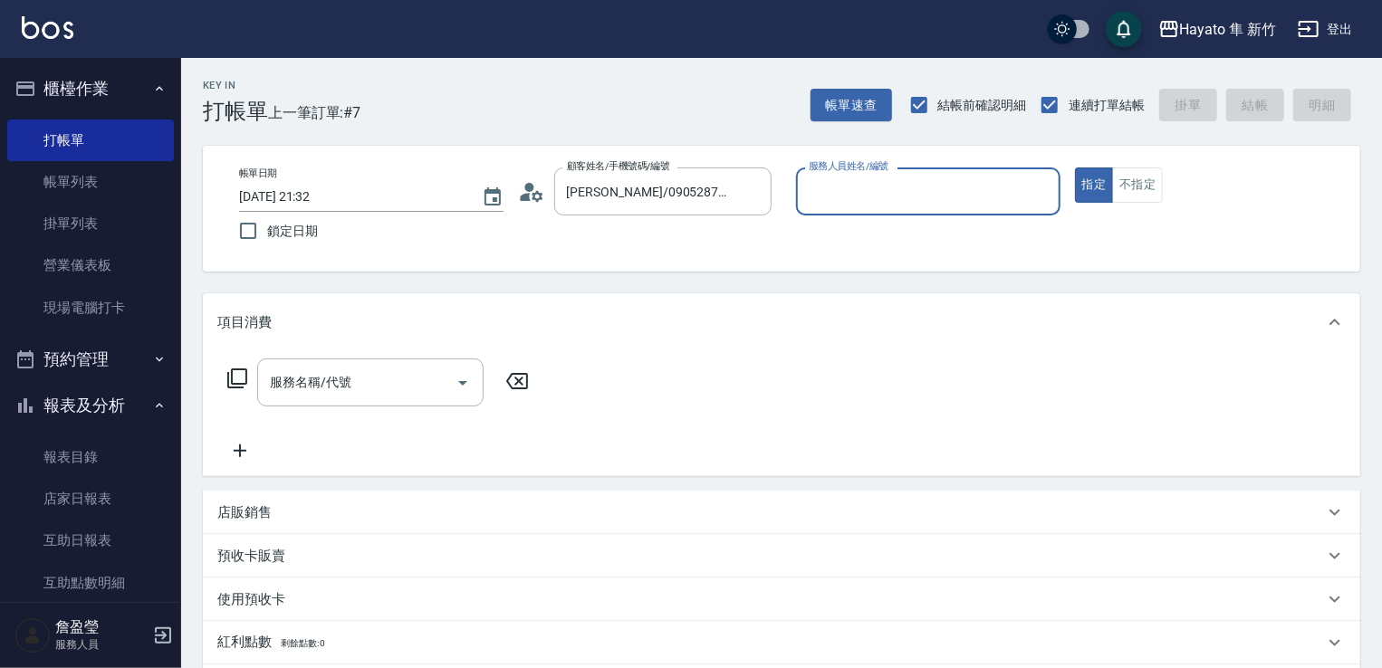
type input "[PERSON_NAME](無代號)"
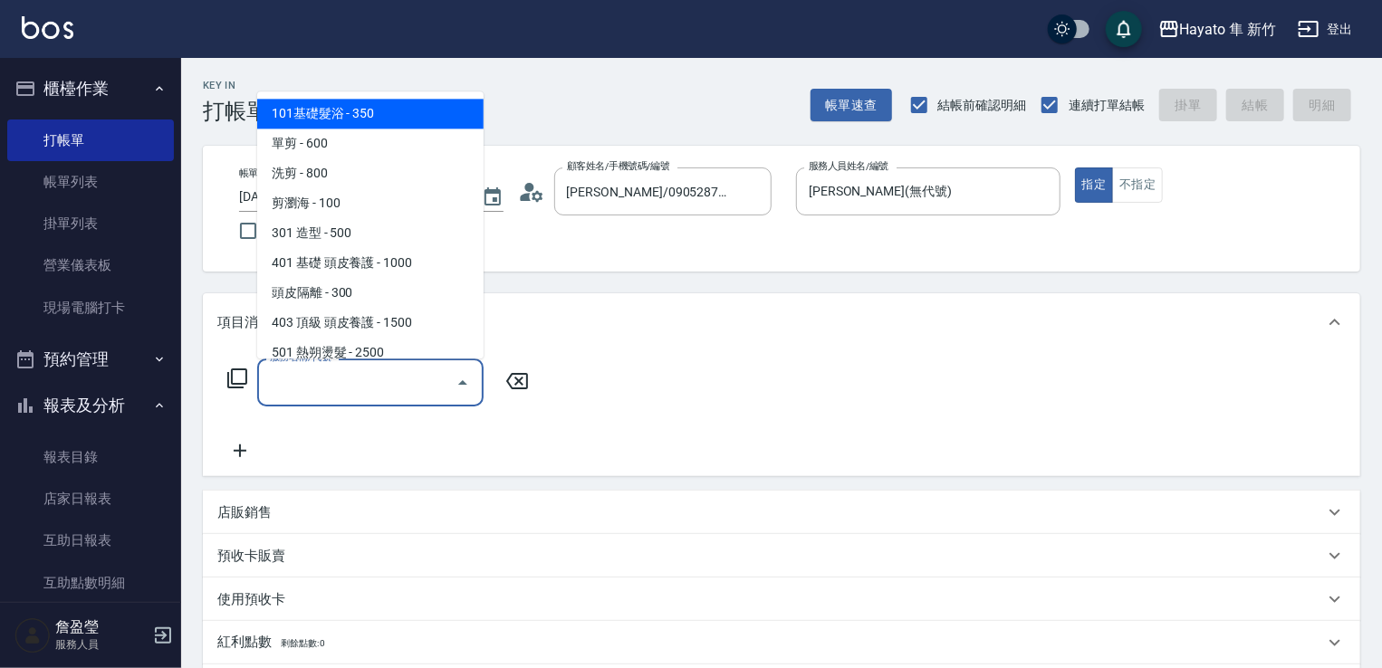
click at [377, 381] on input "服務名稱/代號" at bounding box center [356, 383] width 183 height 32
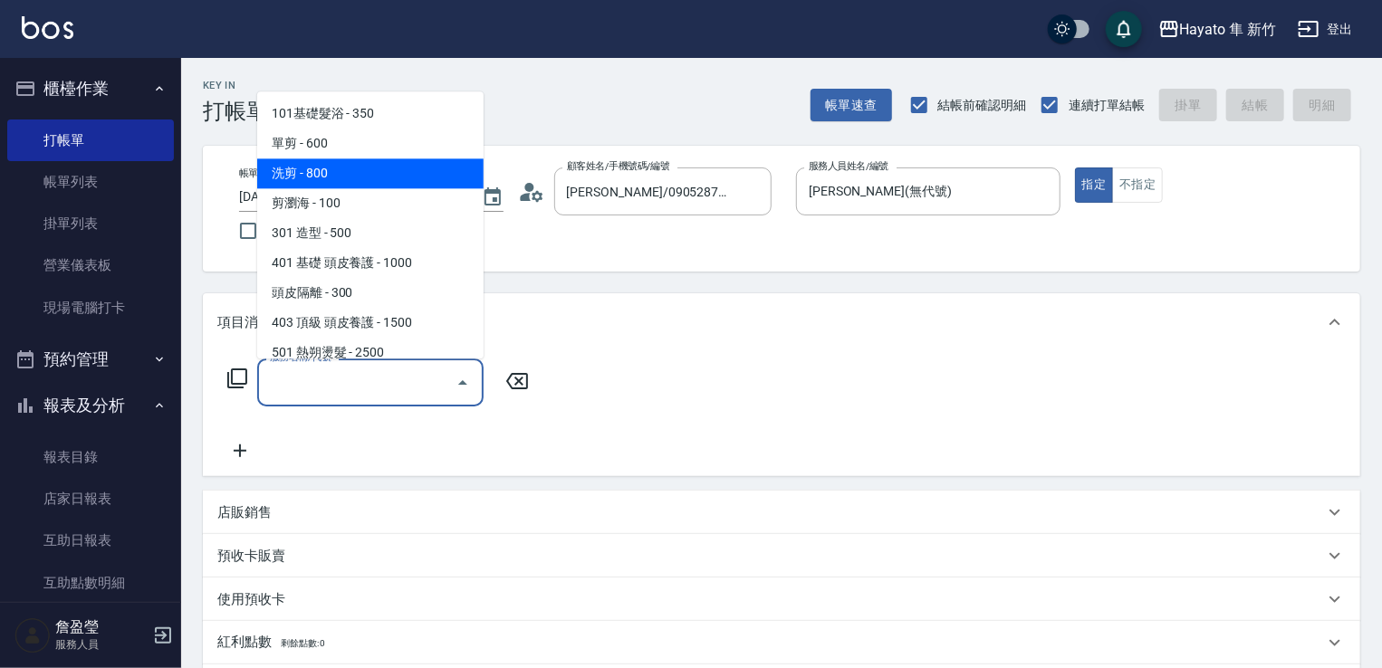
click at [317, 176] on span "洗剪 - 800" at bounding box center [370, 174] width 226 height 30
type input "洗剪(201)"
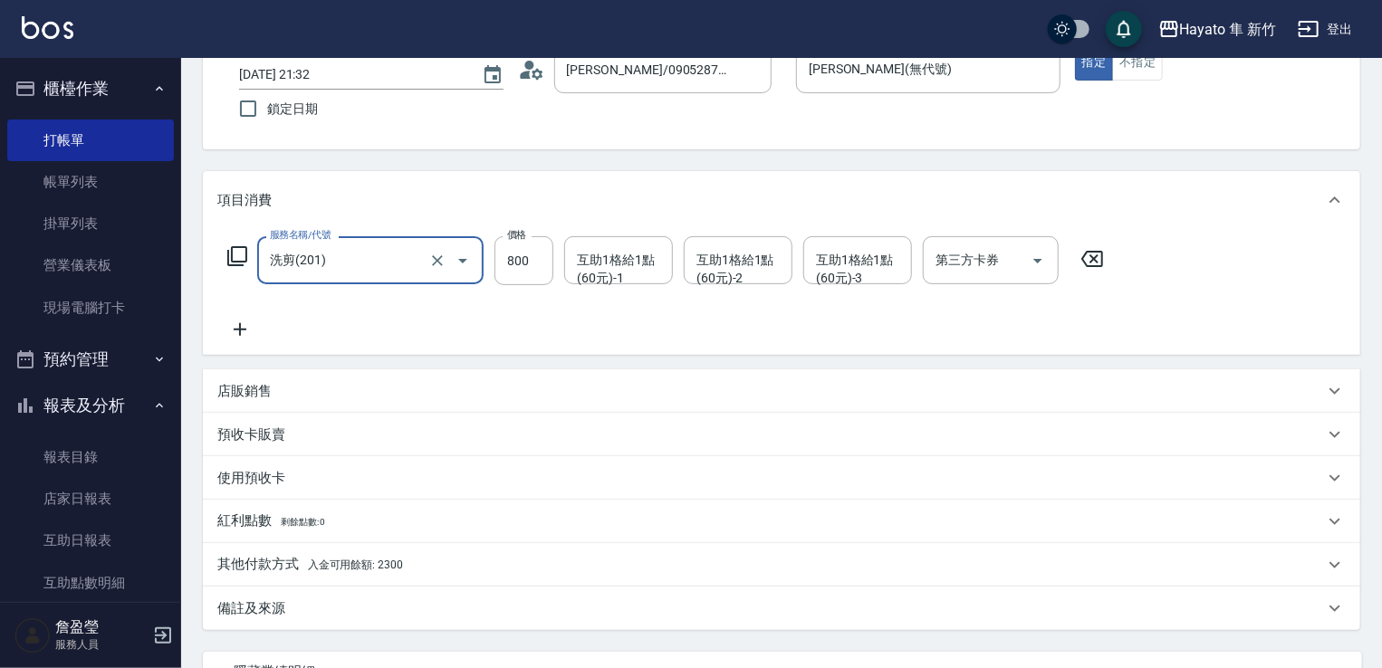
scroll to position [272, 0]
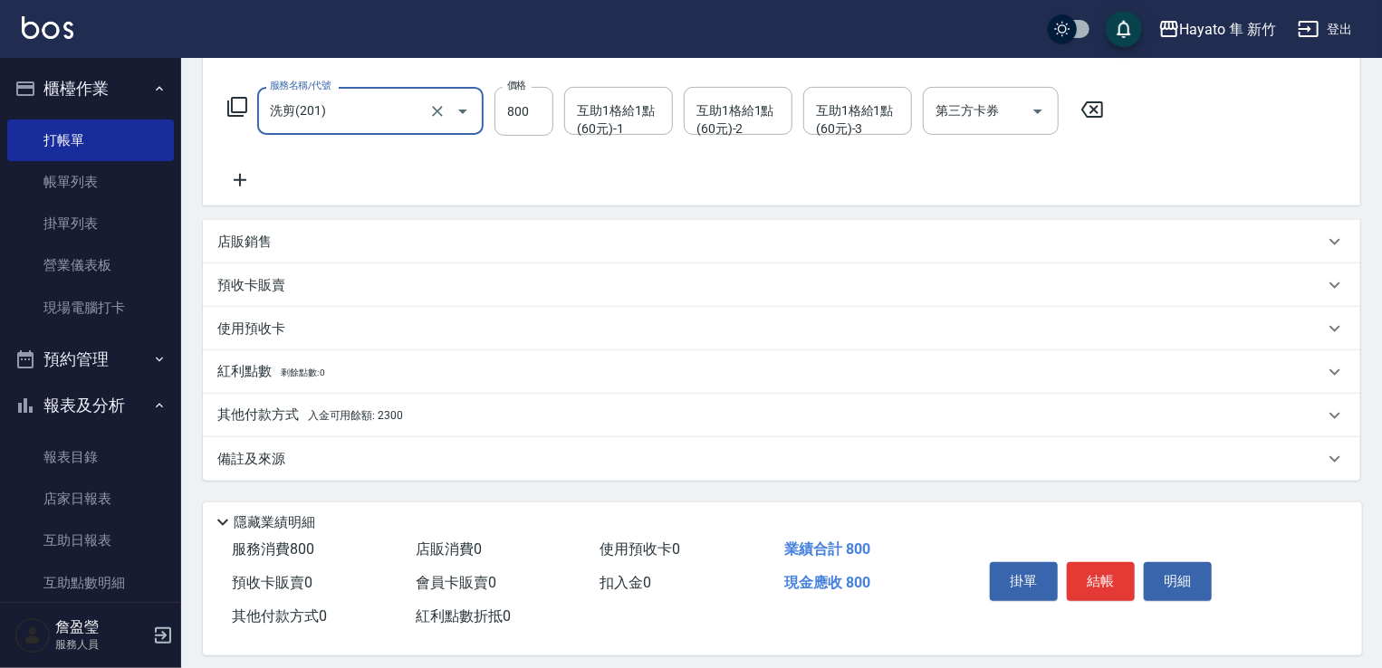
drag, startPoint x: 360, startPoint y: 461, endPoint x: 438, endPoint y: 494, distance: 85.3
click at [362, 458] on div "備註及來源" at bounding box center [770, 459] width 1107 height 19
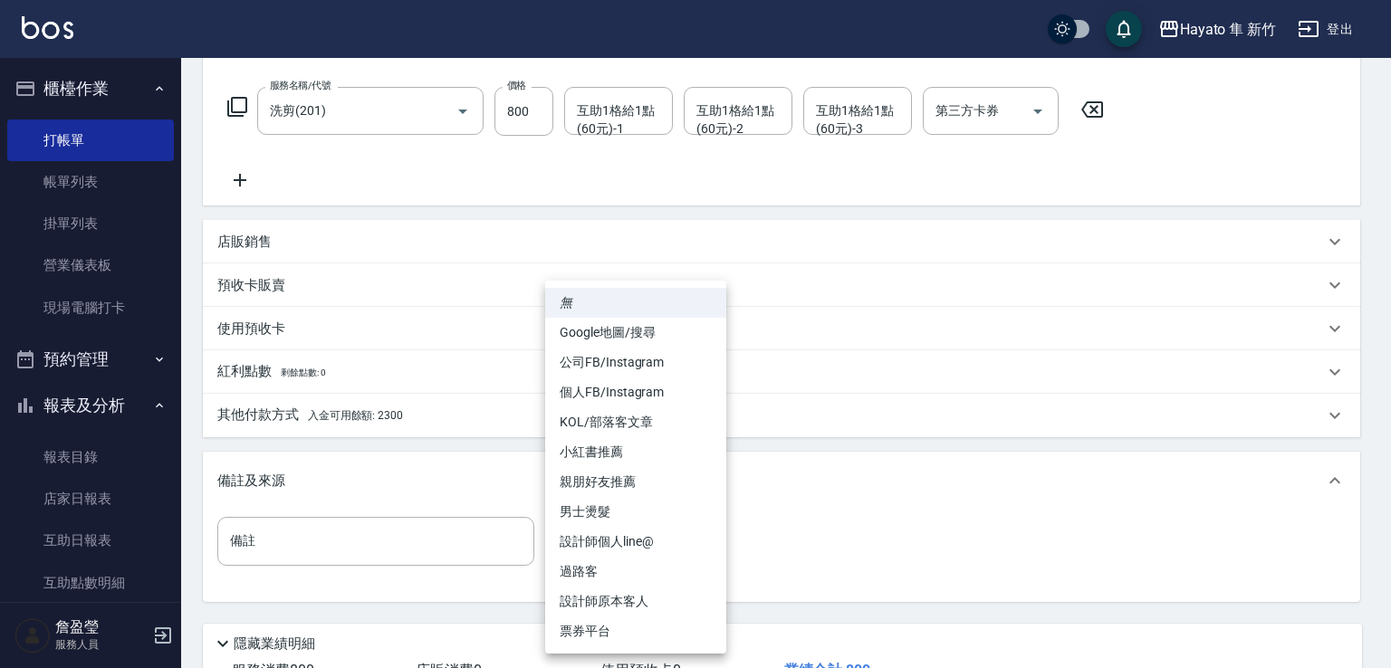
click at [571, 535] on body "Hayato 隼 新竹 登出 櫃檯作業 打帳單 帳單列表 掛單列表 營業儀表板 現場電腦打卡 預約管理 預約管理 報表及分析 報表目錄 店家日報表 互助日報表…" at bounding box center [695, 263] width 1391 height 1071
click at [604, 606] on li "設計師原本客人" at bounding box center [635, 602] width 181 height 30
type input "設計師原本客人"
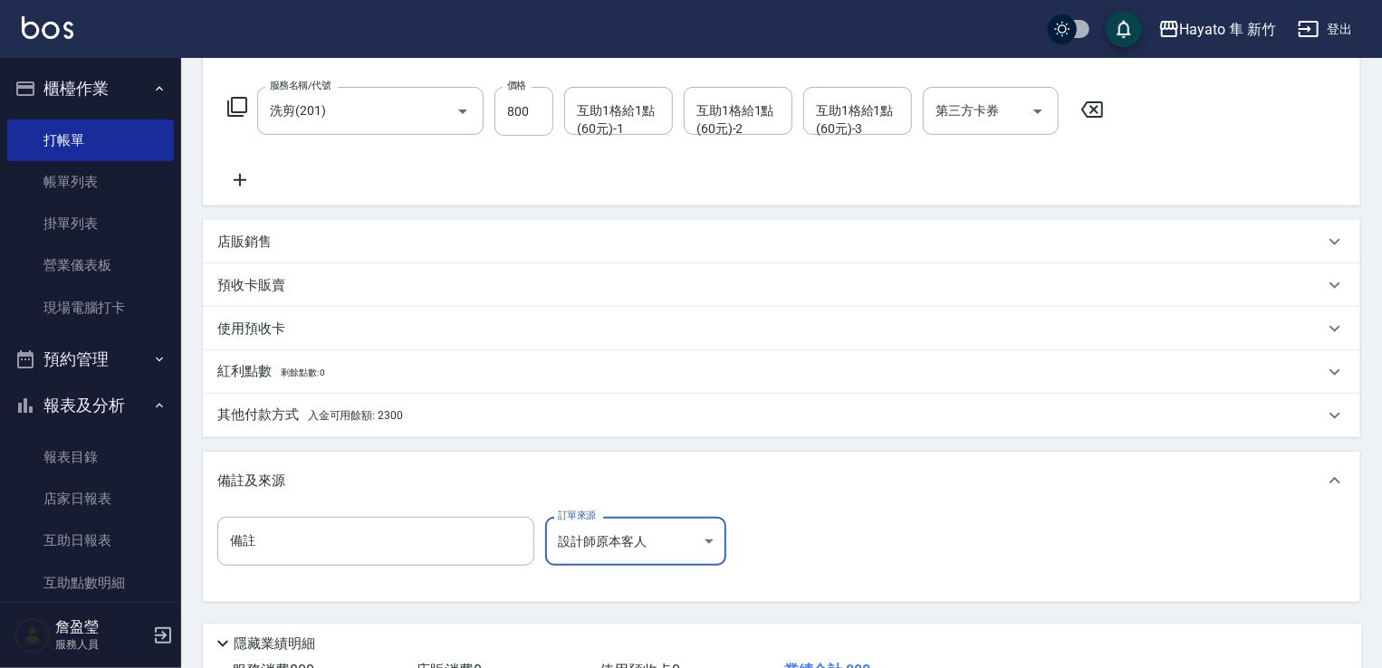
drag, startPoint x: 349, startPoint y: 393, endPoint x: 373, endPoint y: 421, distance: 37.2
click at [360, 401] on div "其他付款方式 入金可用餘額: 2300" at bounding box center [782, 415] width 1158 height 43
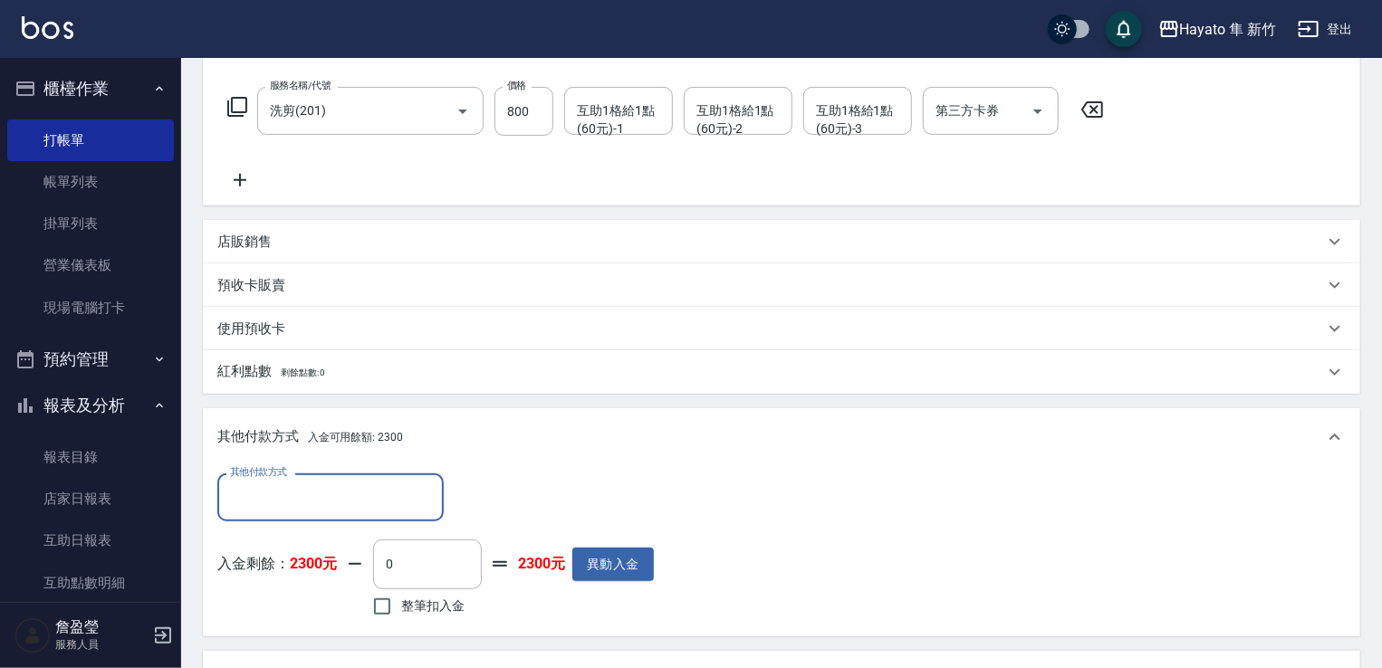
scroll to position [0, 0]
click at [380, 608] on input "整筆扣入金" at bounding box center [382, 607] width 38 height 38
checkbox input "true"
type input "800"
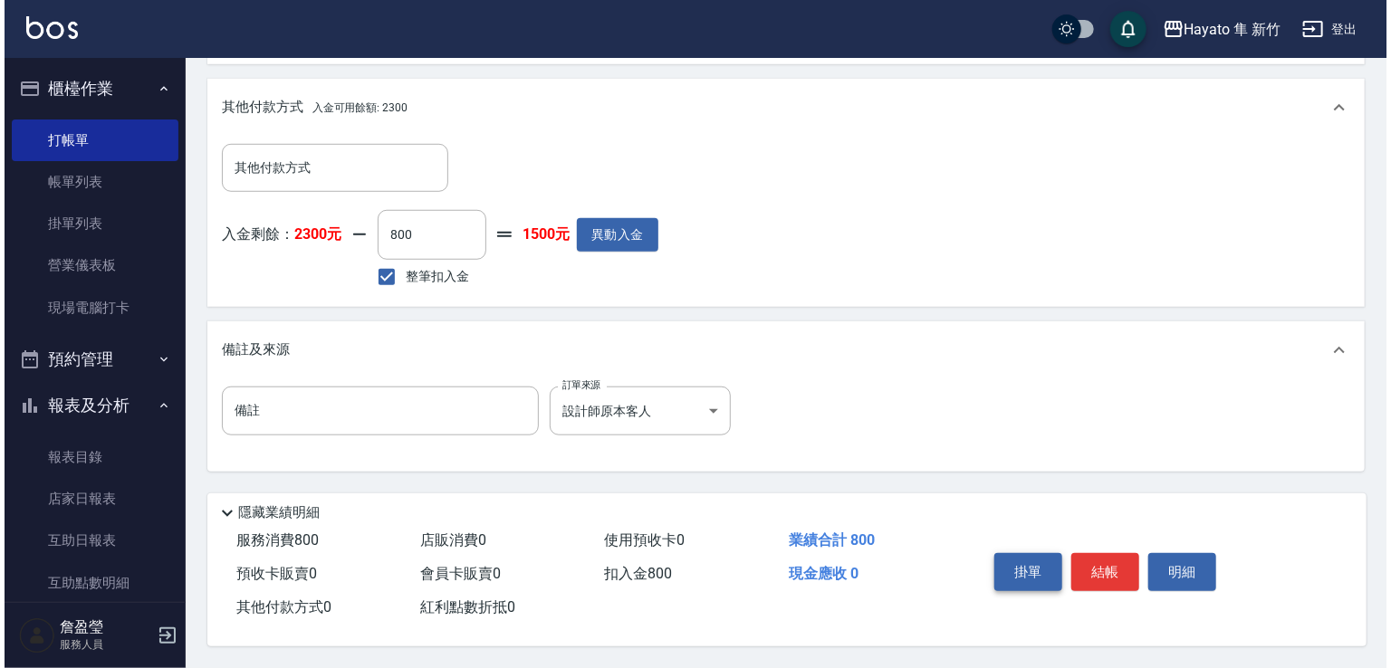
scroll to position [607, 0]
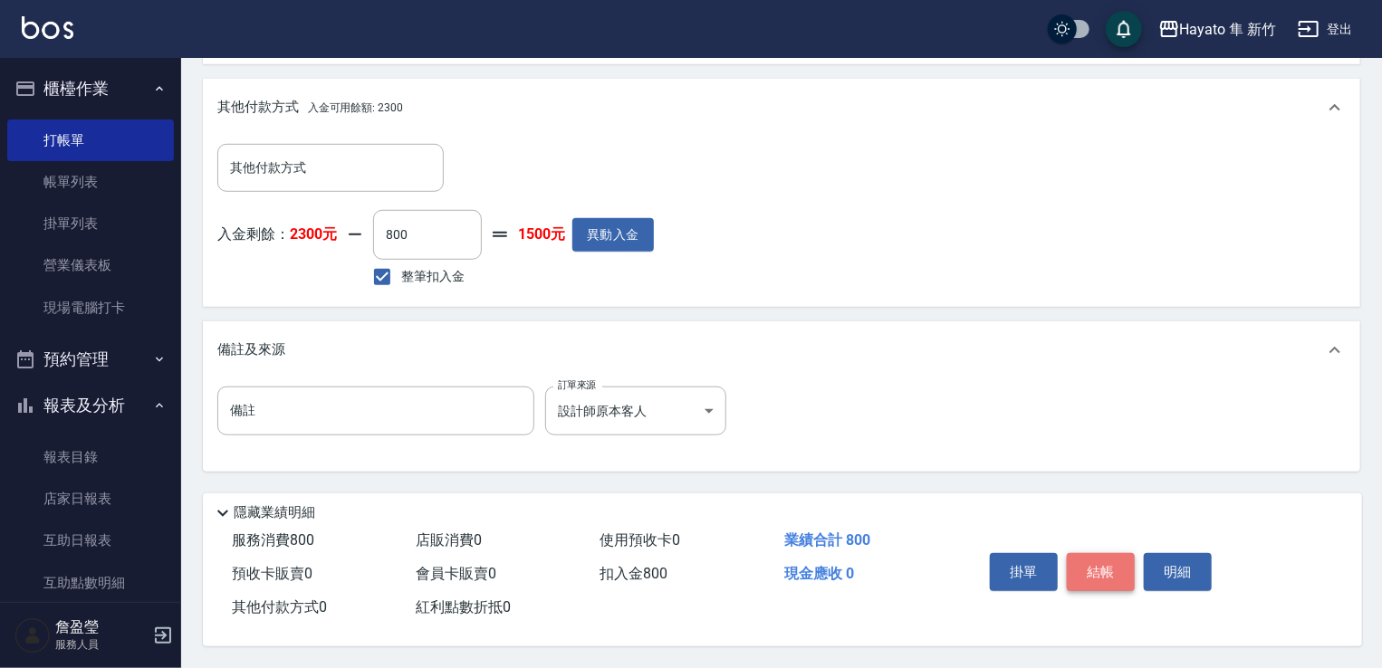
click at [1120, 553] on button "結帳" at bounding box center [1101, 572] width 68 height 38
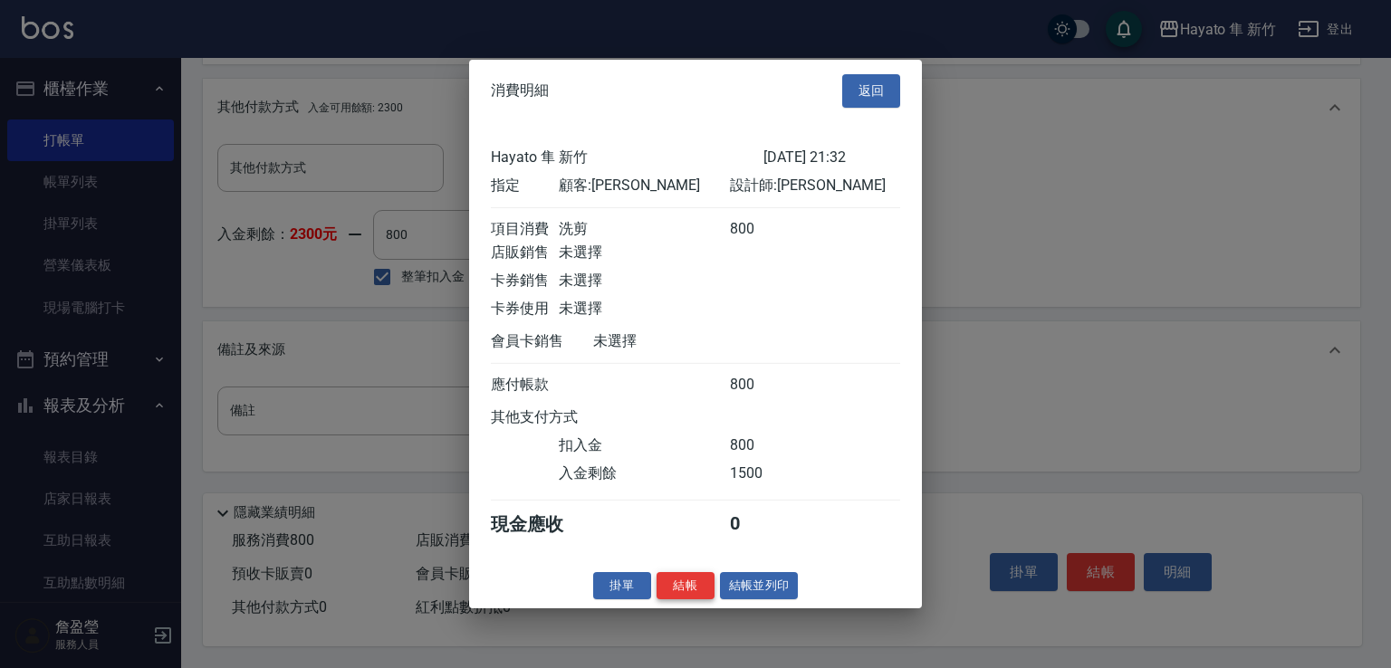
click at [670, 599] on button "結帳" at bounding box center [686, 586] width 58 height 28
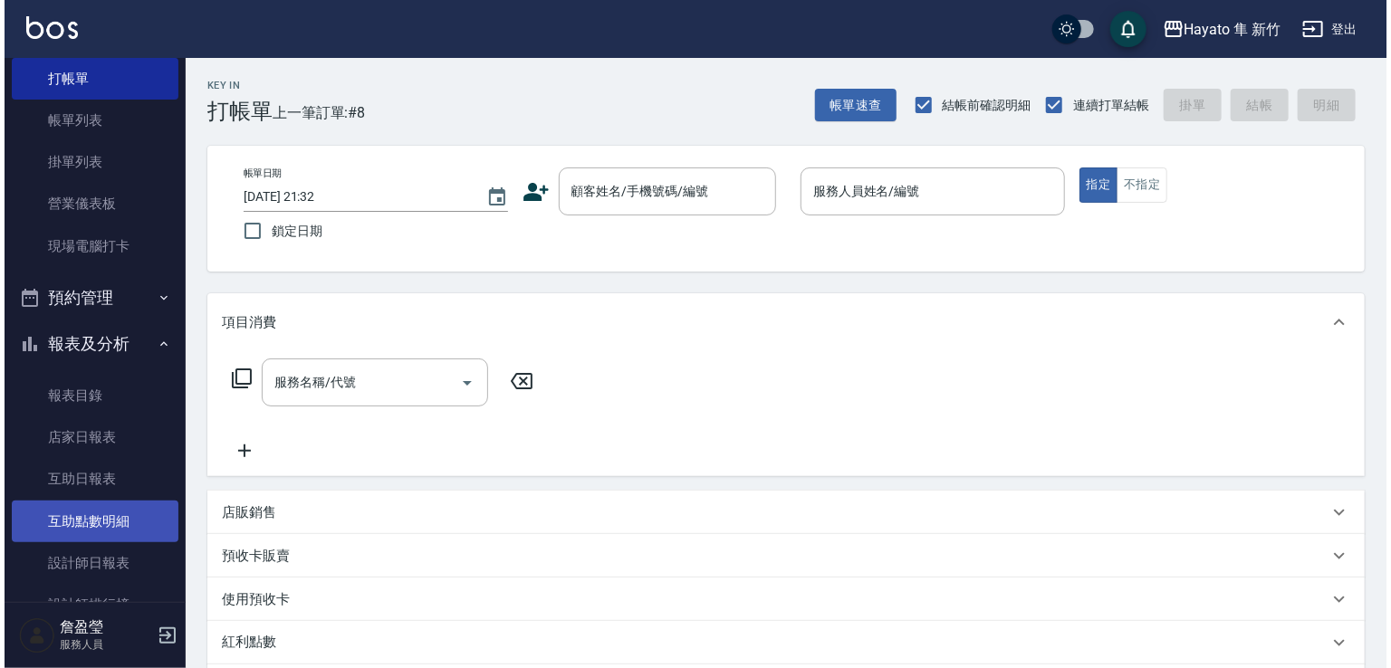
scroll to position [91, 0]
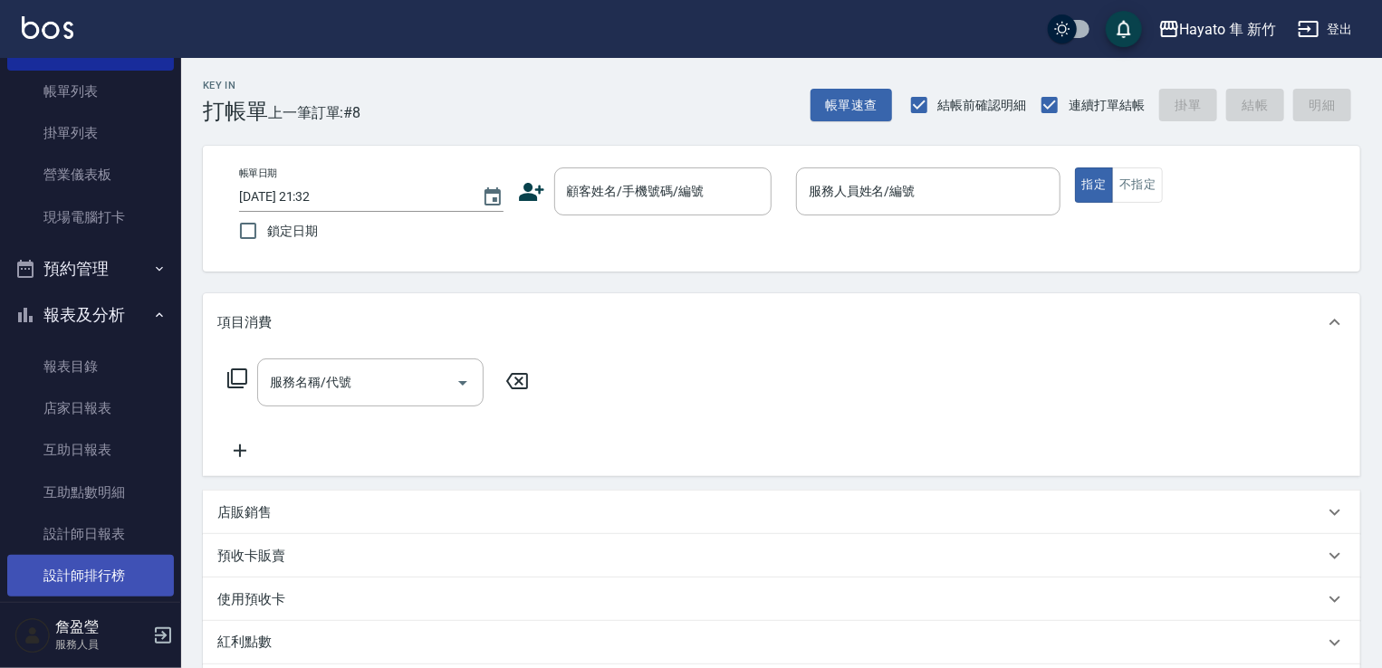
click at [73, 573] on link "設計師排行榜" at bounding box center [90, 576] width 167 height 42
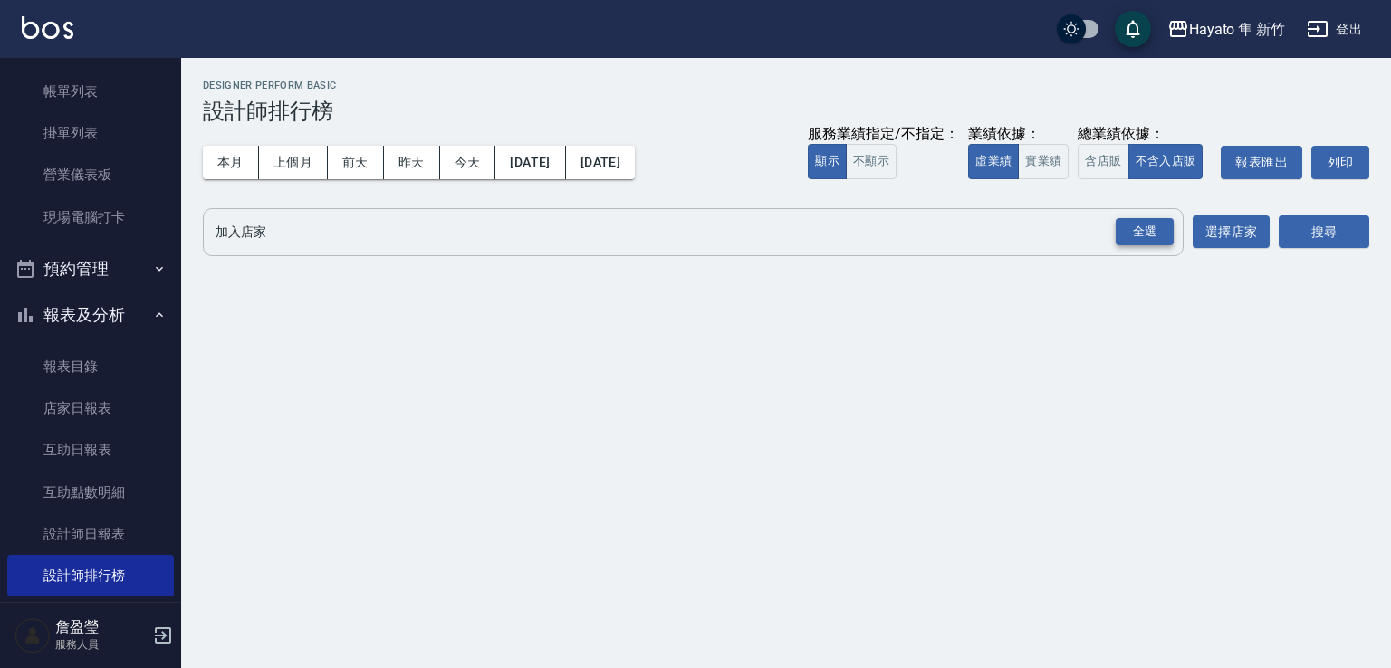
click at [1125, 230] on div "全選" at bounding box center [1145, 232] width 58 height 28
click at [1317, 216] on button "搜尋" at bounding box center [1324, 233] width 91 height 34
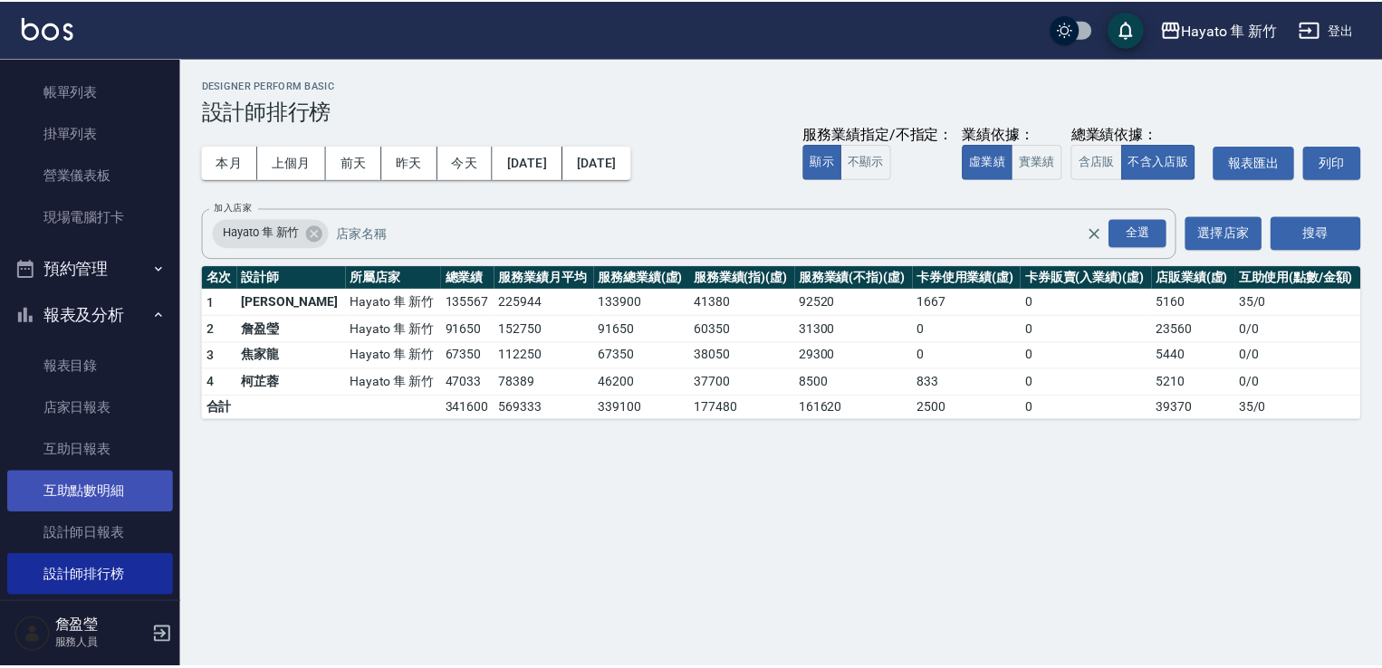
scroll to position [181, 0]
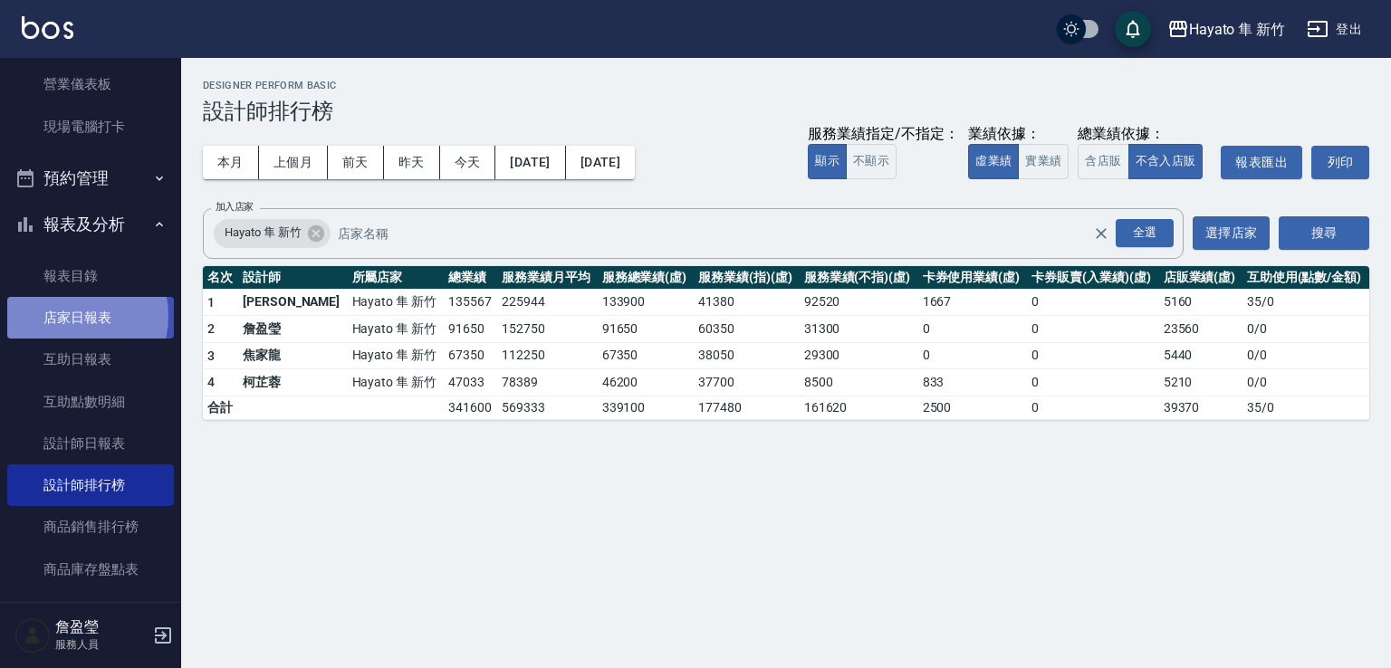
drag, startPoint x: 65, startPoint y: 316, endPoint x: 85, endPoint y: 322, distance: 20.9
click at [65, 316] on link "店家日報表" at bounding box center [90, 318] width 167 height 42
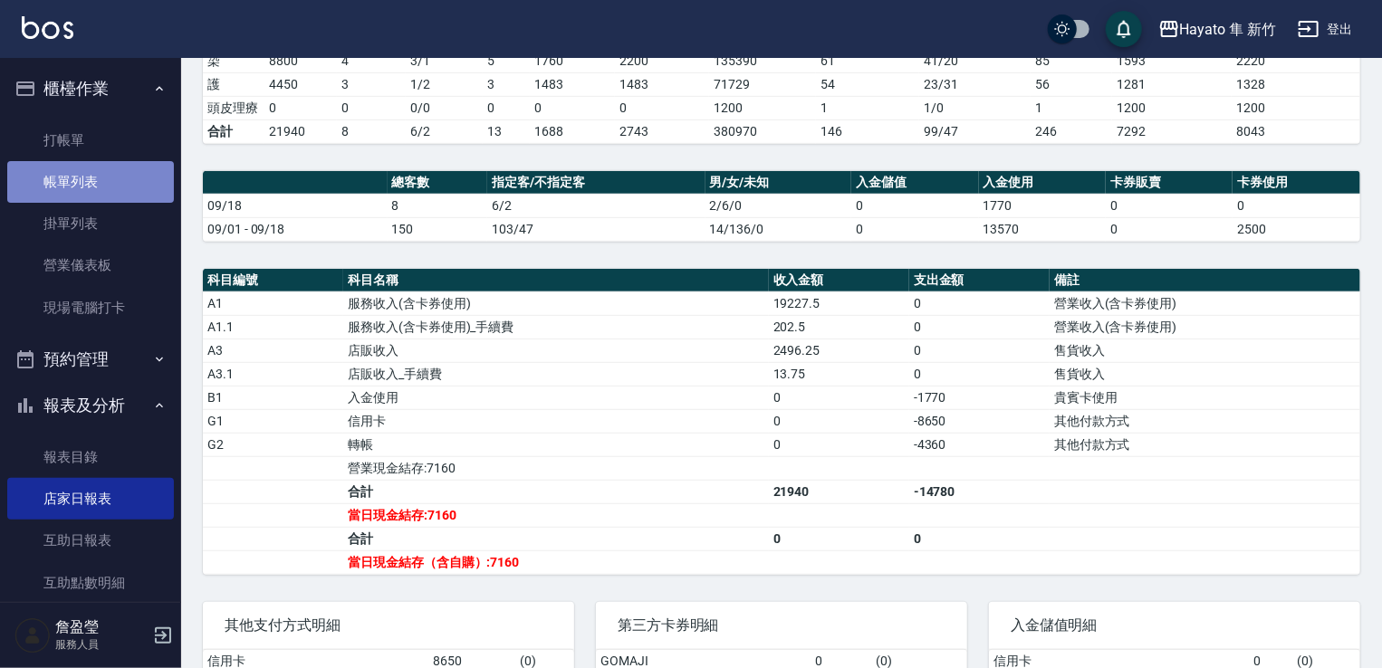
click at [108, 195] on link "帳單列表" at bounding box center [90, 182] width 167 height 42
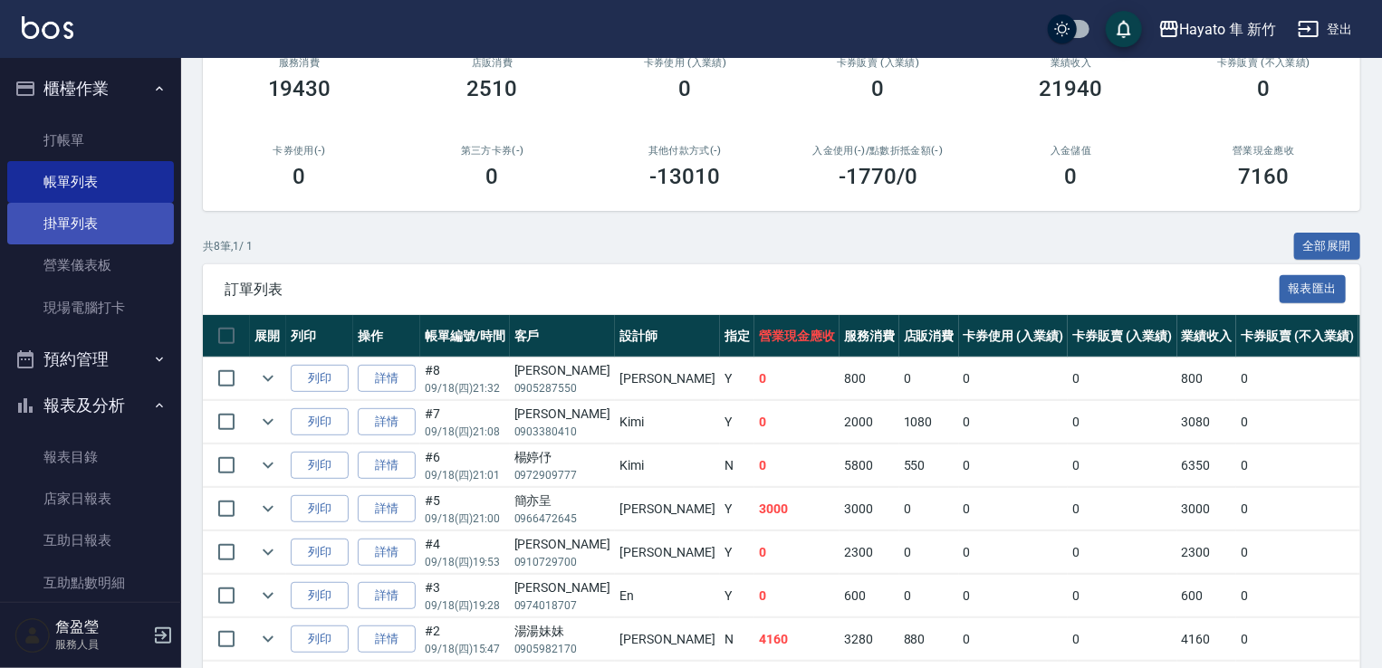
scroll to position [181, 0]
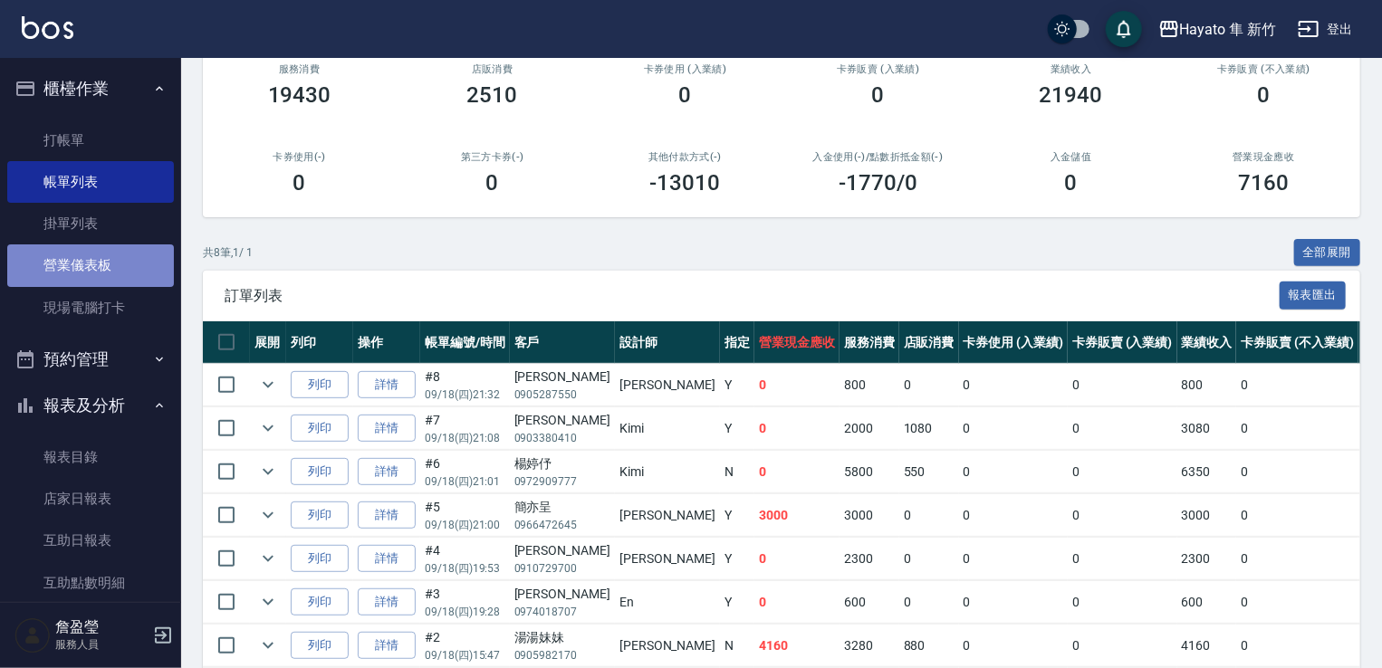
click at [111, 265] on link "營業儀表板" at bounding box center [90, 266] width 167 height 42
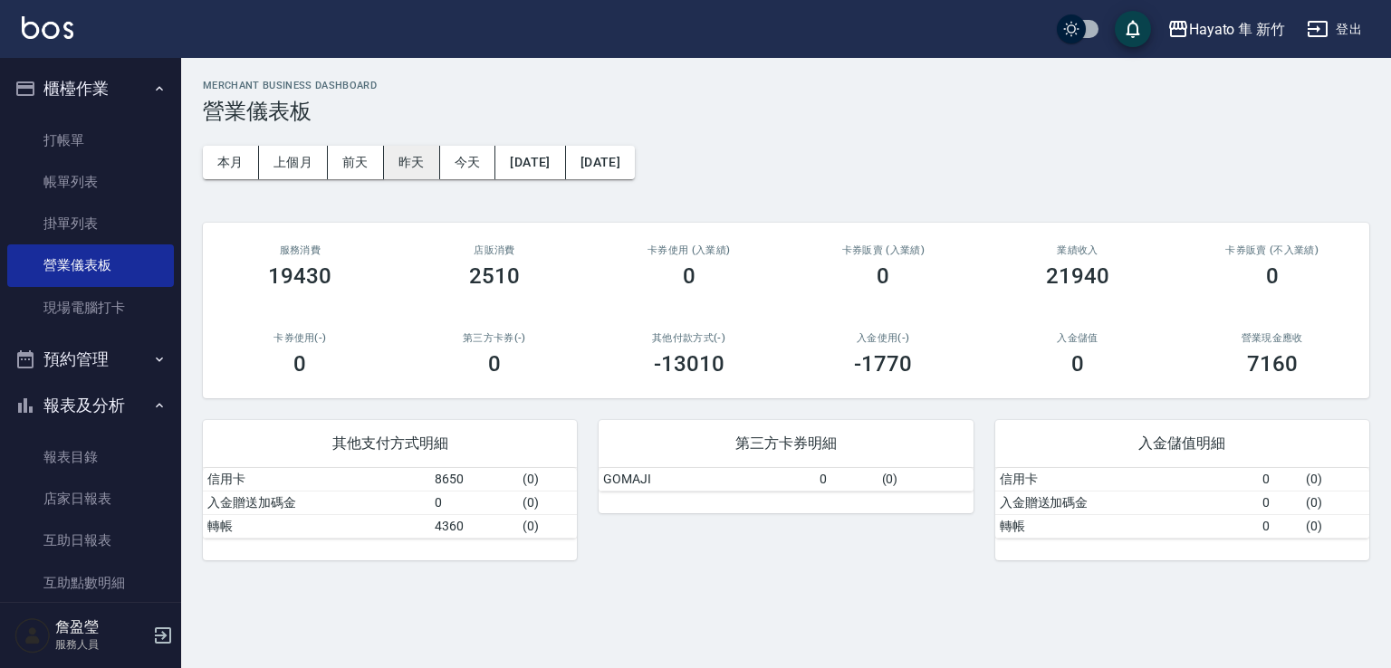
click at [400, 170] on button "昨天" at bounding box center [412, 163] width 56 height 34
click at [468, 165] on button "今天" at bounding box center [468, 163] width 56 height 34
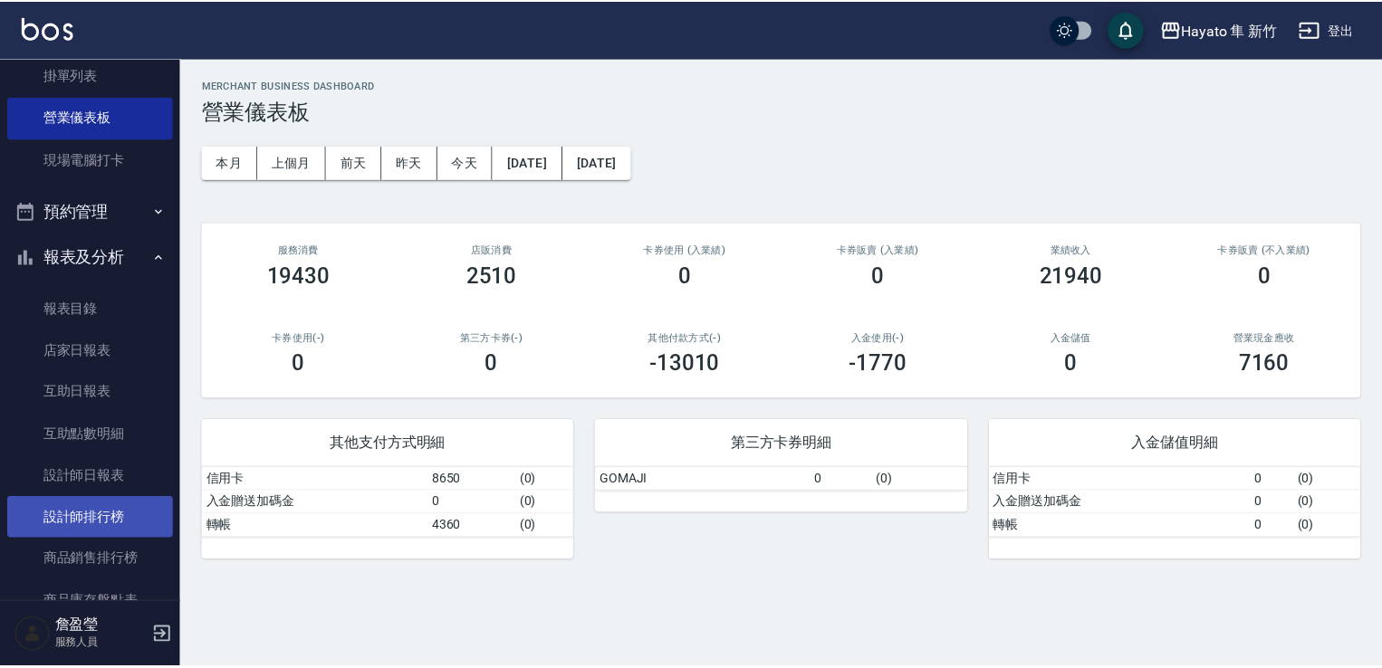
scroll to position [181, 0]
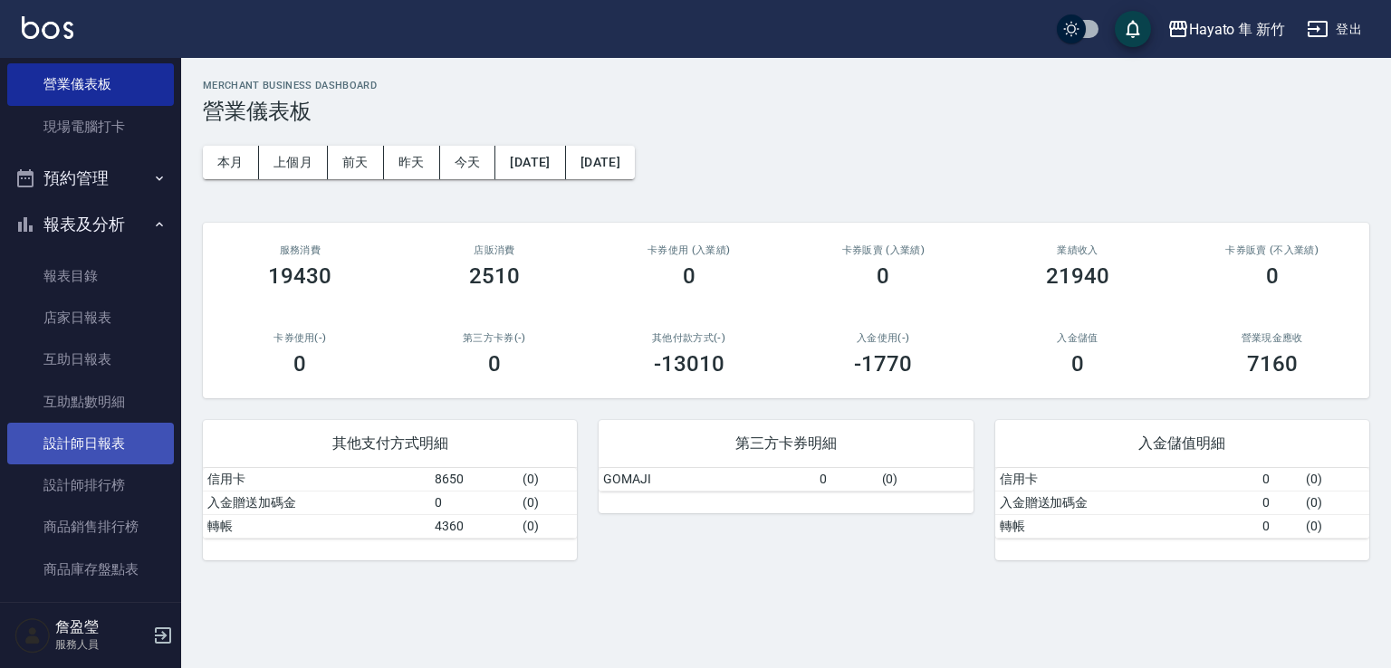
click at [62, 426] on link "設計師日報表" at bounding box center [90, 444] width 167 height 42
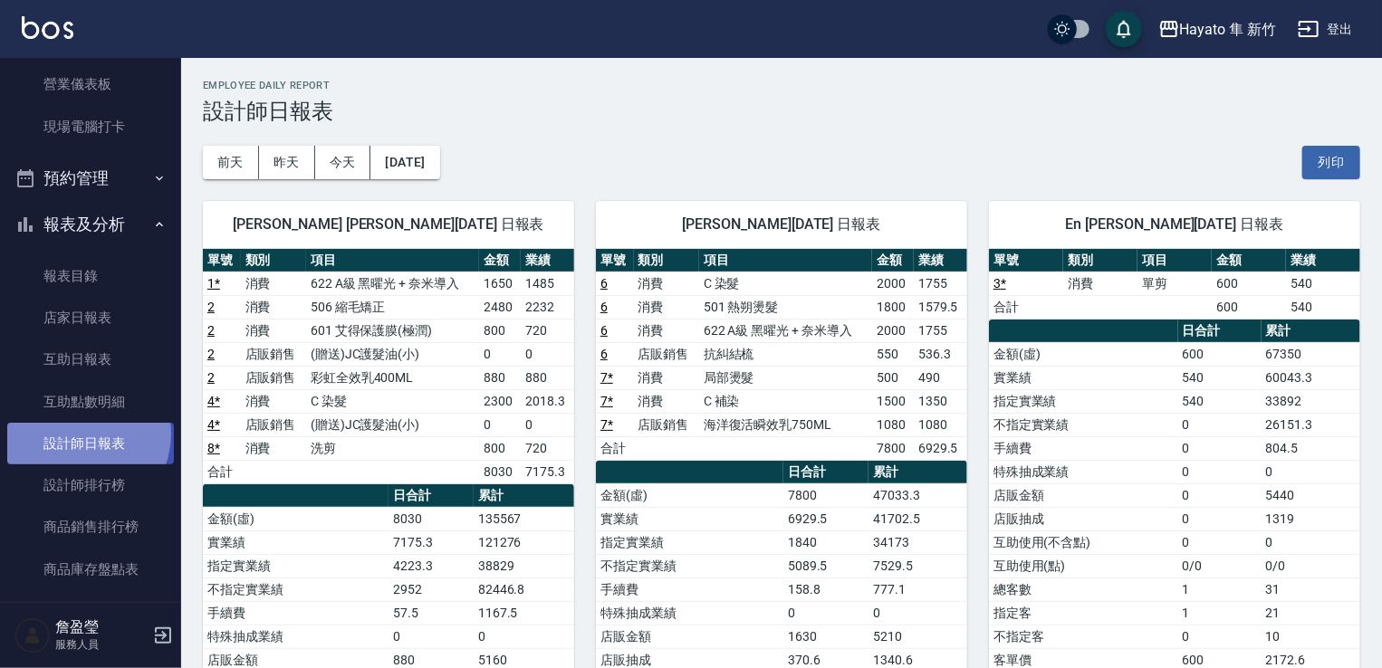
click at [76, 434] on link "設計師日報表" at bounding box center [90, 444] width 167 height 42
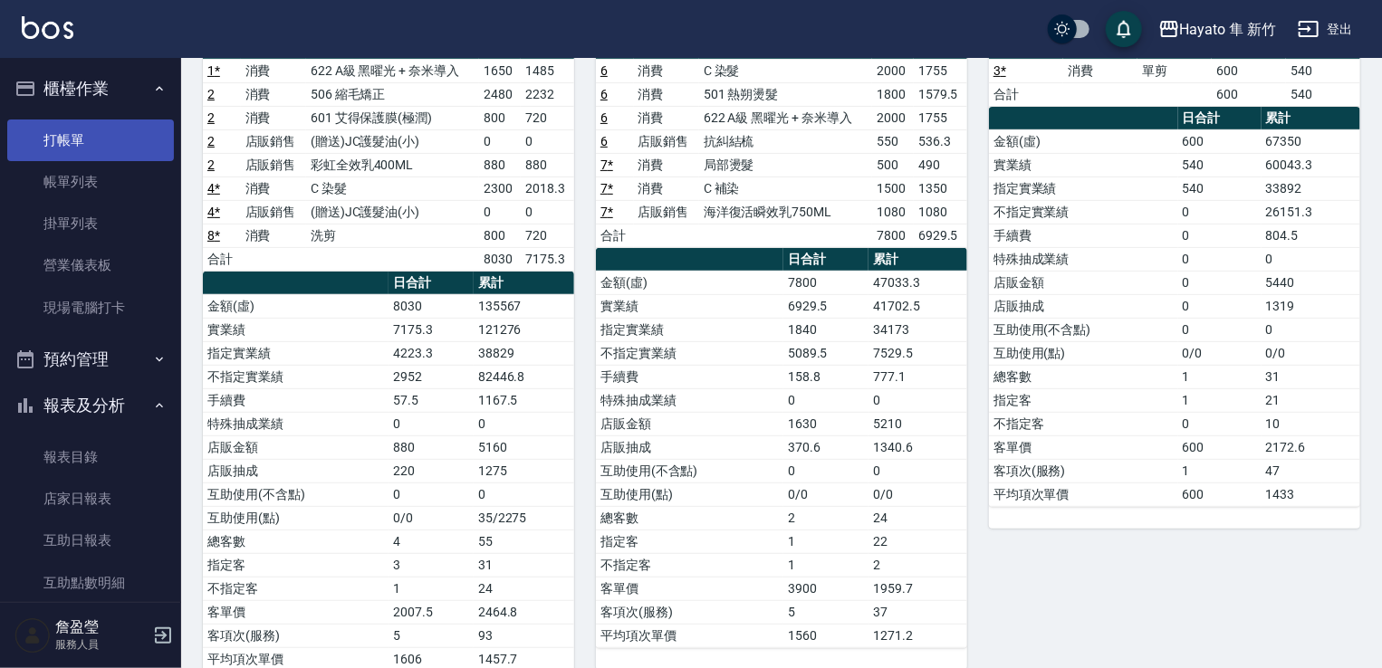
scroll to position [203, 0]
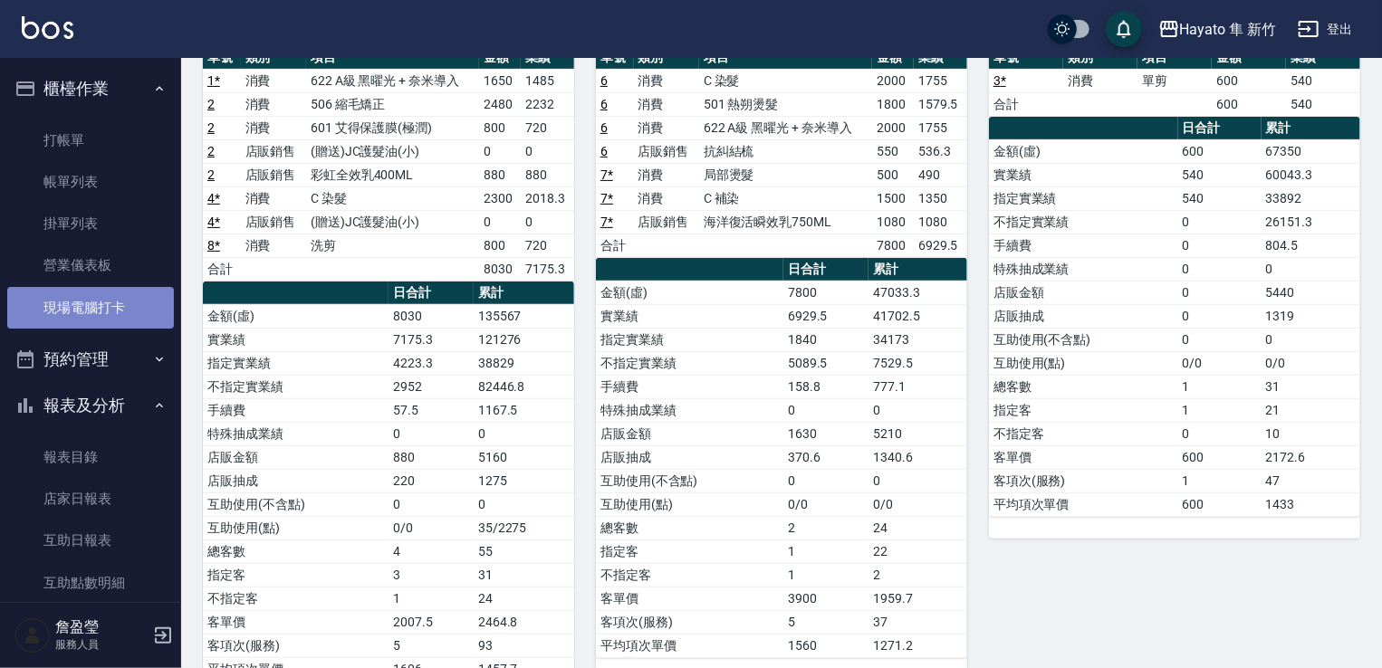
click at [94, 308] on link "現場電腦打卡" at bounding box center [90, 308] width 167 height 42
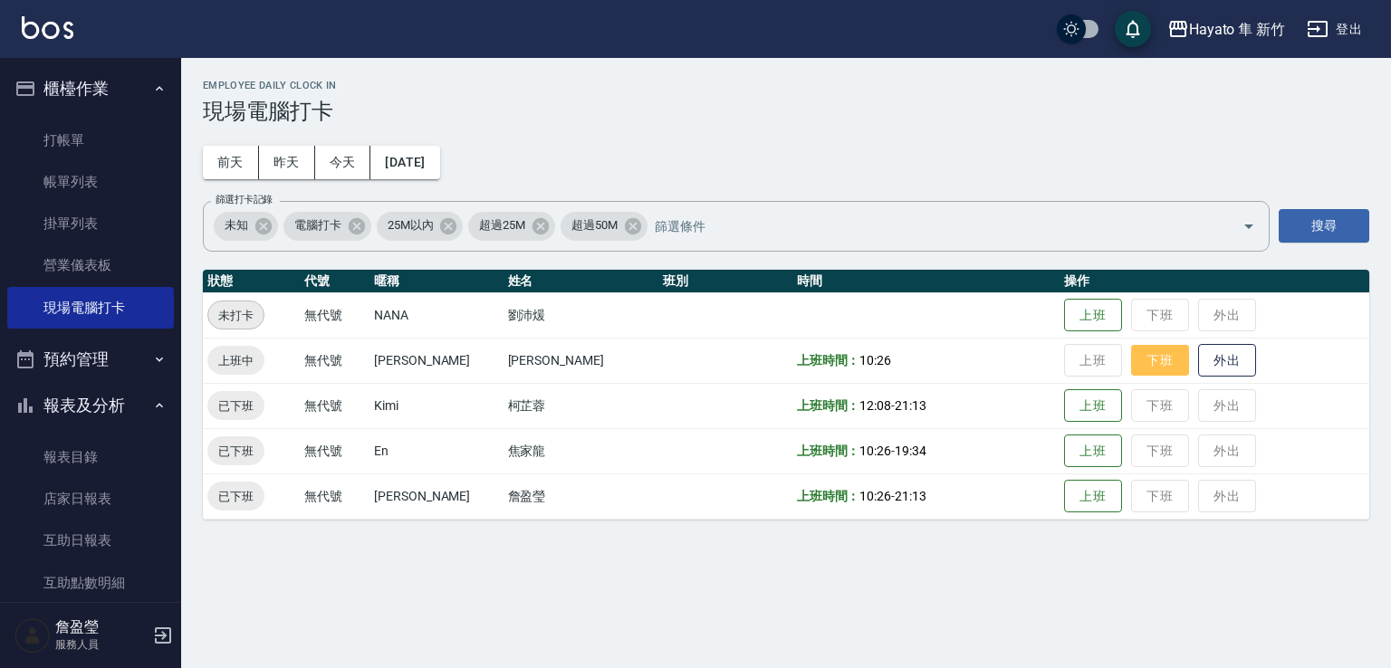
click at [1131, 351] on button "下班" at bounding box center [1160, 361] width 58 height 32
